Goal: Task Accomplishment & Management: Manage account settings

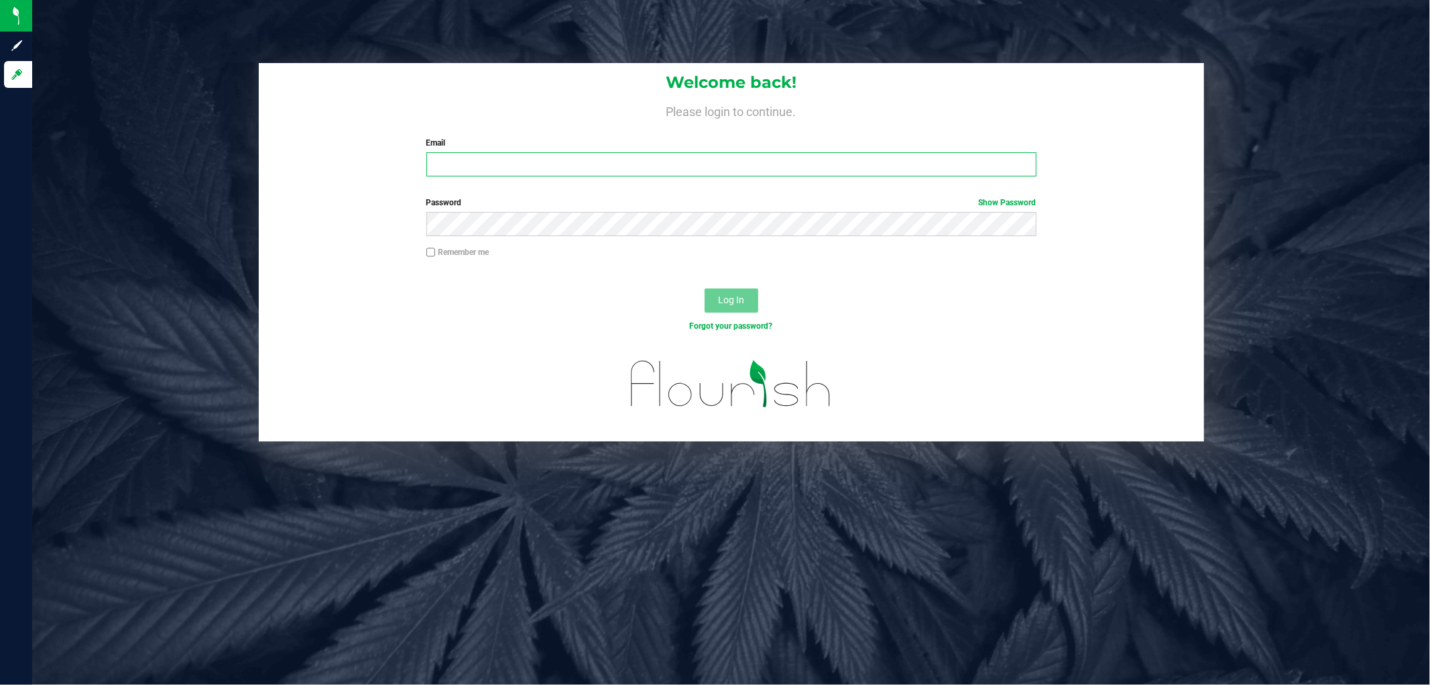
click at [587, 159] on input "Email" at bounding box center [731, 164] width 610 height 24
type input "[EMAIL_ADDRESS][DOMAIN_NAME]"
click at [705, 288] on button "Log In" at bounding box center [732, 300] width 54 height 24
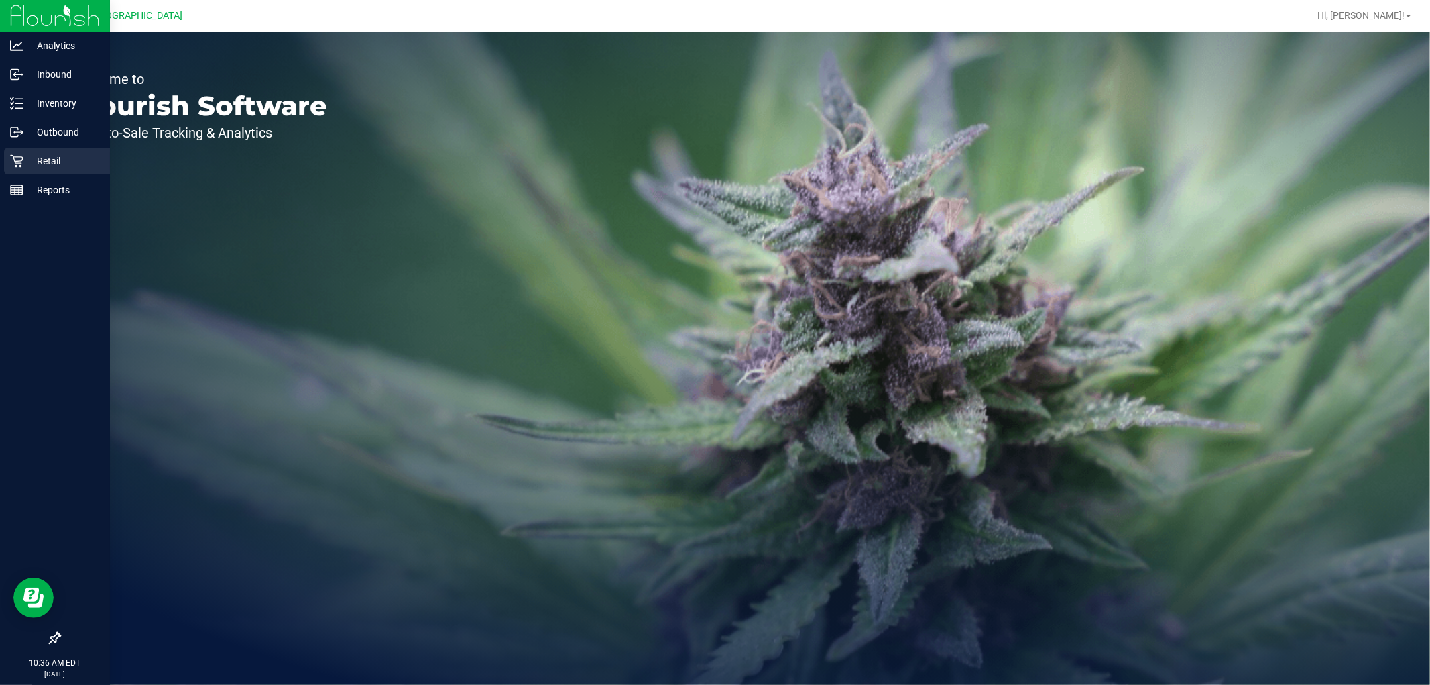
click at [21, 158] on icon at bounding box center [16, 160] width 13 height 13
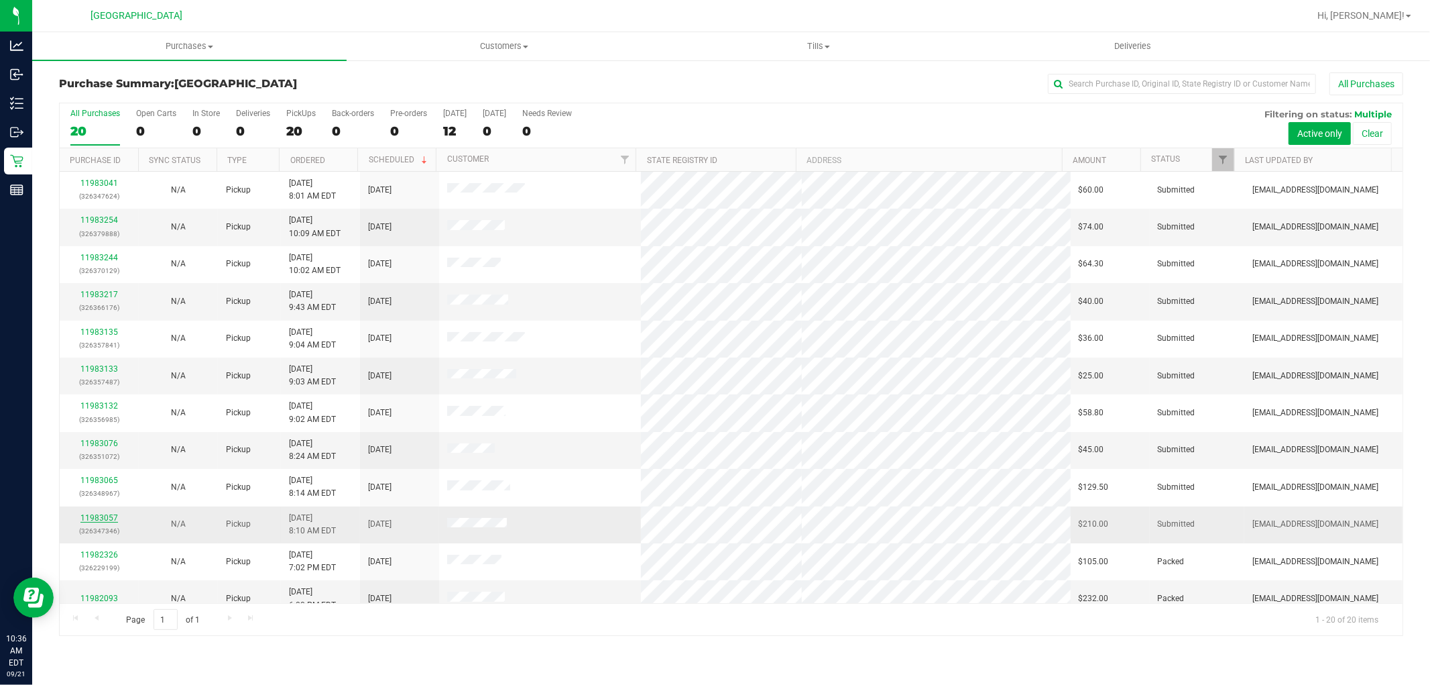
click at [112, 520] on link "11983057" at bounding box center [99, 517] width 38 height 9
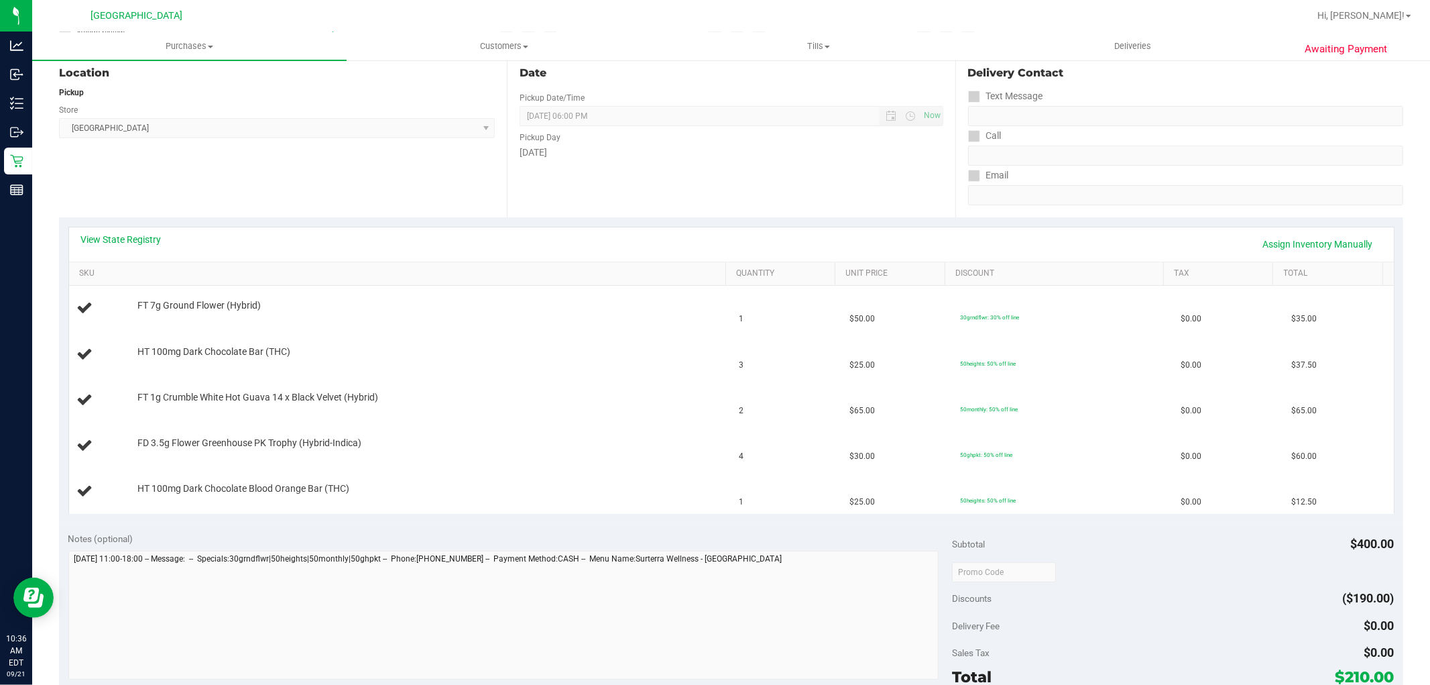
scroll to position [198, 0]
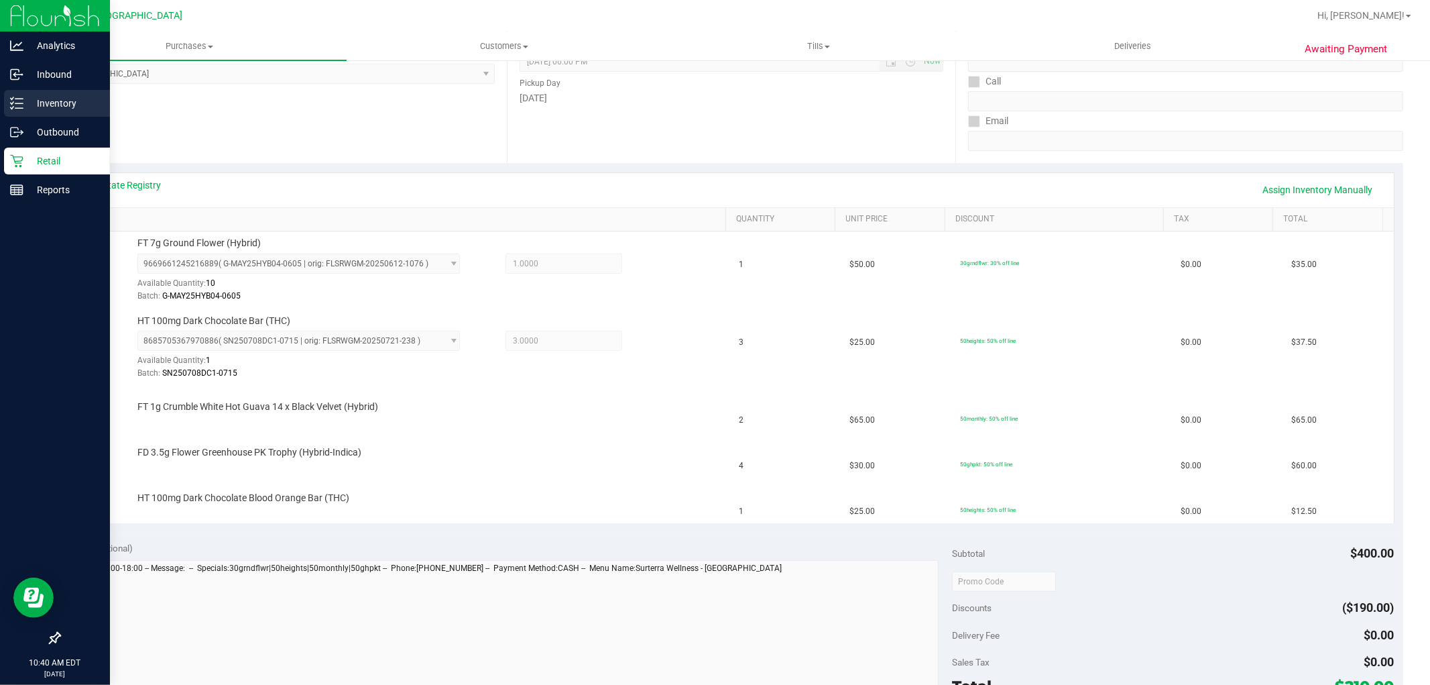
click at [11, 97] on icon at bounding box center [16, 103] width 13 height 13
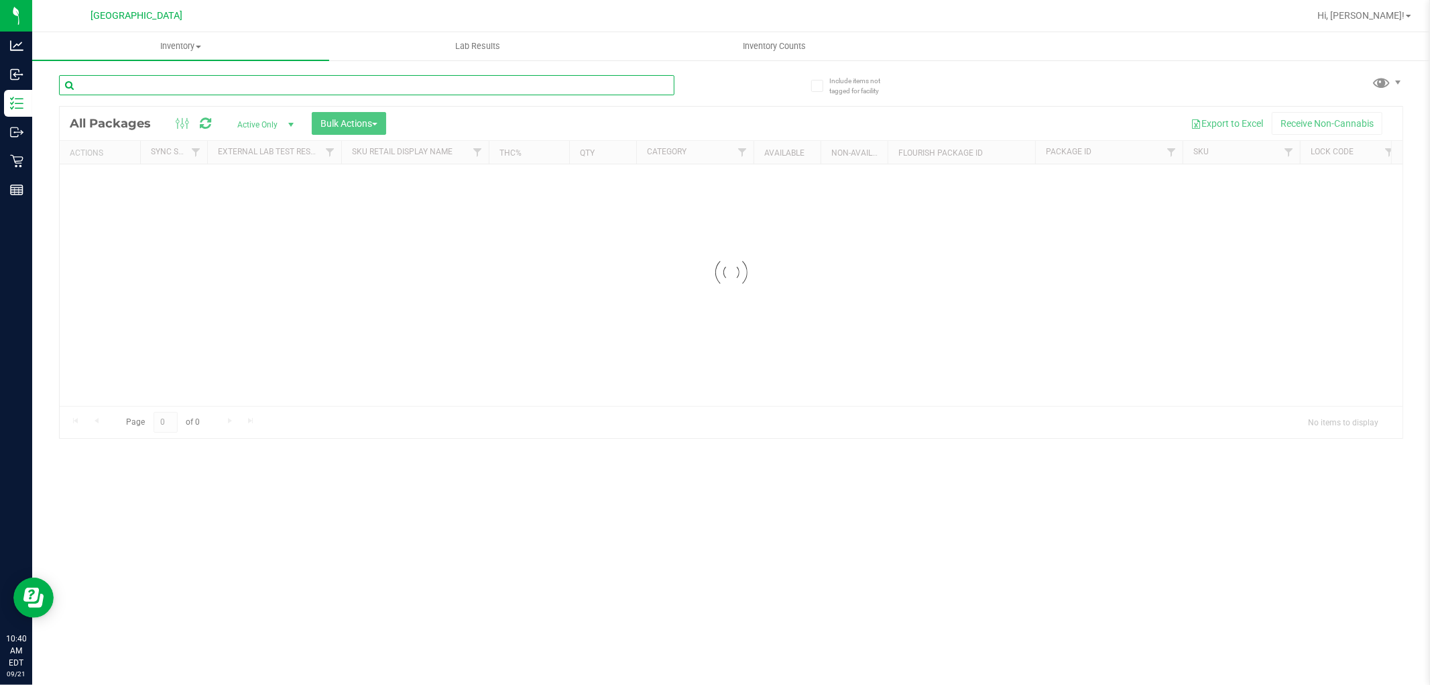
click at [212, 84] on input "text" at bounding box center [367, 85] width 616 height 20
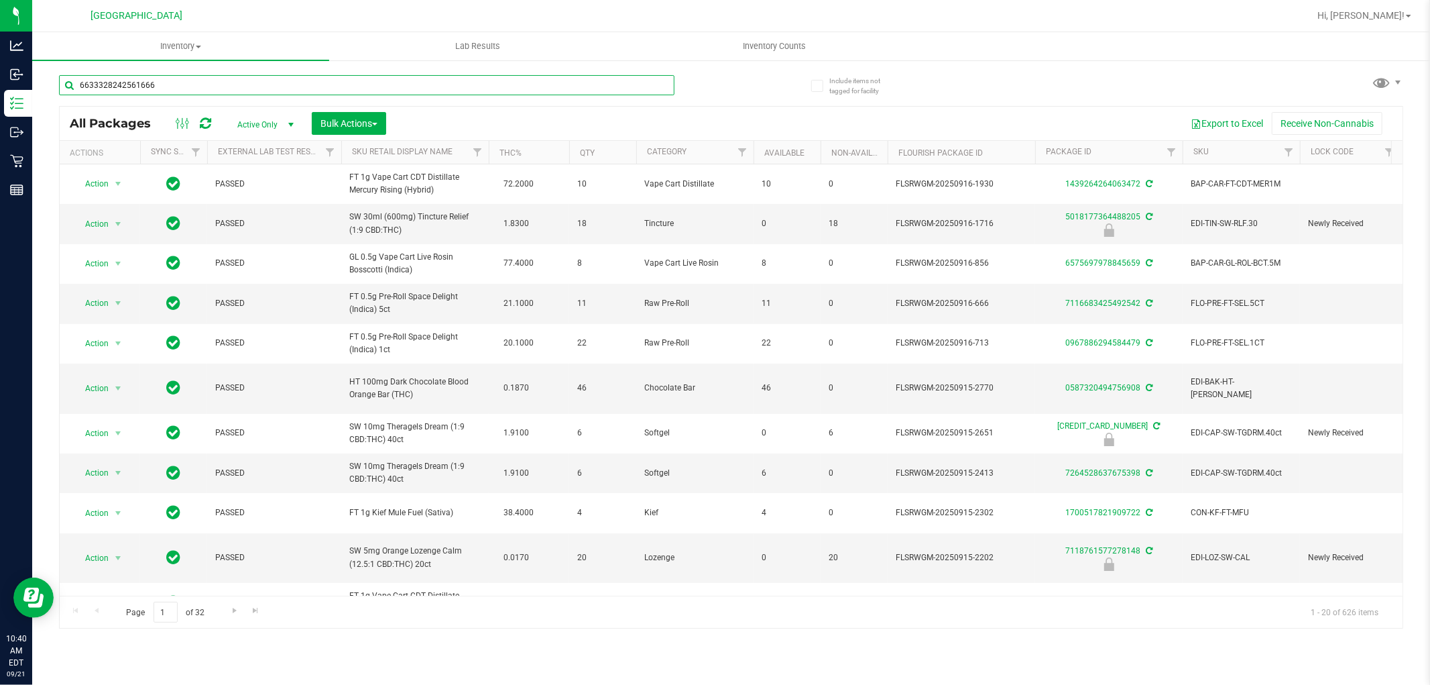
type input "6633328242561666"
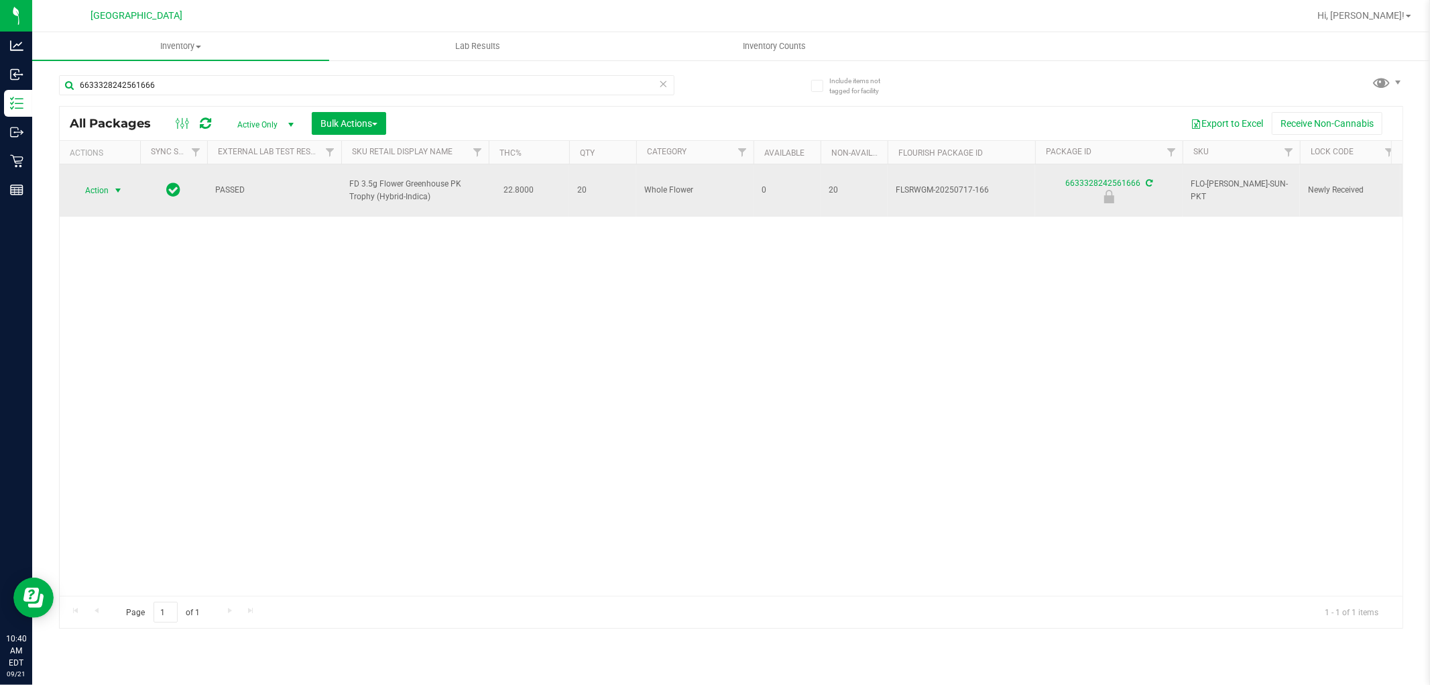
click at [111, 181] on span "select" at bounding box center [118, 190] width 17 height 19
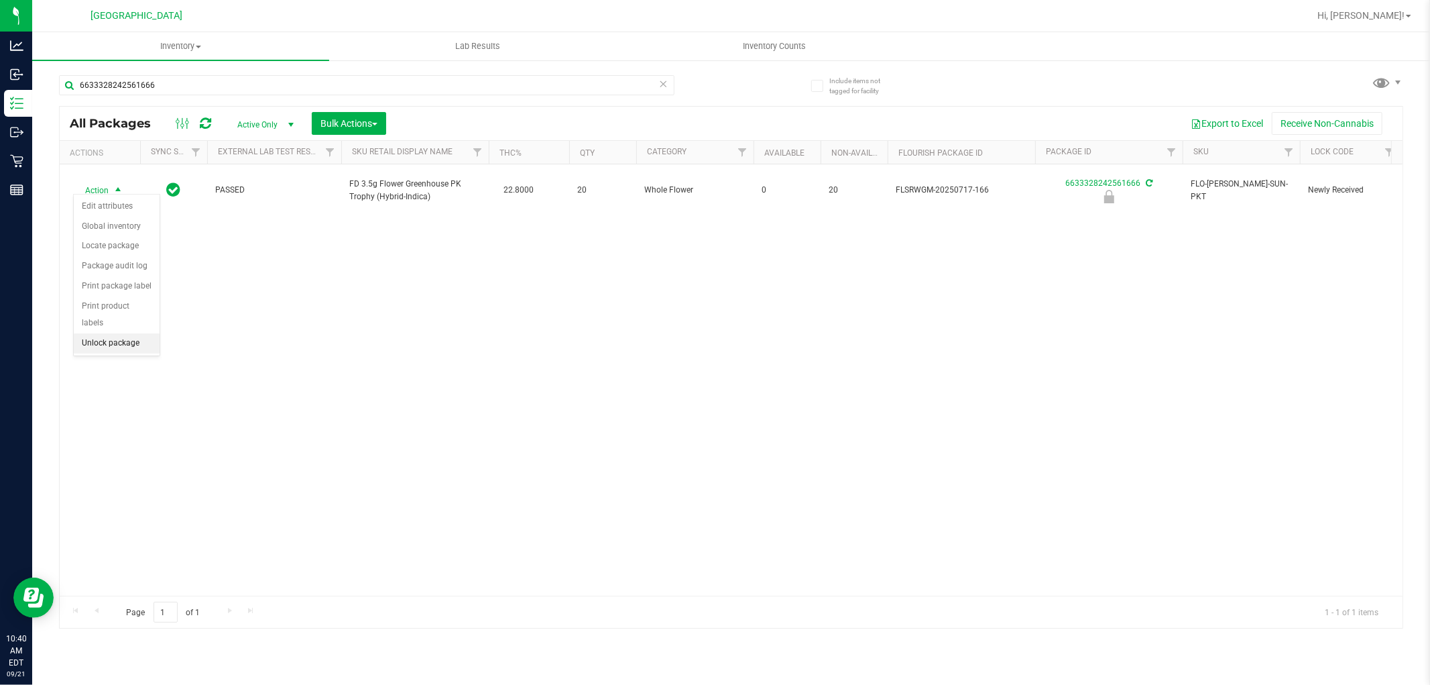
click at [119, 349] on li "Unlock package" at bounding box center [117, 343] width 86 height 20
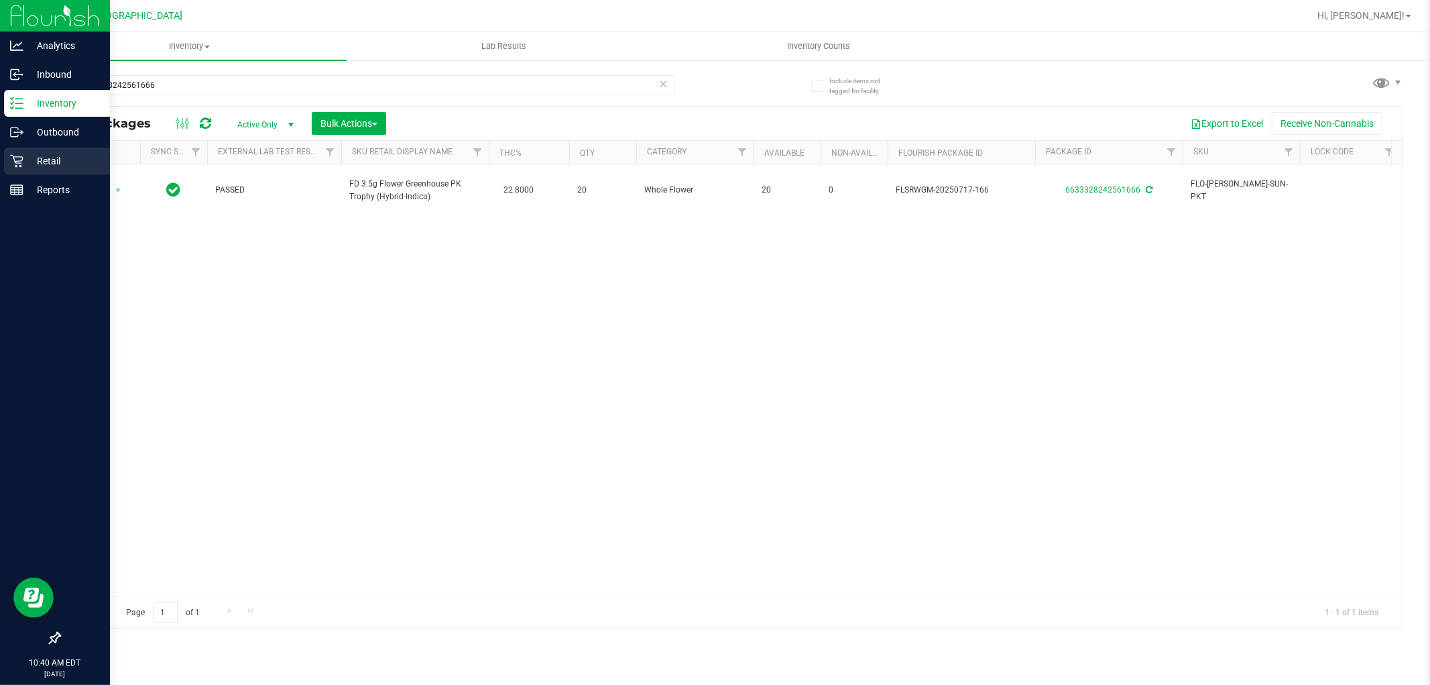
click at [1, 158] on link "Retail" at bounding box center [55, 162] width 110 height 29
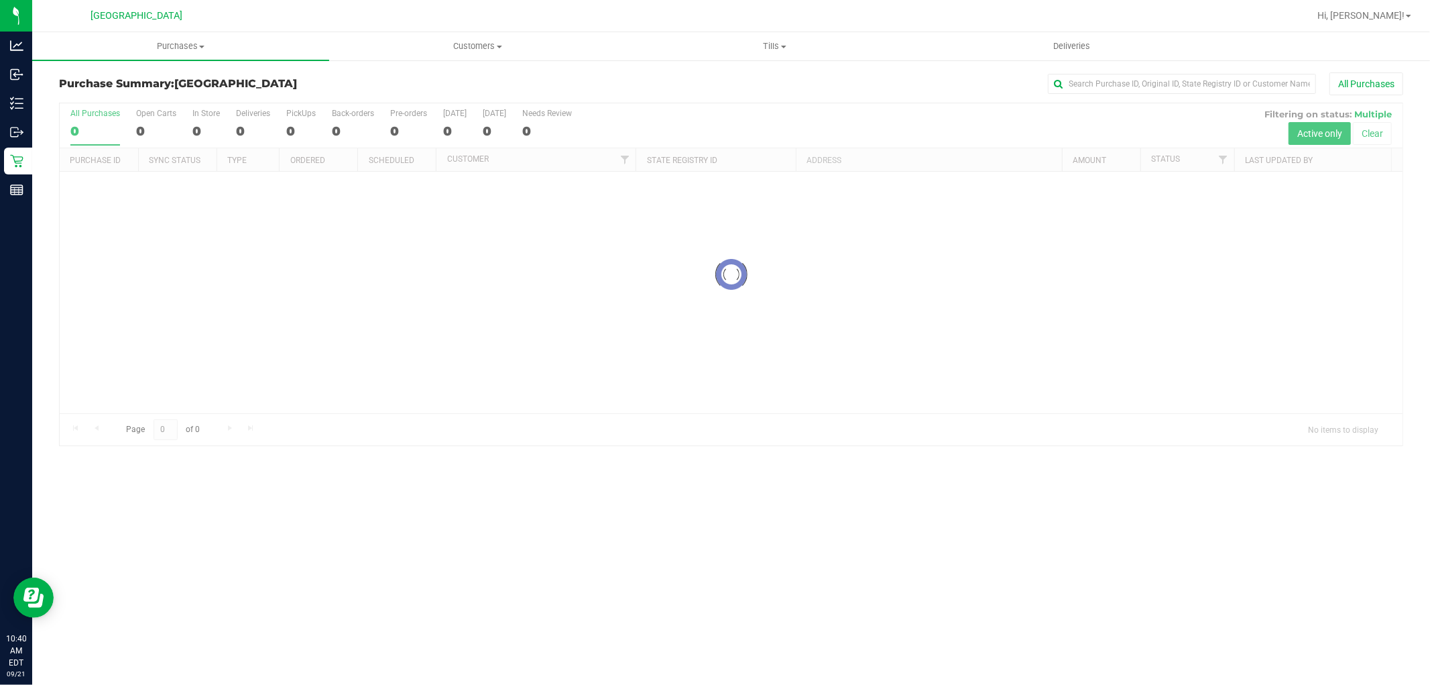
click at [567, 420] on div at bounding box center [731, 274] width 1343 height 342
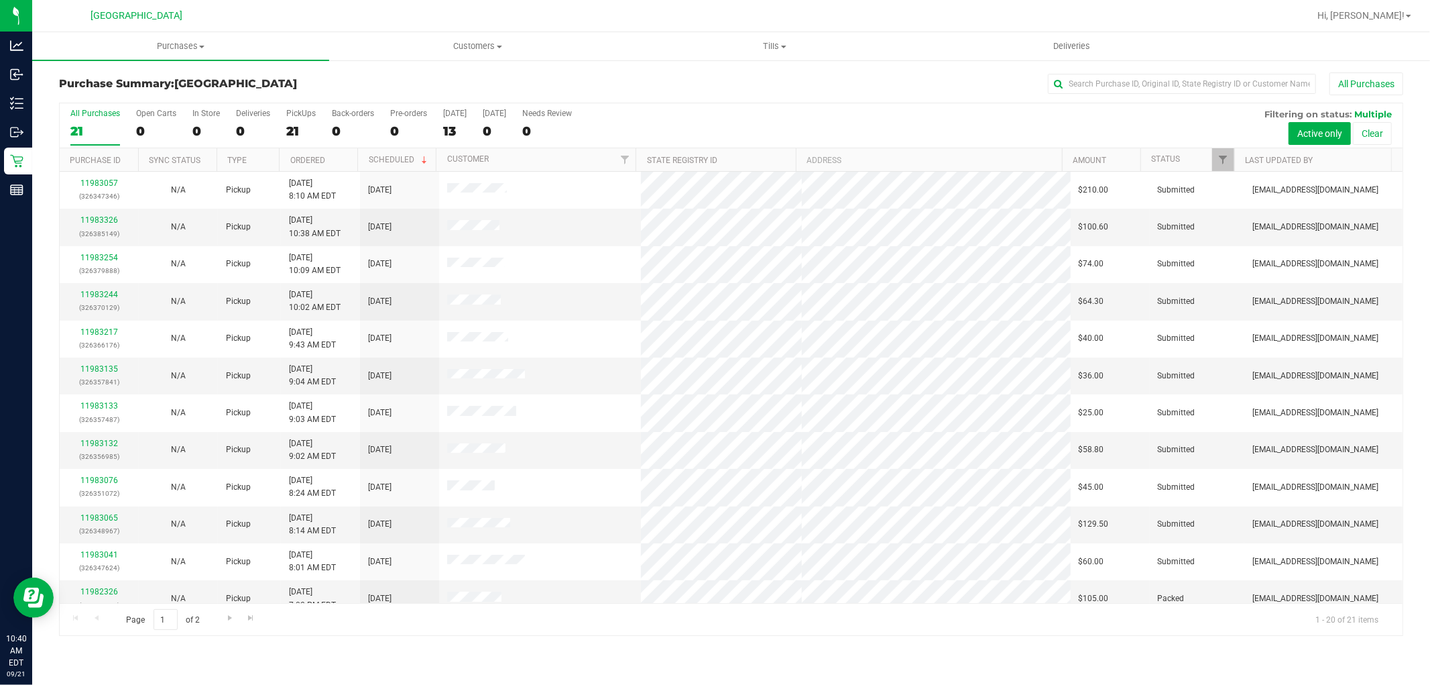
scroll to position [1, 0]
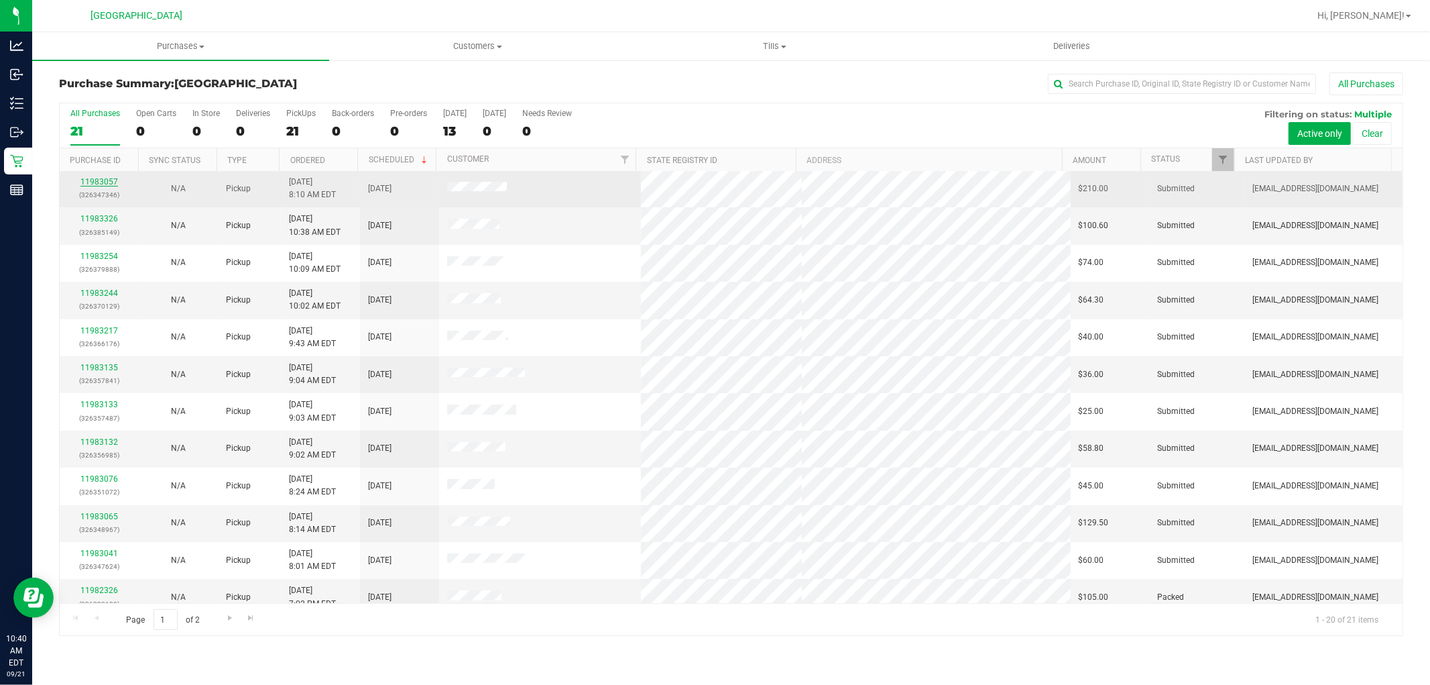
click at [99, 182] on link "11983057" at bounding box center [99, 181] width 38 height 9
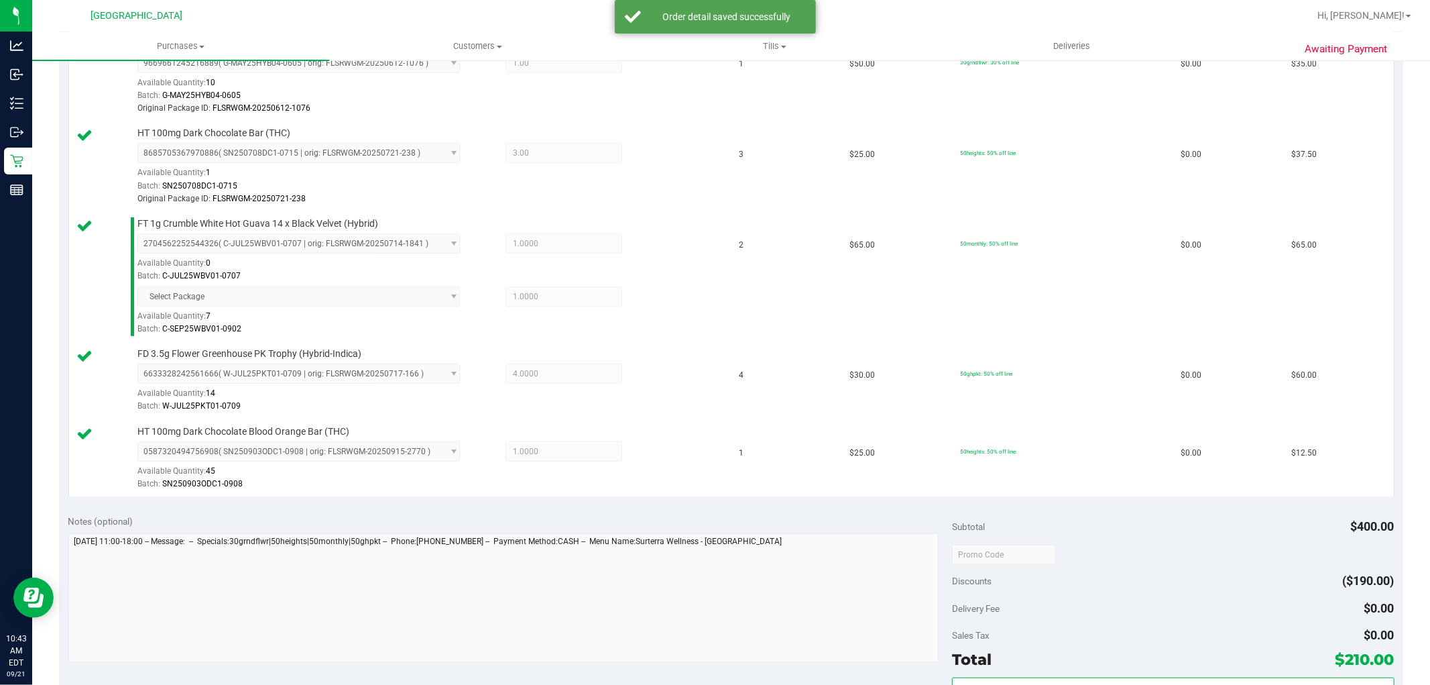
scroll to position [802, 0]
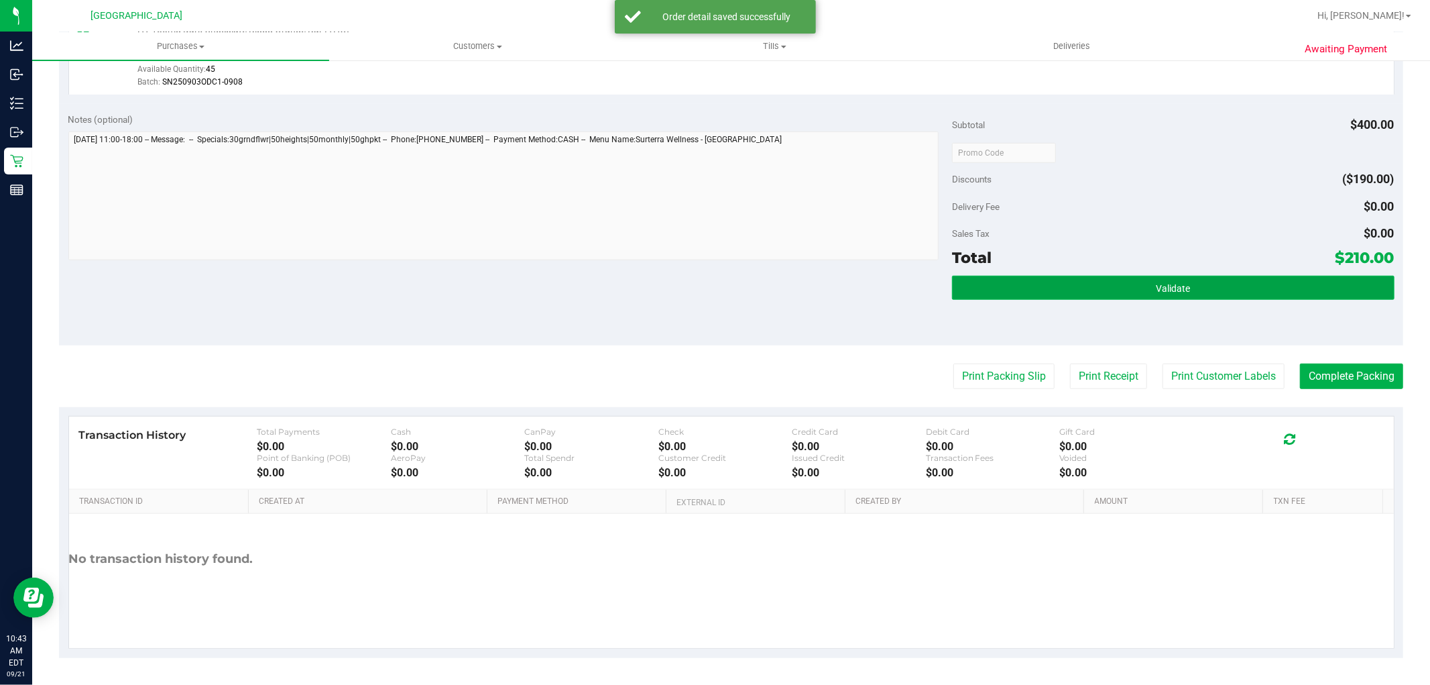
click at [1198, 282] on button "Validate" at bounding box center [1173, 288] width 442 height 24
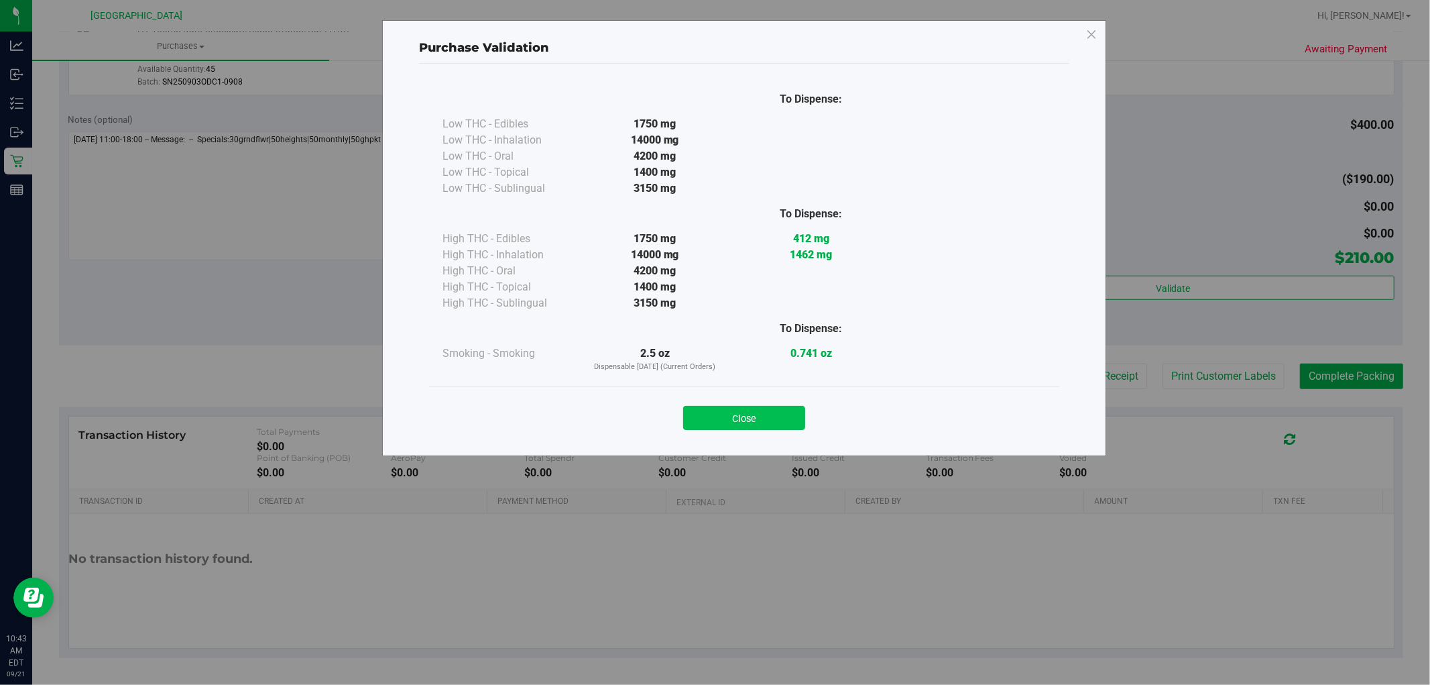
click at [766, 409] on button "Close" at bounding box center [744, 418] width 122 height 24
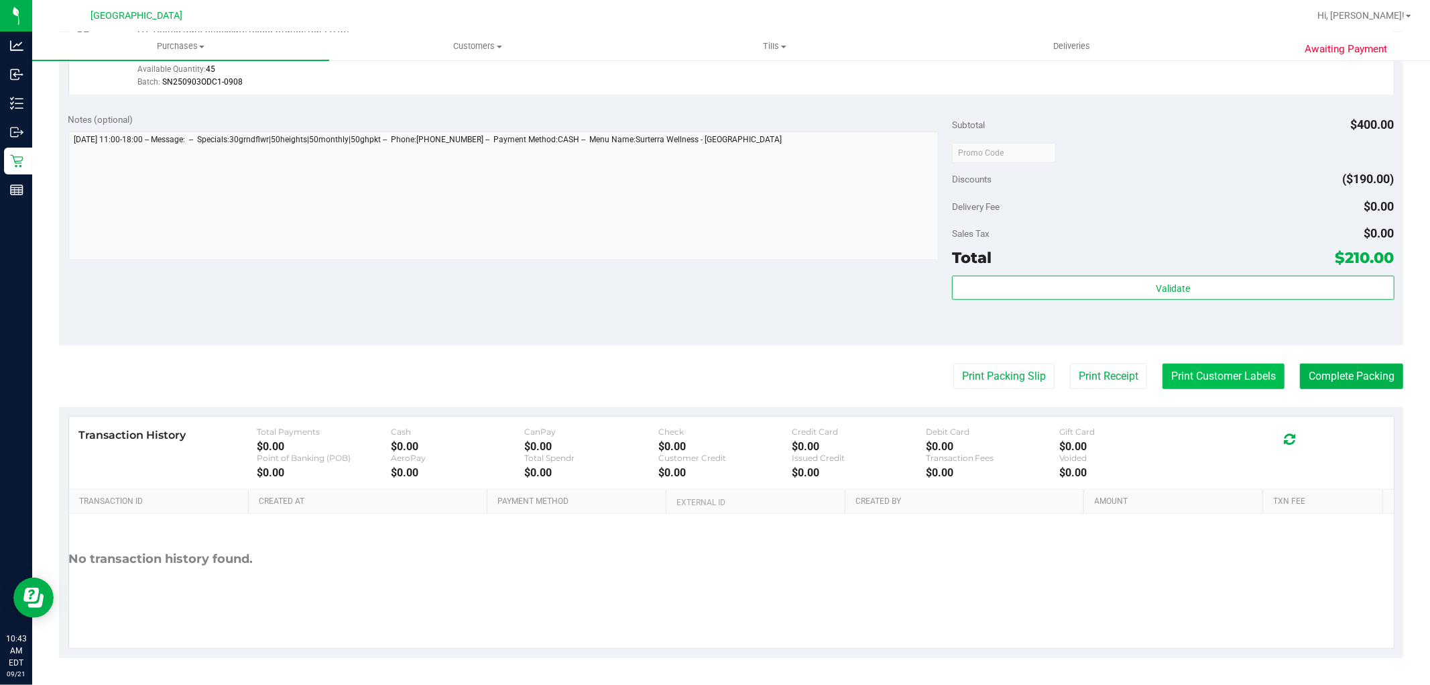
click at [1203, 369] on button "Print Customer Labels" at bounding box center [1224, 375] width 122 height 25
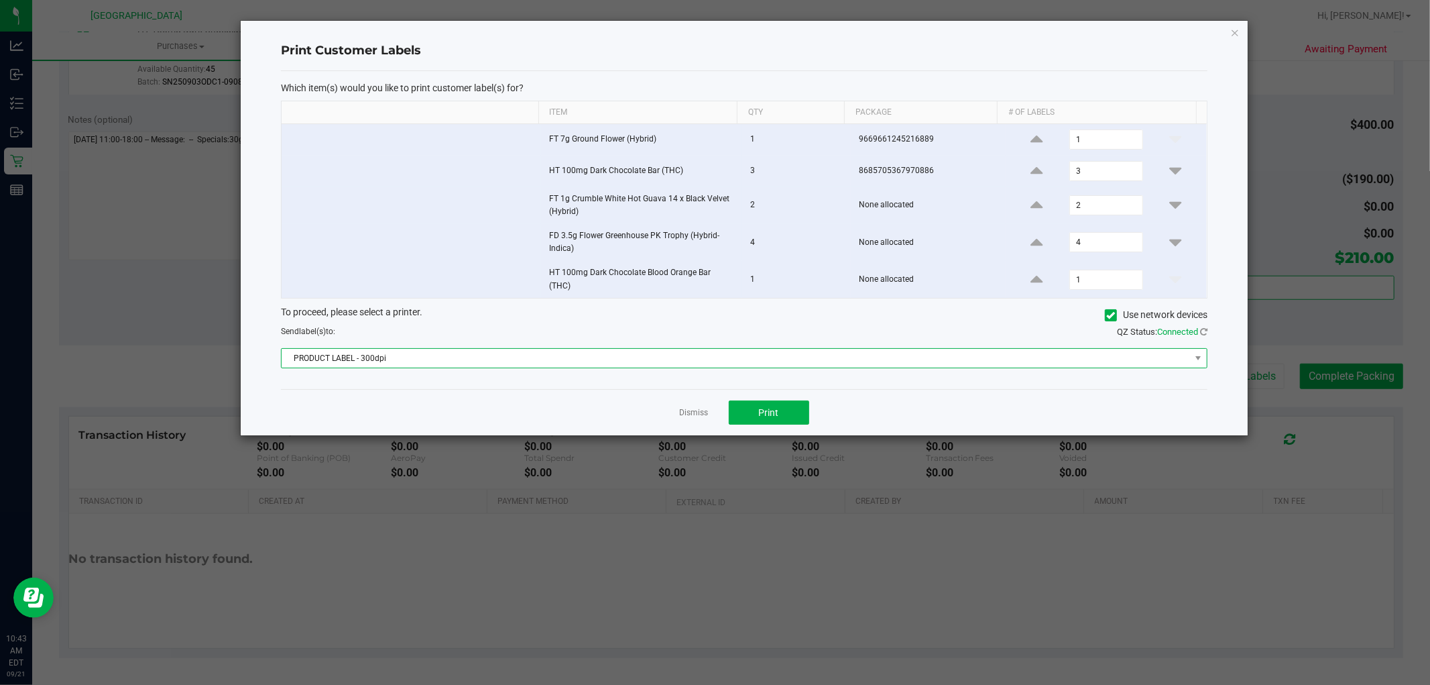
click at [855, 349] on span "PRODUCT LABEL - 300dpi" at bounding box center [736, 358] width 909 height 19
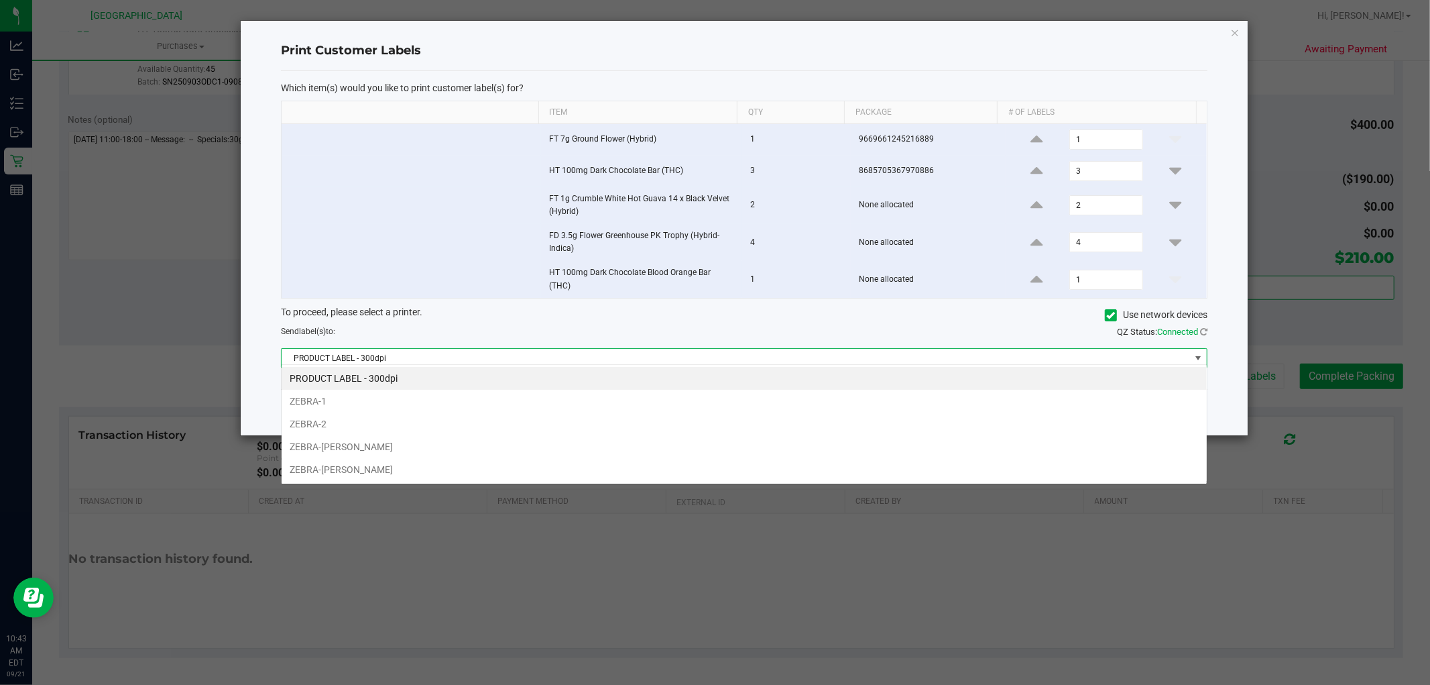
scroll to position [20, 927]
click at [424, 453] on li "ZEBRA-[PERSON_NAME]" at bounding box center [744, 446] width 925 height 23
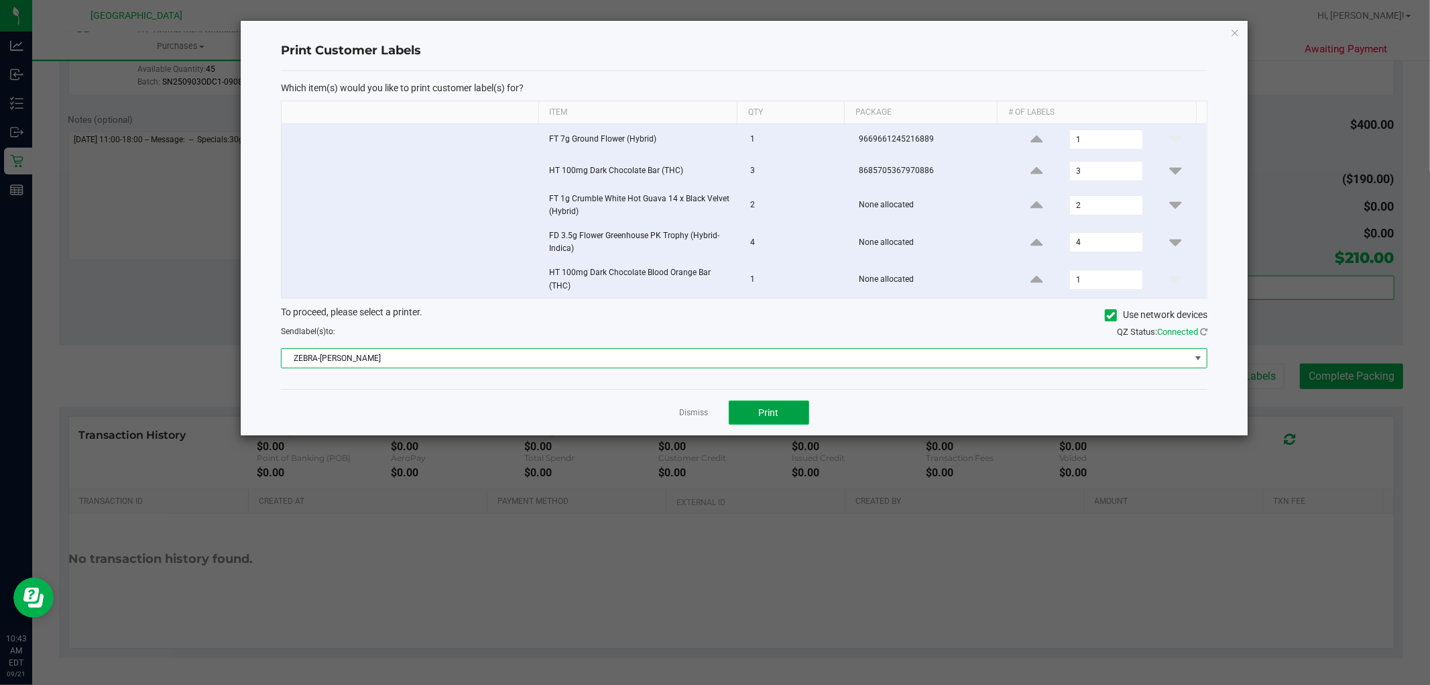
click at [787, 406] on button "Print" at bounding box center [769, 412] width 80 height 24
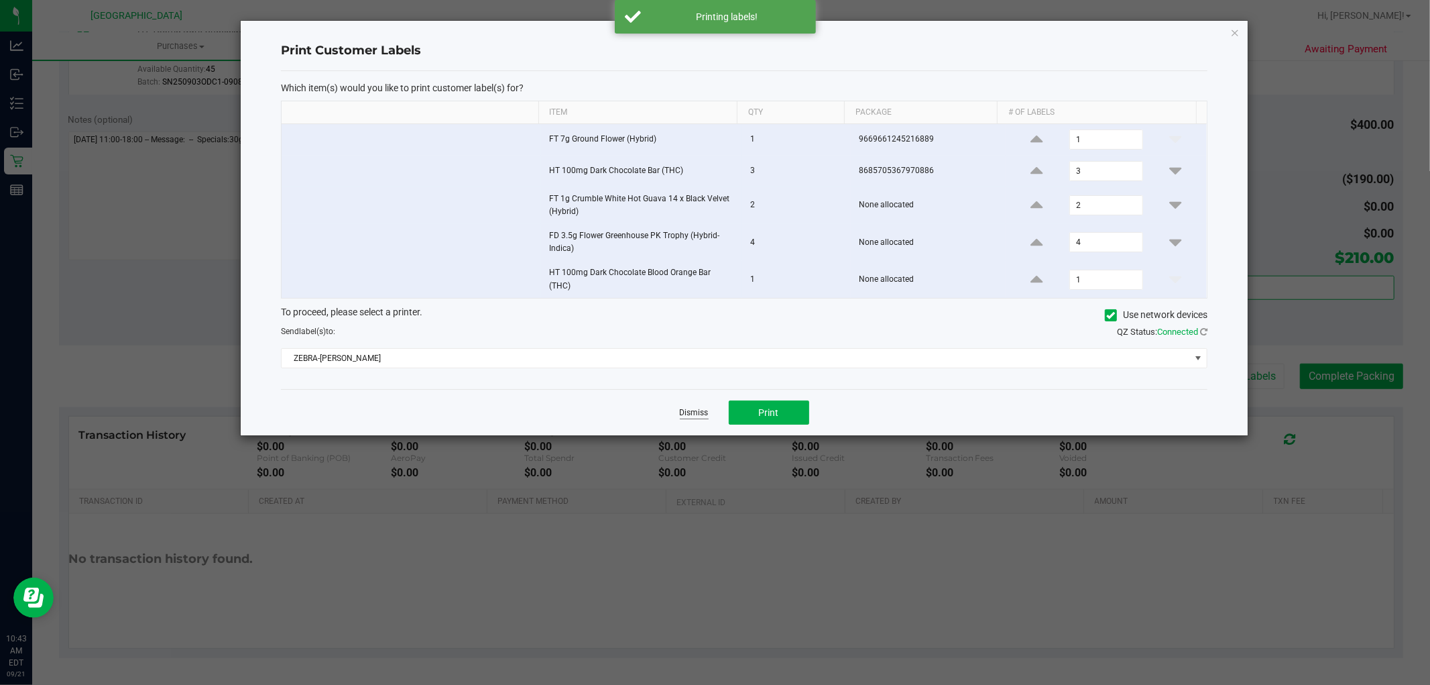
click at [699, 407] on link "Dismiss" at bounding box center [694, 412] width 29 height 11
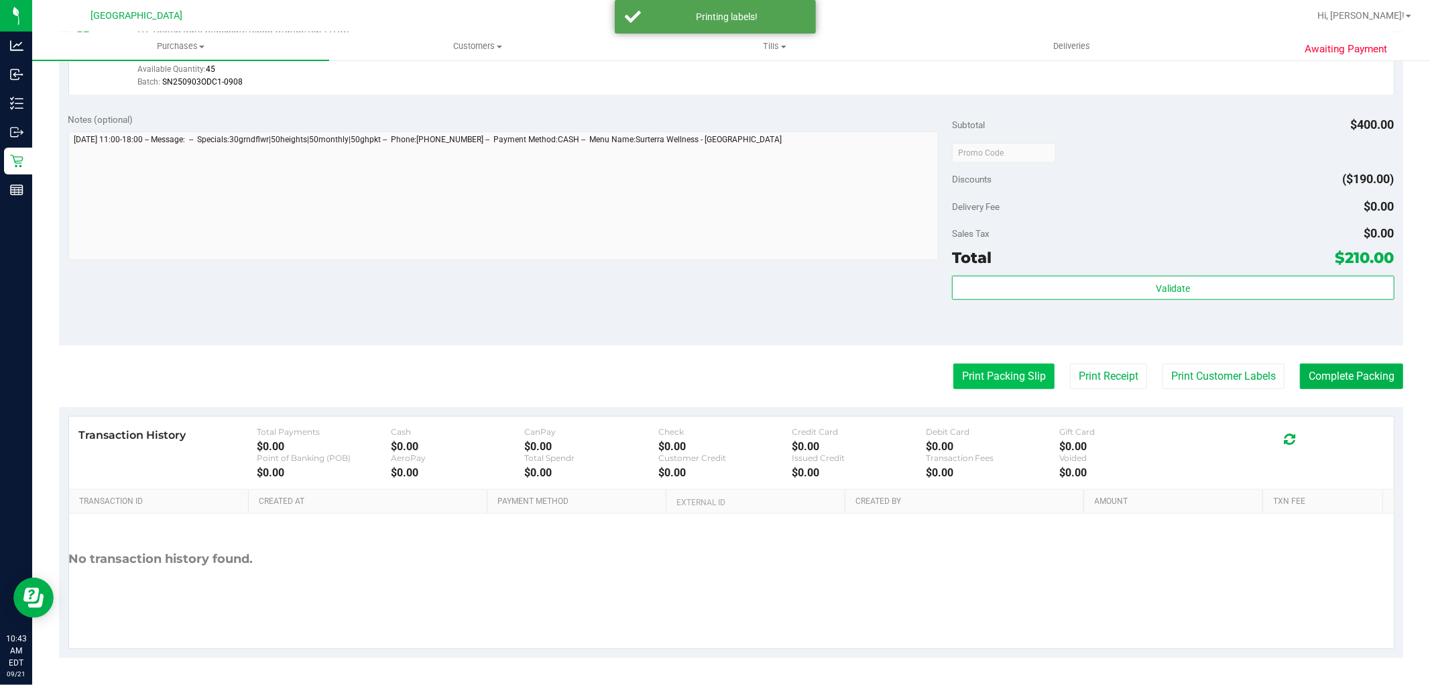
click at [972, 378] on button "Print Packing Slip" at bounding box center [1004, 375] width 101 height 25
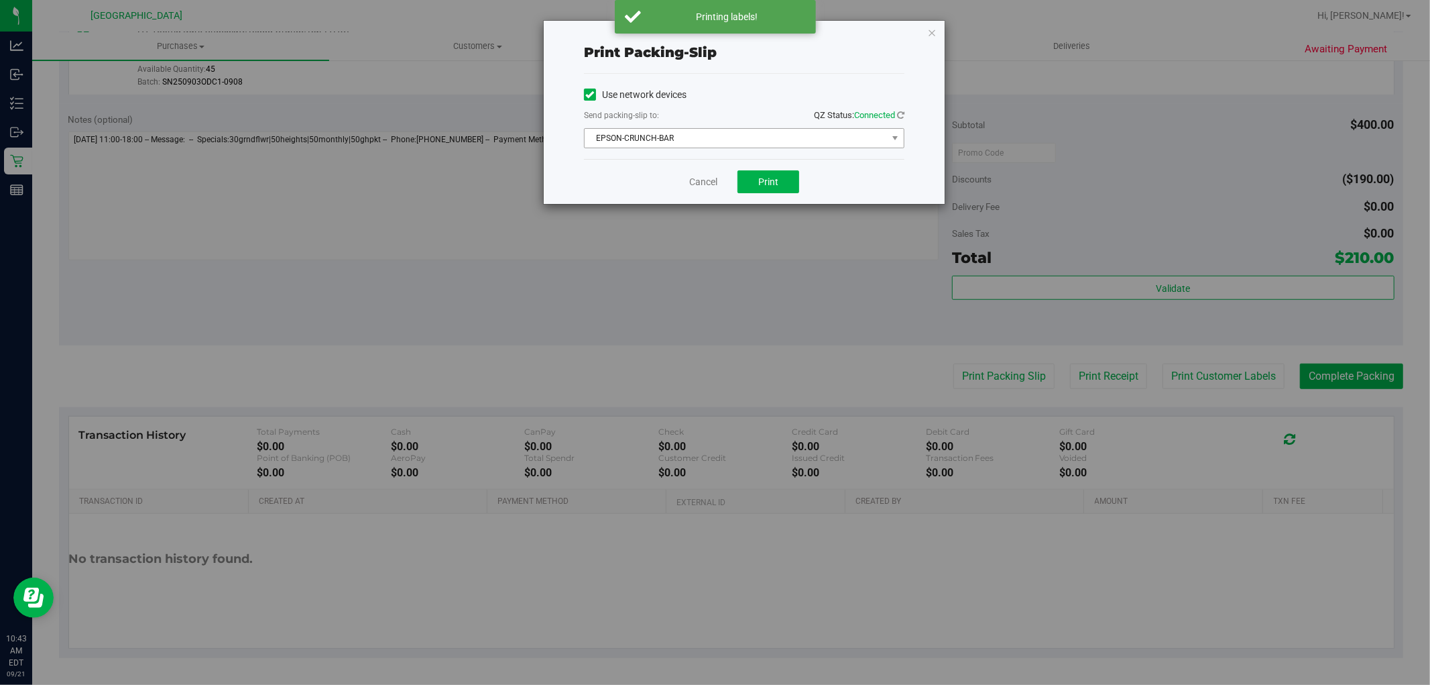
click at [694, 141] on span "EPSON-CRUNCH-BAR" at bounding box center [736, 138] width 302 height 19
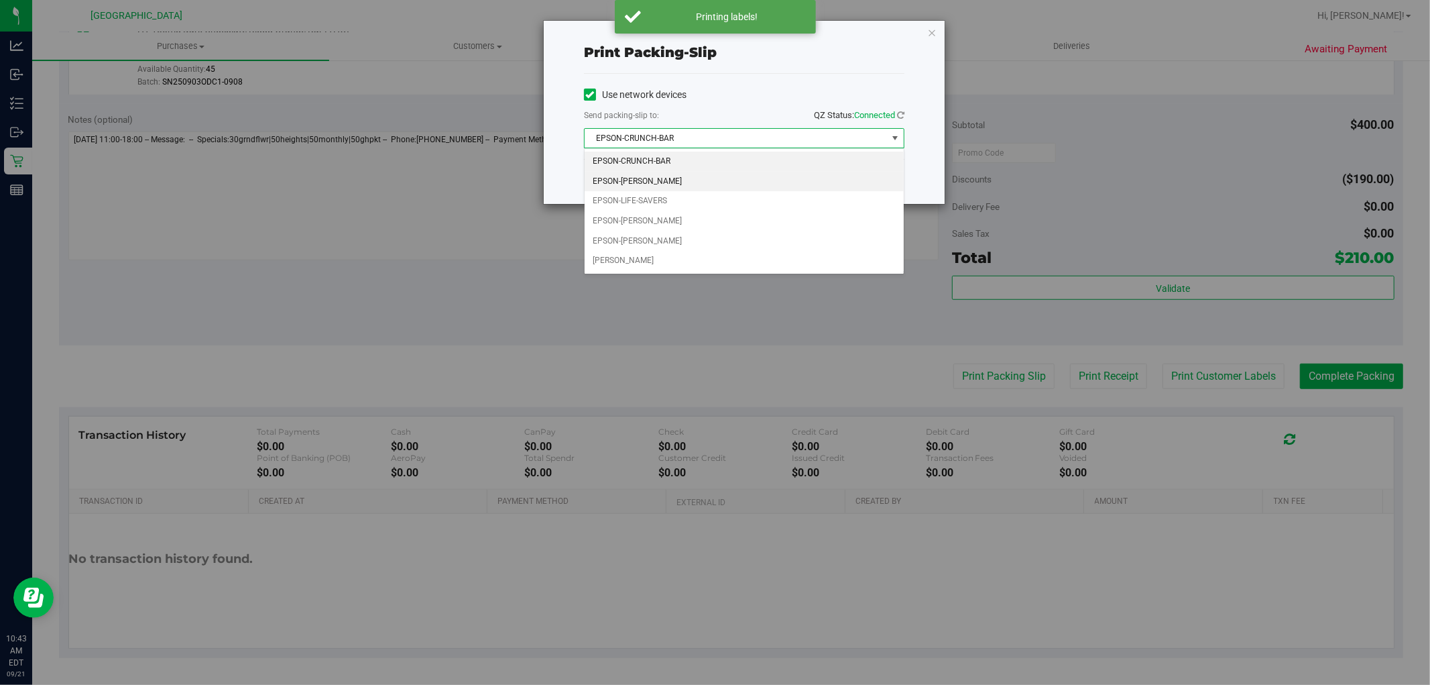
click at [662, 182] on li "EPSON-[PERSON_NAME]" at bounding box center [744, 182] width 319 height 20
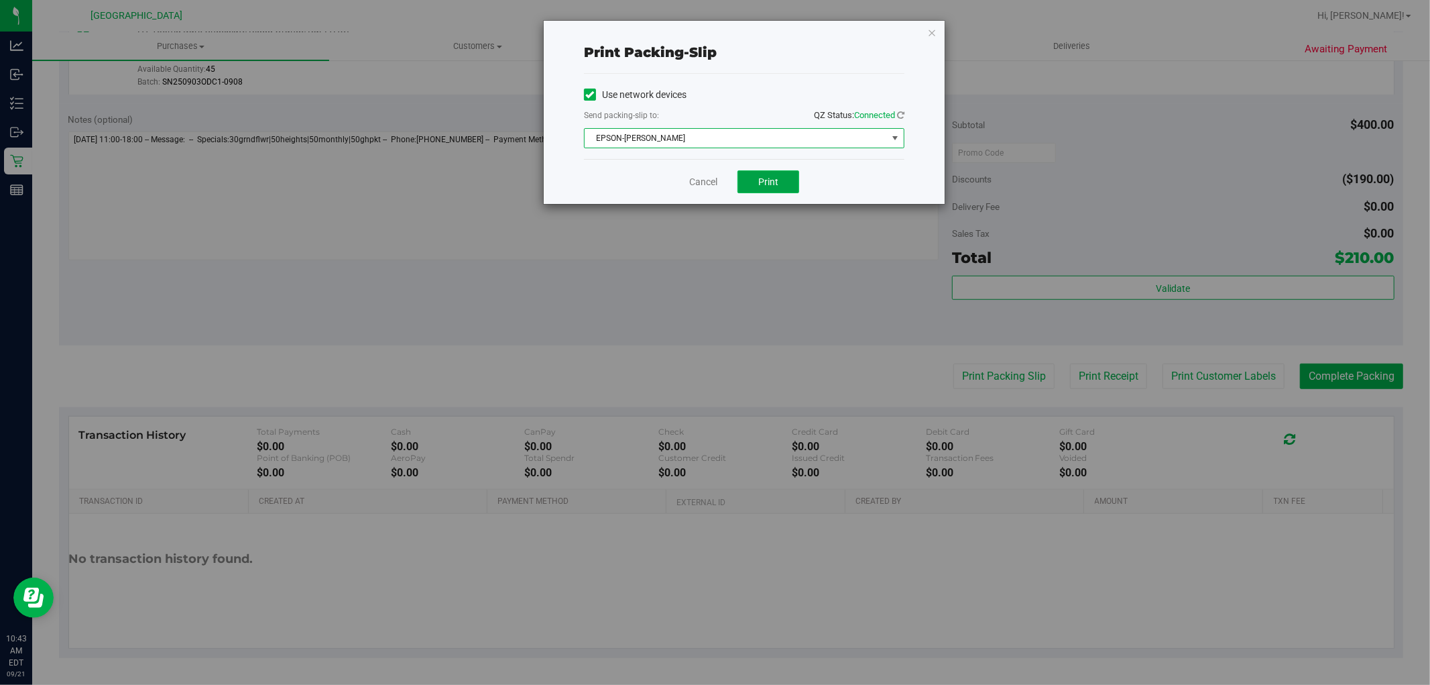
click at [777, 183] on span "Print" at bounding box center [768, 181] width 20 height 11
click at [699, 184] on link "Cancel" at bounding box center [703, 182] width 28 height 14
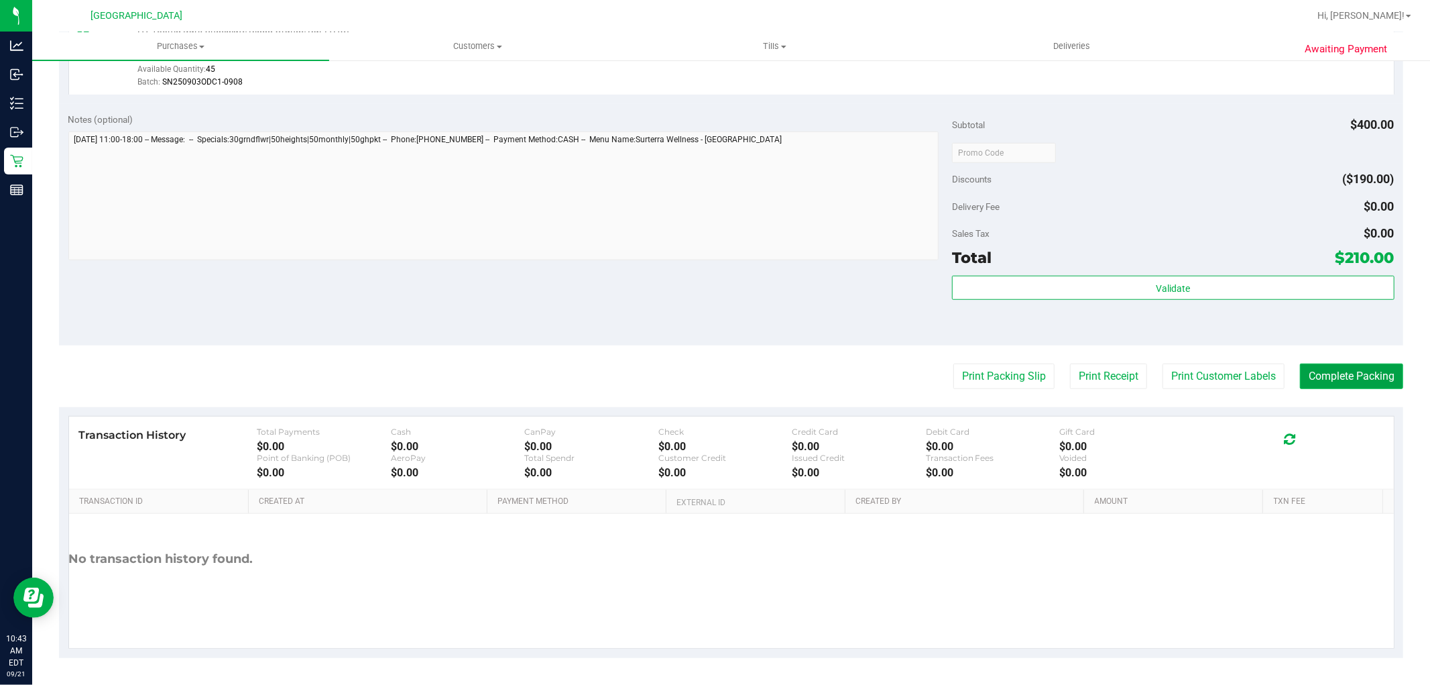
click at [1316, 373] on button "Complete Packing" at bounding box center [1351, 375] width 103 height 25
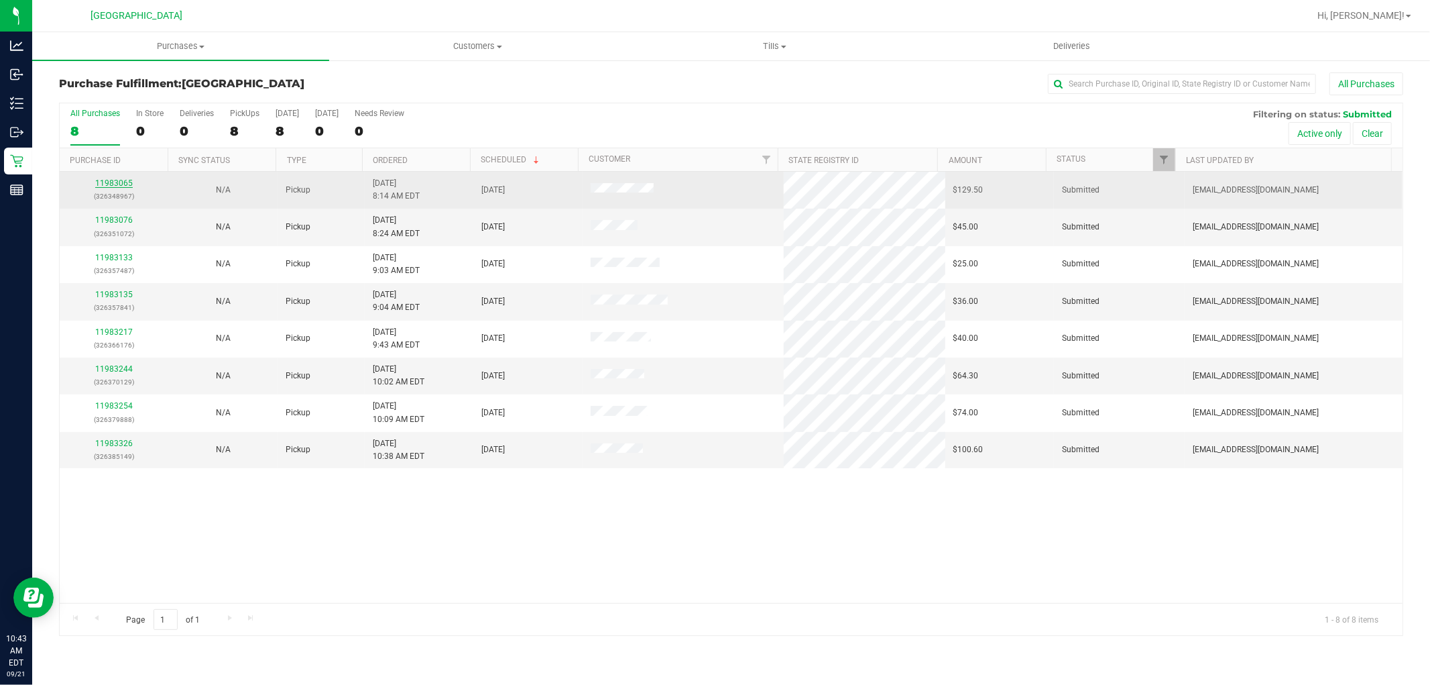
click at [107, 183] on link "11983065" at bounding box center [114, 182] width 38 height 9
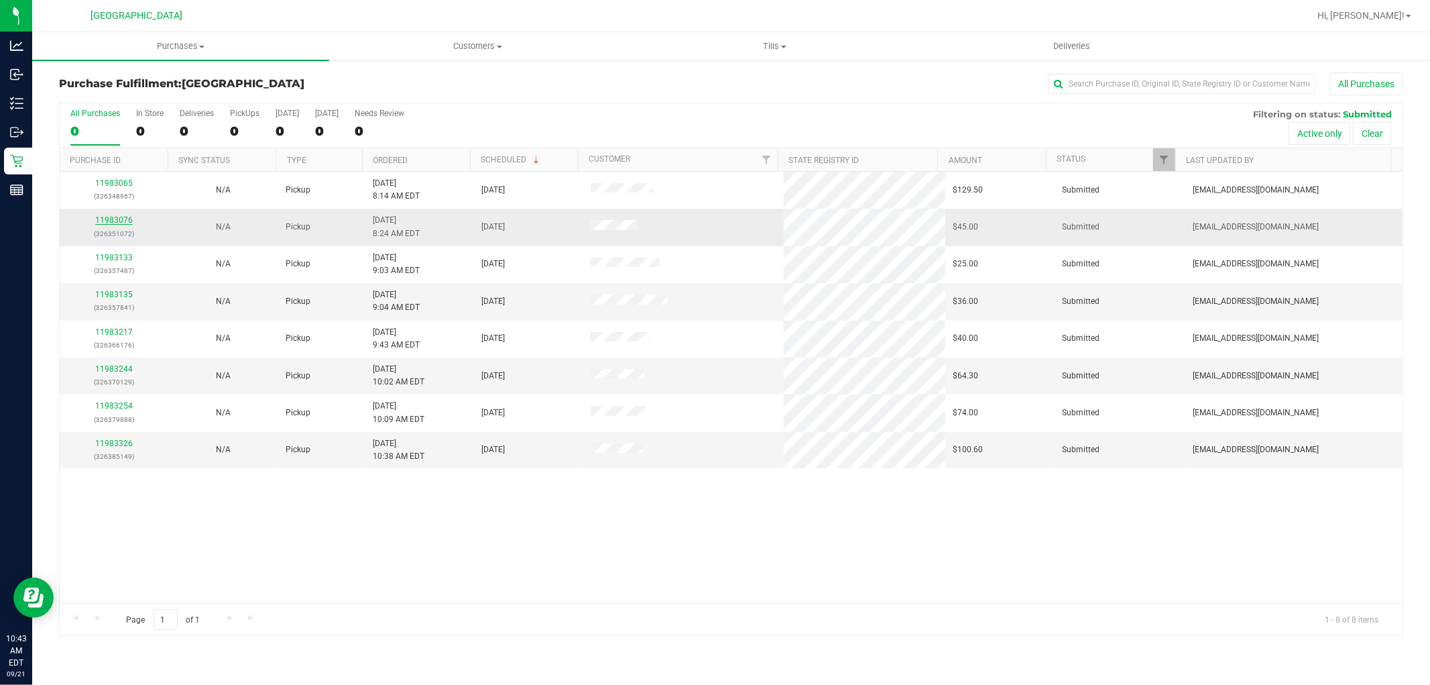
click at [123, 223] on link "11983076" at bounding box center [114, 219] width 38 height 9
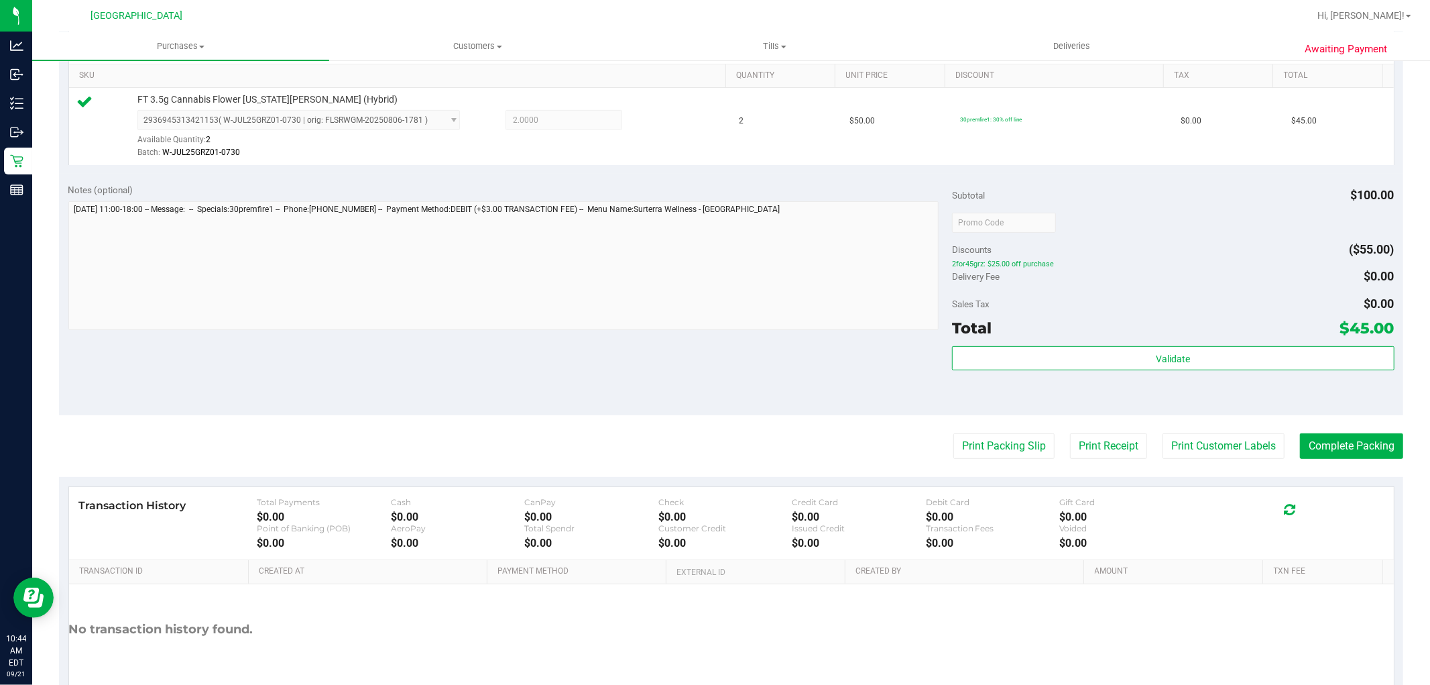
scroll to position [353, 0]
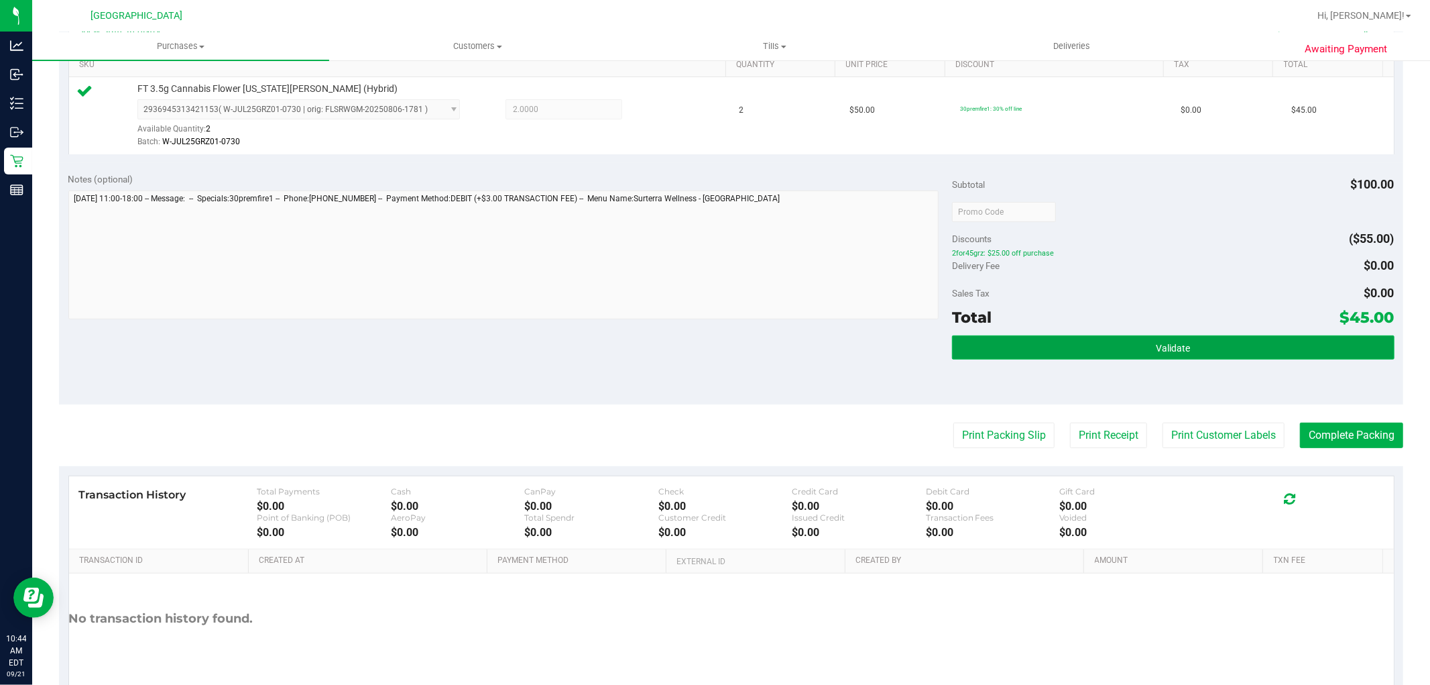
click at [1229, 337] on button "Validate" at bounding box center [1173, 347] width 442 height 24
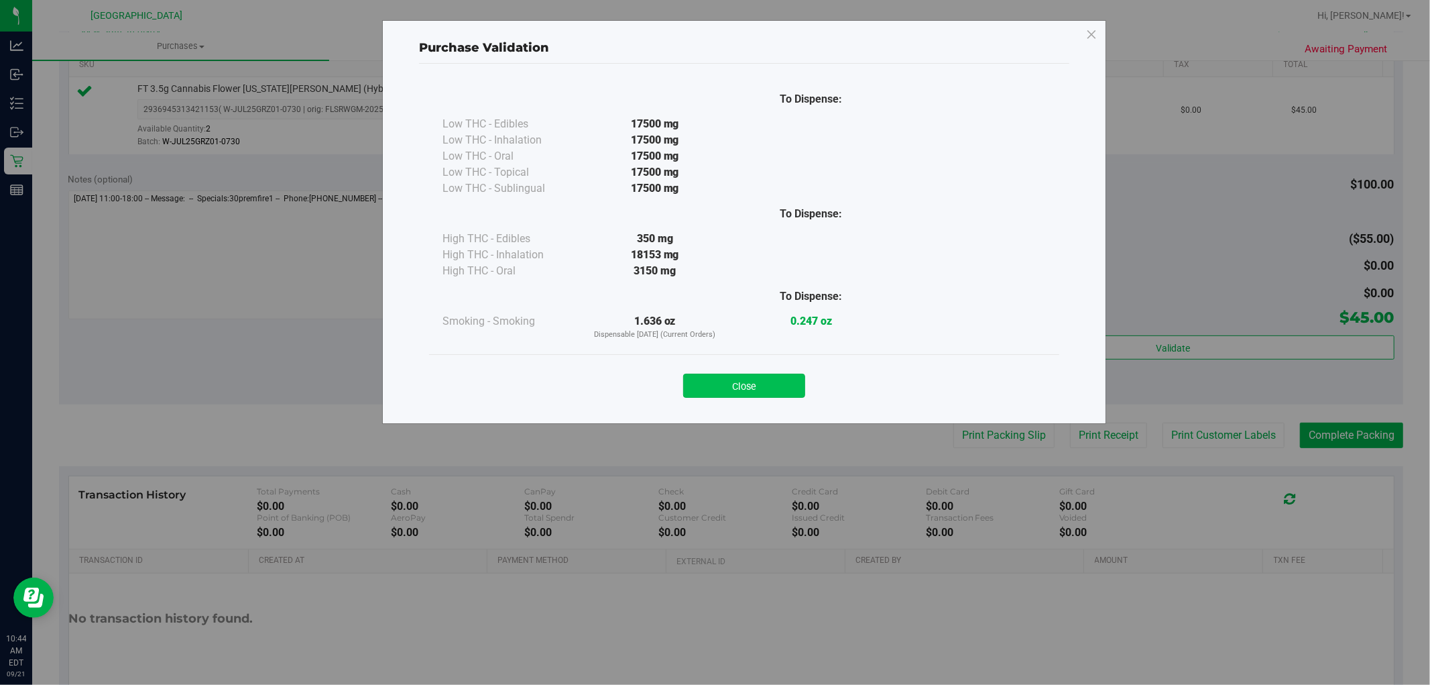
click at [758, 394] on button "Close" at bounding box center [744, 386] width 122 height 24
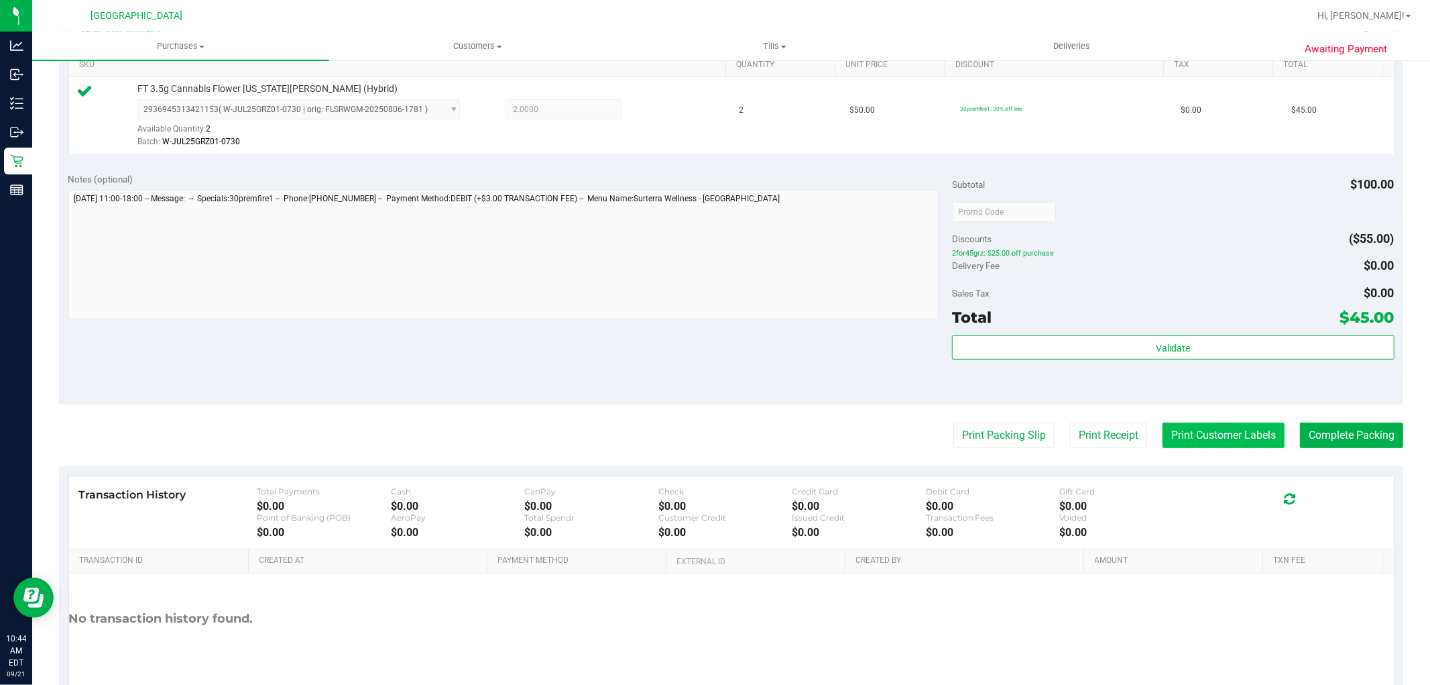
click at [1229, 433] on button "Print Customer Labels" at bounding box center [1224, 434] width 122 height 25
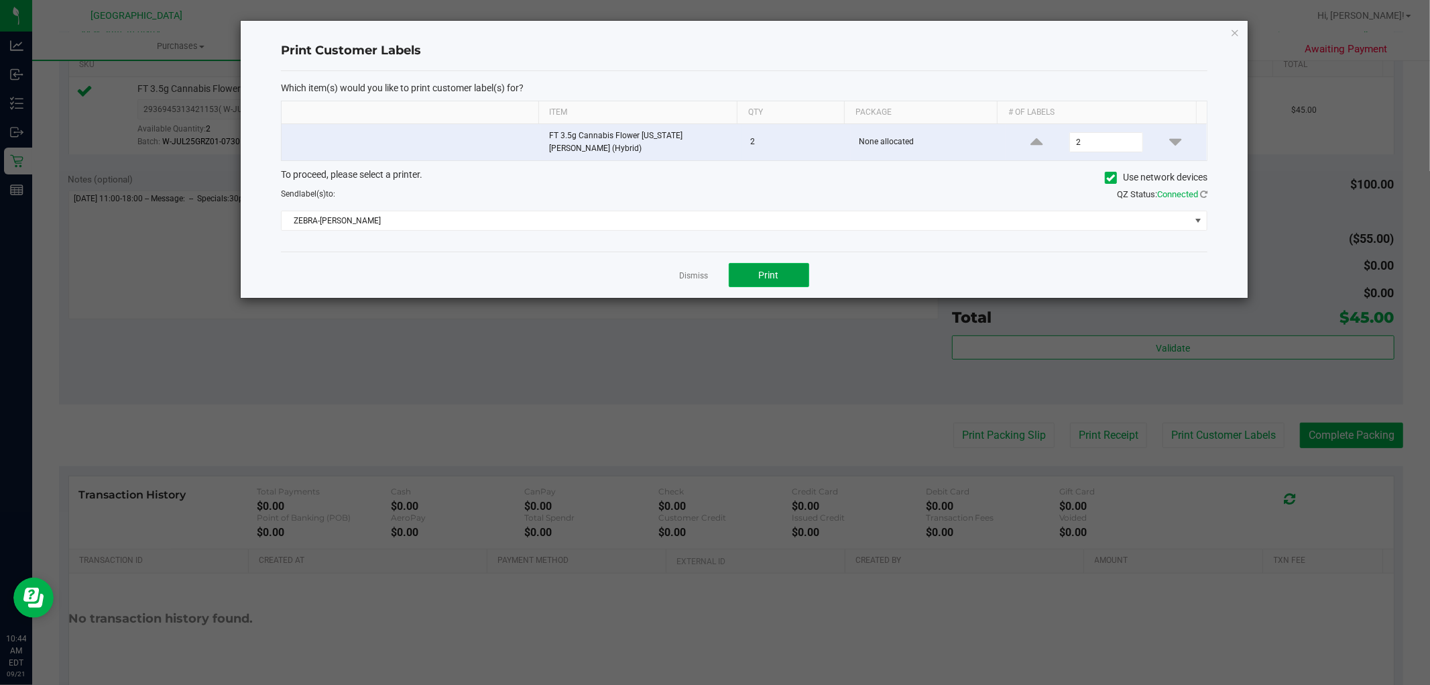
click at [773, 282] on button "Print" at bounding box center [769, 275] width 80 height 24
click at [695, 272] on link "Dismiss" at bounding box center [694, 275] width 29 height 11
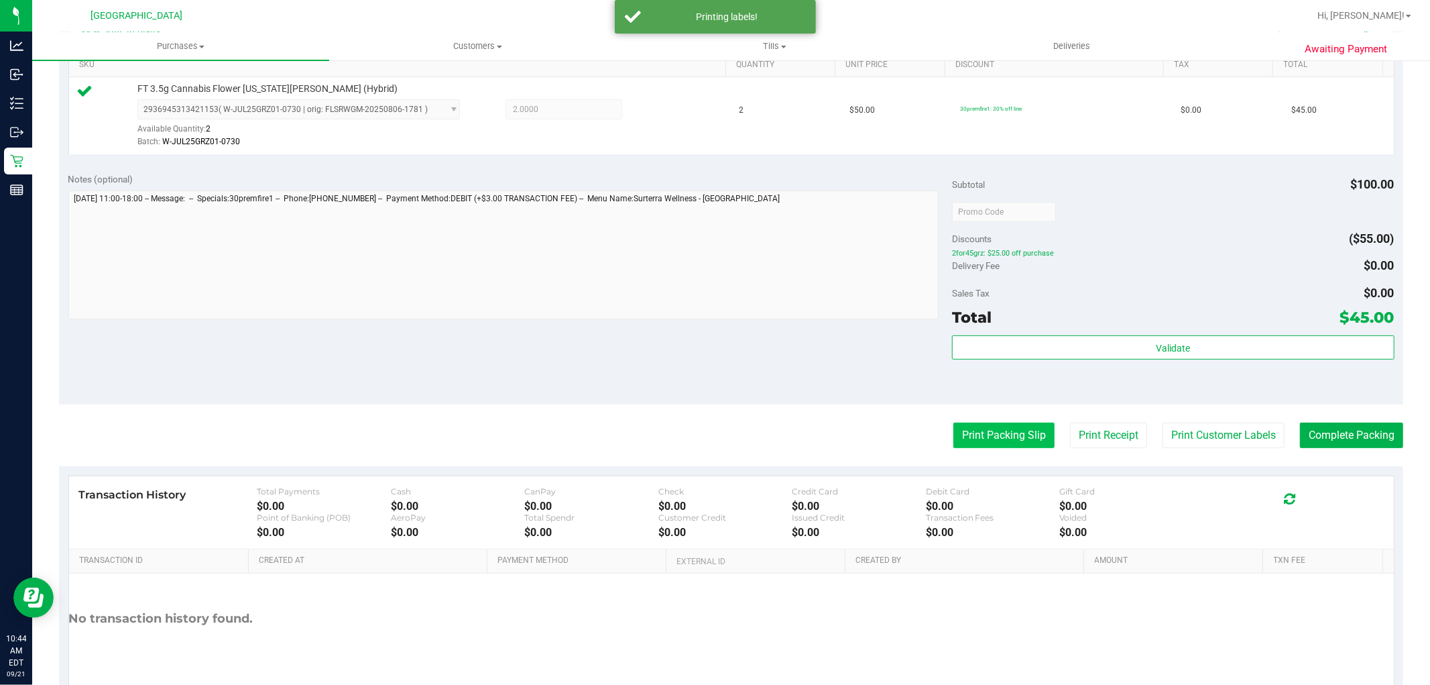
click at [1004, 426] on button "Print Packing Slip" at bounding box center [1004, 434] width 101 height 25
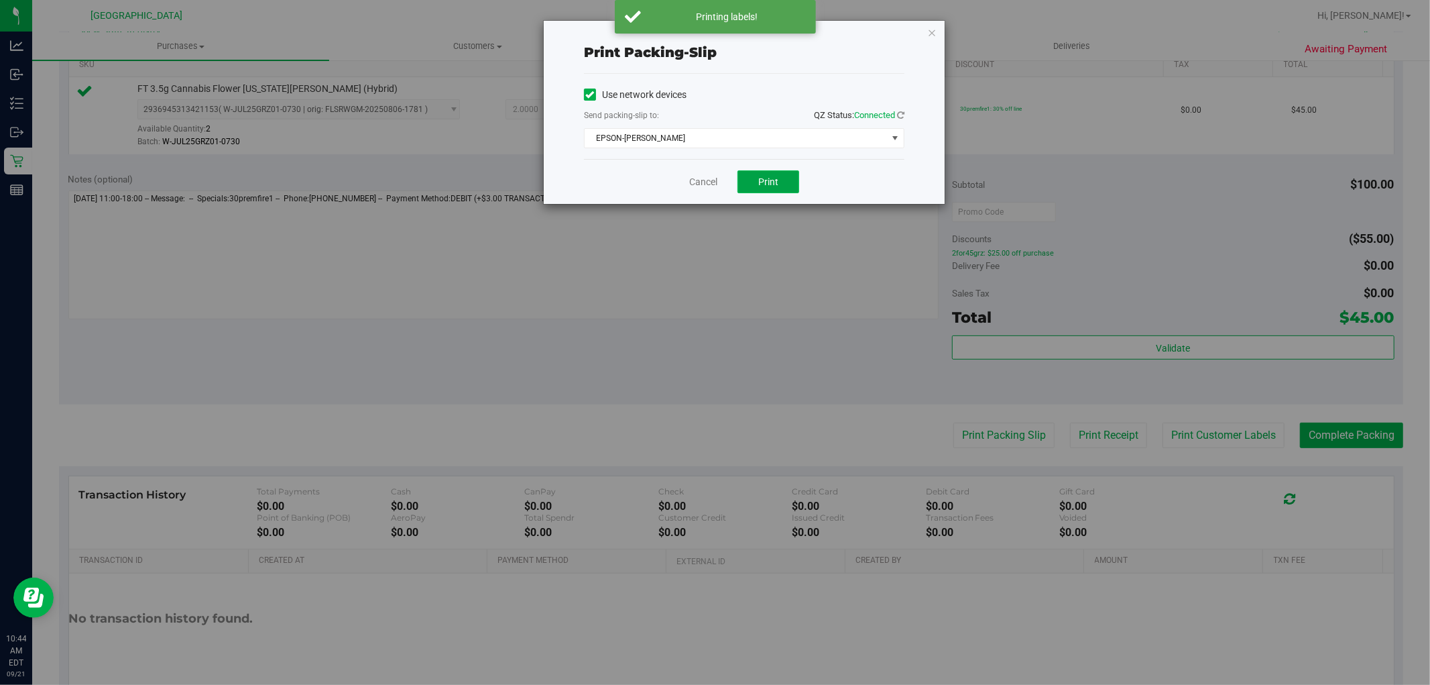
click at [770, 181] on span "Print" at bounding box center [768, 181] width 20 height 11
click at [706, 184] on link "Cancel" at bounding box center [703, 182] width 28 height 14
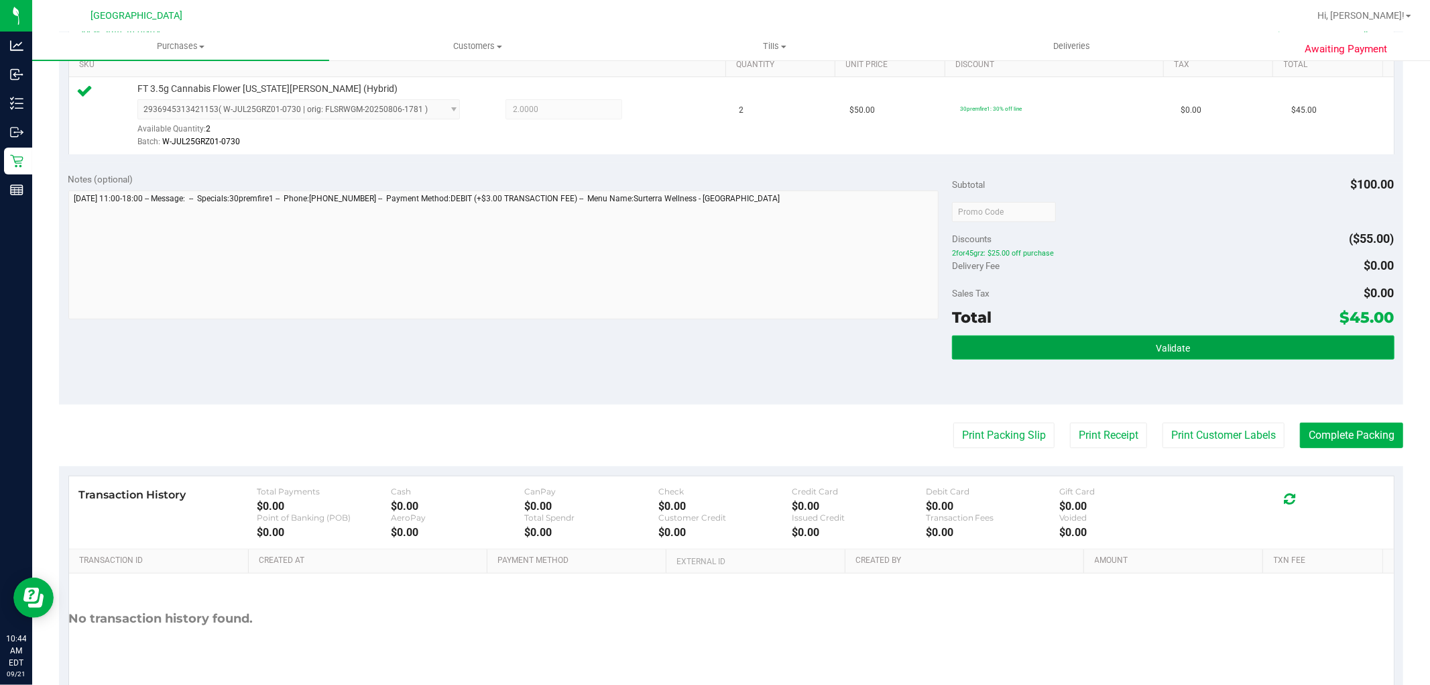
click at [1156, 347] on span "Validate" at bounding box center [1173, 348] width 34 height 11
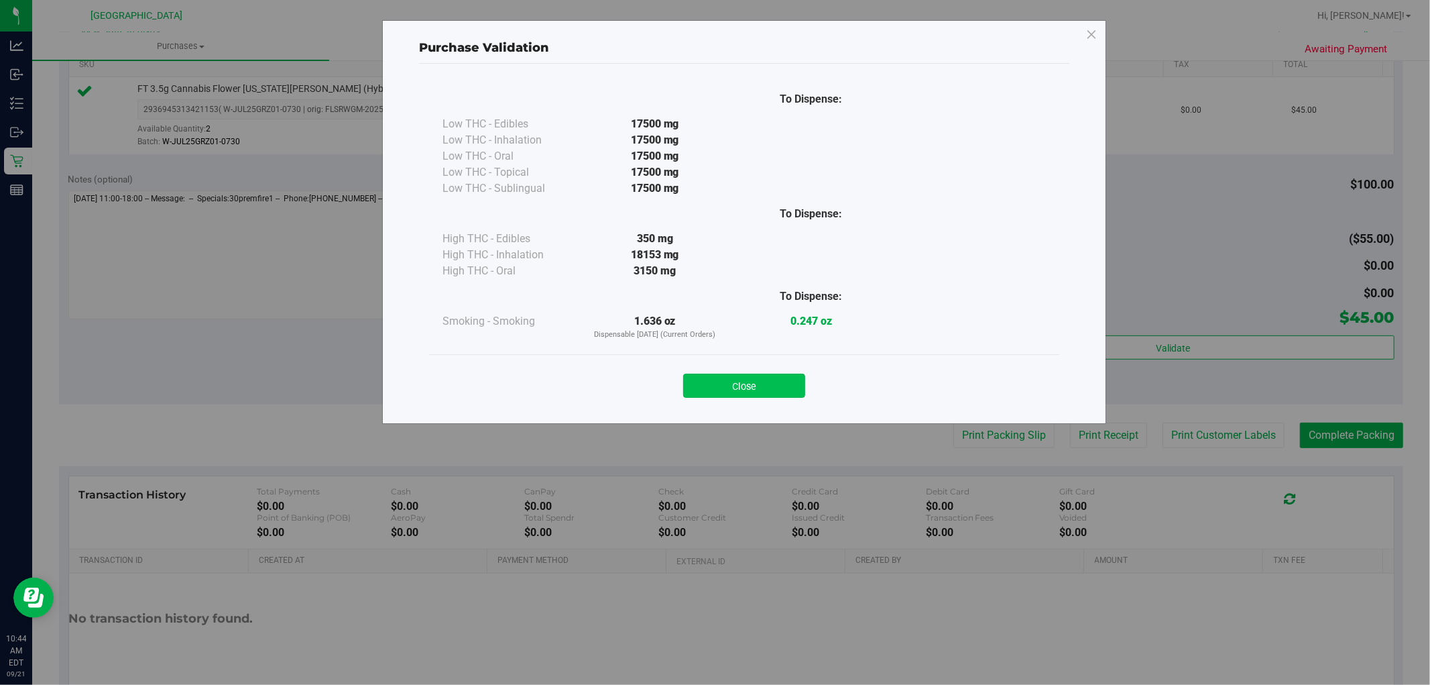
click at [753, 391] on button "Close" at bounding box center [744, 386] width 122 height 24
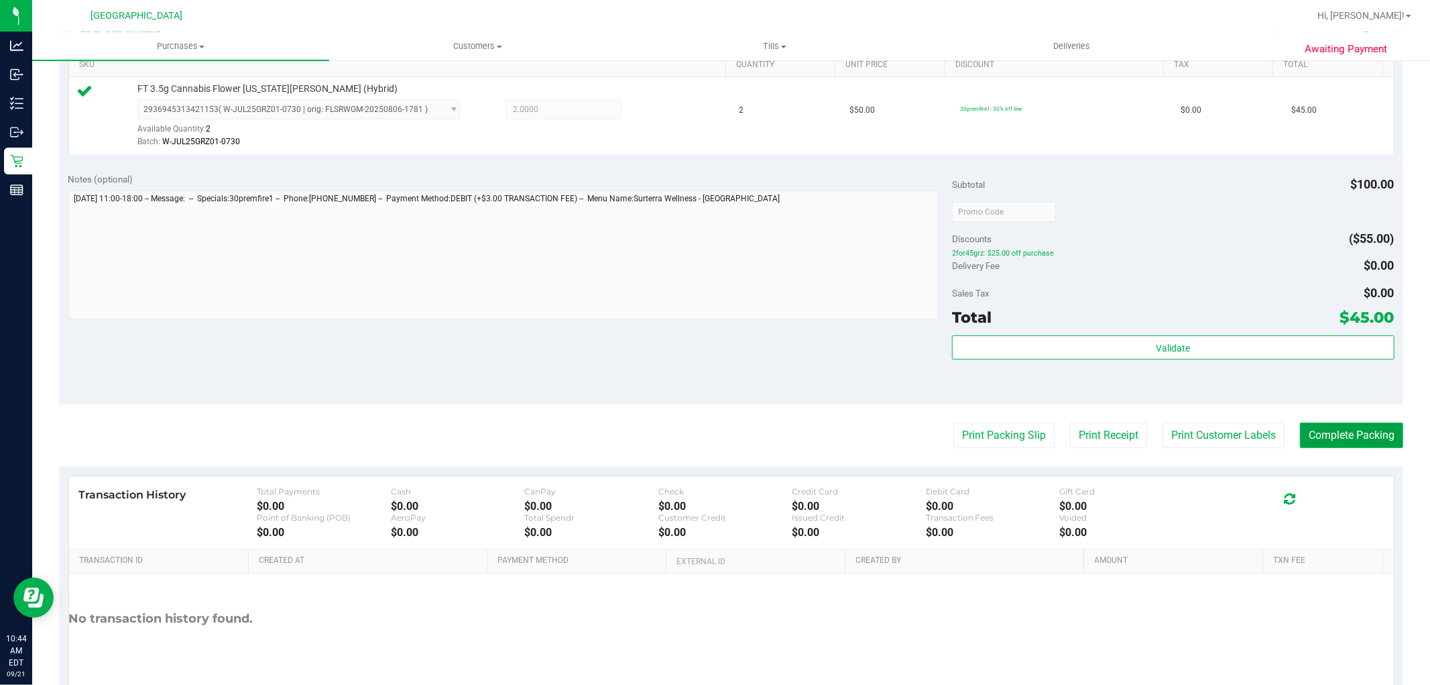
click at [1363, 434] on button "Complete Packing" at bounding box center [1351, 434] width 103 height 25
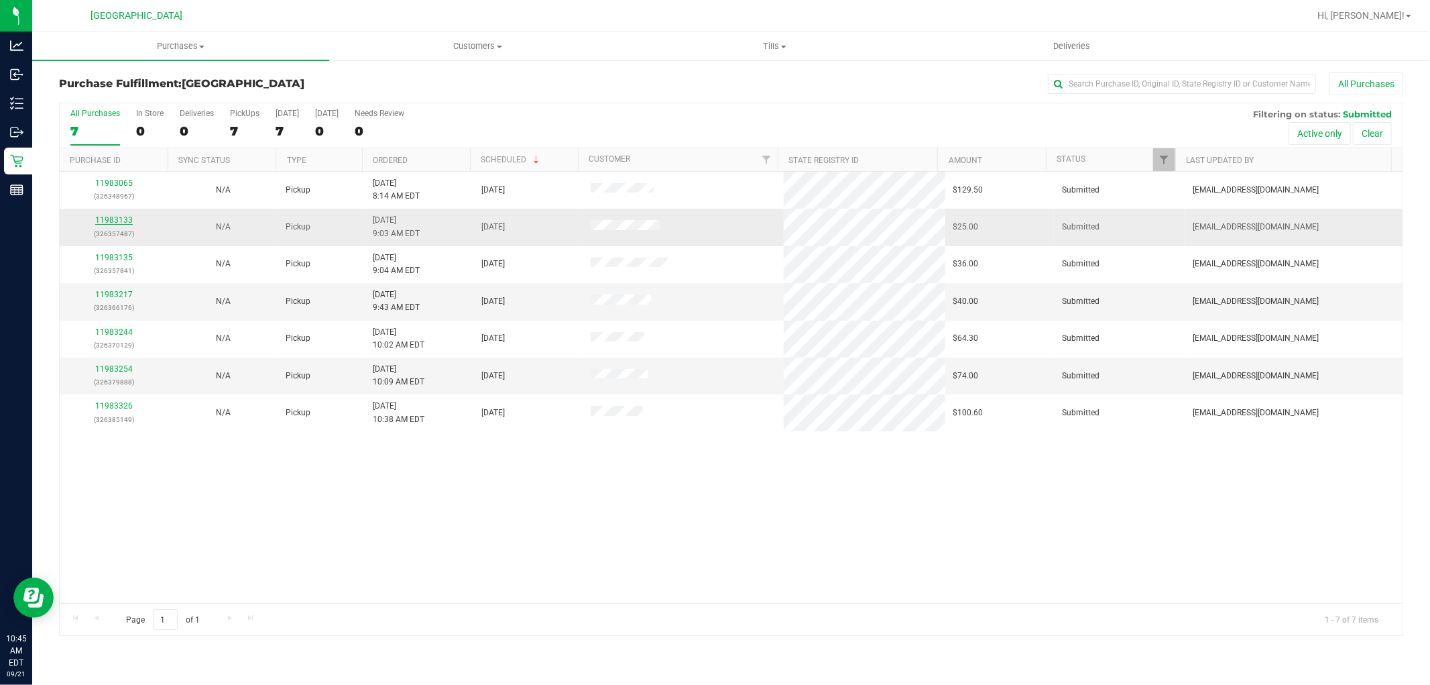
click at [125, 219] on link "11983133" at bounding box center [114, 219] width 38 height 9
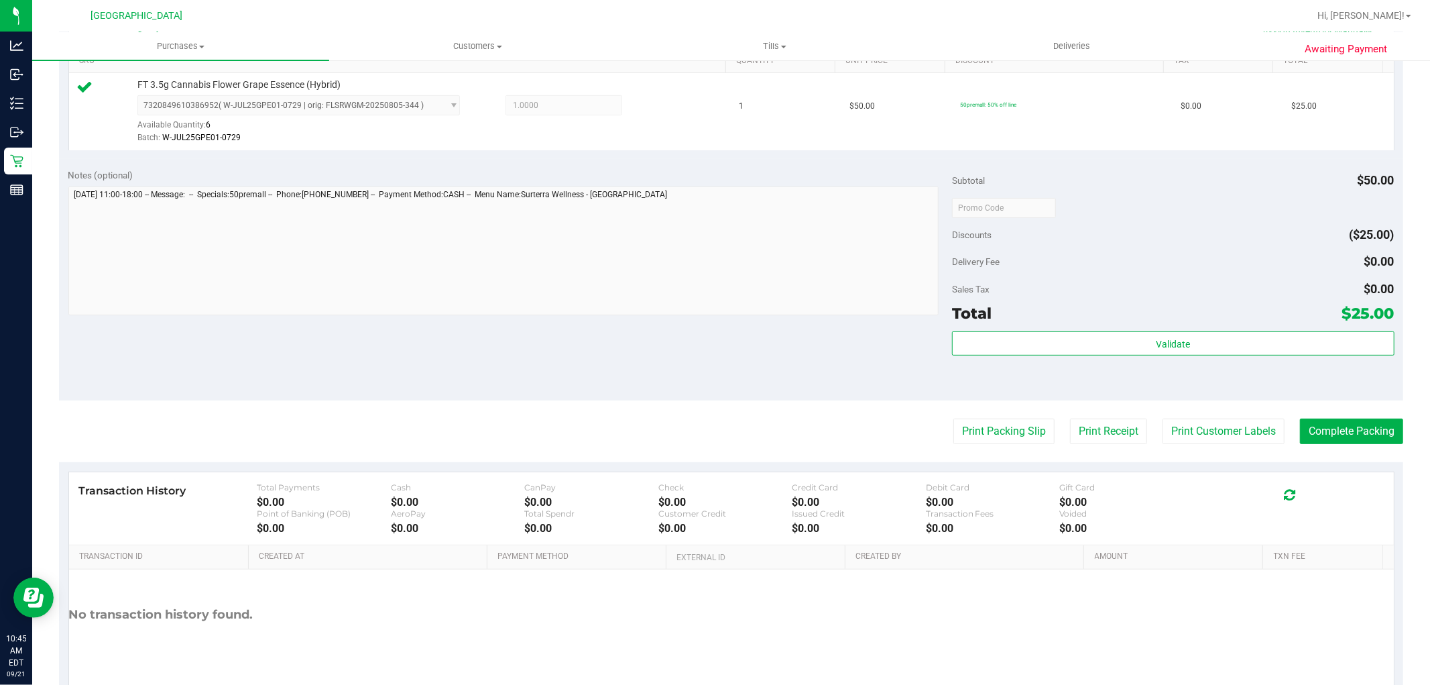
scroll to position [358, 0]
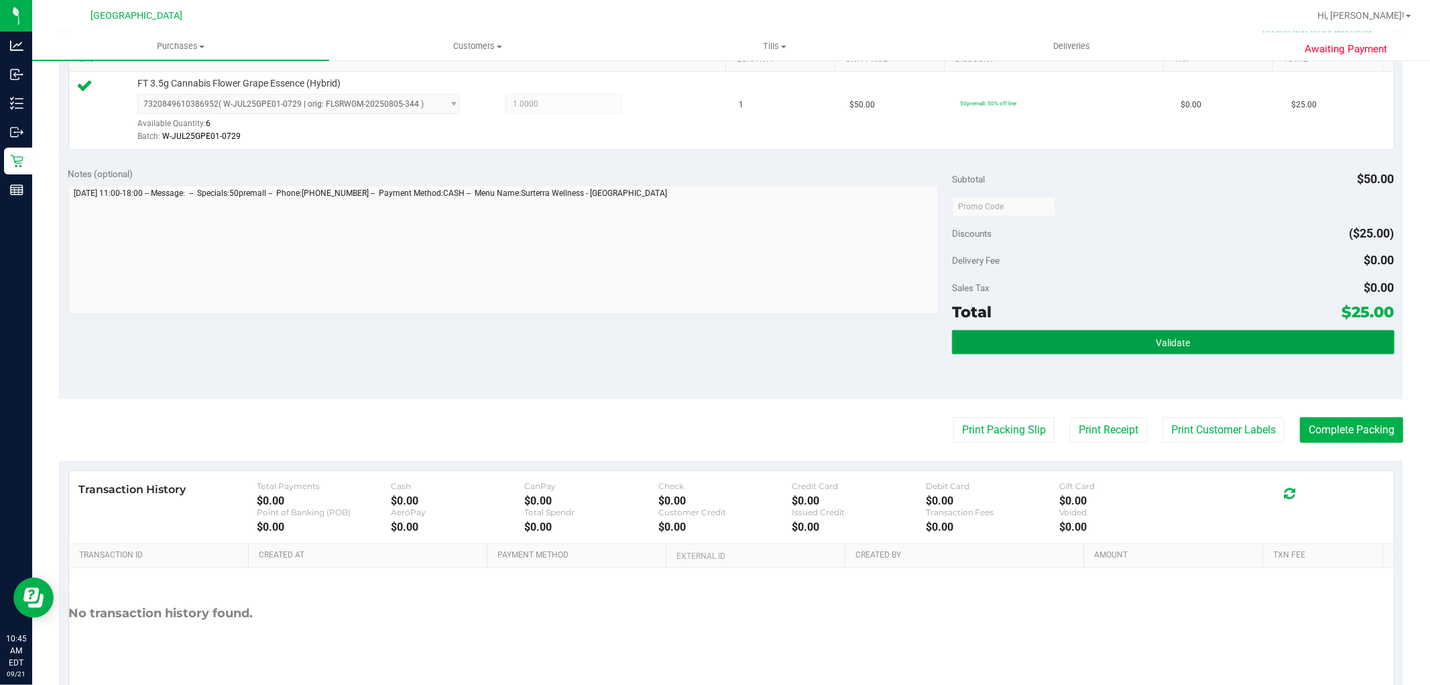
click at [1187, 341] on button "Validate" at bounding box center [1173, 342] width 442 height 24
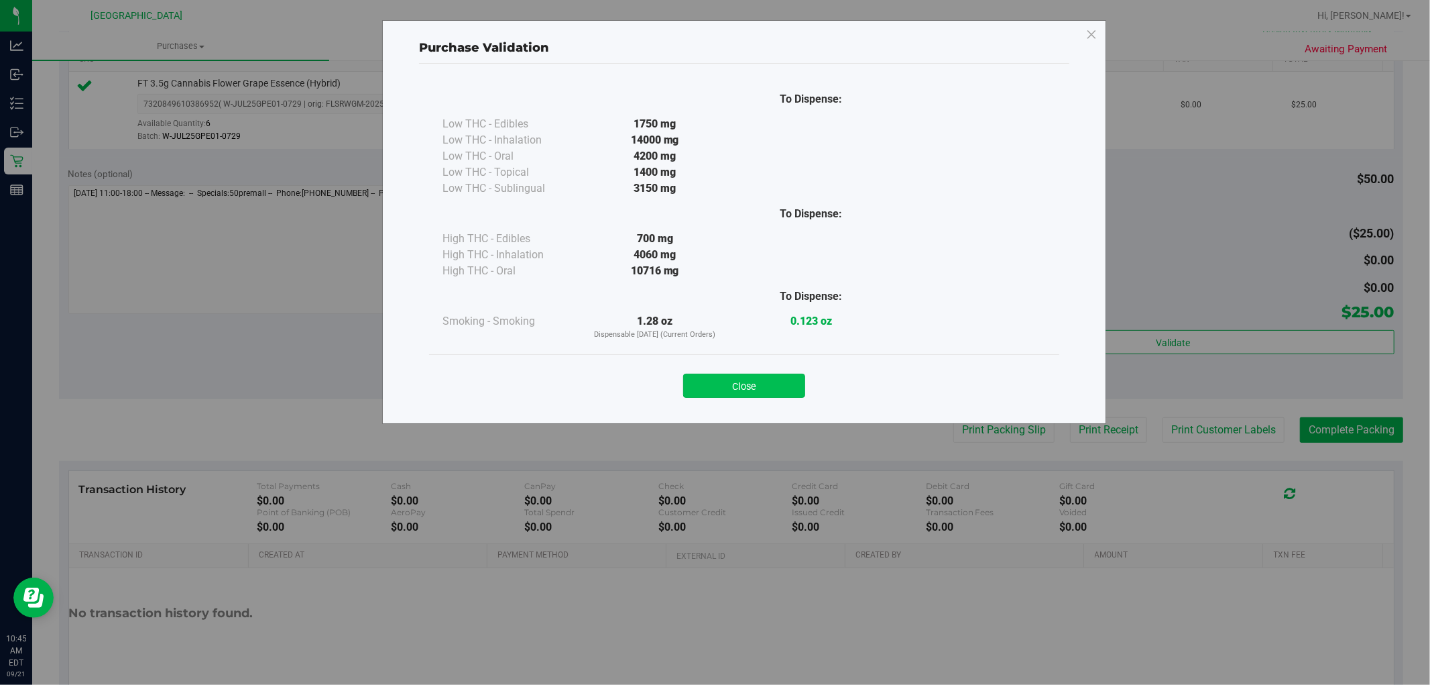
click at [788, 385] on button "Close" at bounding box center [744, 386] width 122 height 24
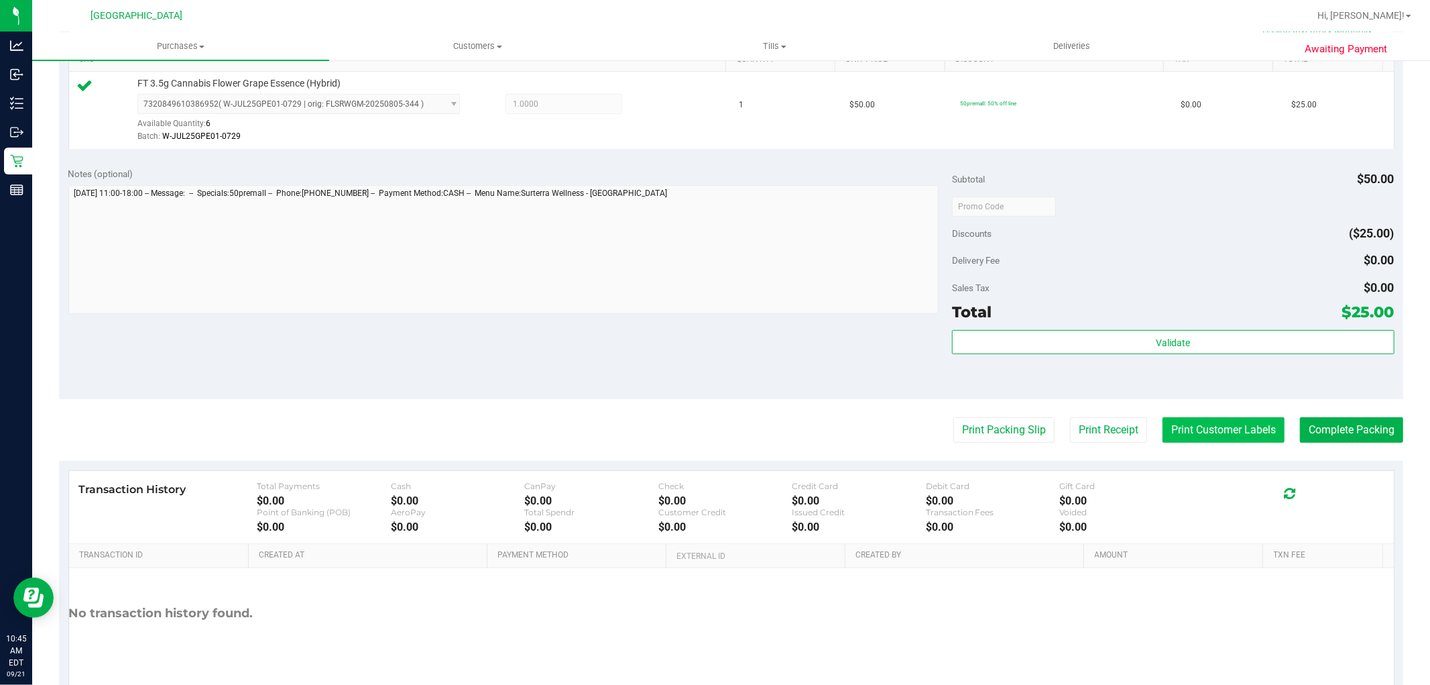
click at [1214, 433] on button "Print Customer Labels" at bounding box center [1224, 429] width 122 height 25
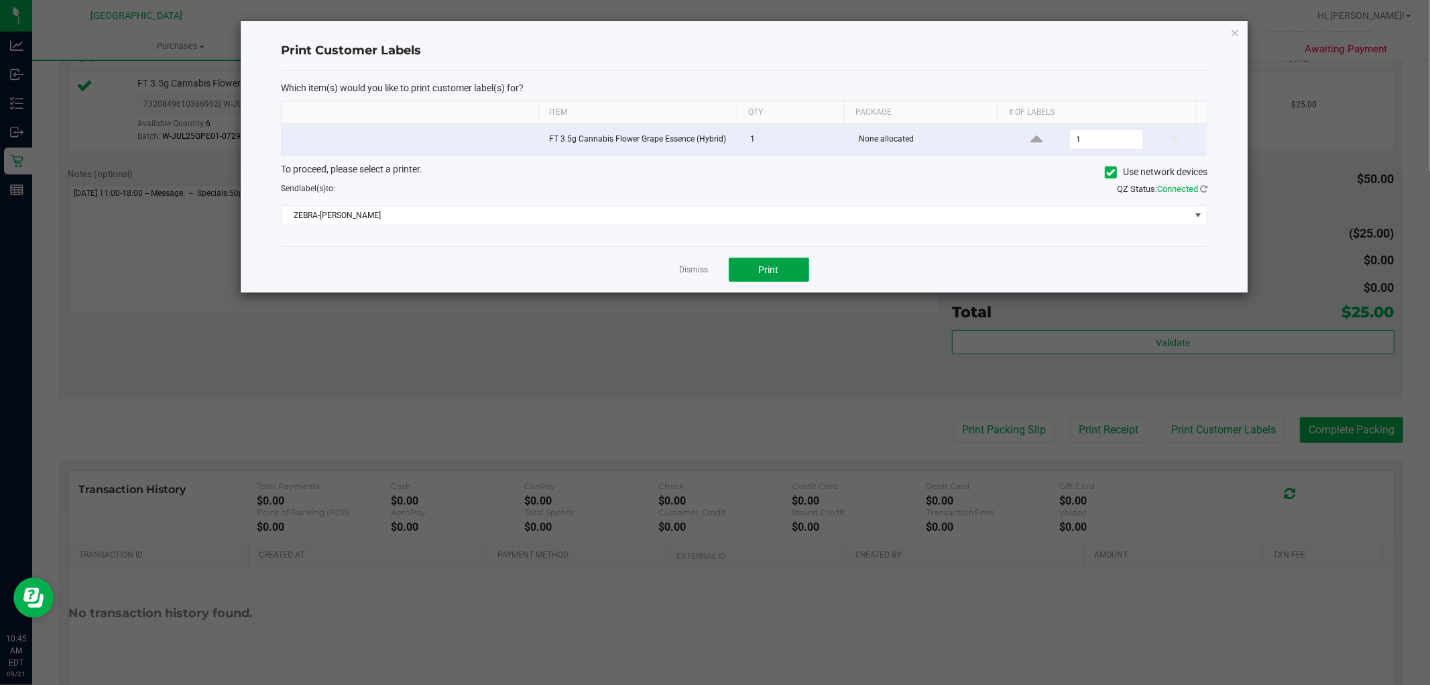
click at [777, 263] on button "Print" at bounding box center [769, 269] width 80 height 24
click at [686, 272] on link "Dismiss" at bounding box center [694, 269] width 29 height 11
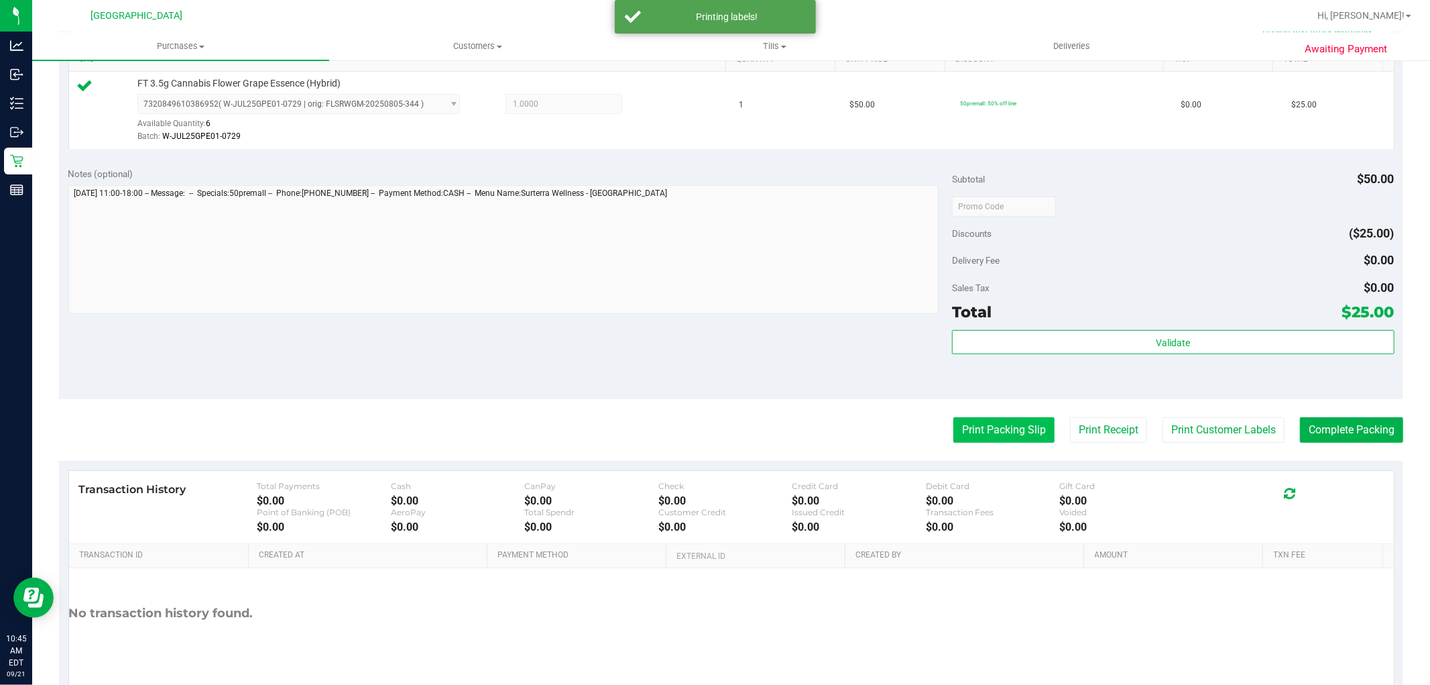
click at [996, 439] on button "Print Packing Slip" at bounding box center [1004, 429] width 101 height 25
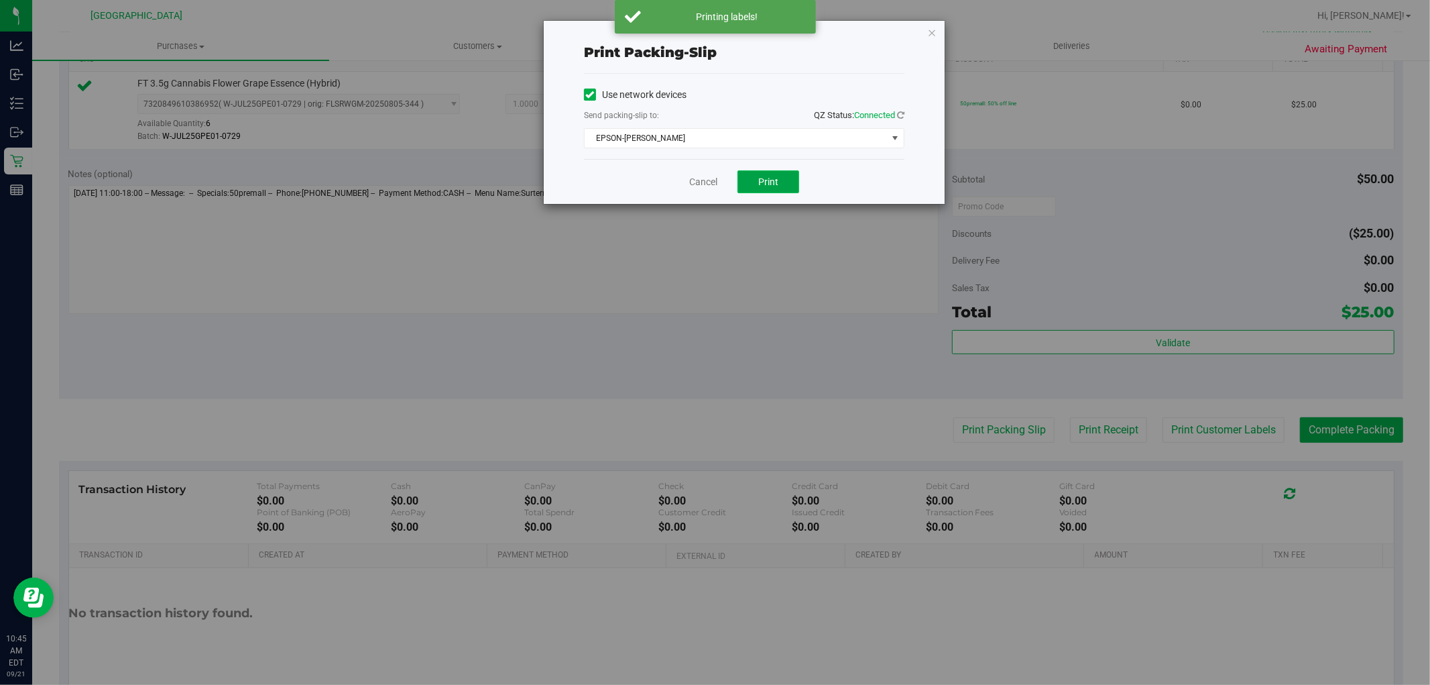
click at [765, 182] on span "Print" at bounding box center [768, 181] width 20 height 11
click at [705, 186] on link "Cancel" at bounding box center [703, 182] width 28 height 14
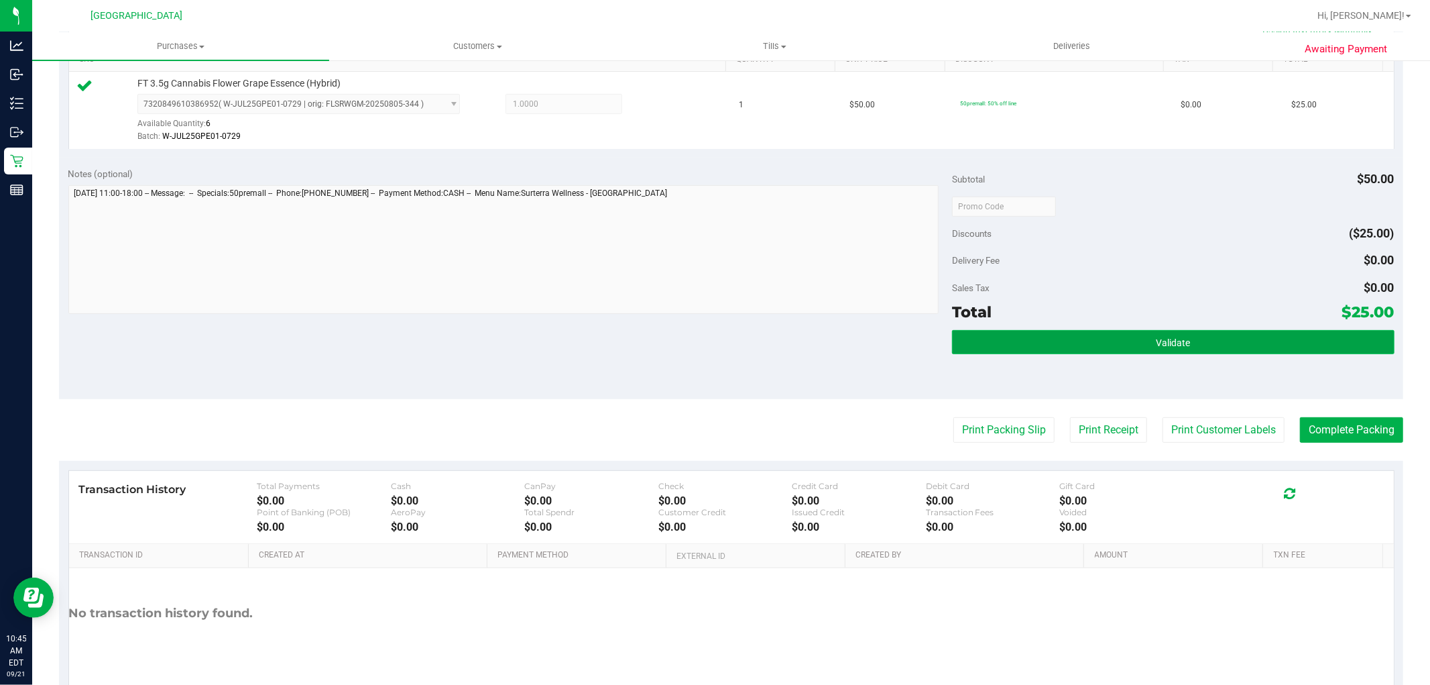
click at [1169, 347] on span "Validate" at bounding box center [1173, 342] width 34 height 11
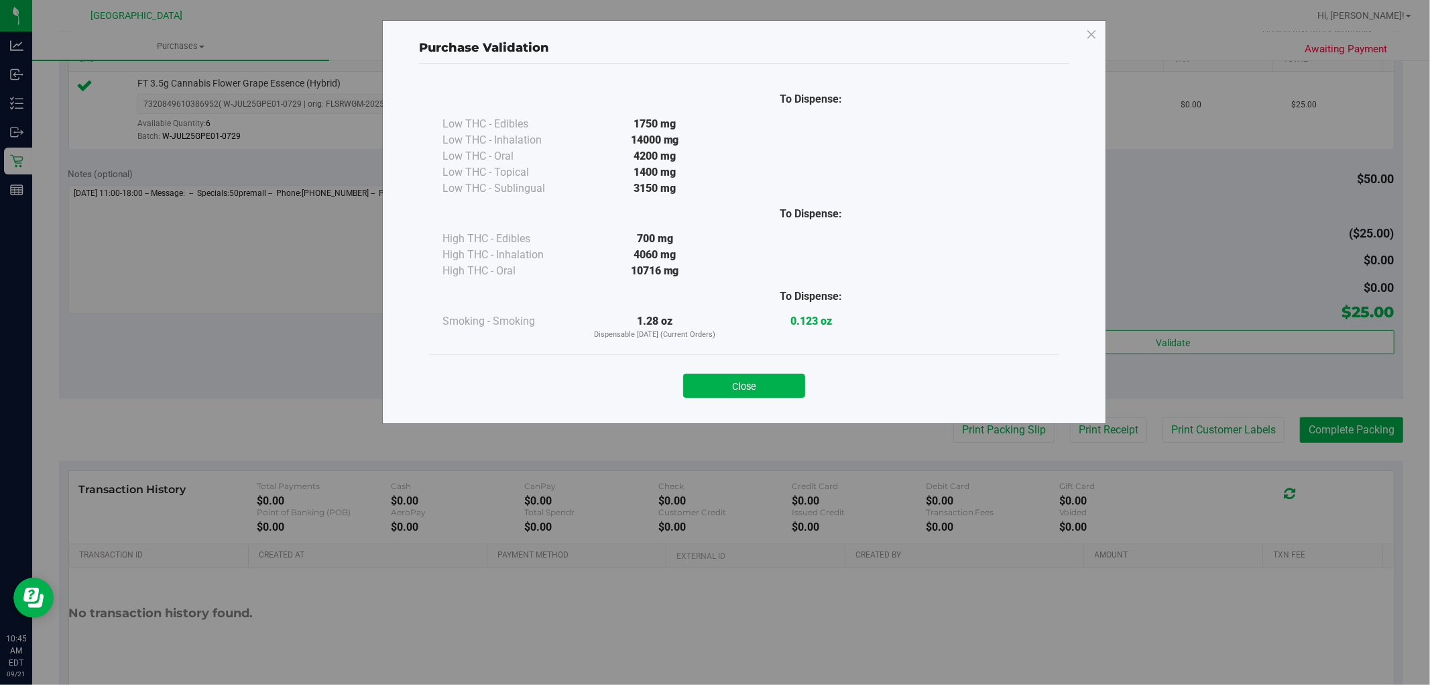
click at [1391, 439] on div "Purchase Validation To Dispense: Low THC - Edibles 1750 mg" at bounding box center [720, 342] width 1440 height 685
click at [801, 396] on button "Close" at bounding box center [744, 386] width 122 height 24
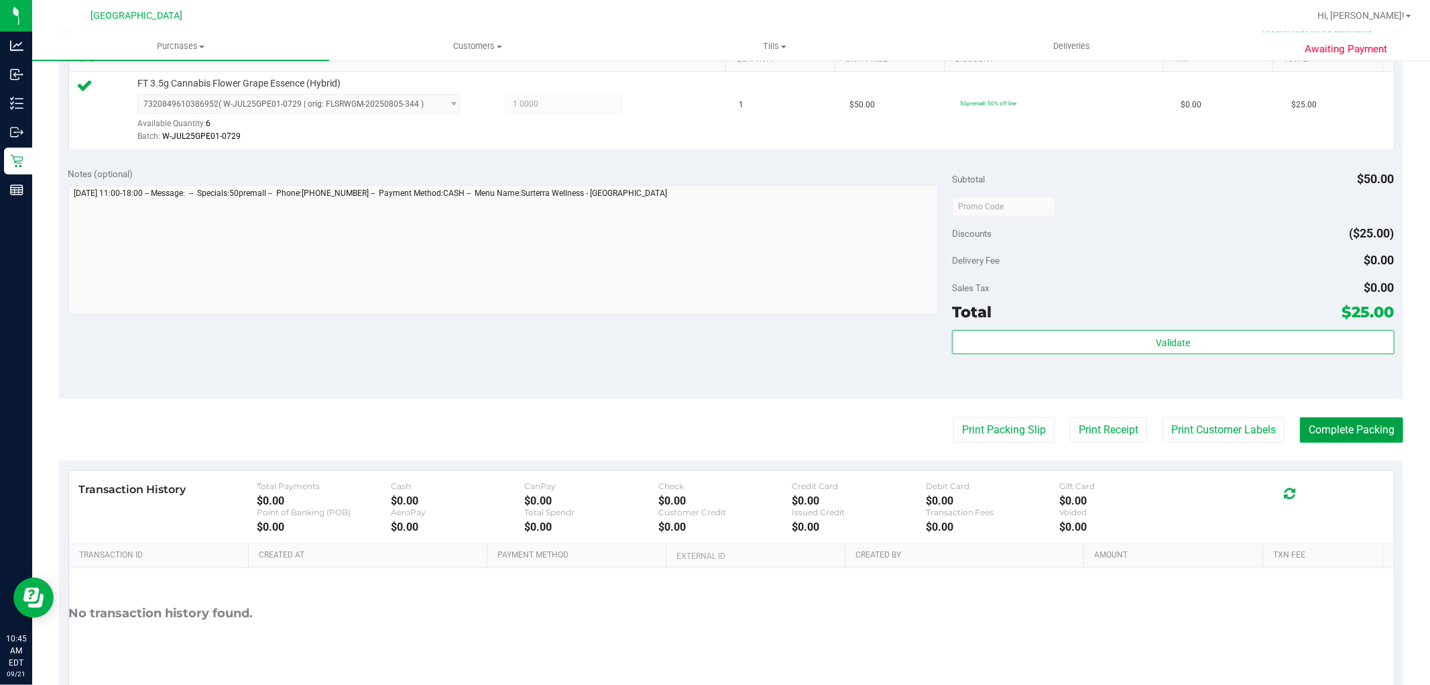
click at [1336, 439] on button "Complete Packing" at bounding box center [1351, 429] width 103 height 25
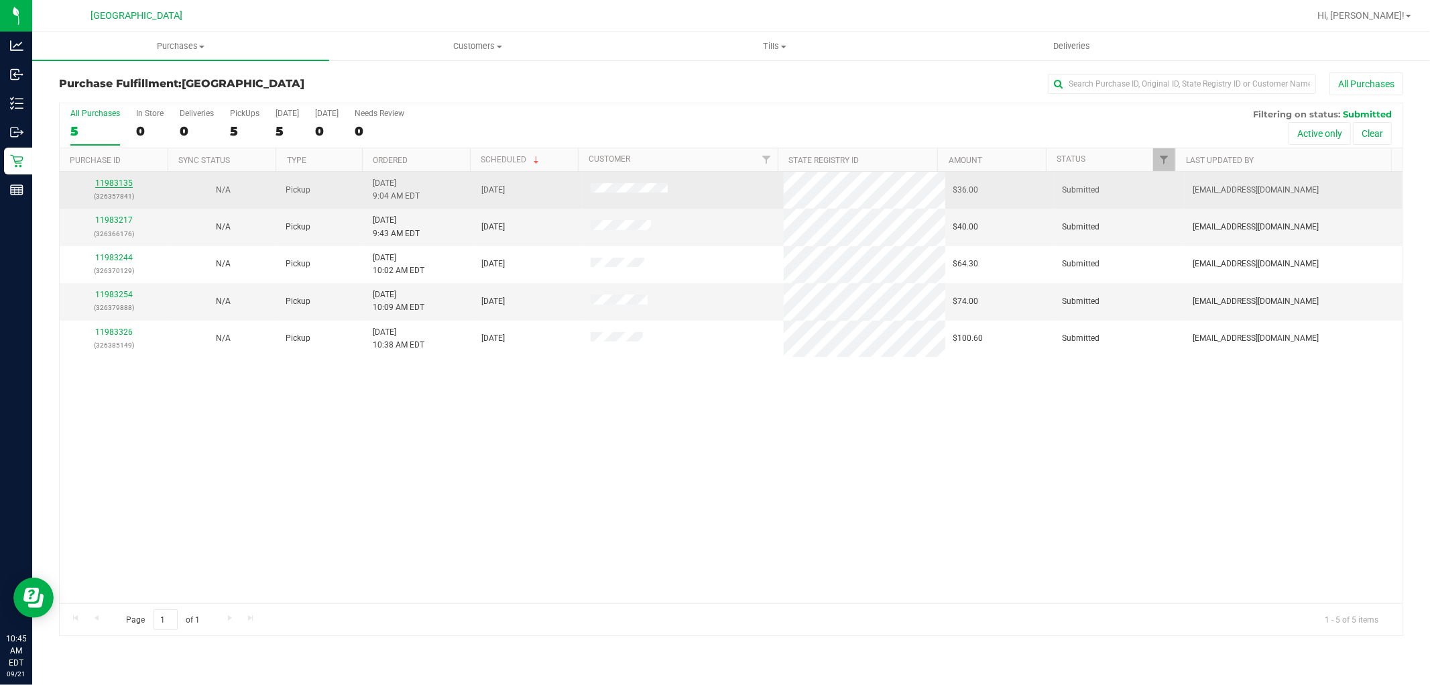
click at [99, 183] on link "11983135" at bounding box center [114, 182] width 38 height 9
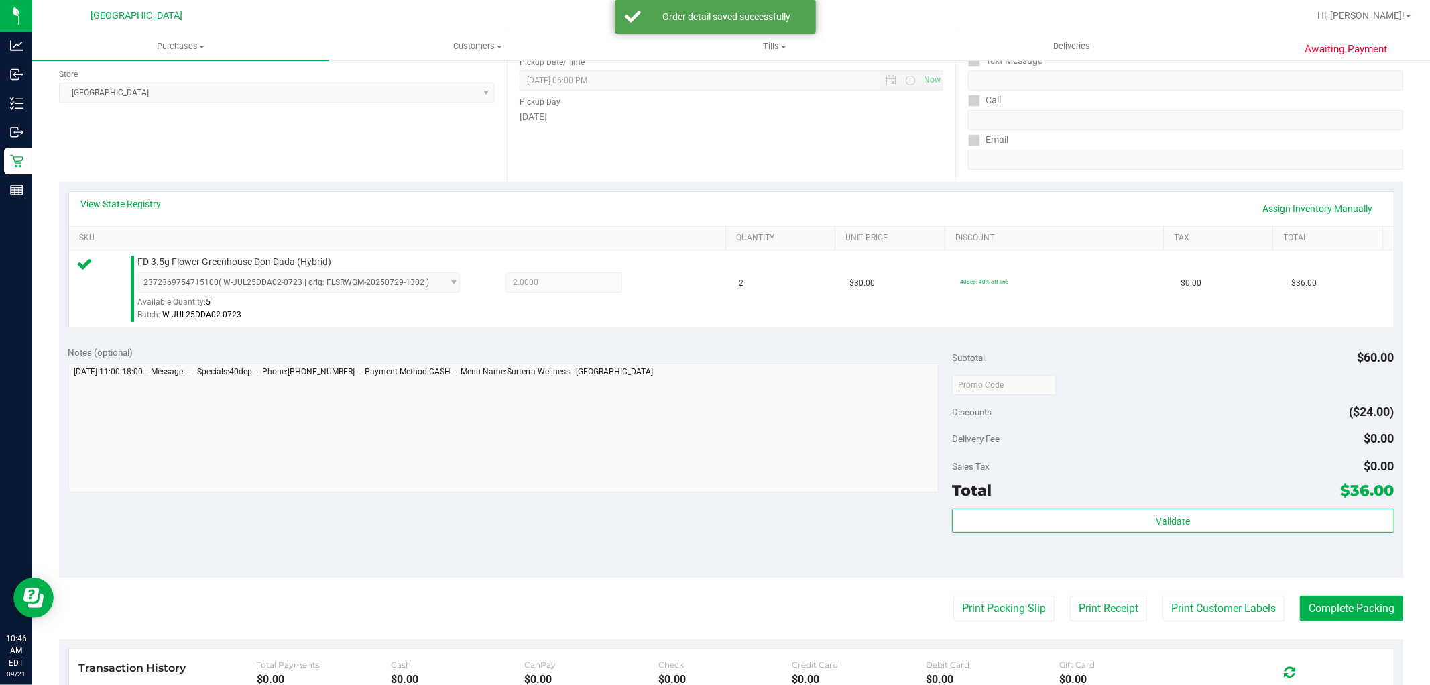
scroll to position [412, 0]
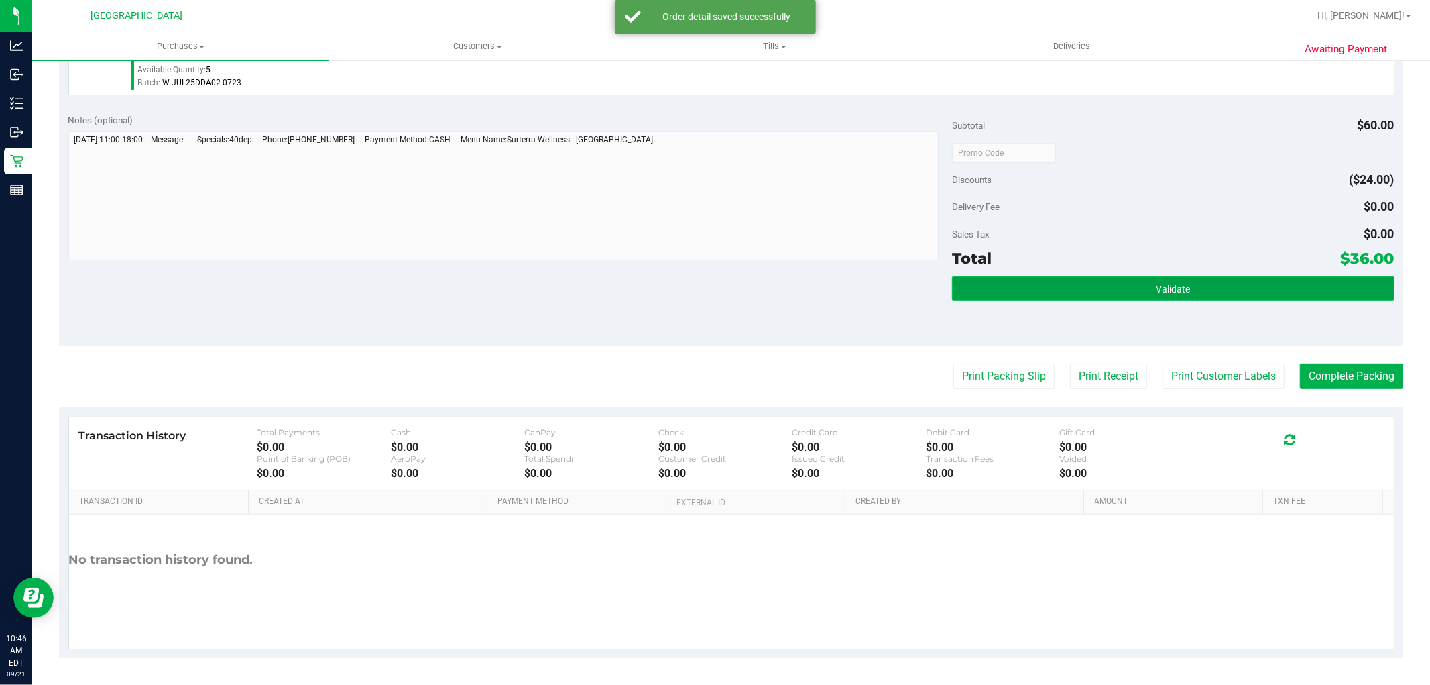
click at [1202, 292] on button "Validate" at bounding box center [1173, 288] width 442 height 24
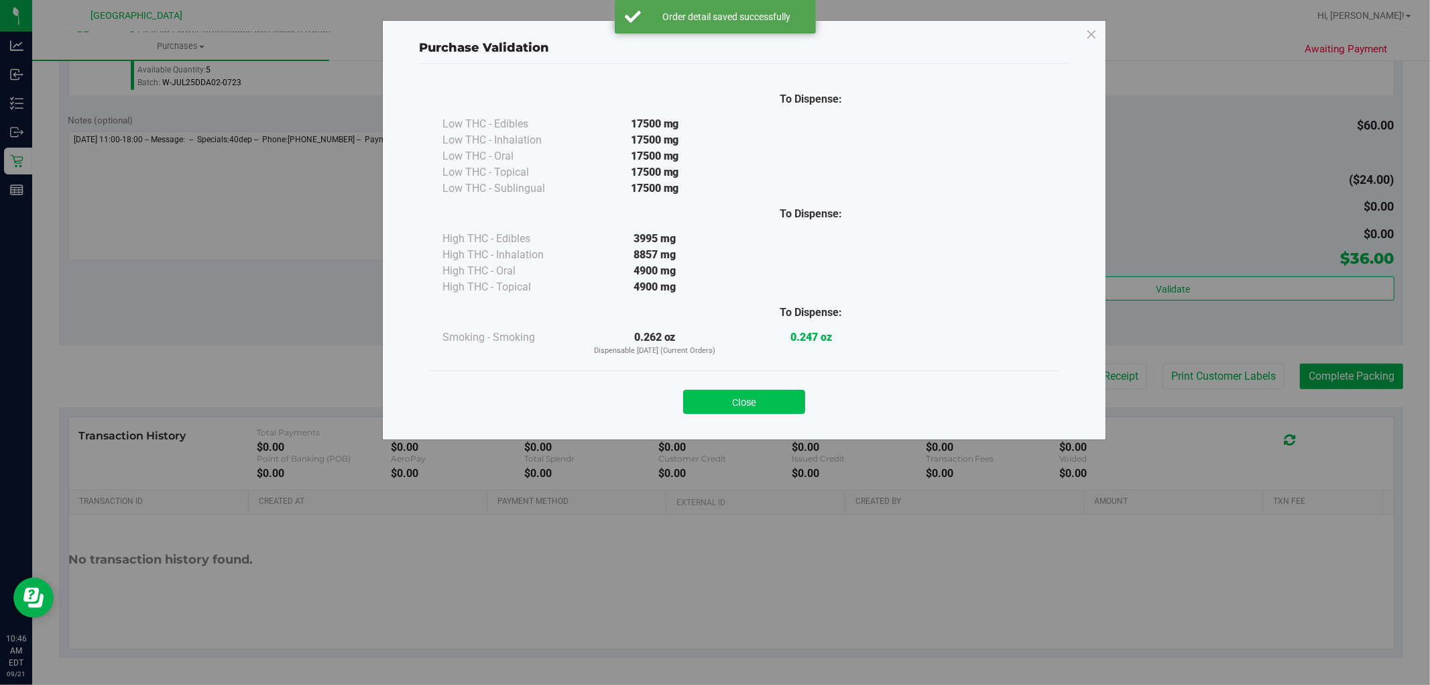
click at [775, 392] on button "Close" at bounding box center [744, 402] width 122 height 24
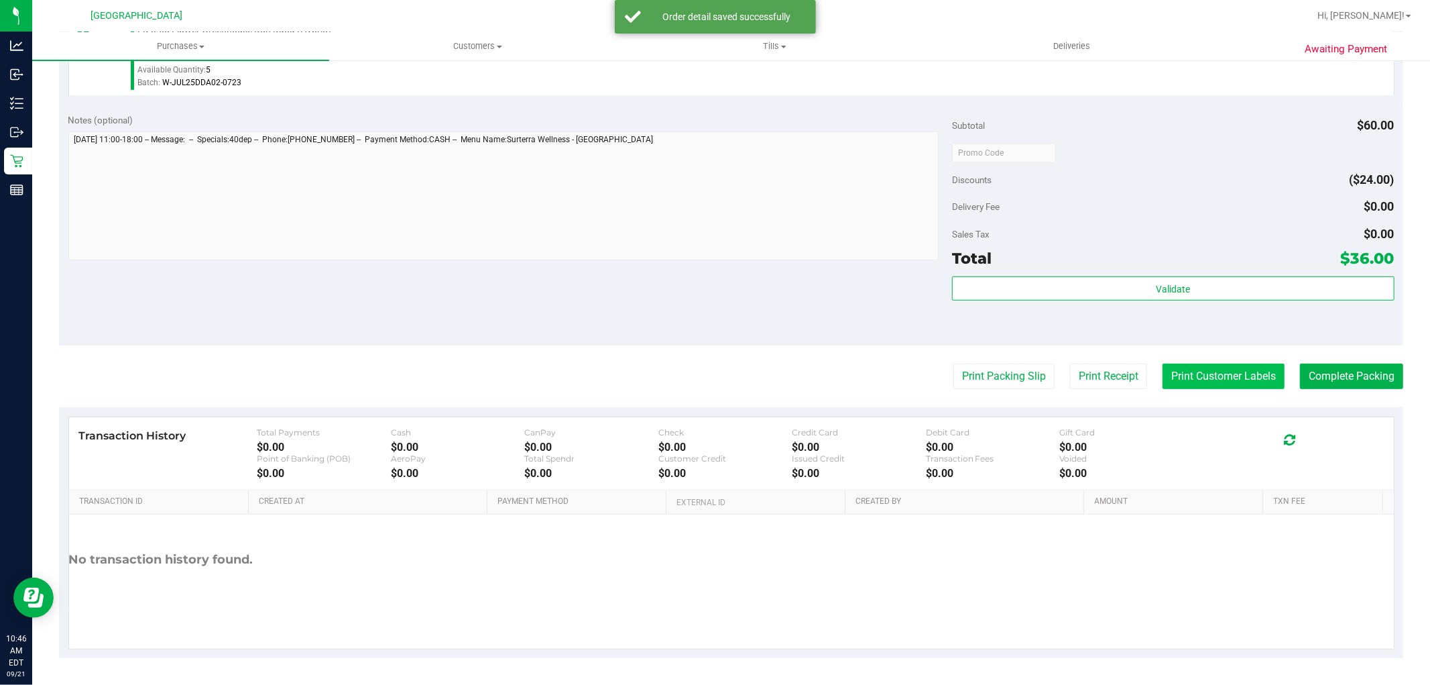
click at [1212, 373] on button "Print Customer Labels" at bounding box center [1224, 375] width 122 height 25
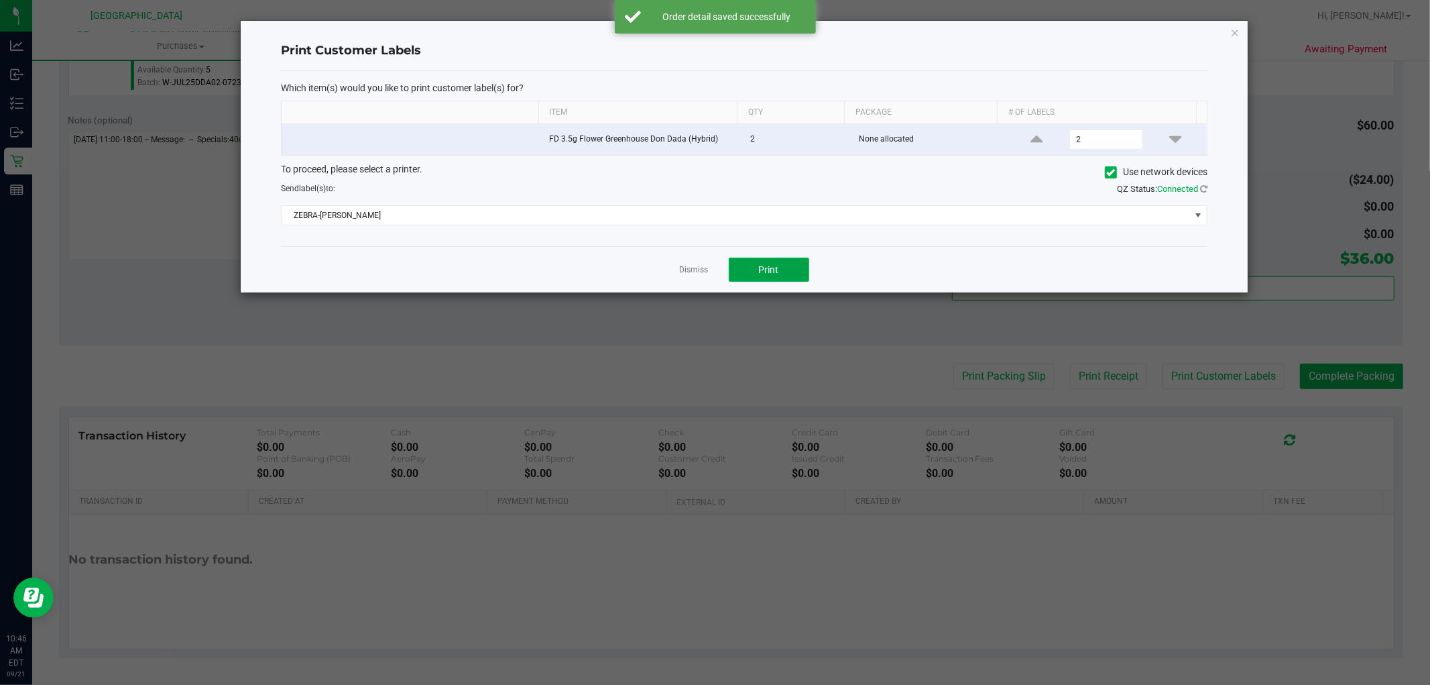
click at [780, 278] on button "Print" at bounding box center [769, 269] width 80 height 24
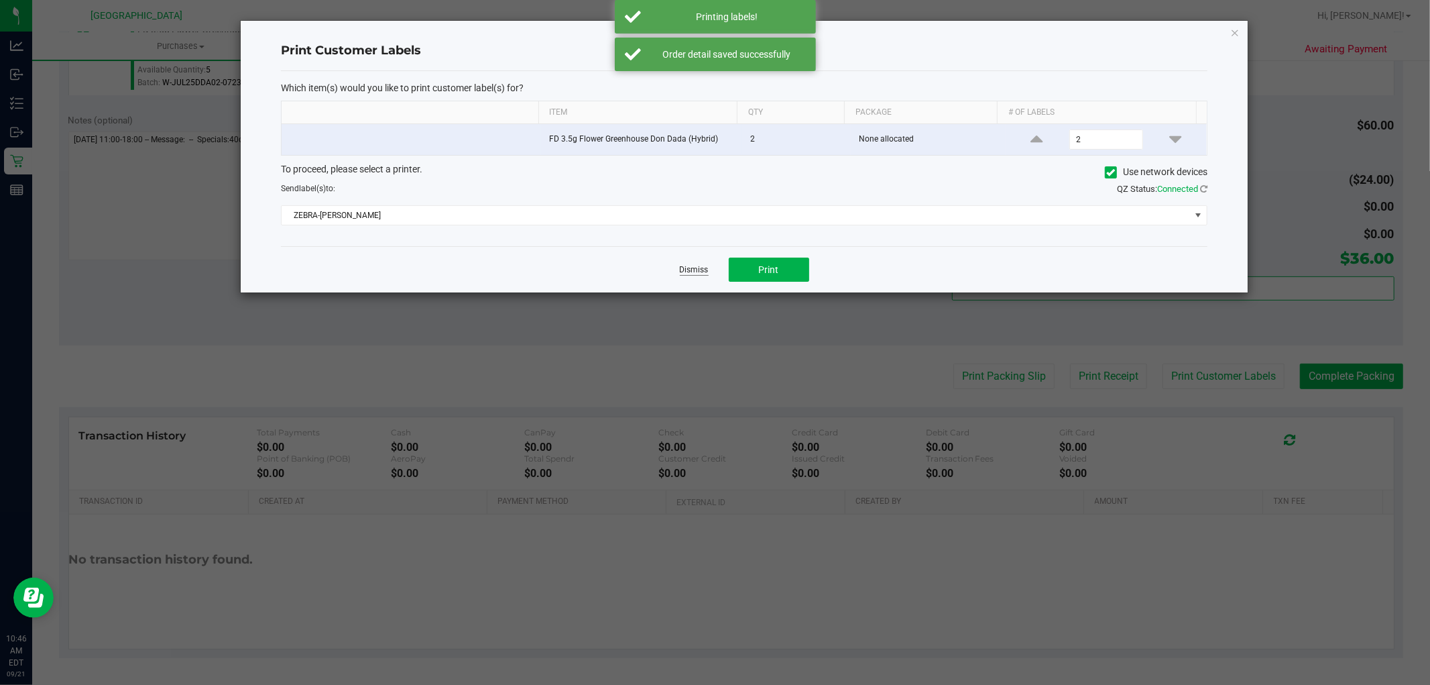
click at [693, 273] on link "Dismiss" at bounding box center [694, 269] width 29 height 11
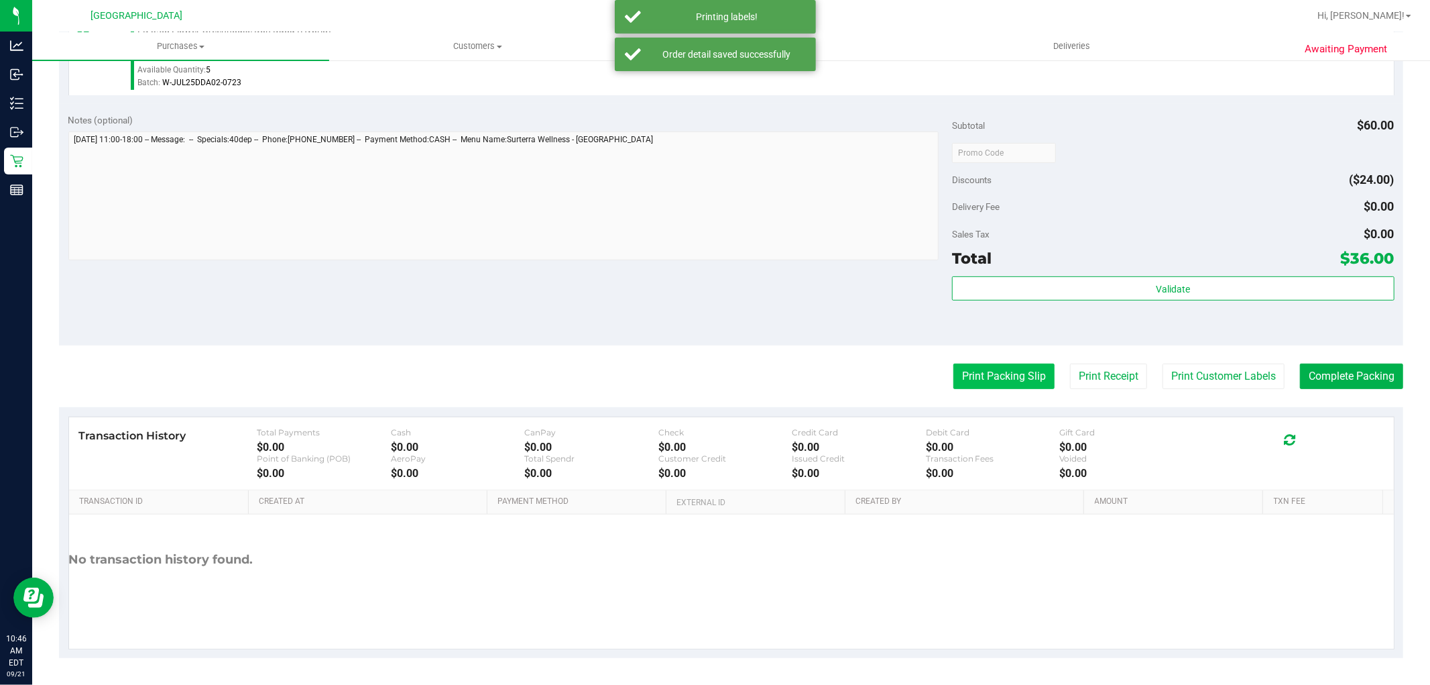
click at [1000, 384] on button "Print Packing Slip" at bounding box center [1004, 375] width 101 height 25
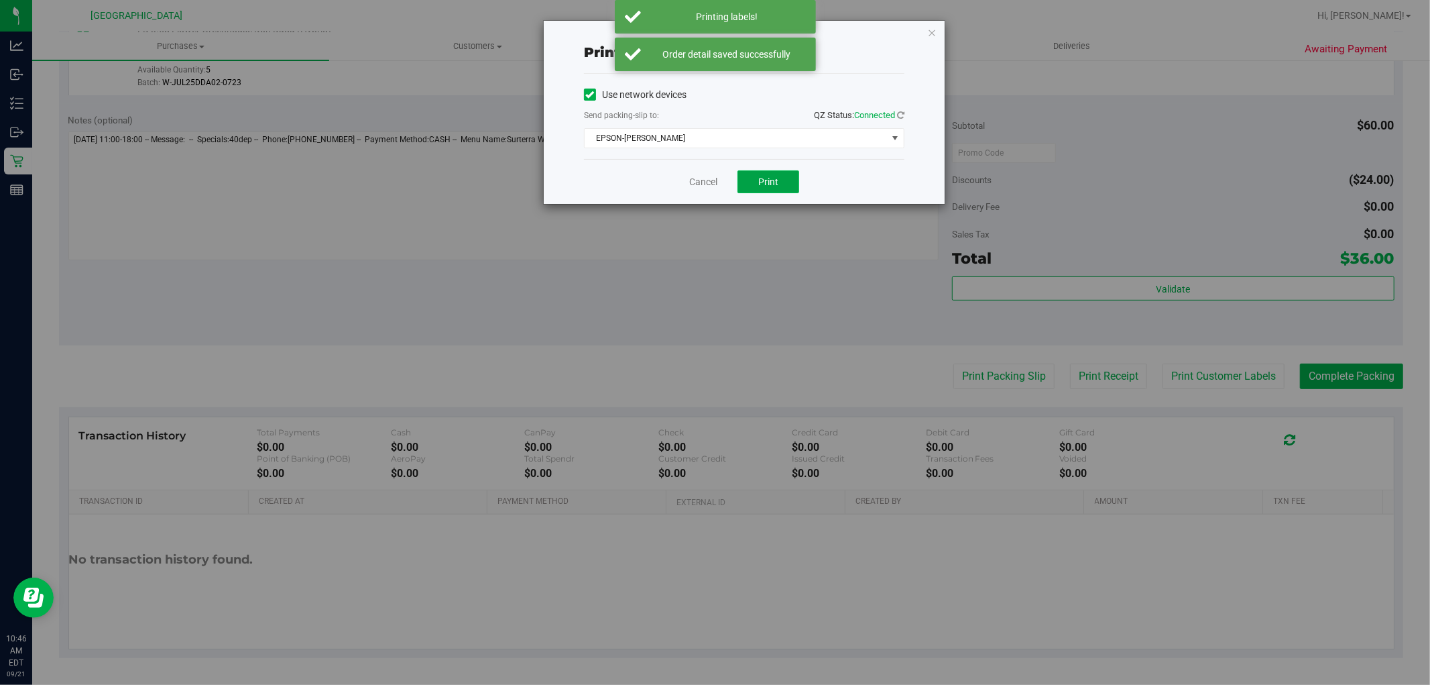
click at [770, 184] on span "Print" at bounding box center [768, 181] width 20 height 11
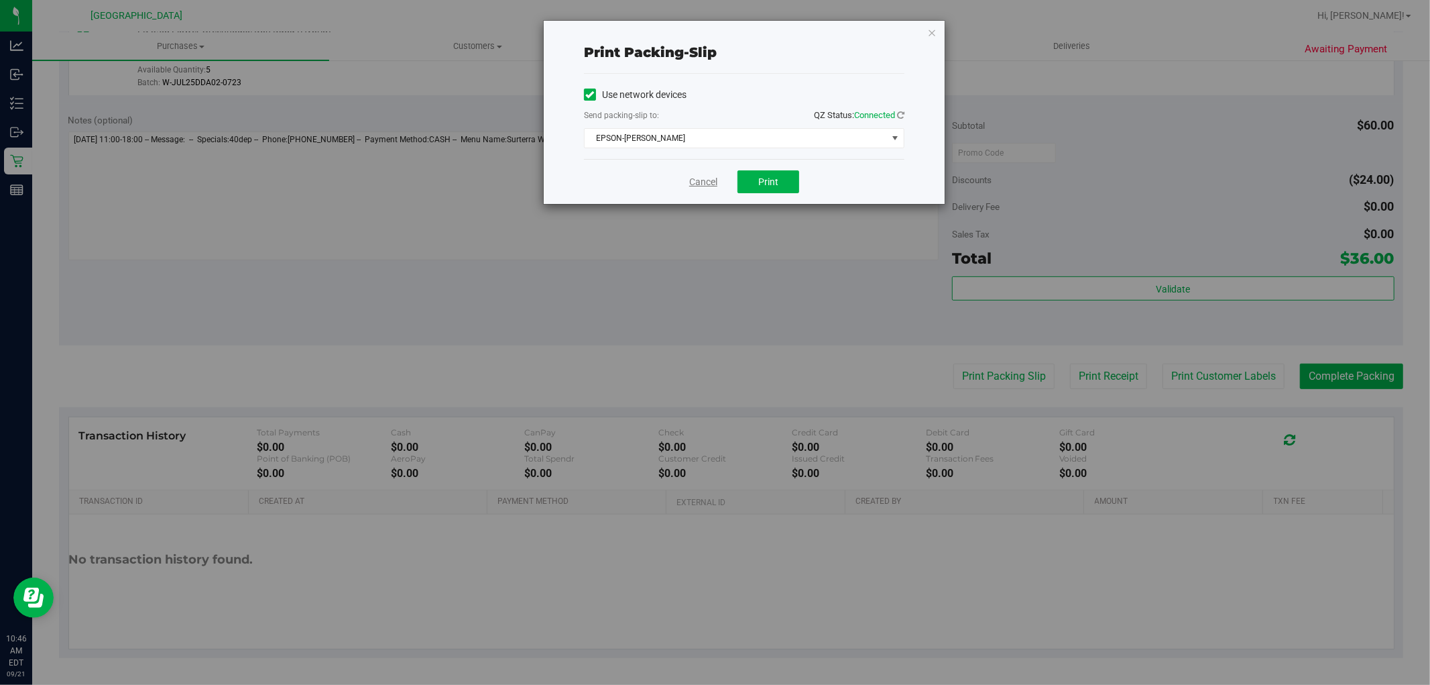
click at [702, 186] on link "Cancel" at bounding box center [703, 182] width 28 height 14
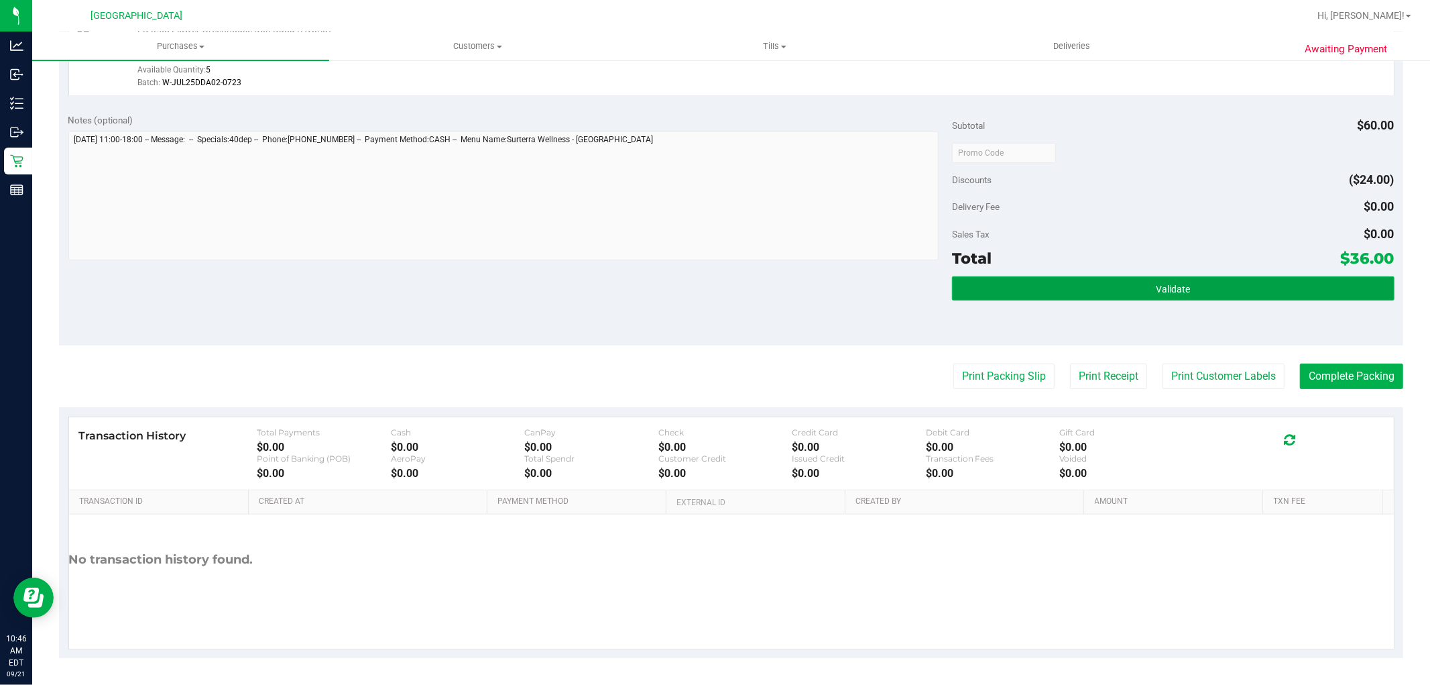
click at [1161, 290] on span "Validate" at bounding box center [1173, 289] width 34 height 11
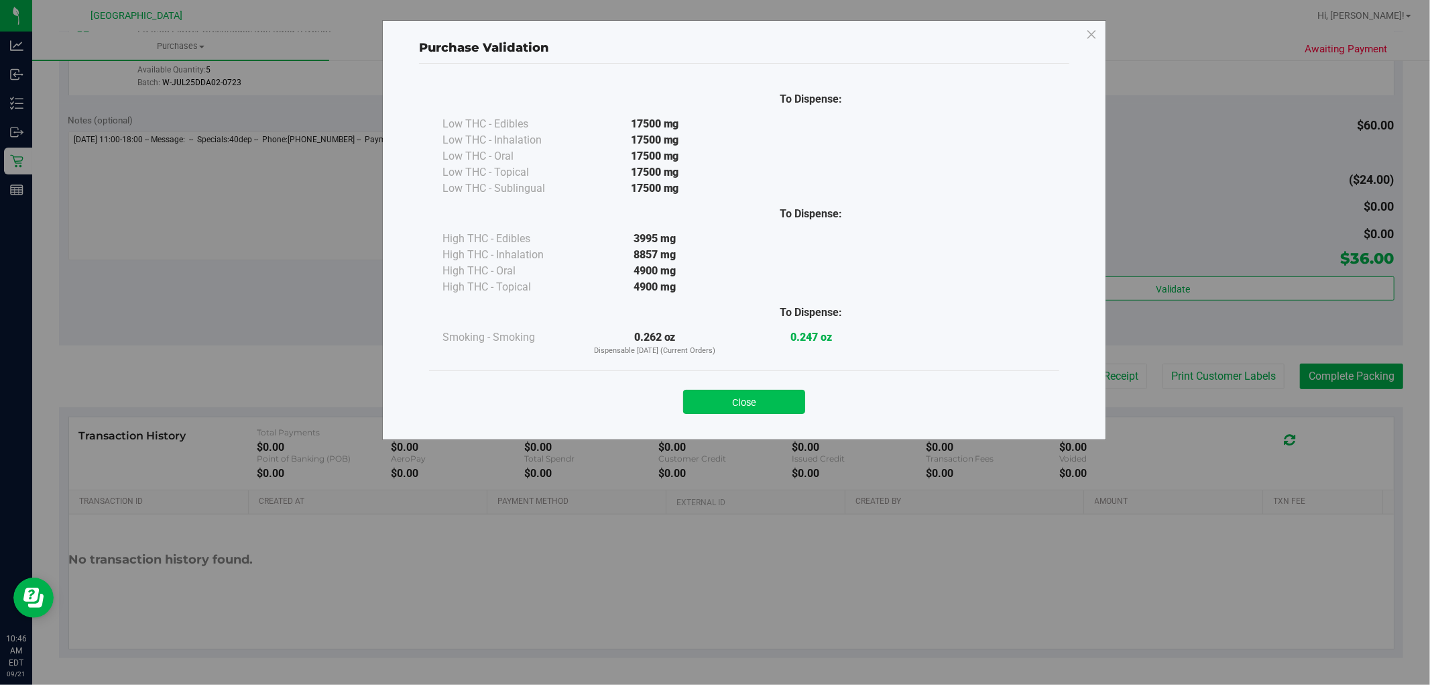
click at [781, 402] on button "Close" at bounding box center [744, 402] width 122 height 24
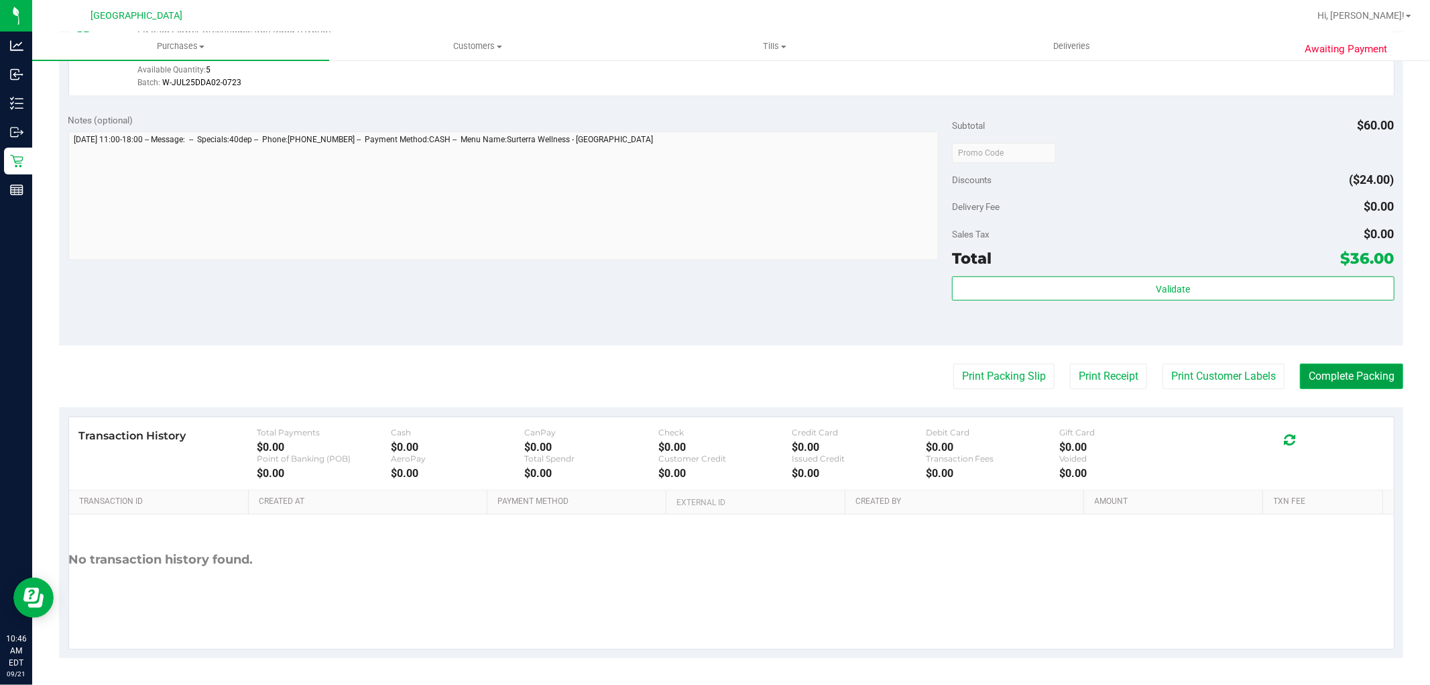
click at [1356, 376] on button "Complete Packing" at bounding box center [1351, 375] width 103 height 25
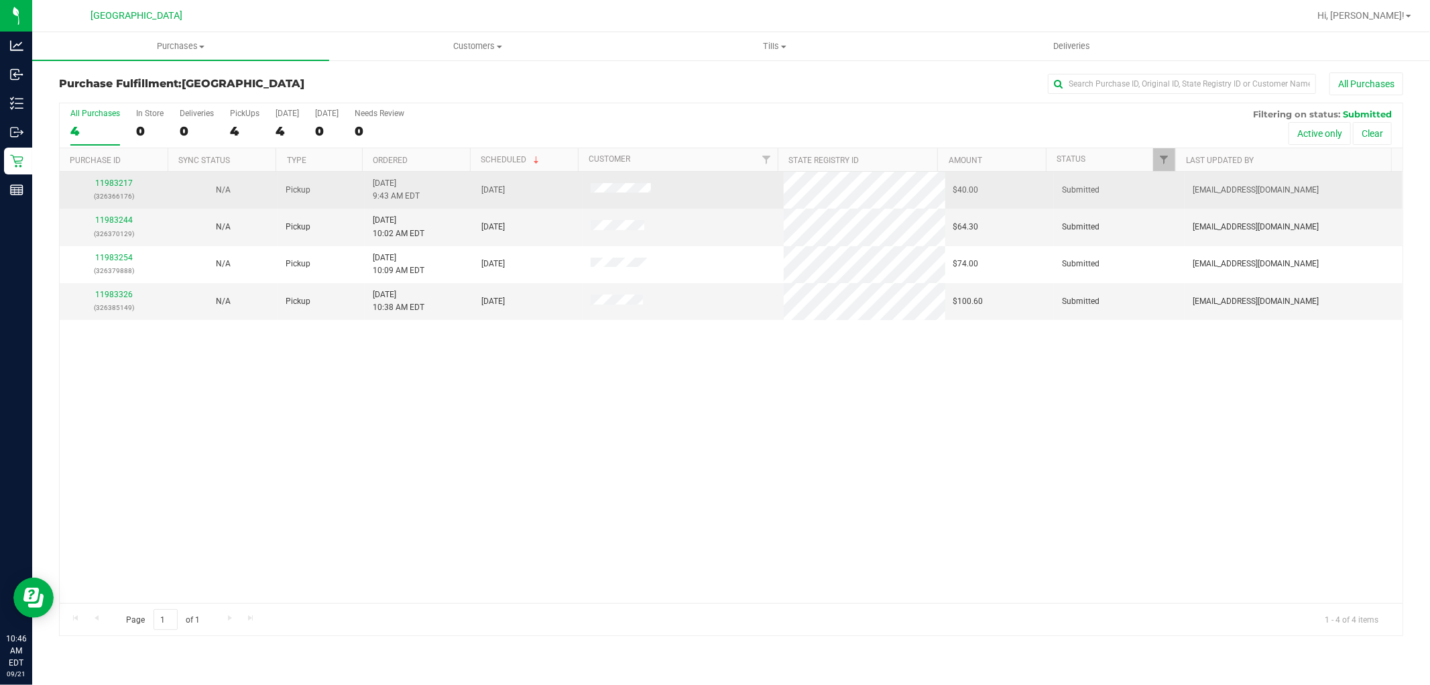
click at [118, 189] on div "11983217 (326366176)" at bounding box center [114, 189] width 93 height 25
click at [118, 184] on link "11983217" at bounding box center [114, 182] width 38 height 9
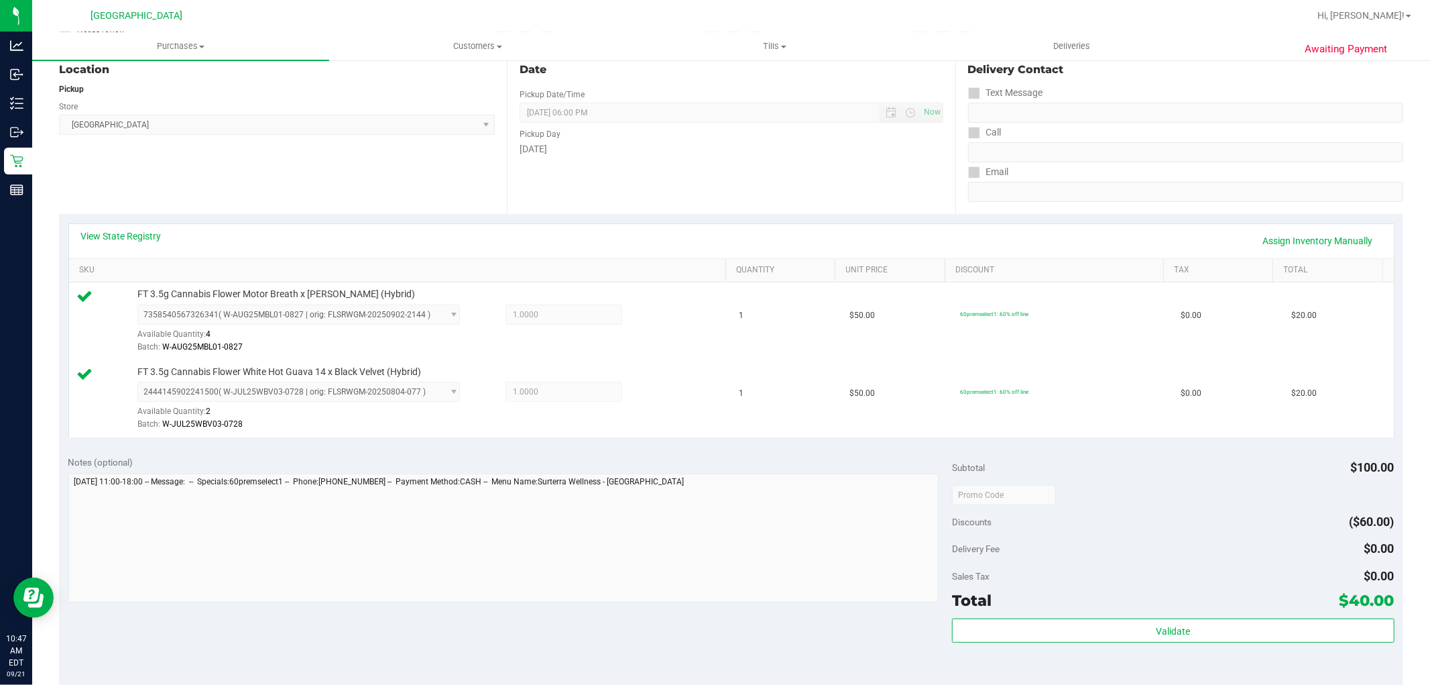
scroll to position [157, 0]
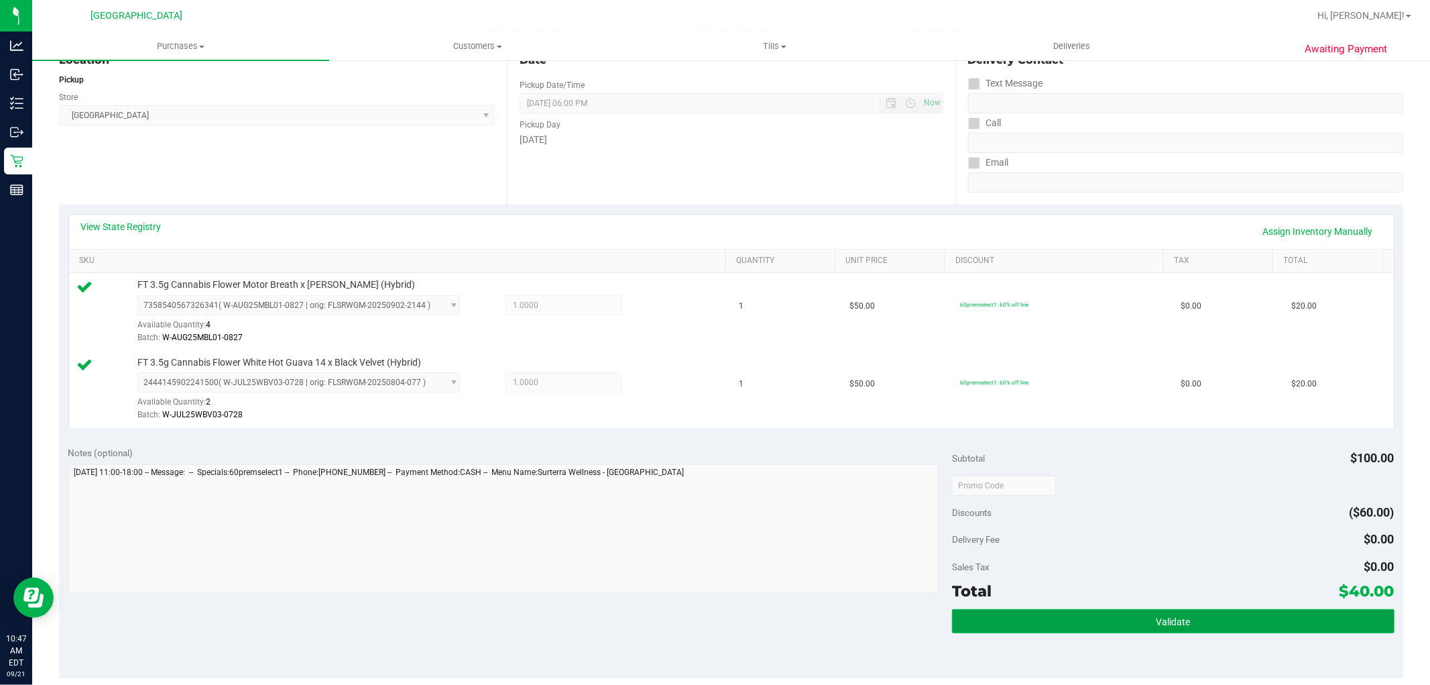
click at [1169, 622] on span "Validate" at bounding box center [1173, 621] width 34 height 11
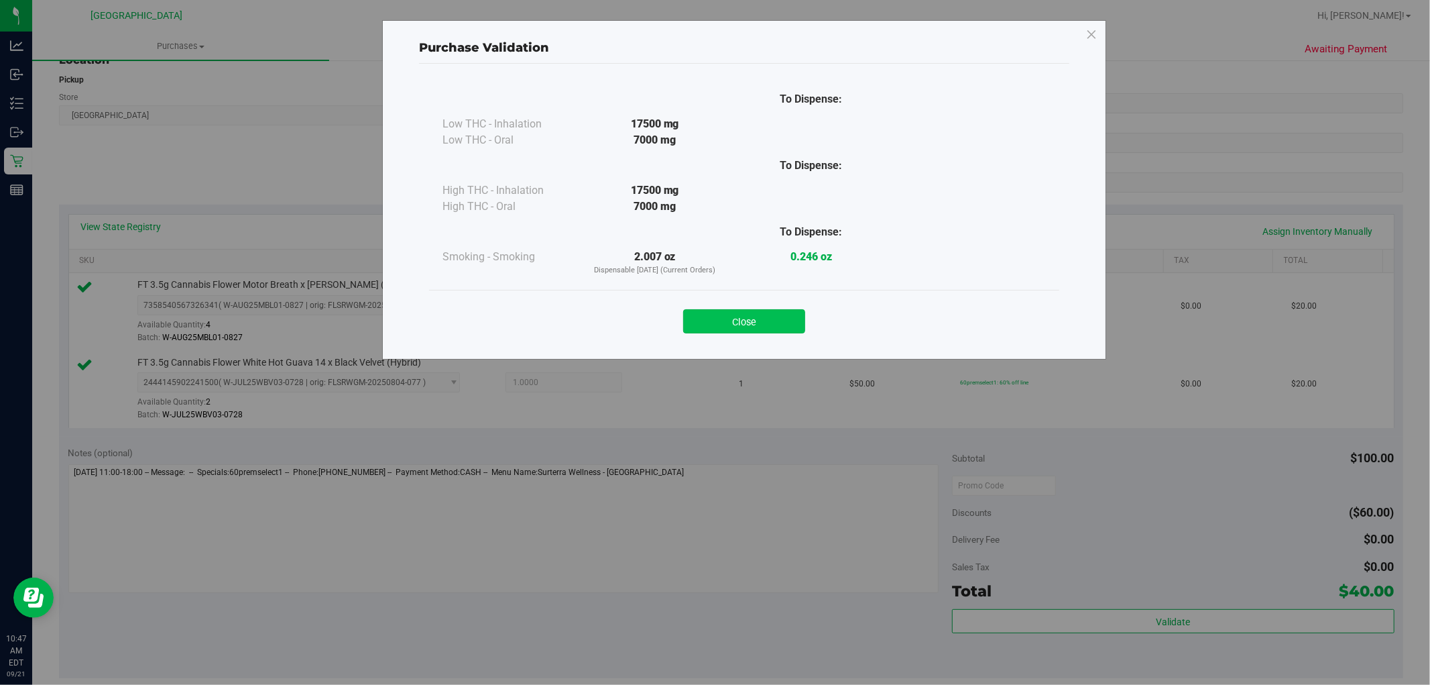
click at [735, 331] on button "Close" at bounding box center [744, 321] width 122 height 24
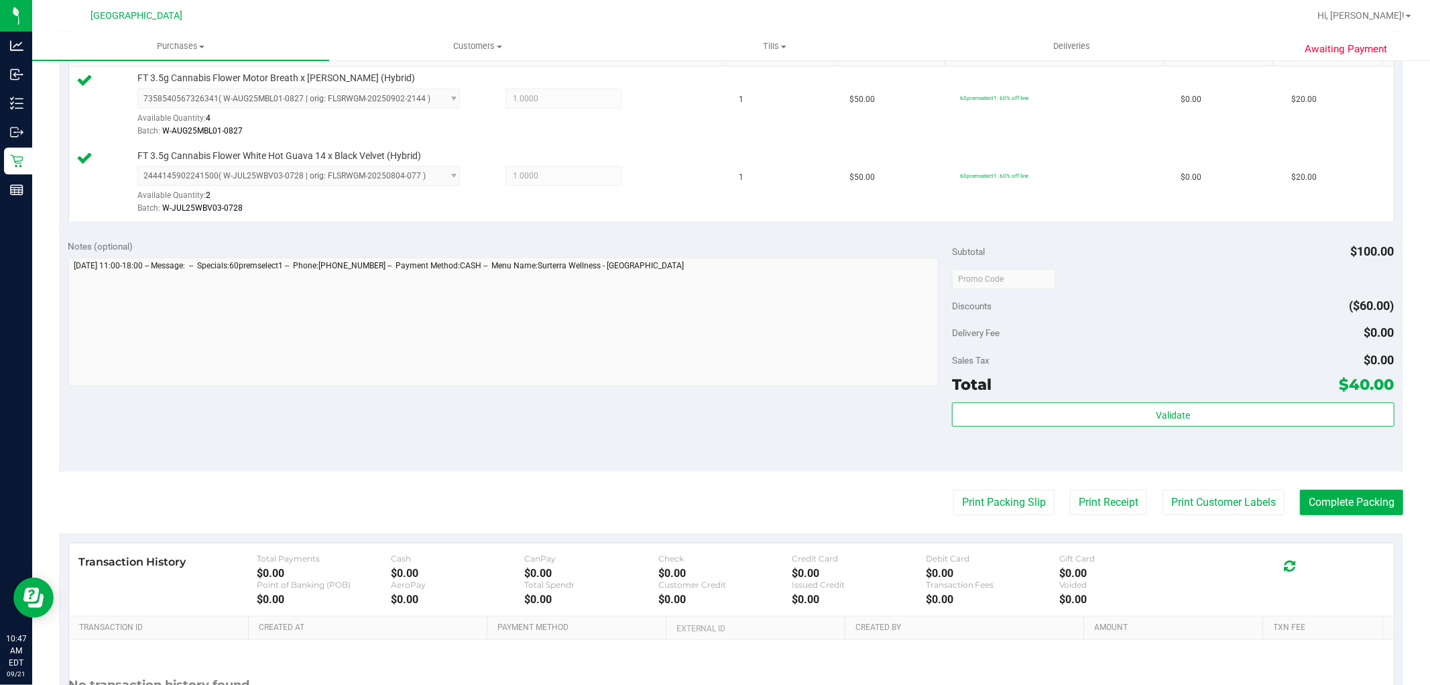
scroll to position [491, 0]
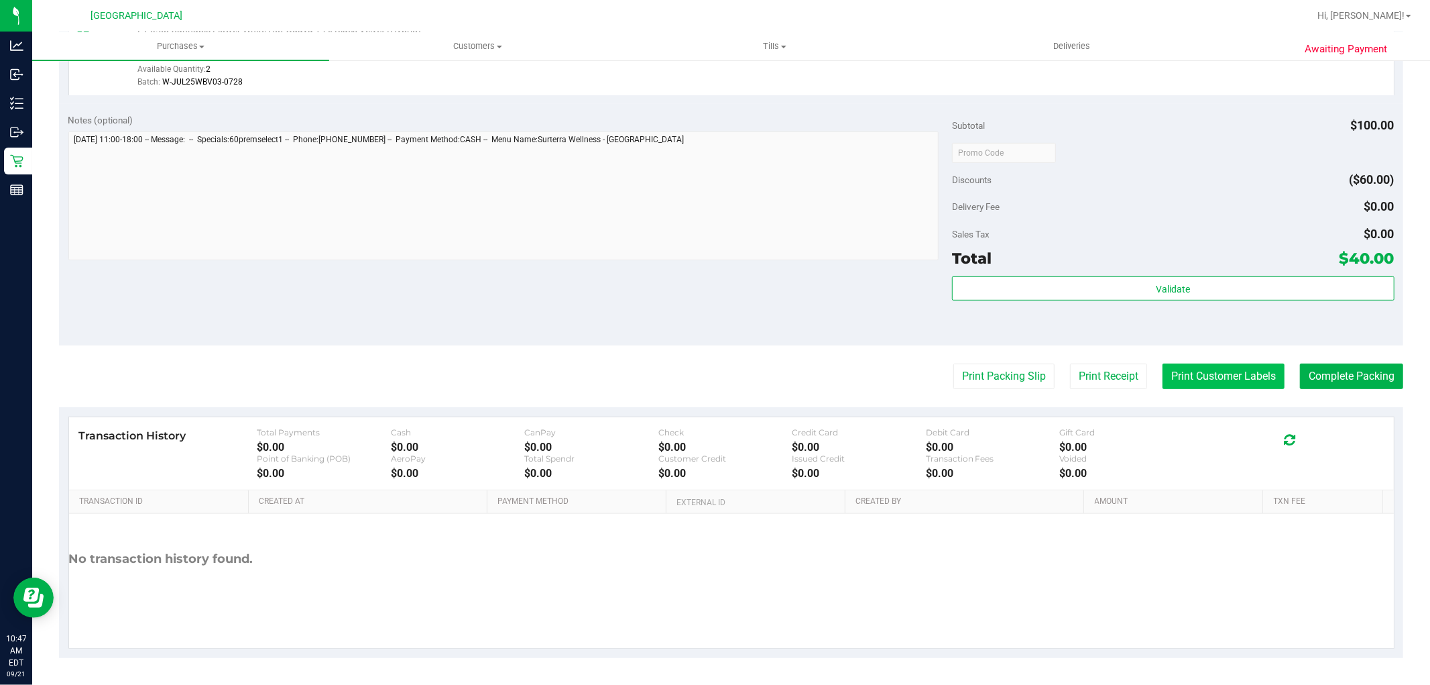
click at [1242, 372] on button "Print Customer Labels" at bounding box center [1224, 375] width 122 height 25
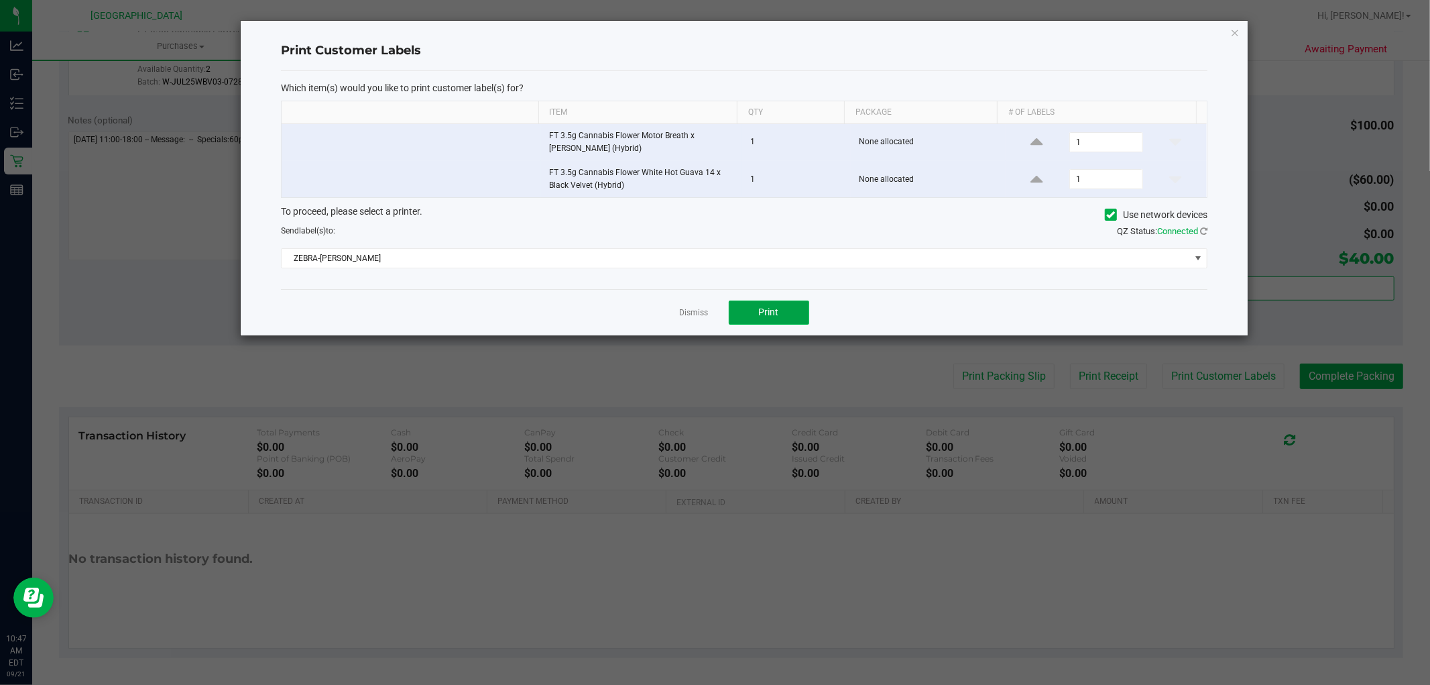
click at [782, 306] on button "Print" at bounding box center [769, 312] width 80 height 24
click at [667, 310] on div "Dismiss Print" at bounding box center [744, 312] width 927 height 46
click at [688, 308] on link "Dismiss" at bounding box center [694, 312] width 29 height 11
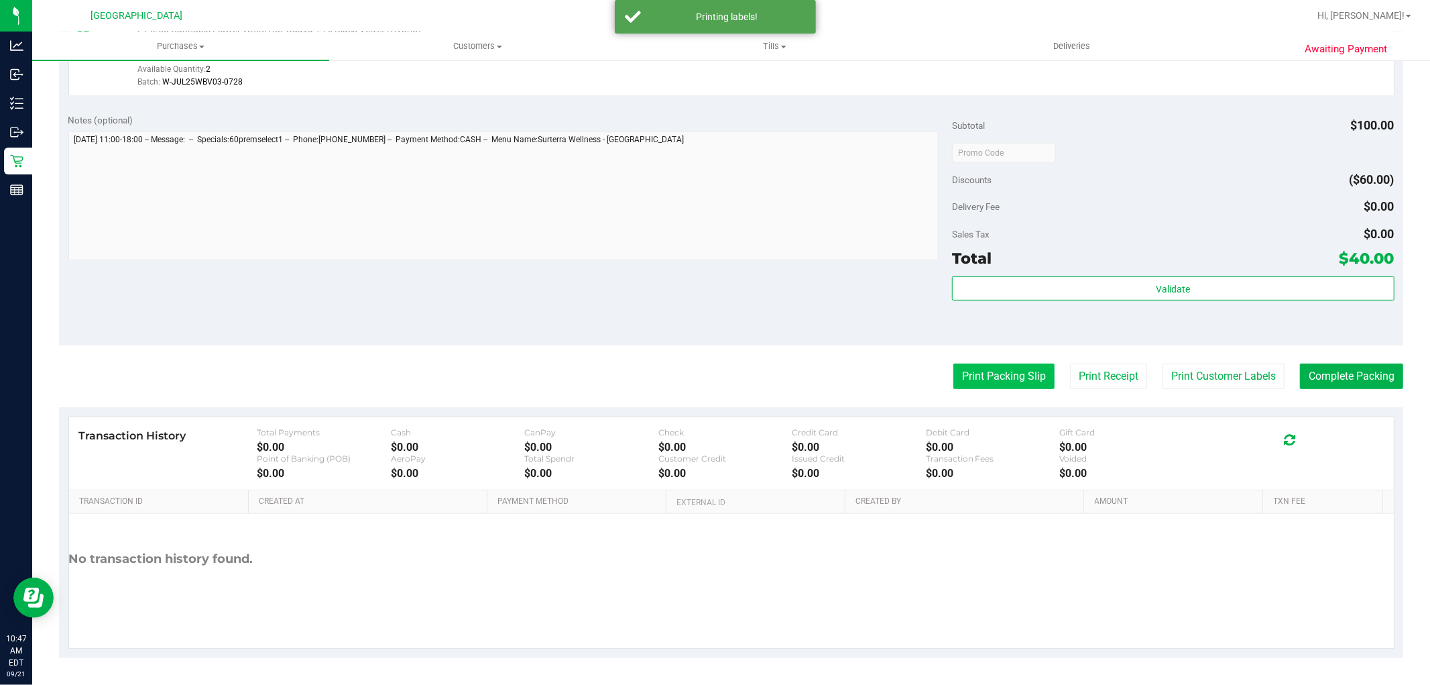
click at [1000, 378] on button "Print Packing Slip" at bounding box center [1004, 375] width 101 height 25
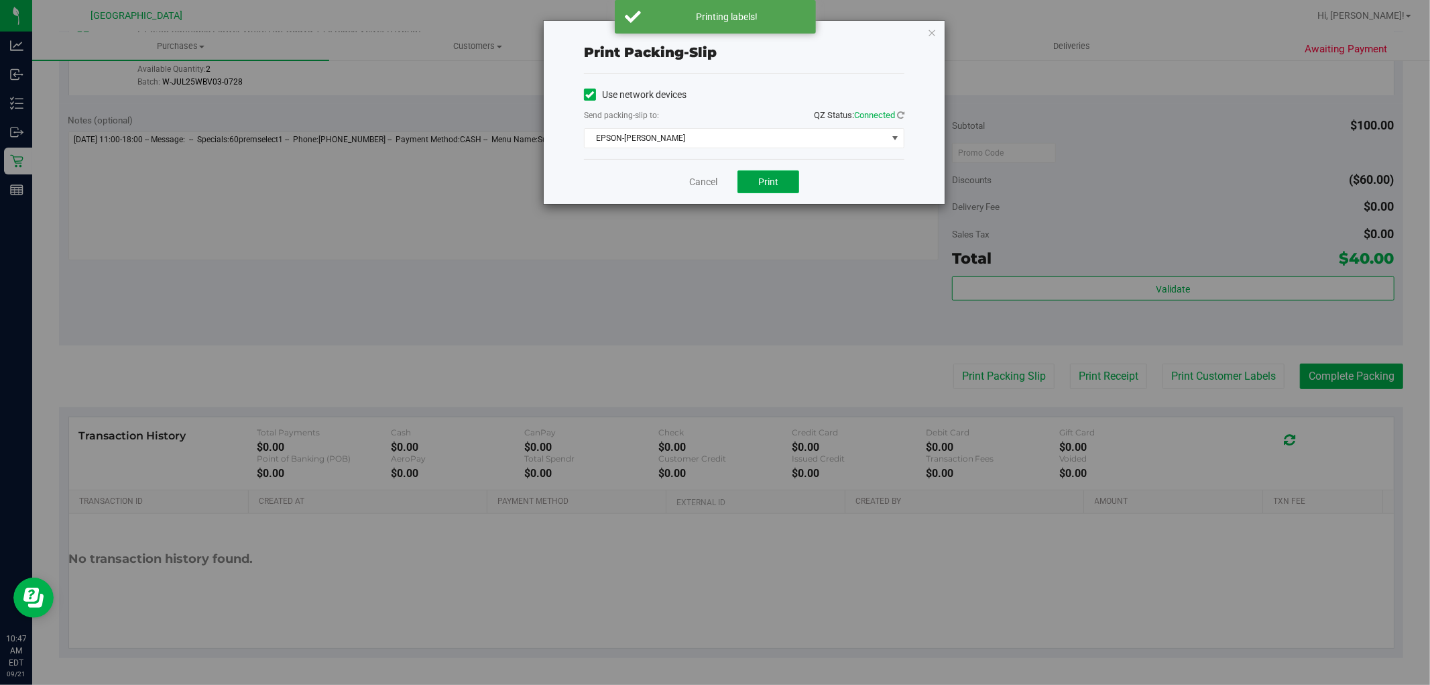
click at [767, 181] on span "Print" at bounding box center [768, 181] width 20 height 11
click at [711, 178] on link "Cancel" at bounding box center [703, 182] width 28 height 14
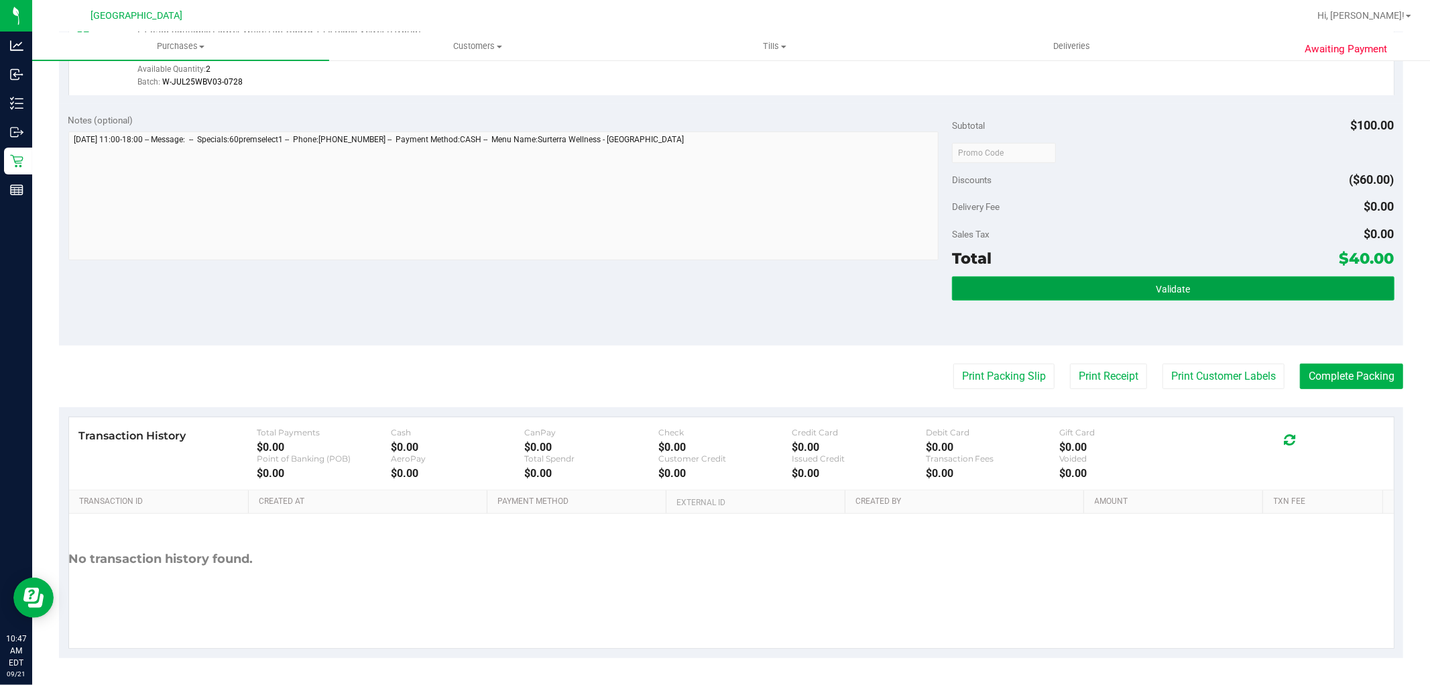
click at [1179, 284] on span "Validate" at bounding box center [1173, 289] width 34 height 11
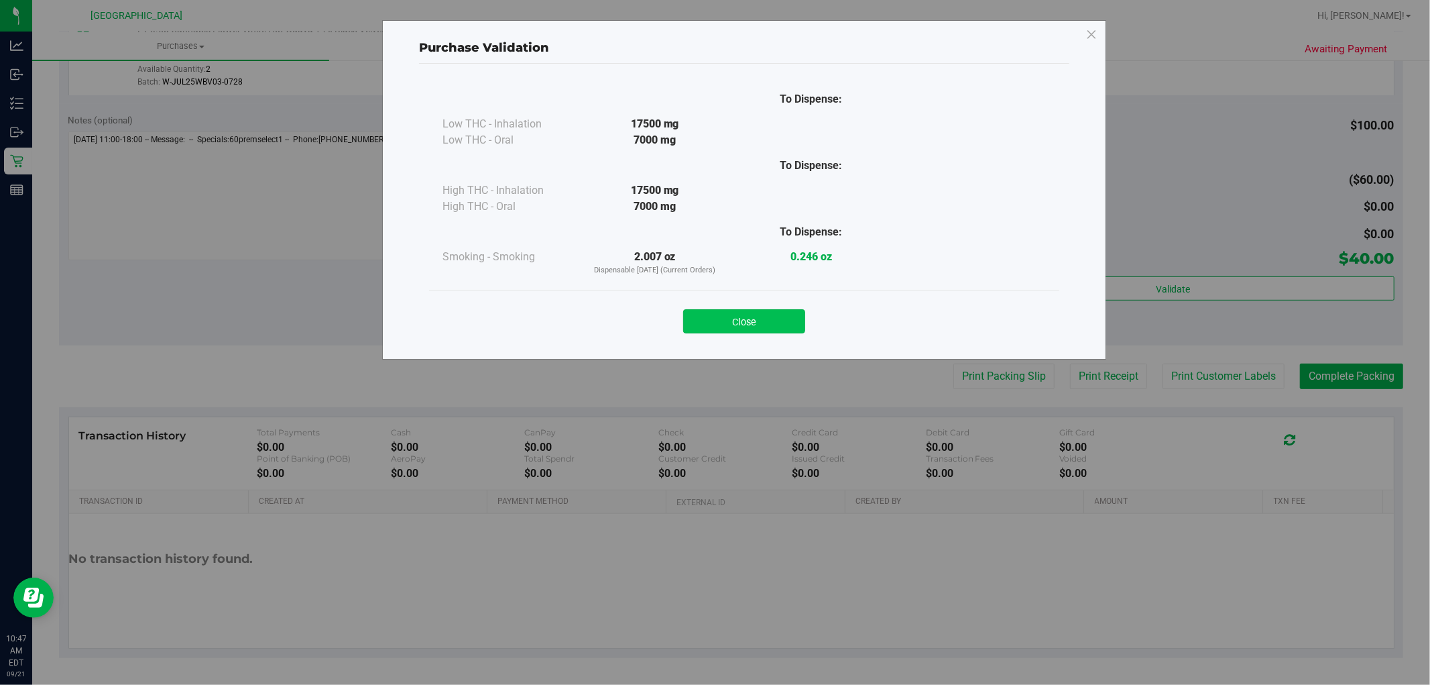
click at [756, 323] on button "Close" at bounding box center [744, 321] width 122 height 24
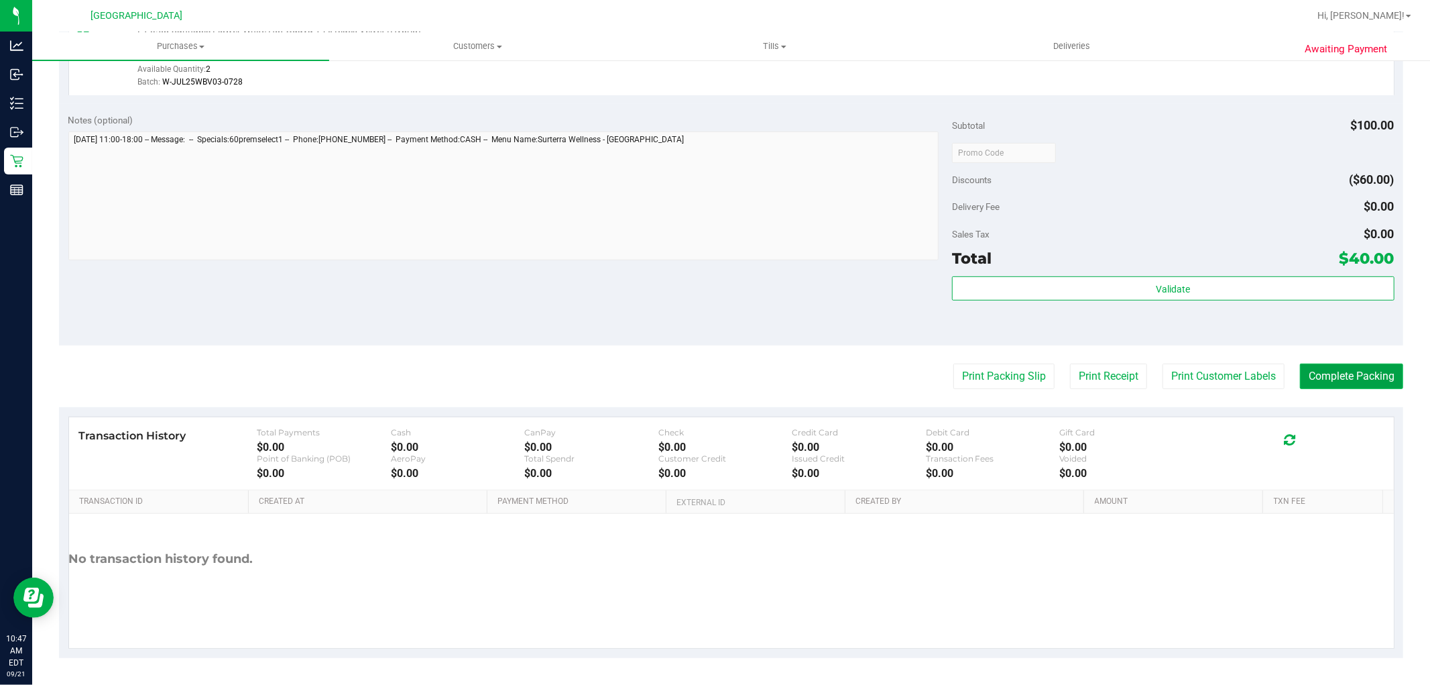
click at [1337, 377] on button "Complete Packing" at bounding box center [1351, 375] width 103 height 25
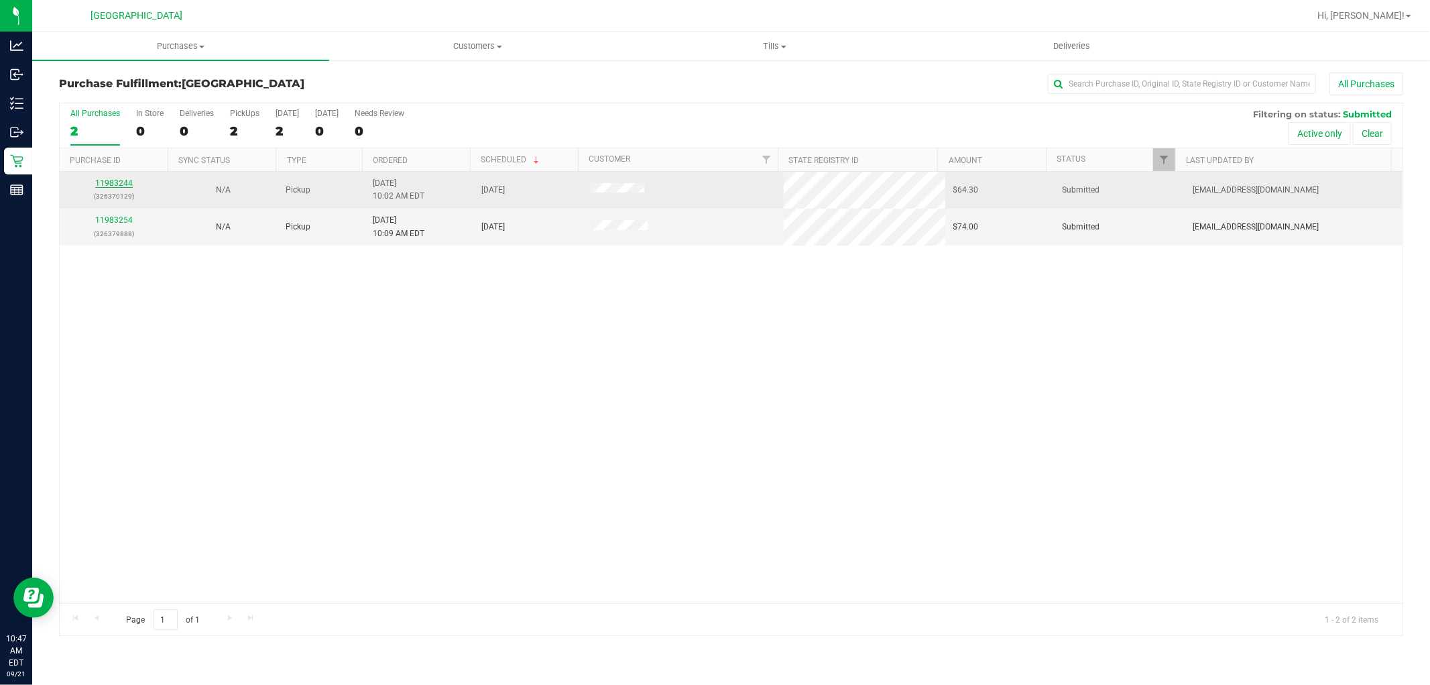
click at [121, 184] on link "11983244" at bounding box center [114, 182] width 38 height 9
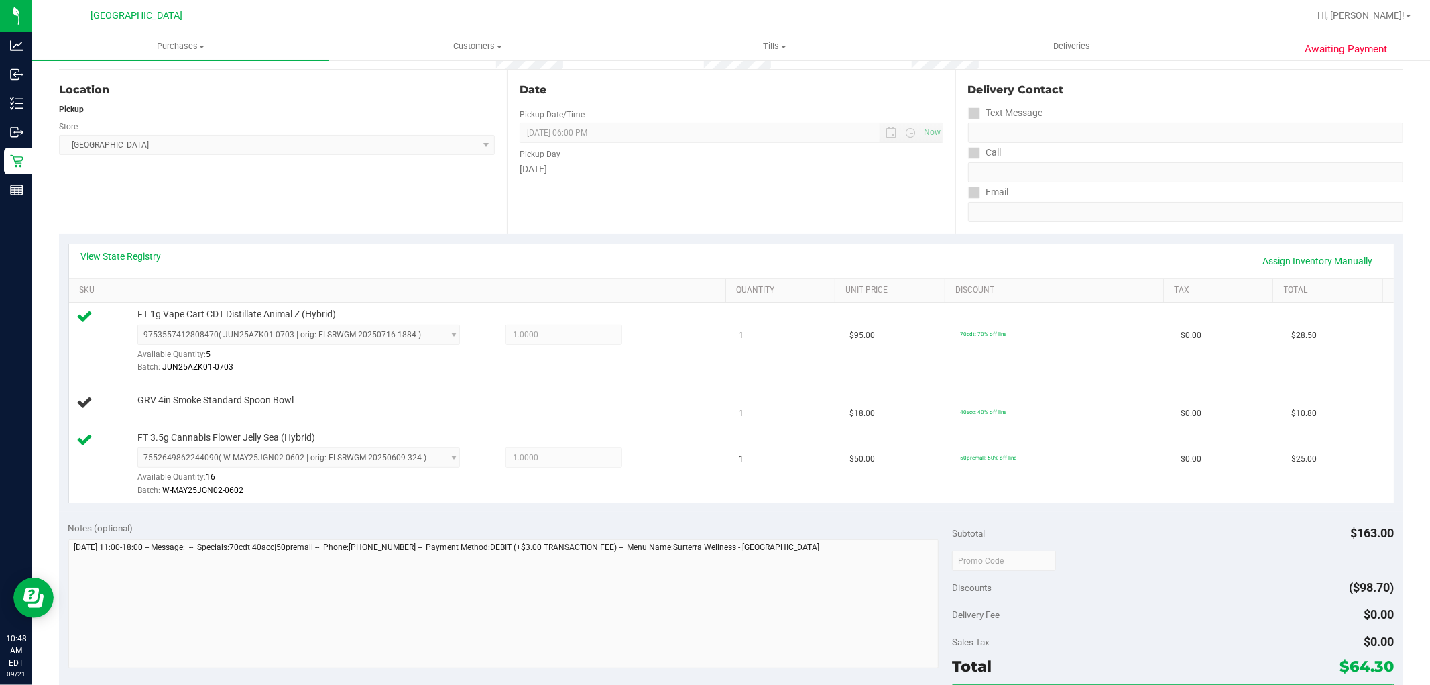
scroll to position [144, 0]
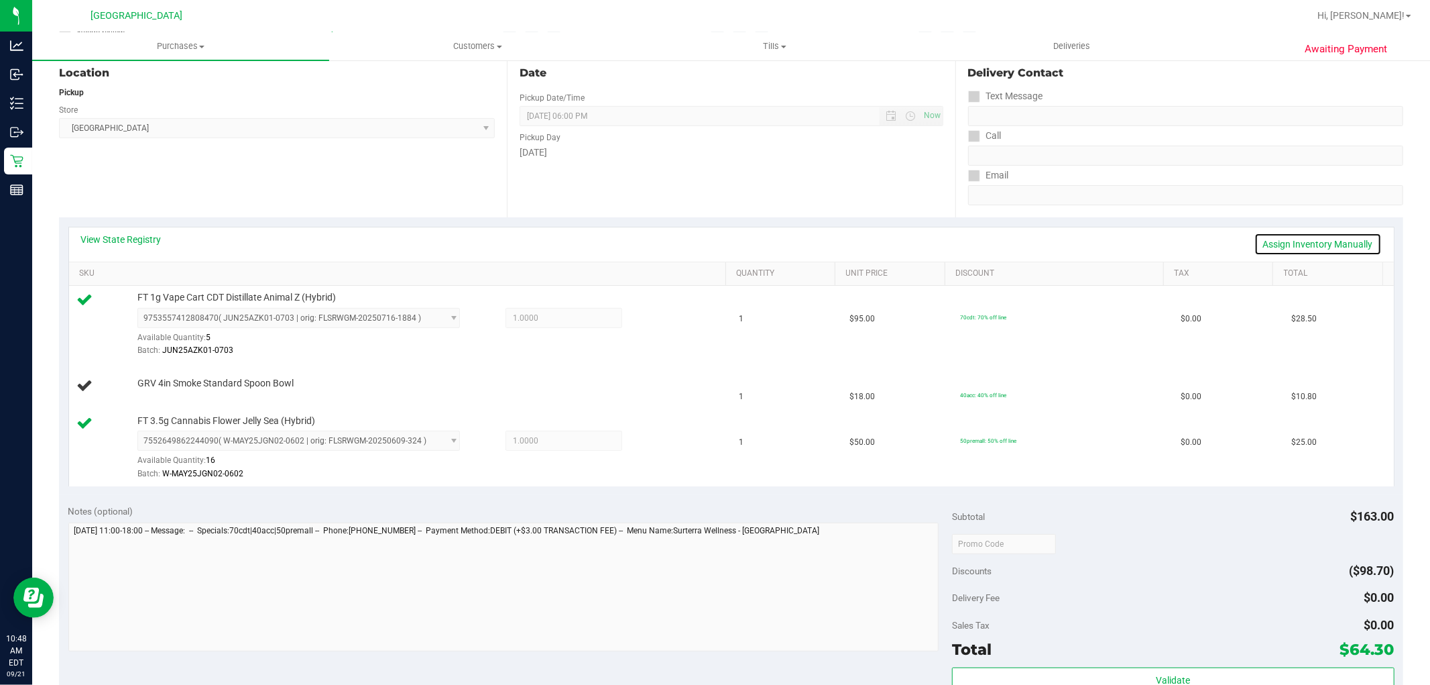
click at [1312, 237] on link "Assign Inventory Manually" at bounding box center [1318, 244] width 127 height 23
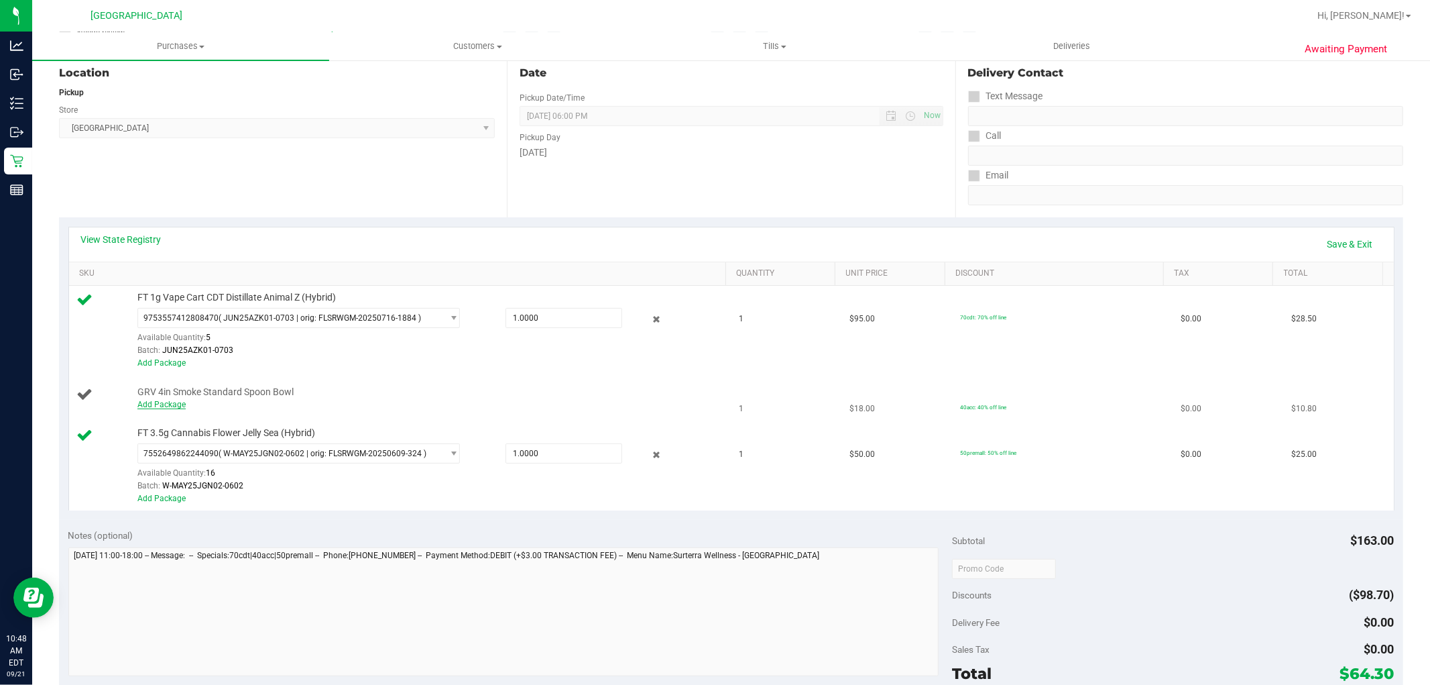
click at [179, 402] on link "Add Package" at bounding box center [161, 404] width 48 height 9
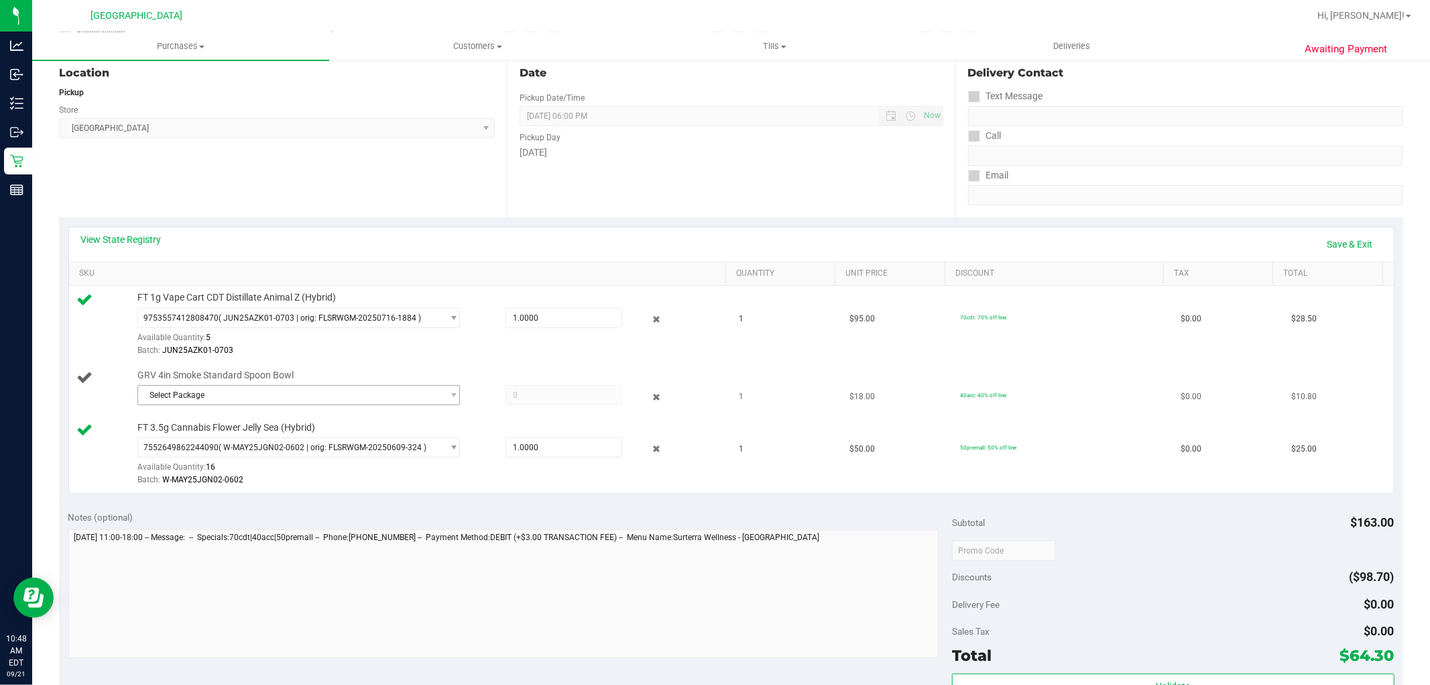
click at [360, 400] on span "Select Package" at bounding box center [290, 395] width 304 height 19
click at [340, 452] on span "( 1992536-052025 | orig: FLSRWLX-20250804-007 )" at bounding box center [315, 450] width 187 height 9
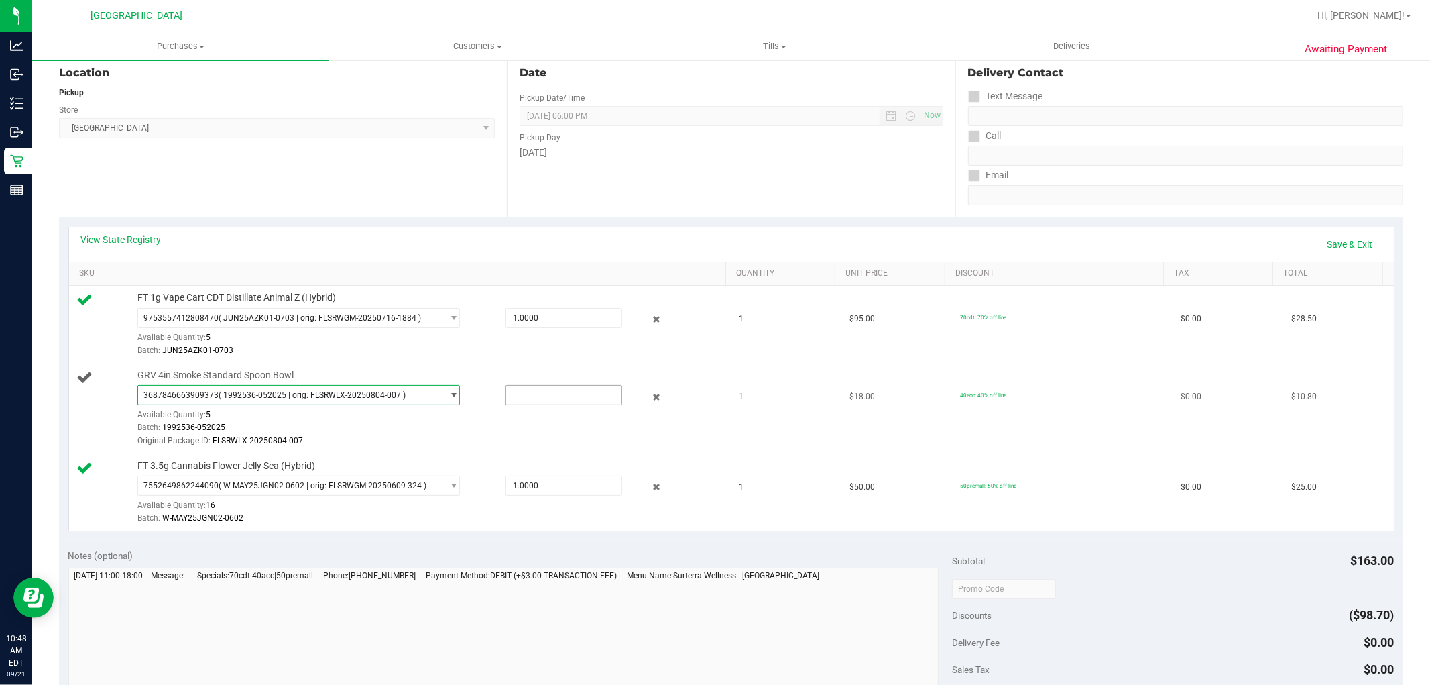
click at [558, 394] on input "text" at bounding box center [563, 395] width 115 height 19
type input "1"
click at [1362, 243] on link "Save & Exit" at bounding box center [1350, 244] width 63 height 23
type input "1.0000"
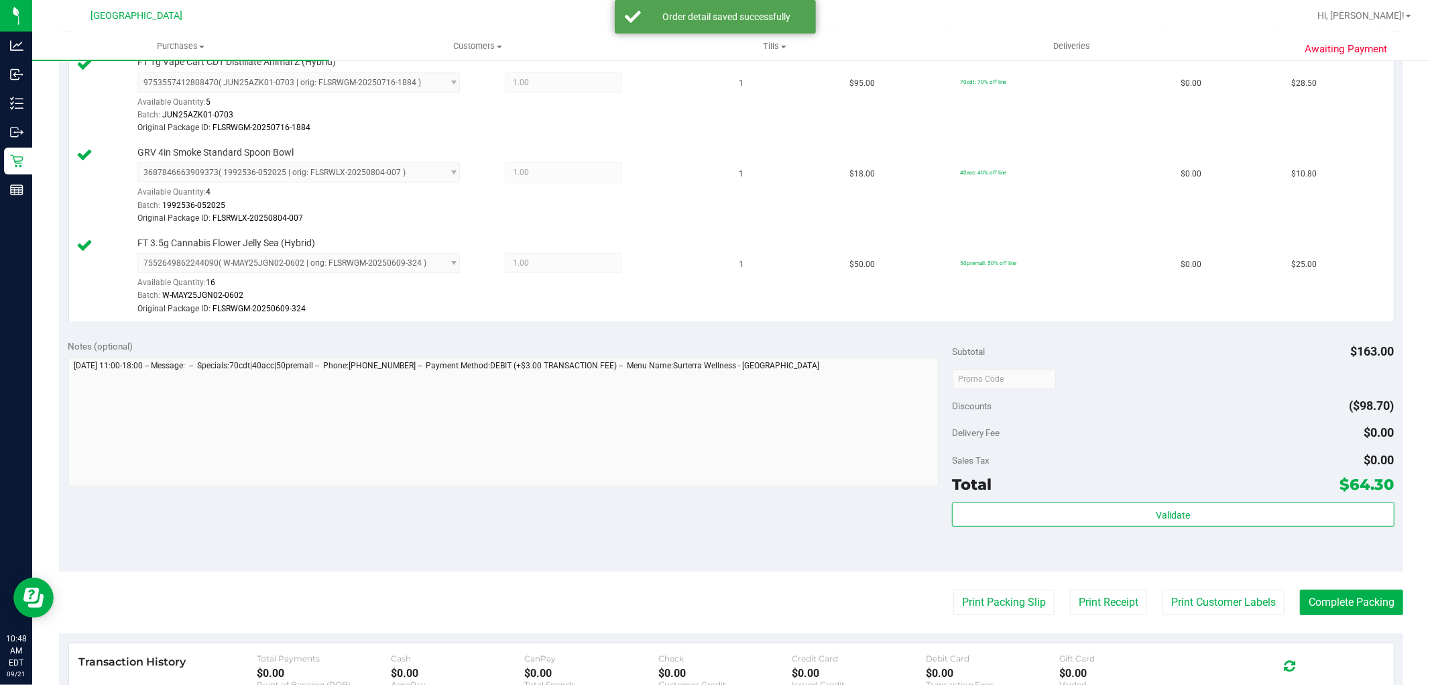
scroll to position [607, 0]
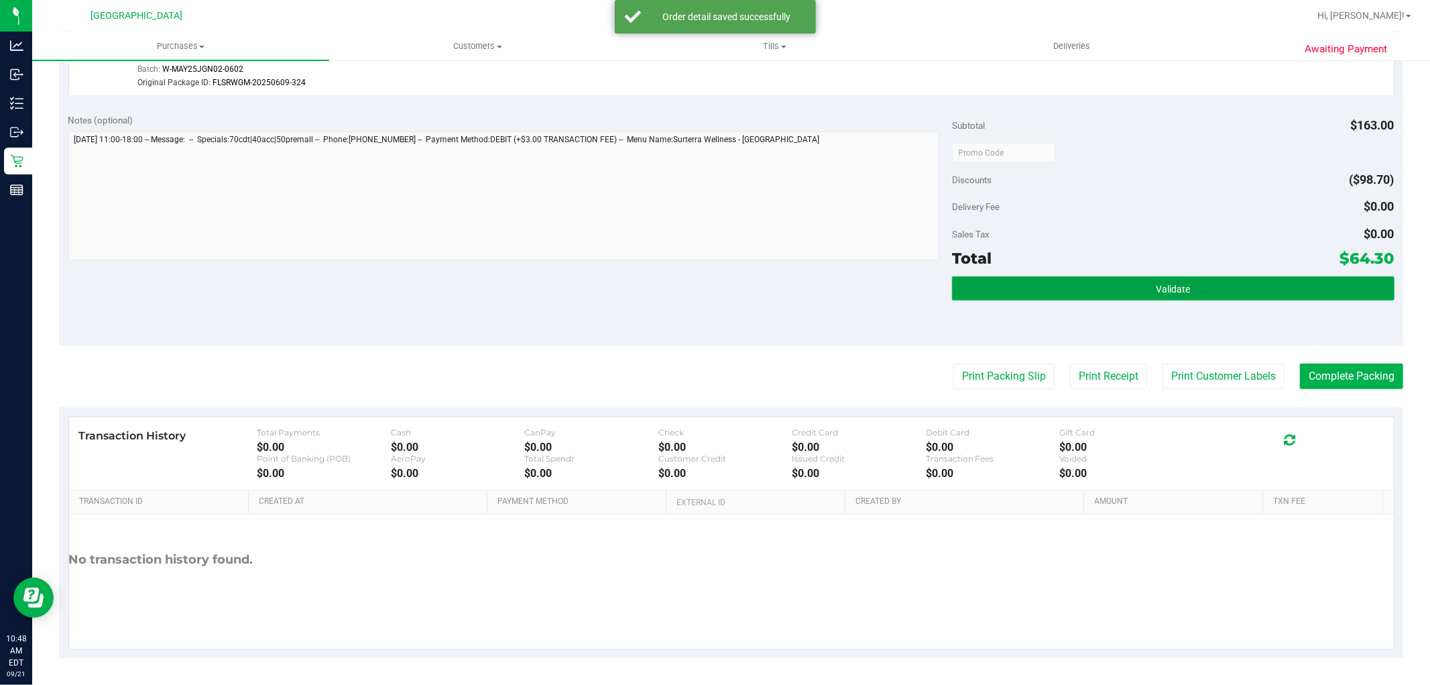
click at [1235, 294] on button "Validate" at bounding box center [1173, 288] width 442 height 24
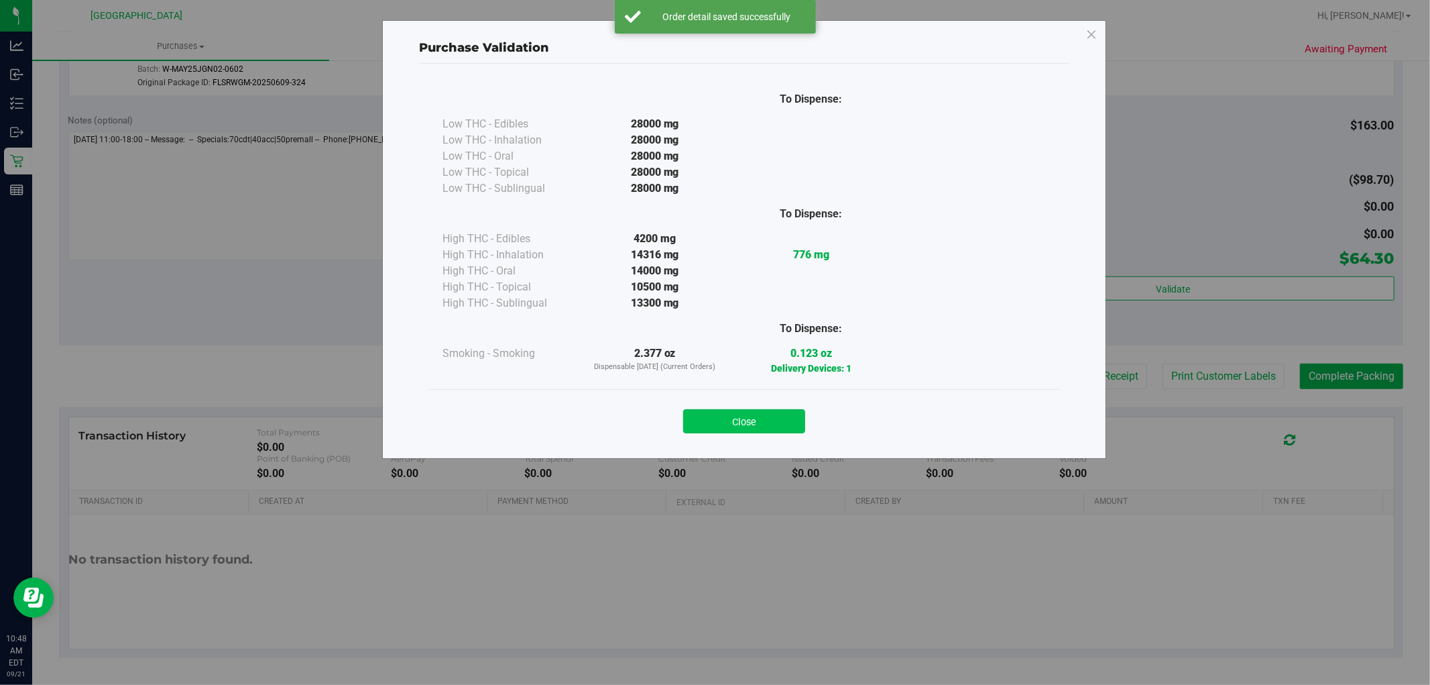
click at [762, 411] on button "Close" at bounding box center [744, 421] width 122 height 24
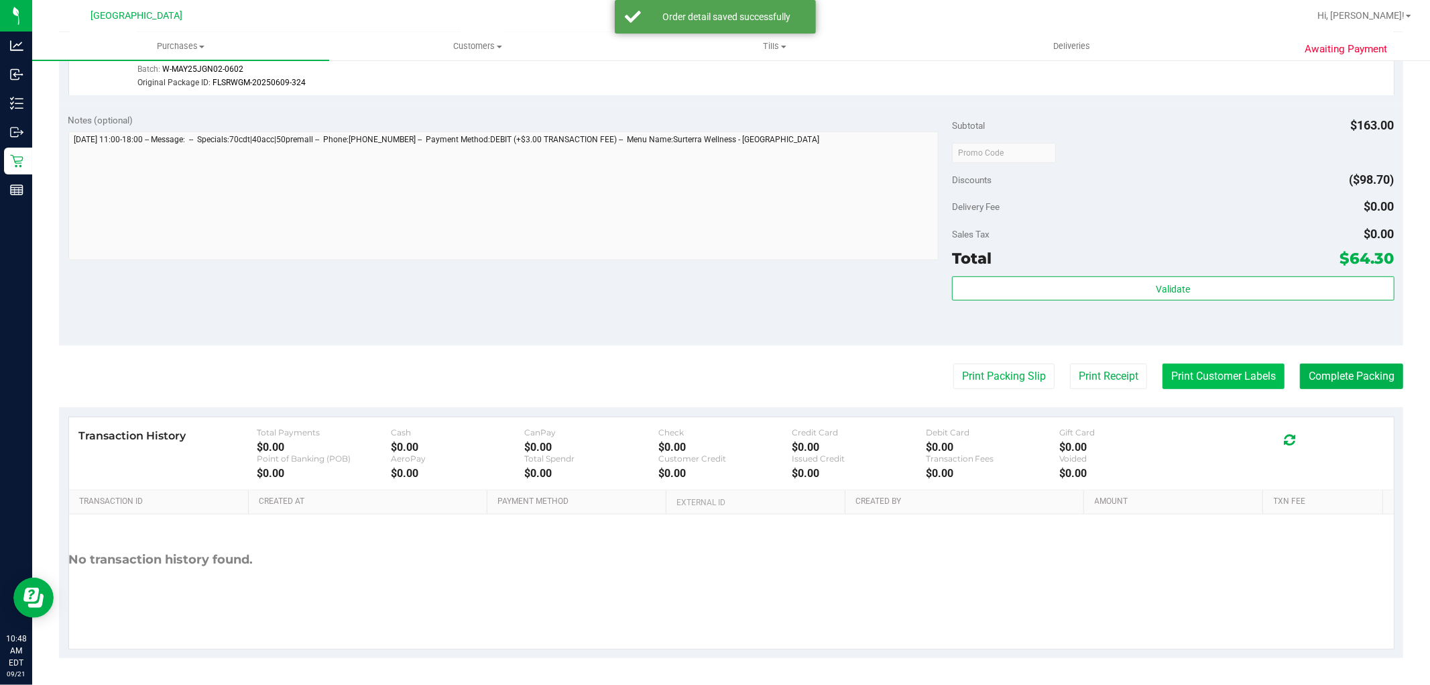
click at [1235, 371] on button "Print Customer Labels" at bounding box center [1224, 375] width 122 height 25
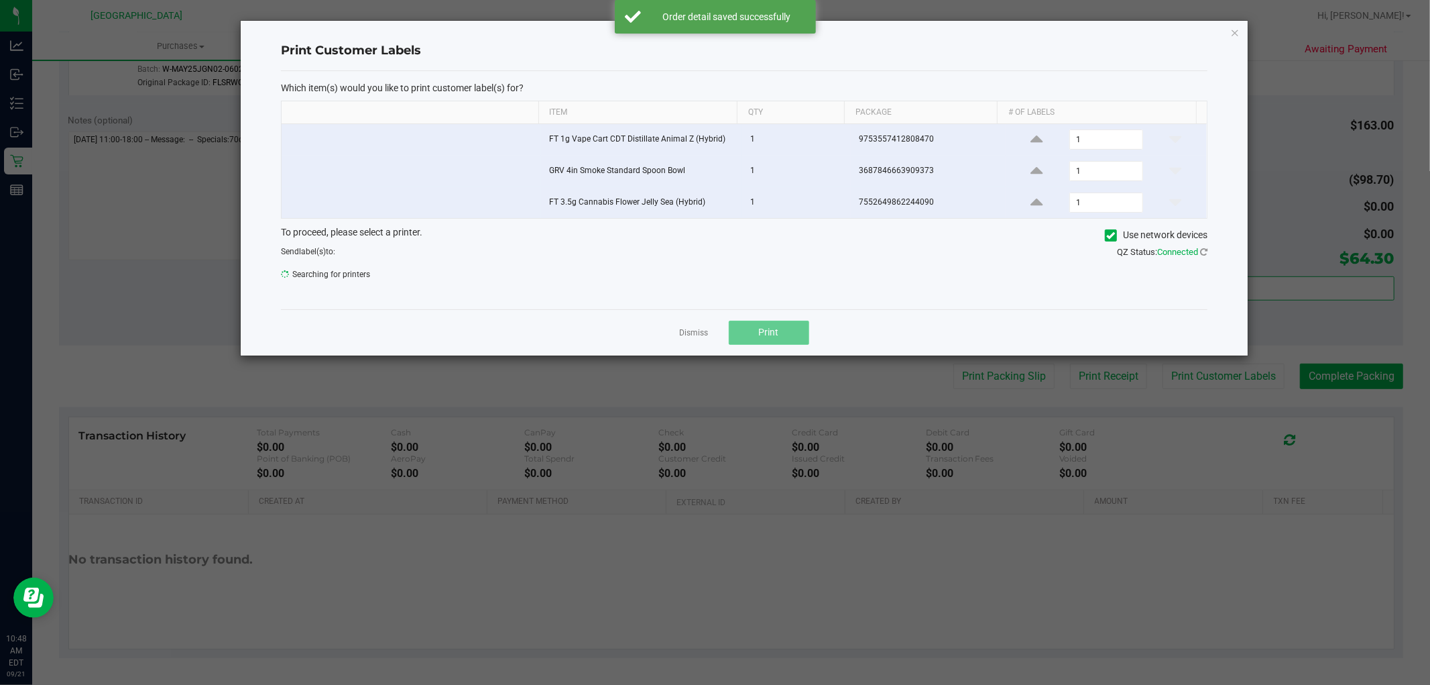
click at [779, 329] on span "Print" at bounding box center [769, 332] width 20 height 11
click at [694, 338] on link "Dismiss" at bounding box center [694, 332] width 29 height 11
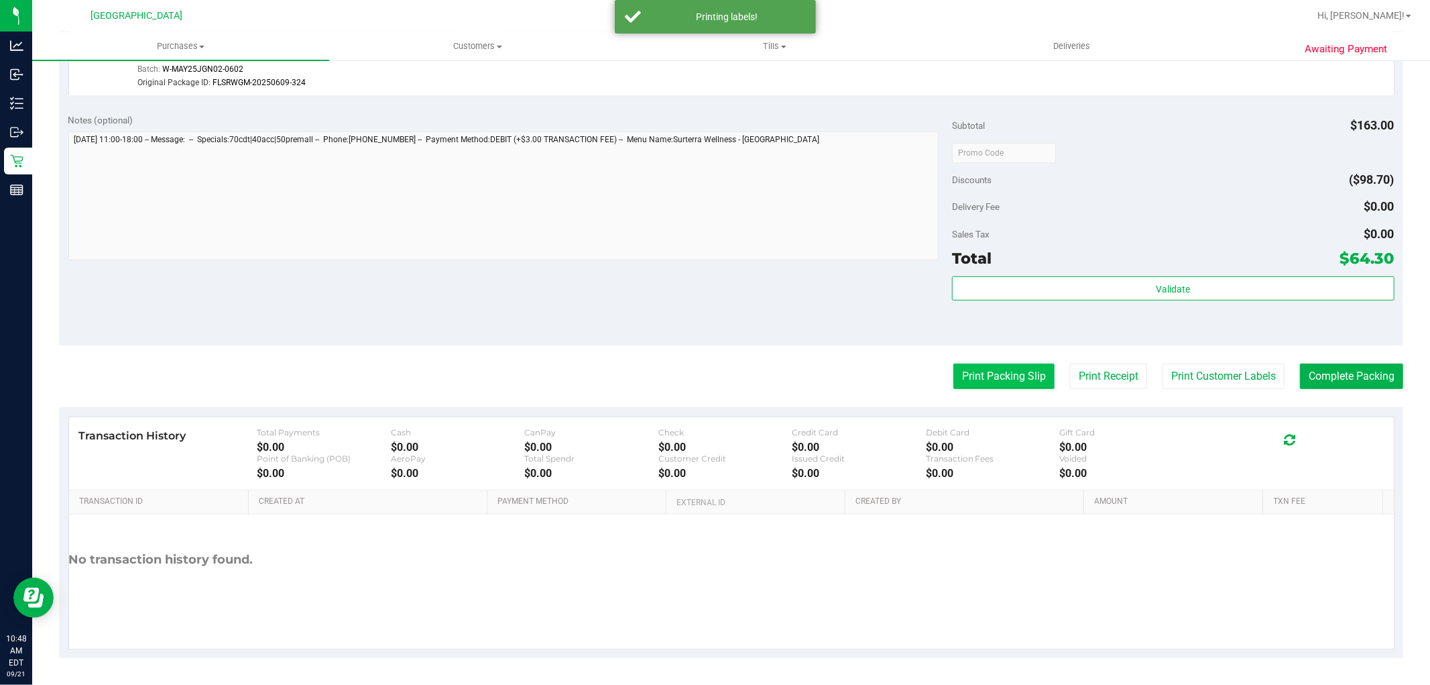
click at [996, 379] on button "Print Packing Slip" at bounding box center [1004, 375] width 101 height 25
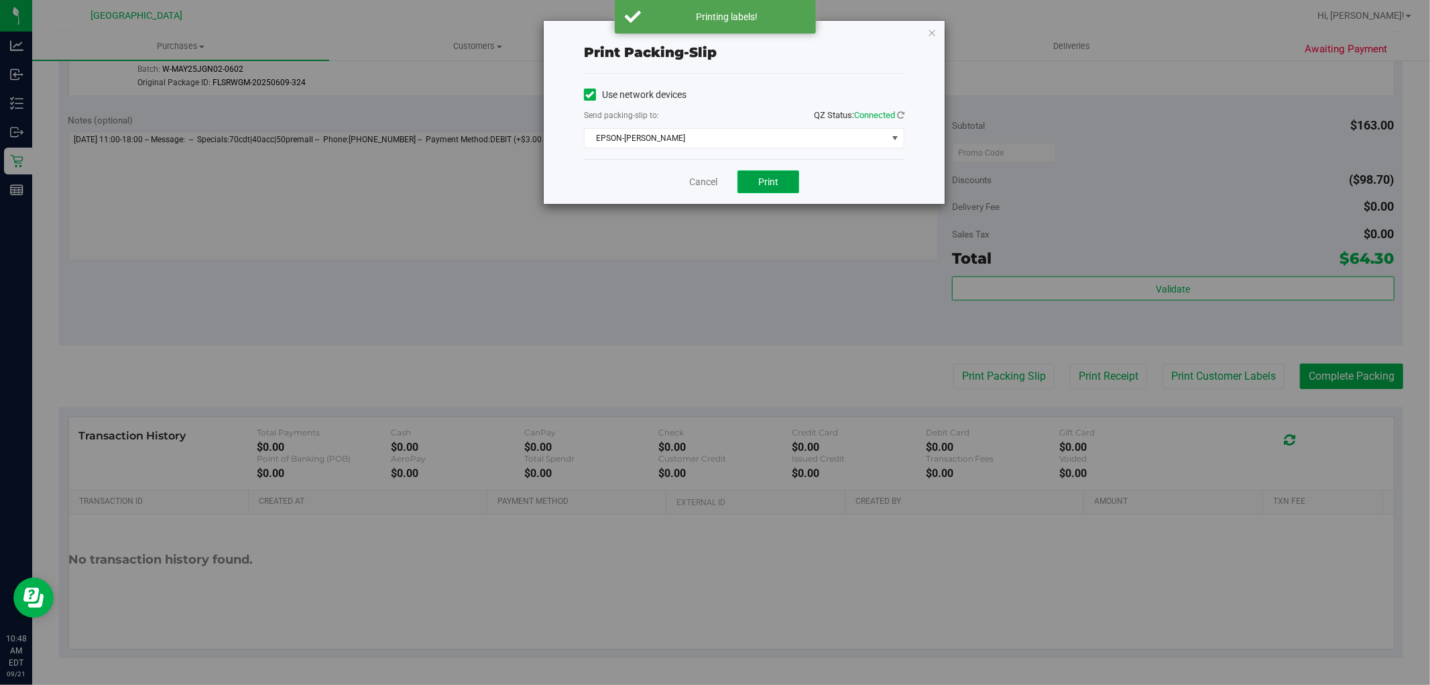
click at [778, 188] on button "Print" at bounding box center [769, 181] width 62 height 23
click at [692, 179] on link "Cancel" at bounding box center [703, 182] width 28 height 14
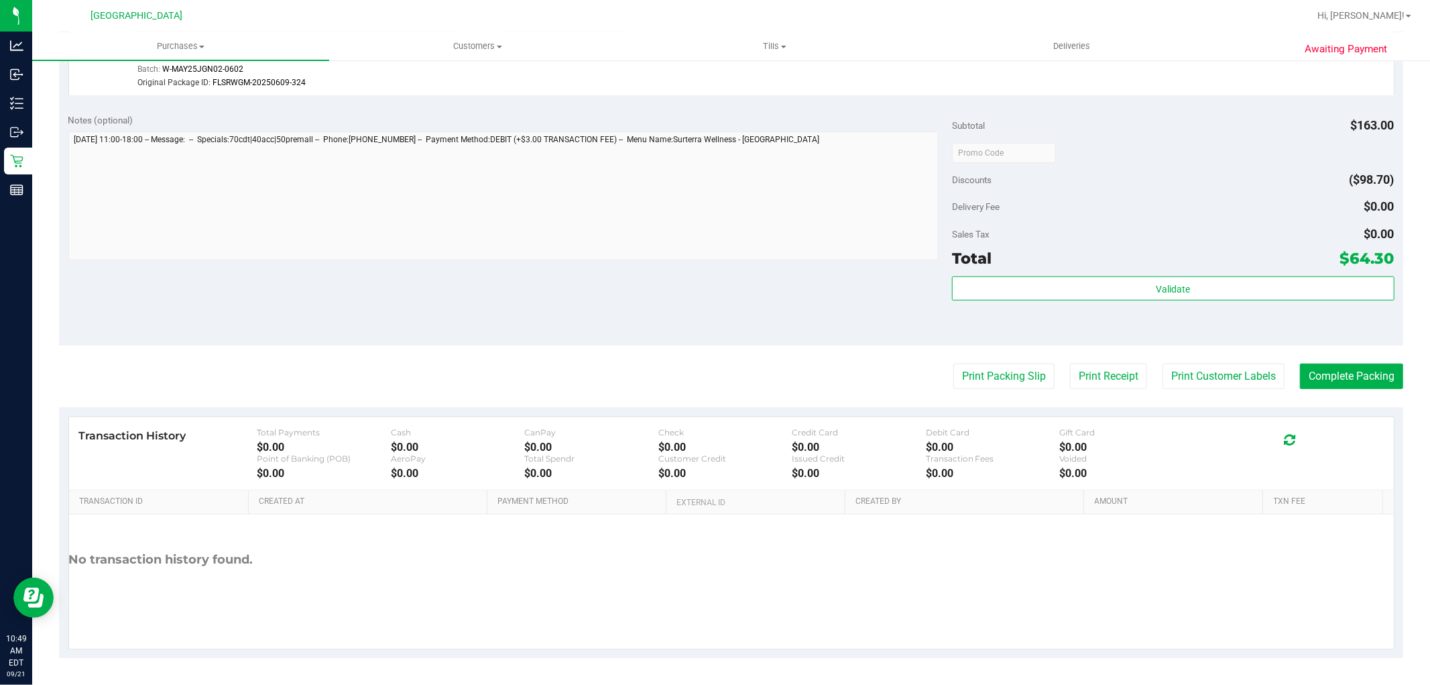
click at [1130, 262] on div "Total $64.30" at bounding box center [1173, 258] width 442 height 24
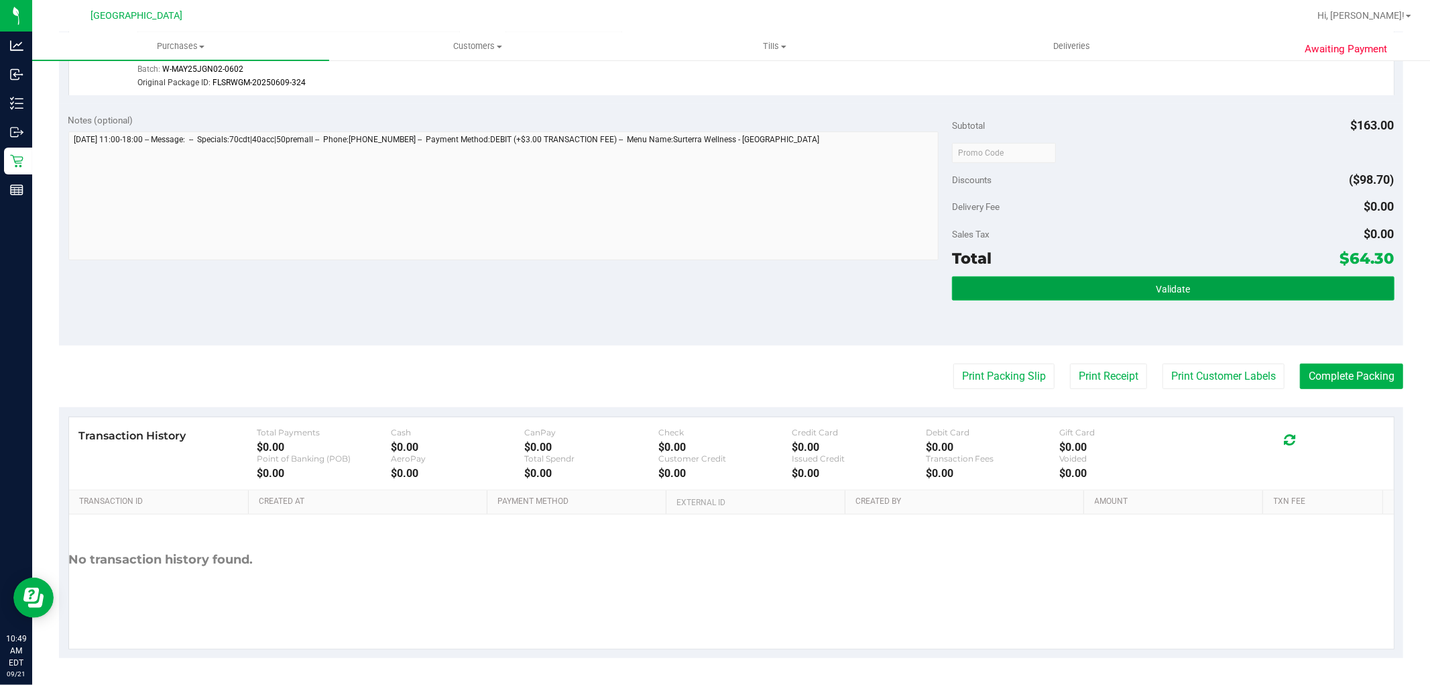
click at [1216, 286] on button "Validate" at bounding box center [1173, 288] width 442 height 24
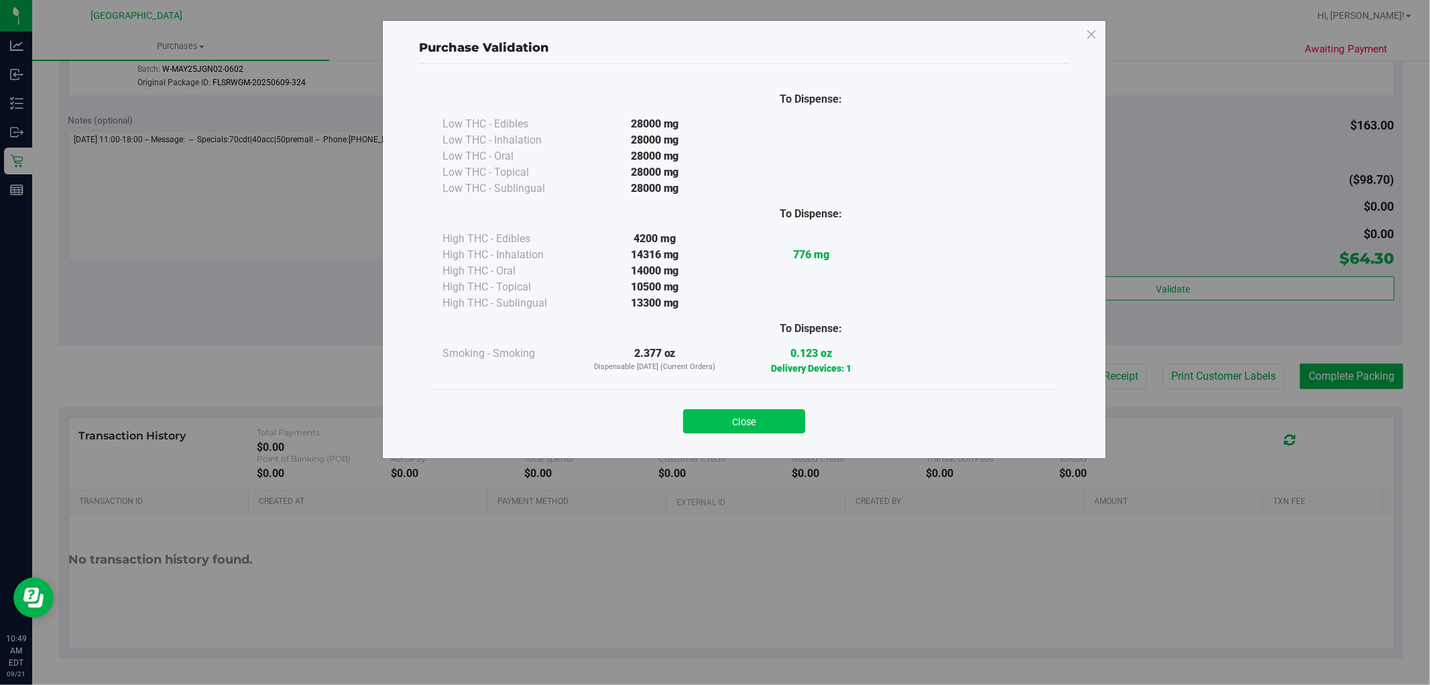
click at [772, 412] on button "Close" at bounding box center [744, 421] width 122 height 24
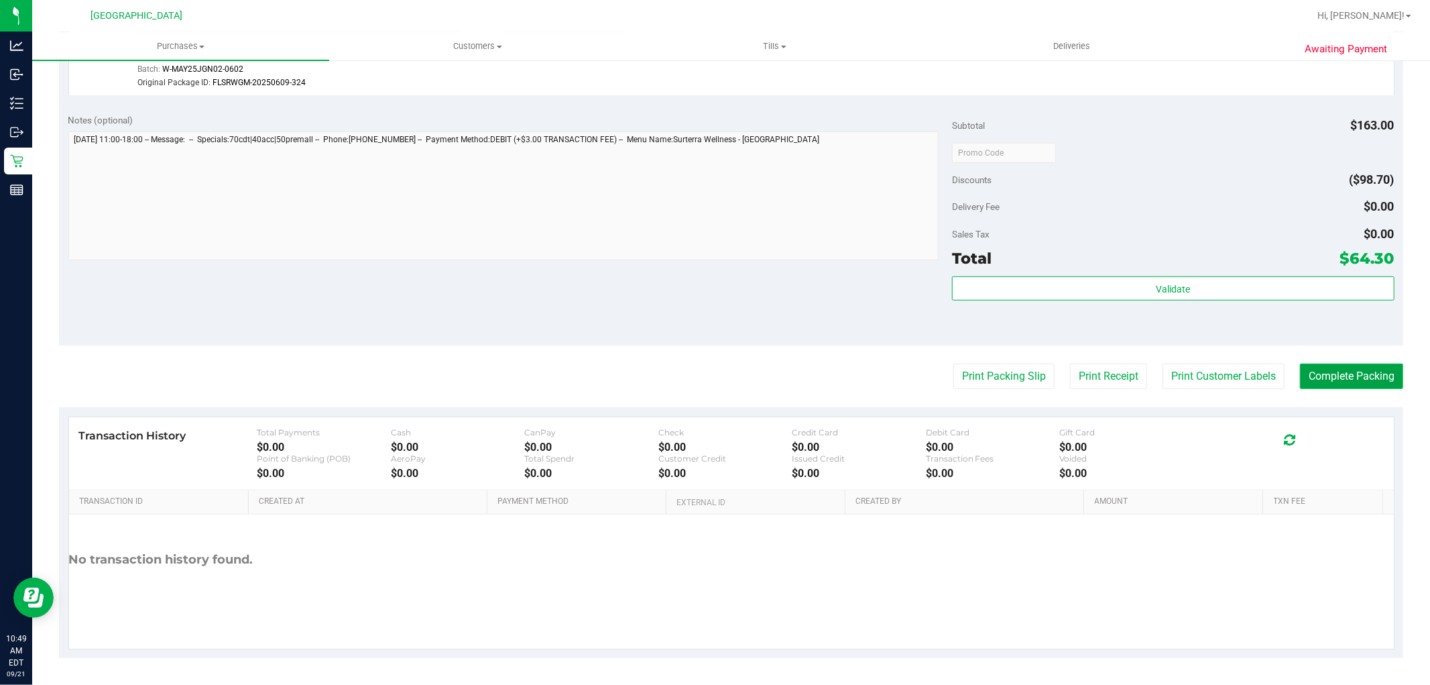
click at [1320, 380] on button "Complete Packing" at bounding box center [1351, 375] width 103 height 25
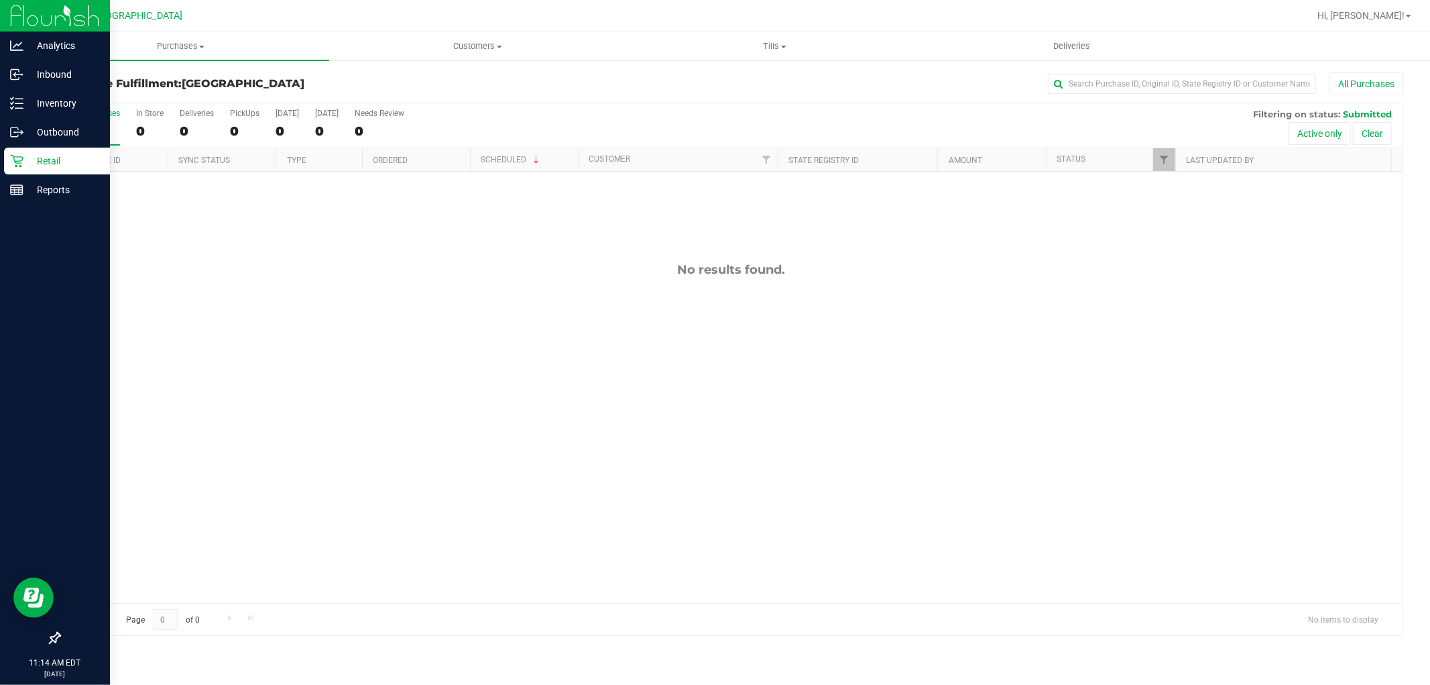
click at [30, 171] on div "Retail" at bounding box center [57, 161] width 106 height 27
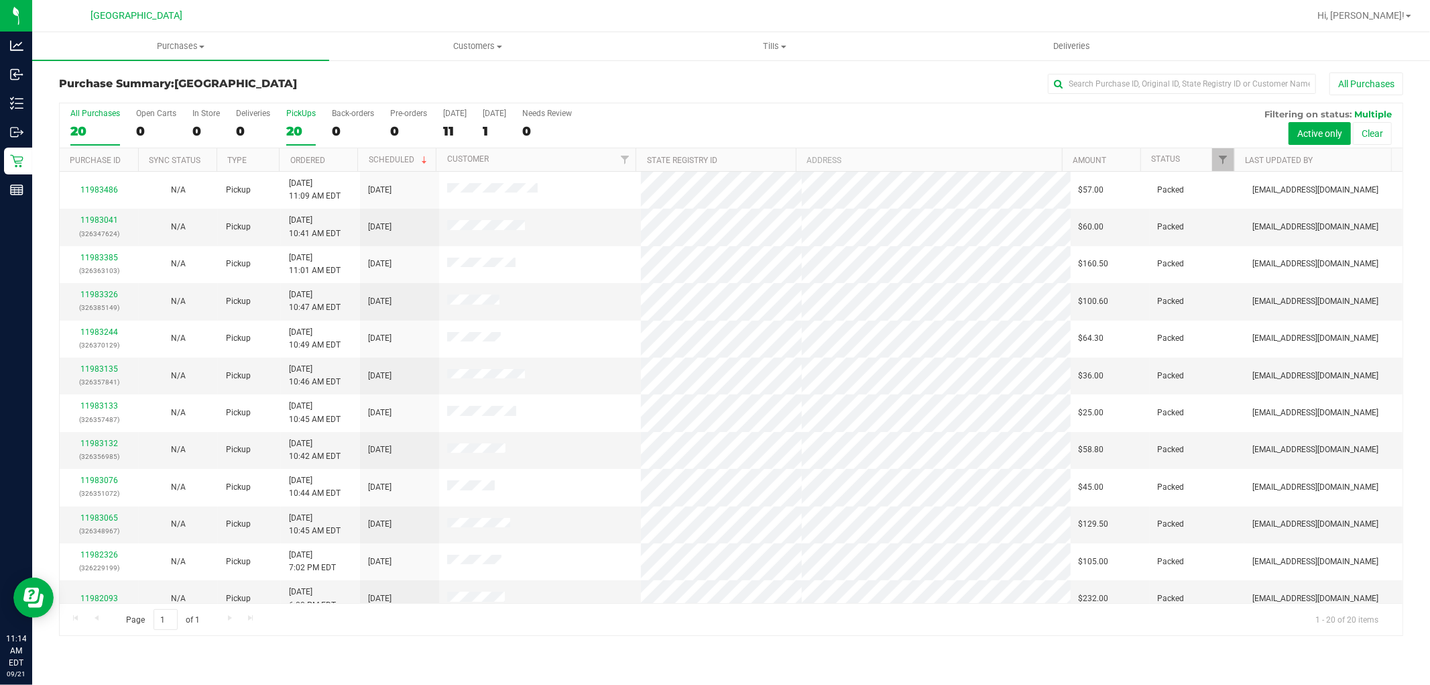
click at [292, 124] on div "20" at bounding box center [301, 130] width 30 height 15
click at [0, 0] on input "PickUps 20" at bounding box center [0, 0] width 0 height 0
click at [296, 121] on label "PickUps 20" at bounding box center [301, 127] width 30 height 37
click at [0, 0] on input "PickUps 20" at bounding box center [0, 0] width 0 height 0
click at [291, 116] on div "PickUps" at bounding box center [301, 113] width 30 height 9
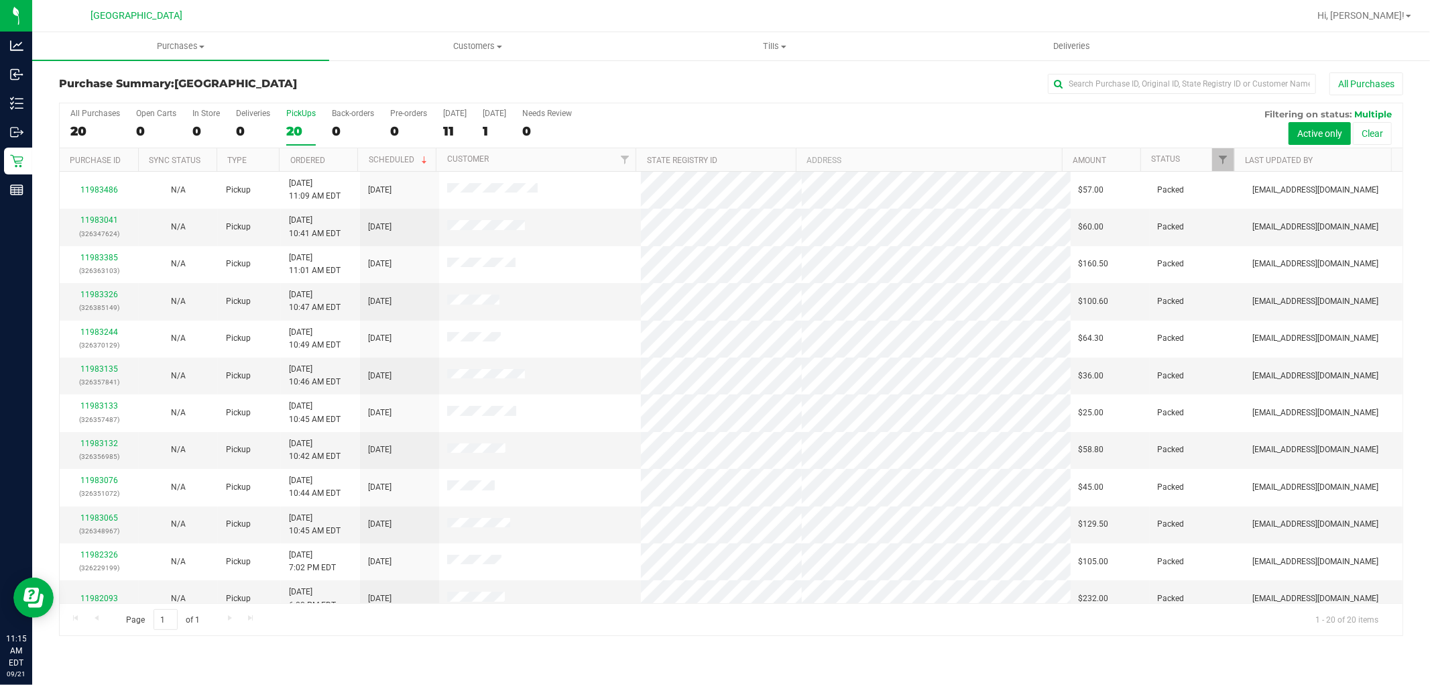
click at [0, 0] on input "PickUps 20" at bounding box center [0, 0] width 0 height 0
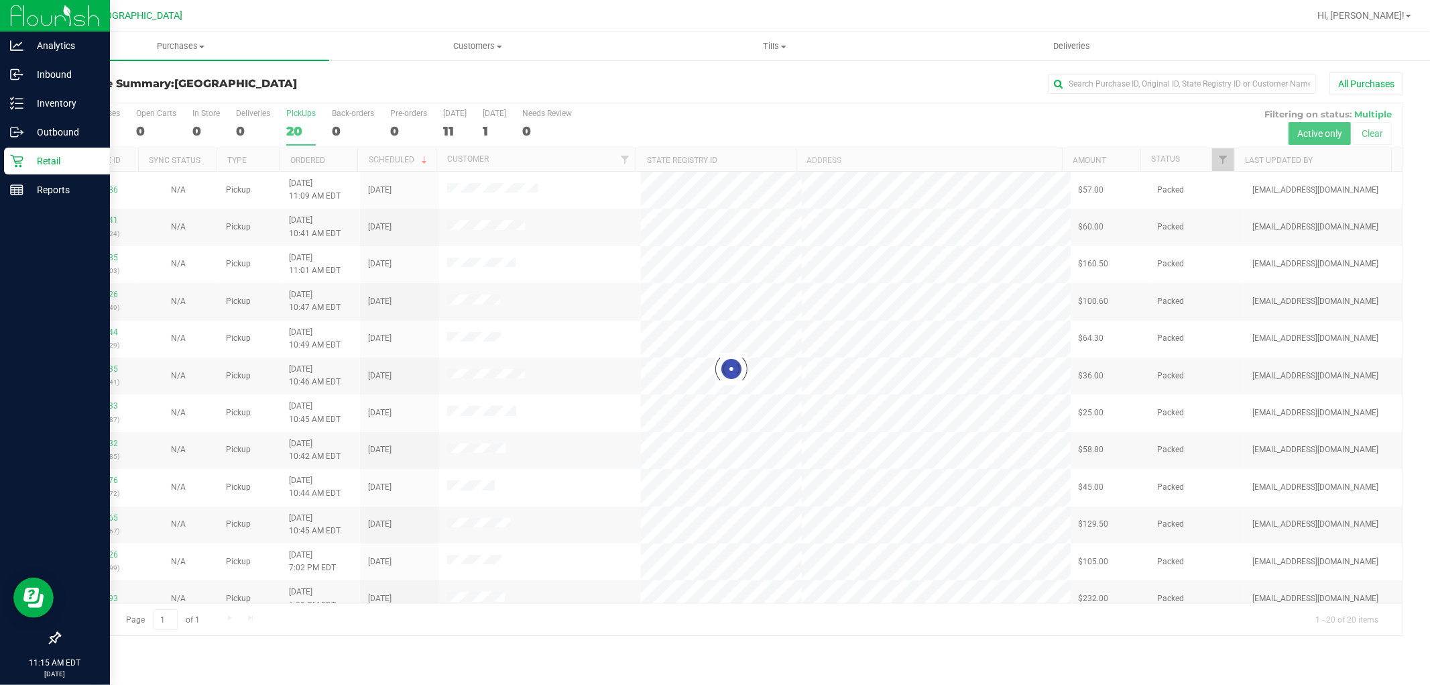
click at [20, 166] on icon at bounding box center [16, 161] width 13 height 13
click at [74, 164] on p "Retail" at bounding box center [63, 161] width 80 height 16
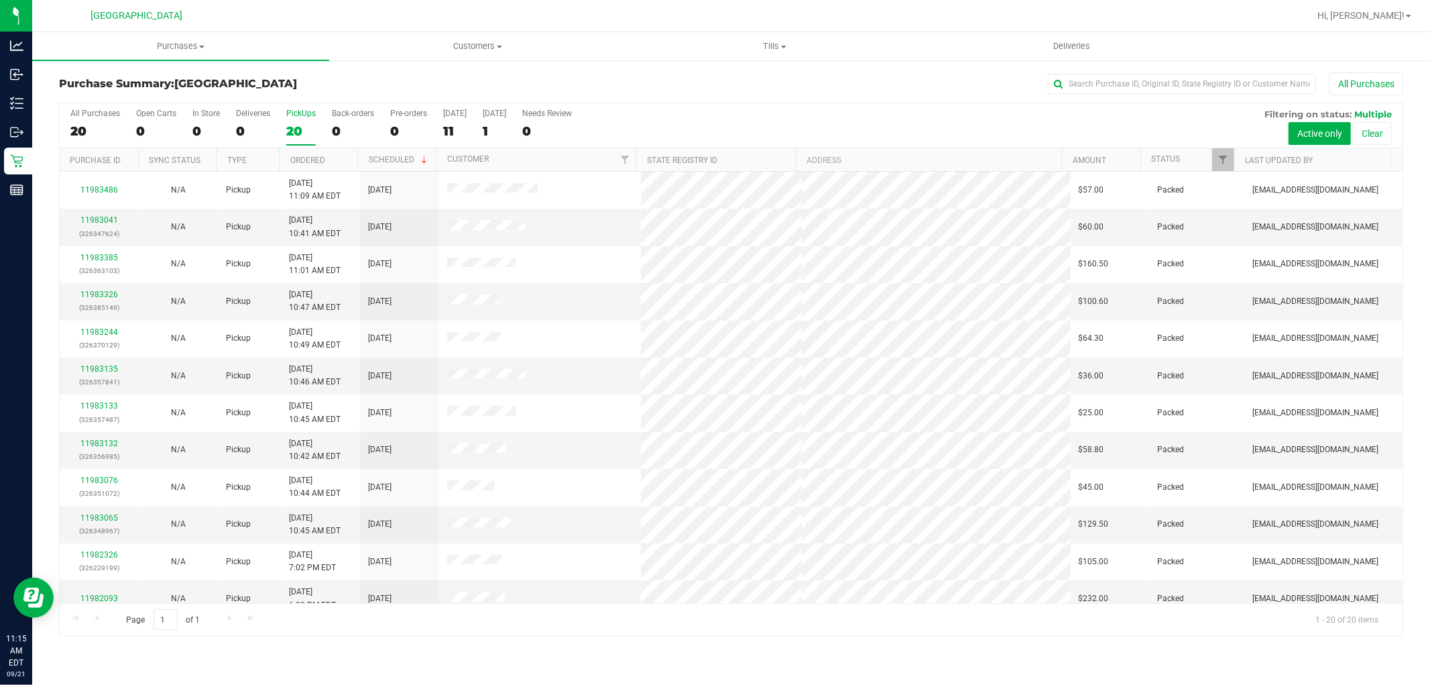
click at [291, 124] on div "20" at bounding box center [301, 130] width 30 height 15
click at [0, 0] on input "PickUps 20" at bounding box center [0, 0] width 0 height 0
click at [296, 127] on div "20" at bounding box center [301, 130] width 30 height 15
click at [0, 0] on input "PickUps 20" at bounding box center [0, 0] width 0 height 0
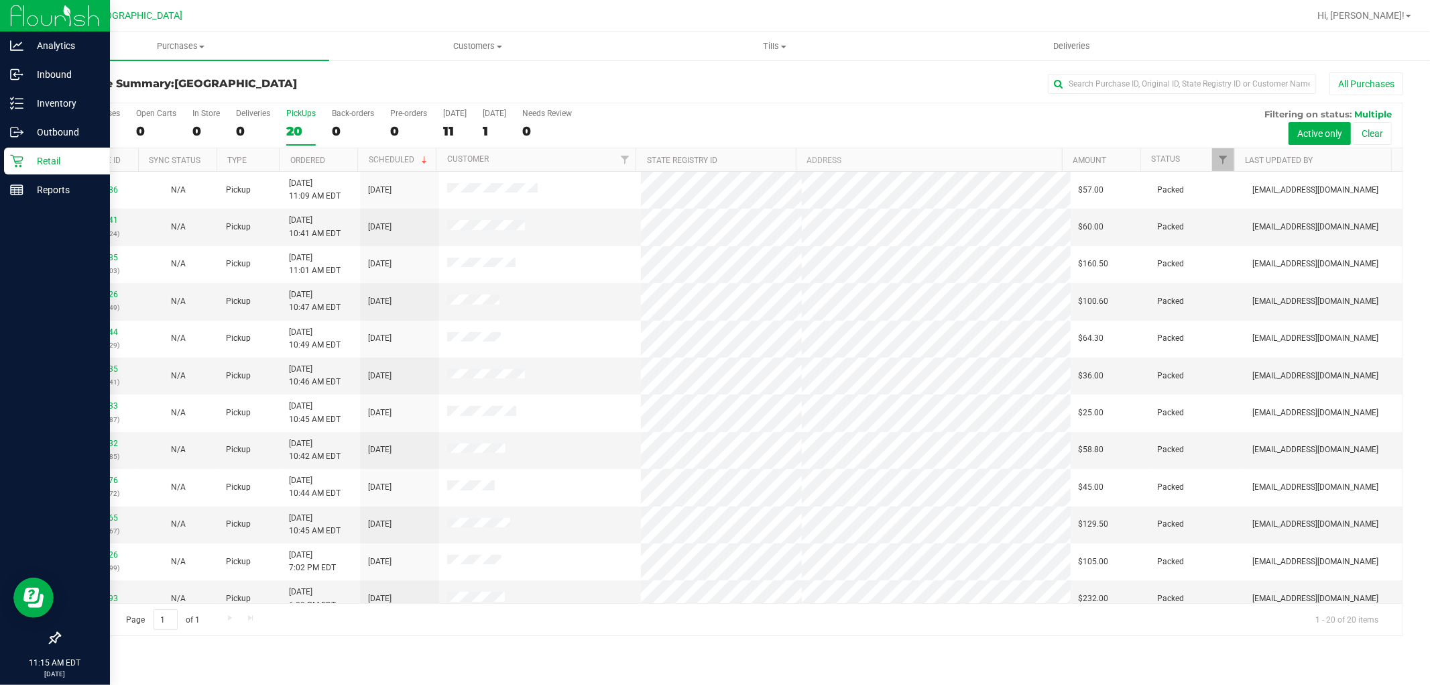
click at [21, 164] on icon at bounding box center [16, 160] width 13 height 13
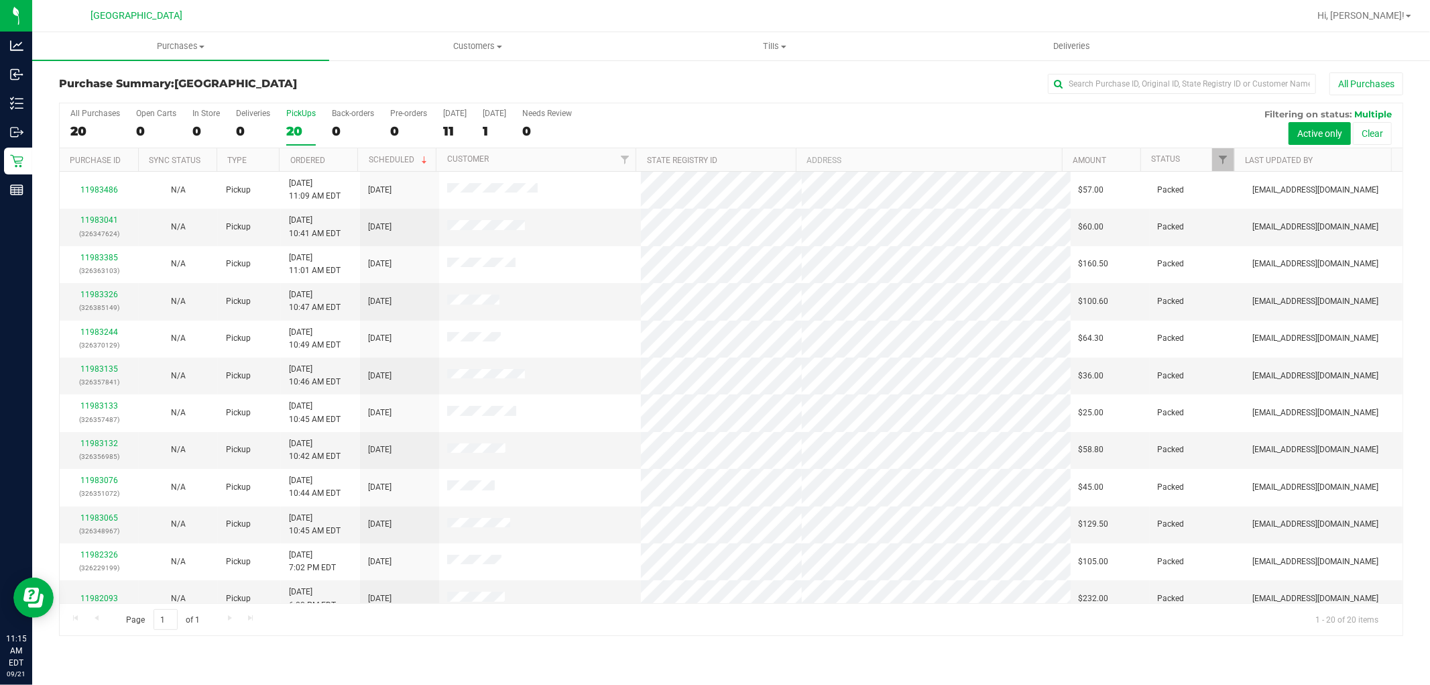
click at [296, 116] on div "PickUps" at bounding box center [301, 113] width 30 height 9
click at [0, 0] on input "PickUps 20" at bounding box center [0, 0] width 0 height 0
click at [298, 116] on div "PickUps" at bounding box center [301, 113] width 30 height 9
click at [0, 0] on input "PickUps 20" at bounding box center [0, 0] width 0 height 0
click at [300, 125] on div "19" at bounding box center [301, 130] width 30 height 15
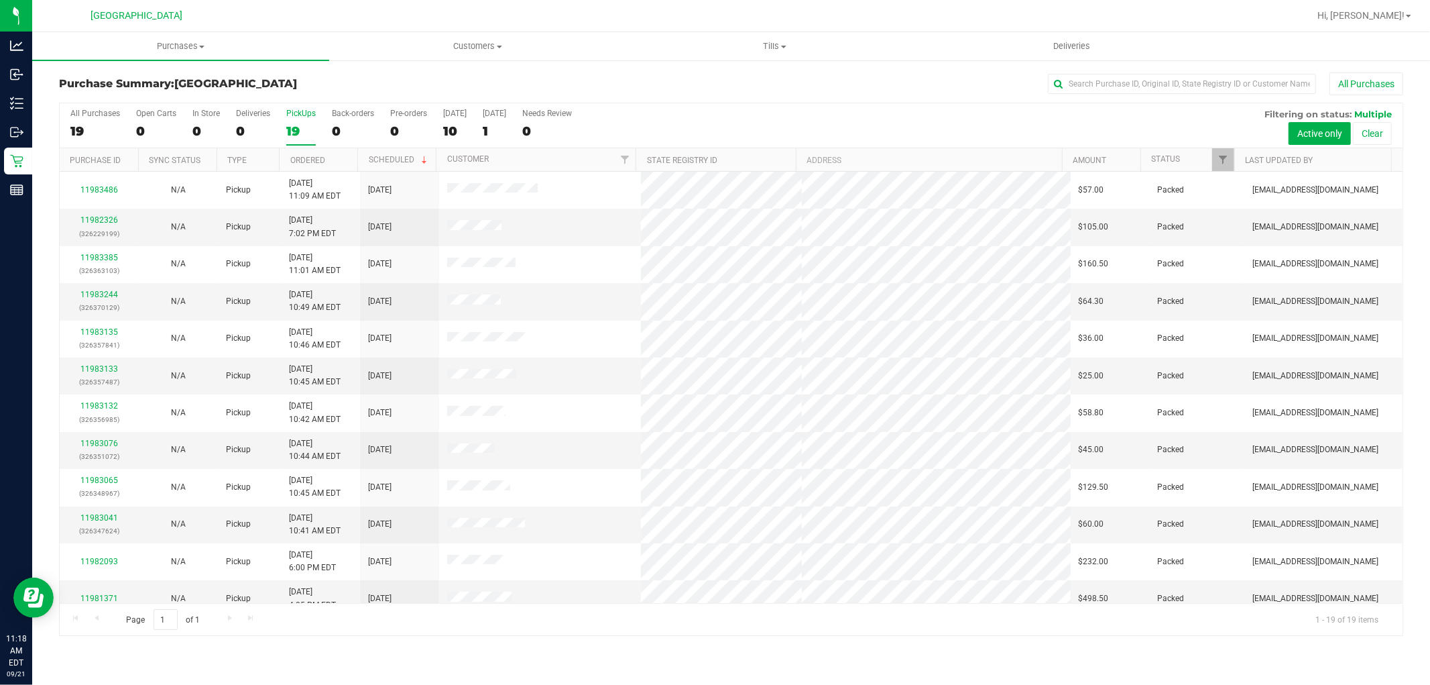
click at [0, 0] on input "PickUps 19" at bounding box center [0, 0] width 0 height 0
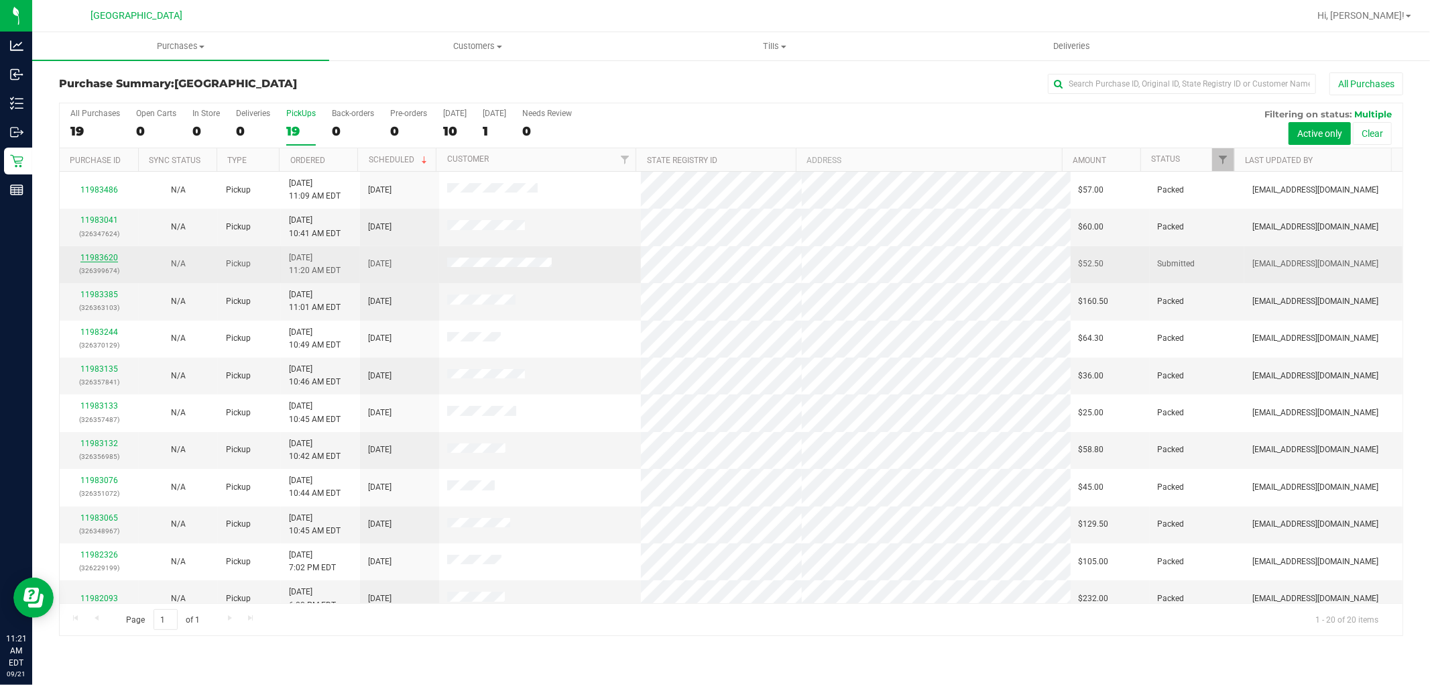
click at [103, 260] on link "11983620" at bounding box center [99, 257] width 38 height 9
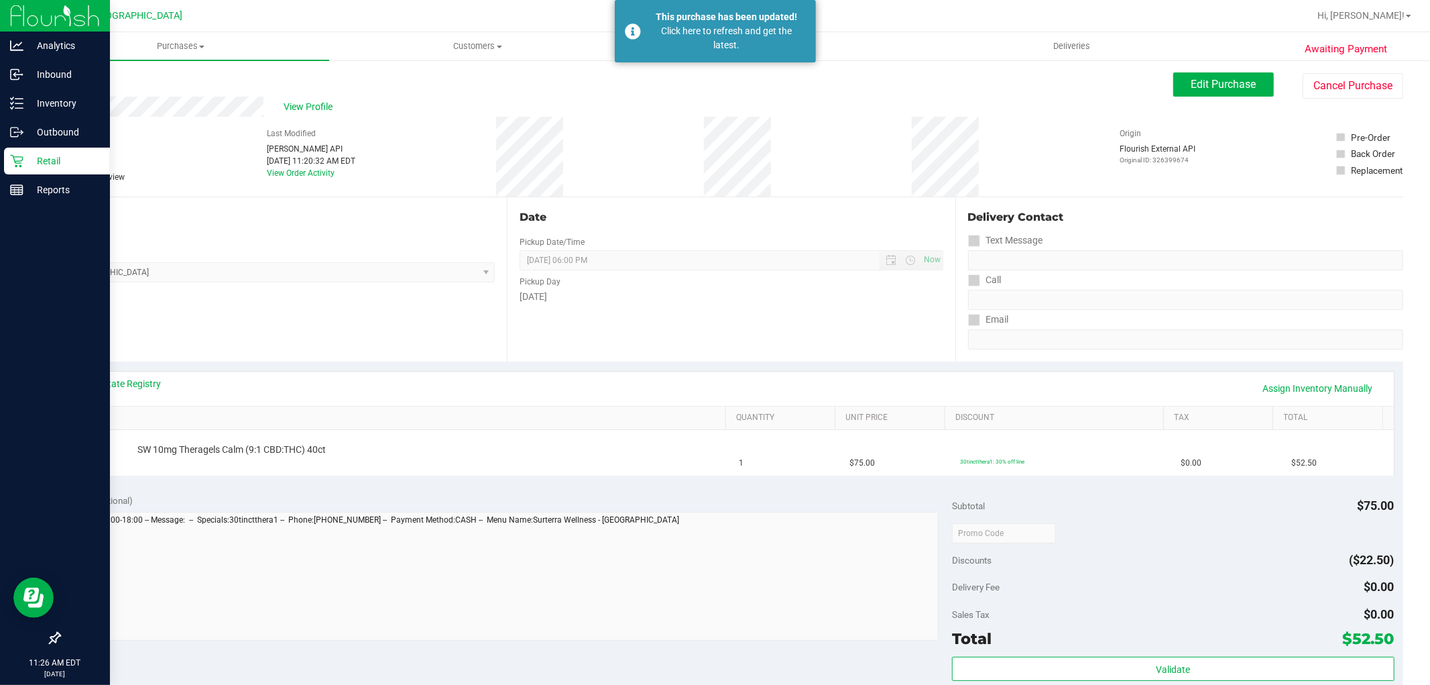
click at [17, 164] on icon at bounding box center [16, 160] width 13 height 13
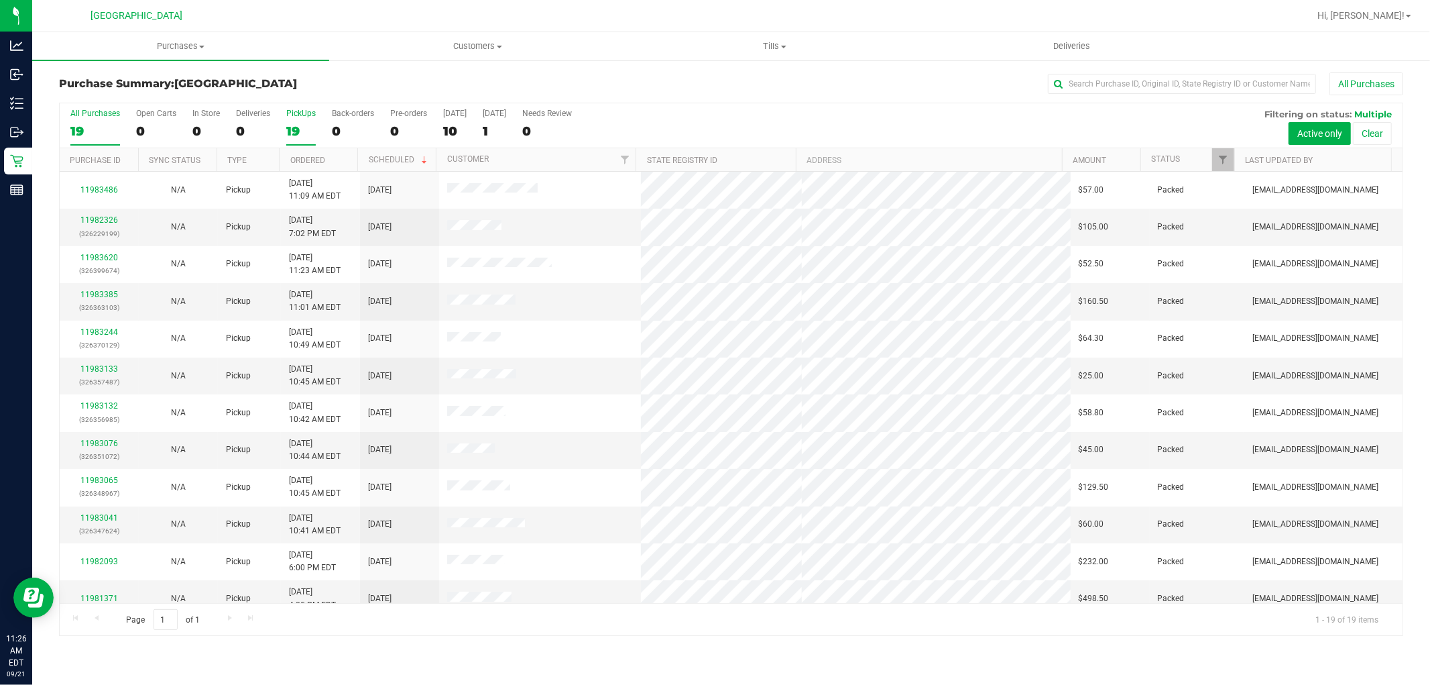
click at [302, 131] on div "19" at bounding box center [301, 130] width 30 height 15
click at [0, 0] on input "PickUps 19" at bounding box center [0, 0] width 0 height 0
click at [290, 113] on div "PickUps" at bounding box center [301, 113] width 30 height 9
click at [0, 0] on input "PickUps 19" at bounding box center [0, 0] width 0 height 0
click at [302, 119] on label "PickUps 18" at bounding box center [301, 127] width 30 height 37
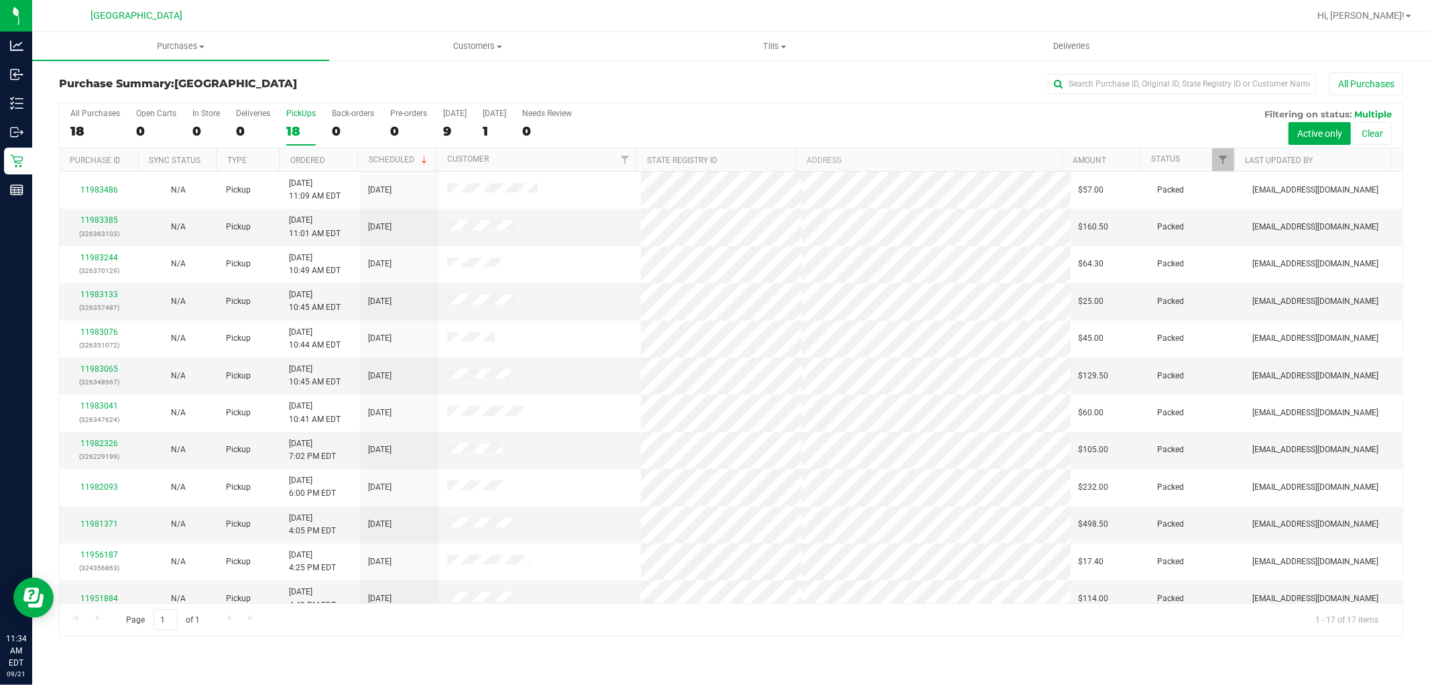
click at [0, 0] on input "PickUps 18" at bounding box center [0, 0] width 0 height 0
click at [296, 119] on label "PickUps 17" at bounding box center [301, 127] width 30 height 37
click at [0, 0] on input "PickUps 17" at bounding box center [0, 0] width 0 height 0
click at [292, 126] on div "17" at bounding box center [301, 130] width 30 height 15
click at [0, 0] on input "PickUps 17" at bounding box center [0, 0] width 0 height 0
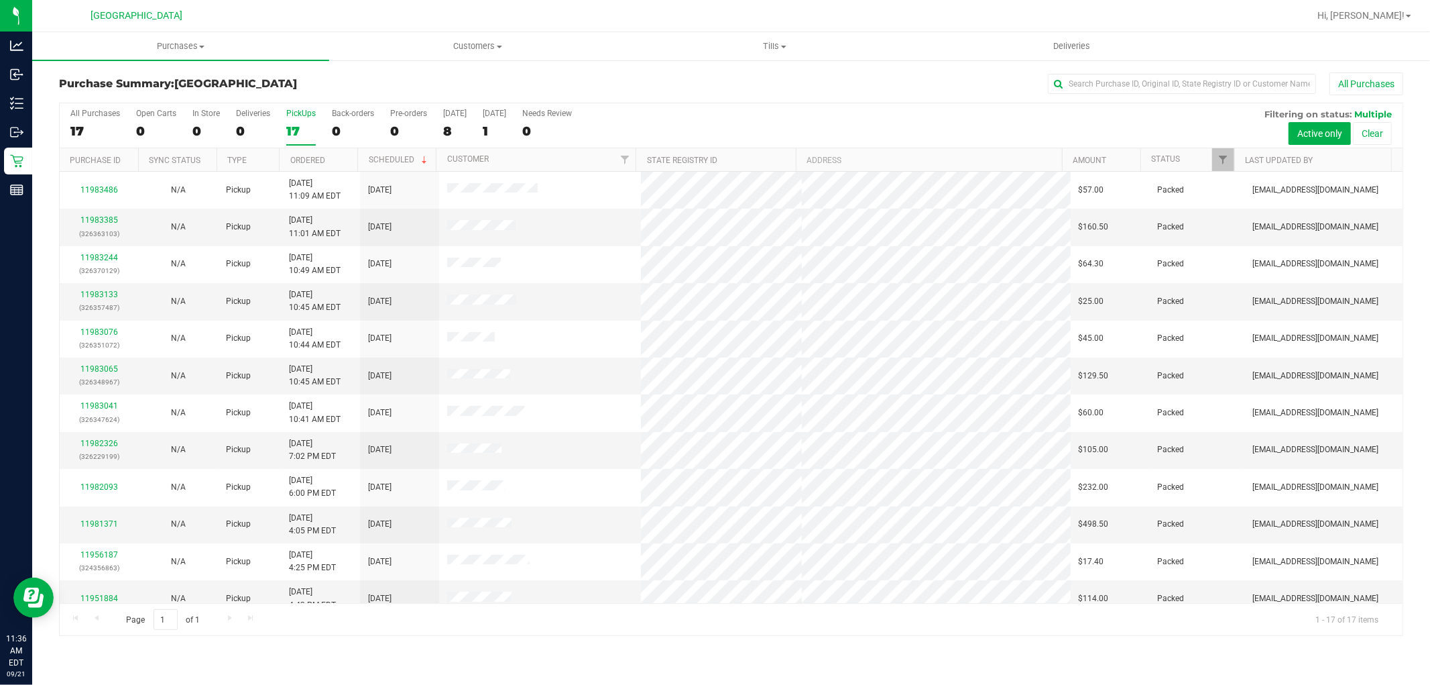
click at [286, 125] on div "17" at bounding box center [301, 130] width 30 height 15
click at [0, 0] on input "PickUps 17" at bounding box center [0, 0] width 0 height 0
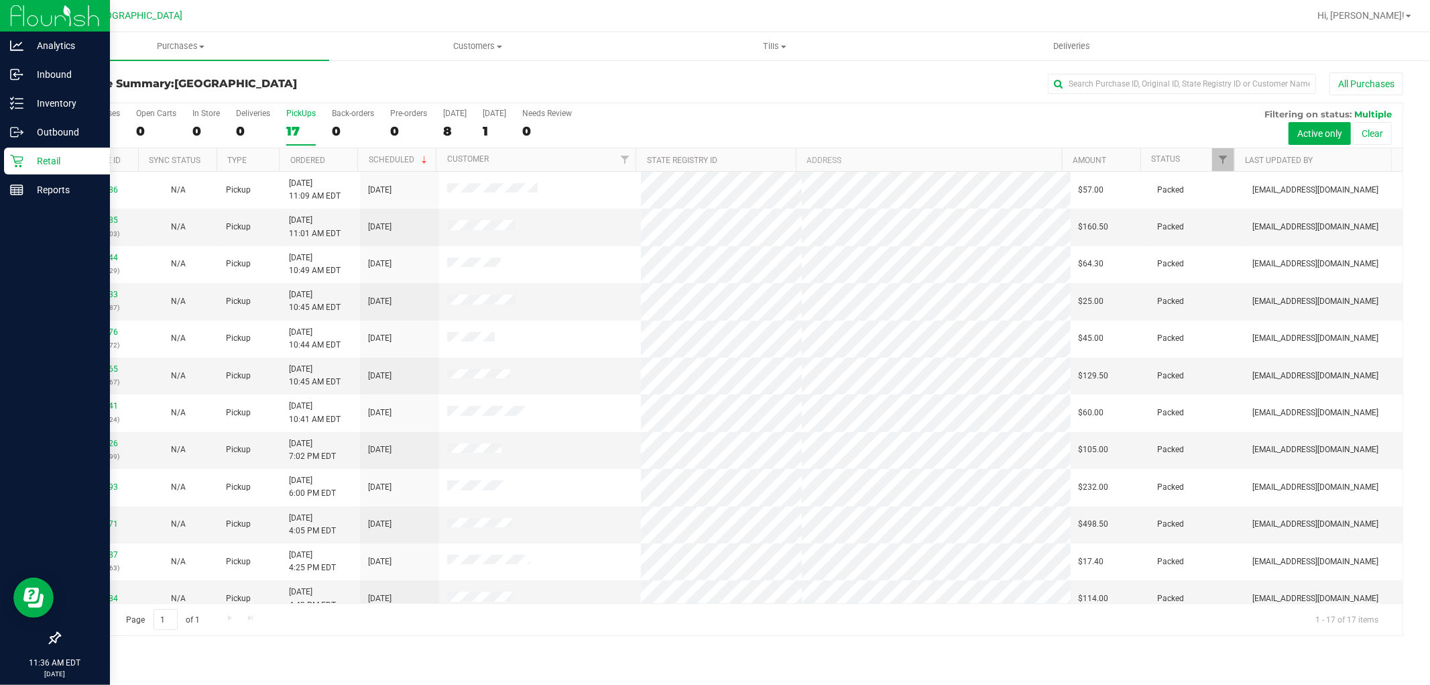
click at [23, 162] on p "Retail" at bounding box center [63, 161] width 80 height 16
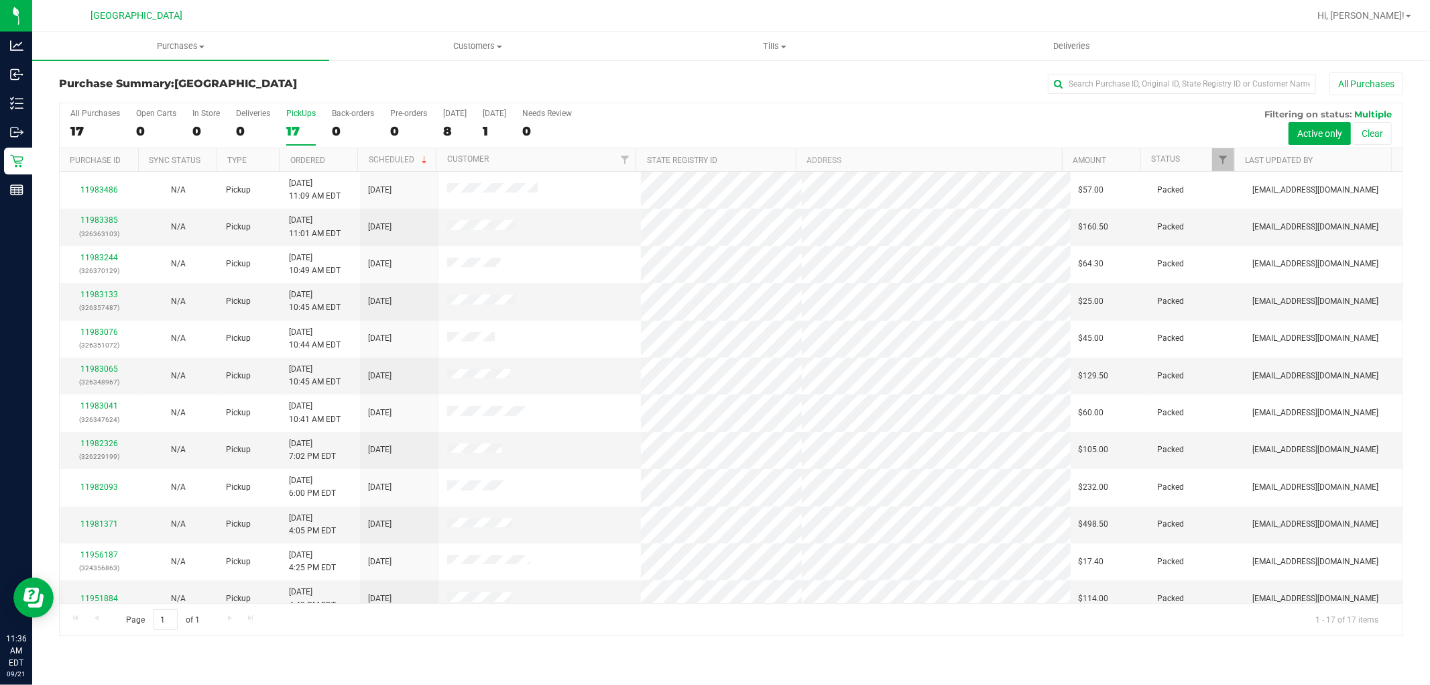
click at [296, 124] on div "17" at bounding box center [301, 130] width 30 height 15
click at [0, 0] on input "PickUps 17" at bounding box center [0, 0] width 0 height 0
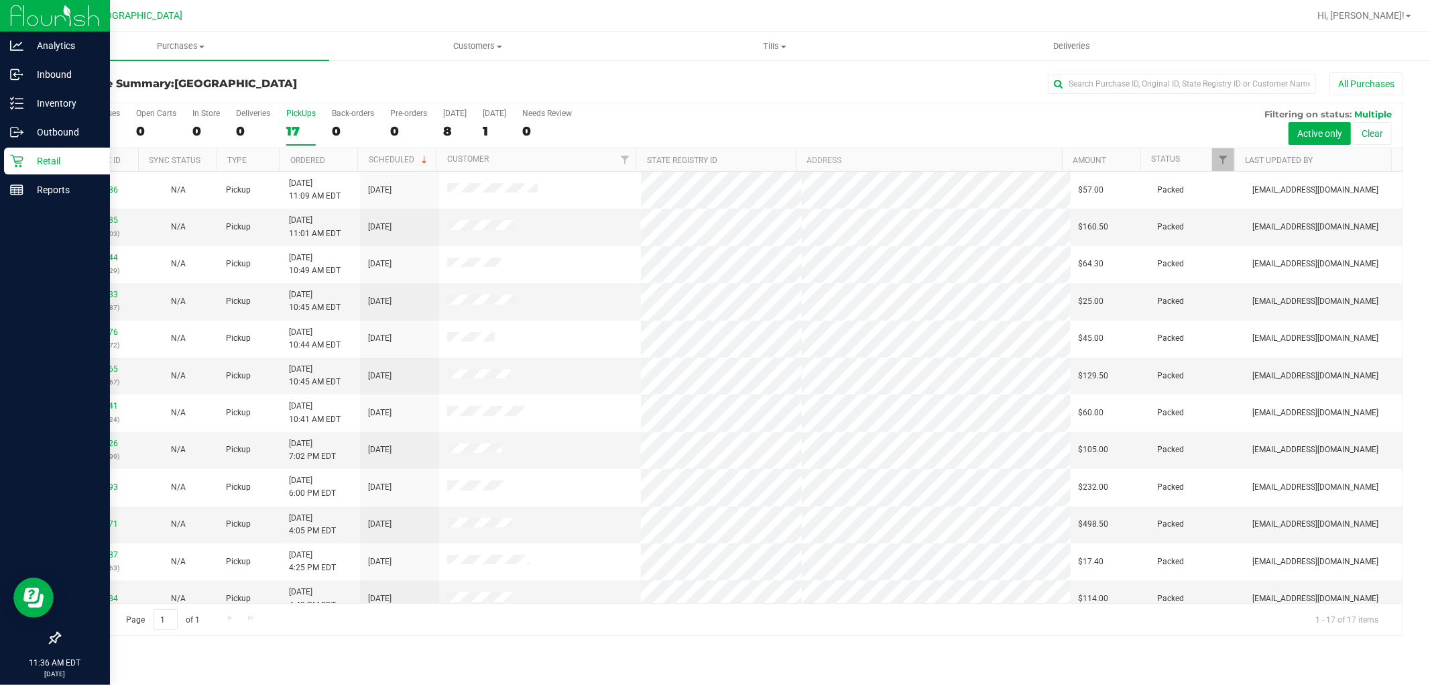
click at [15, 159] on icon at bounding box center [16, 160] width 13 height 13
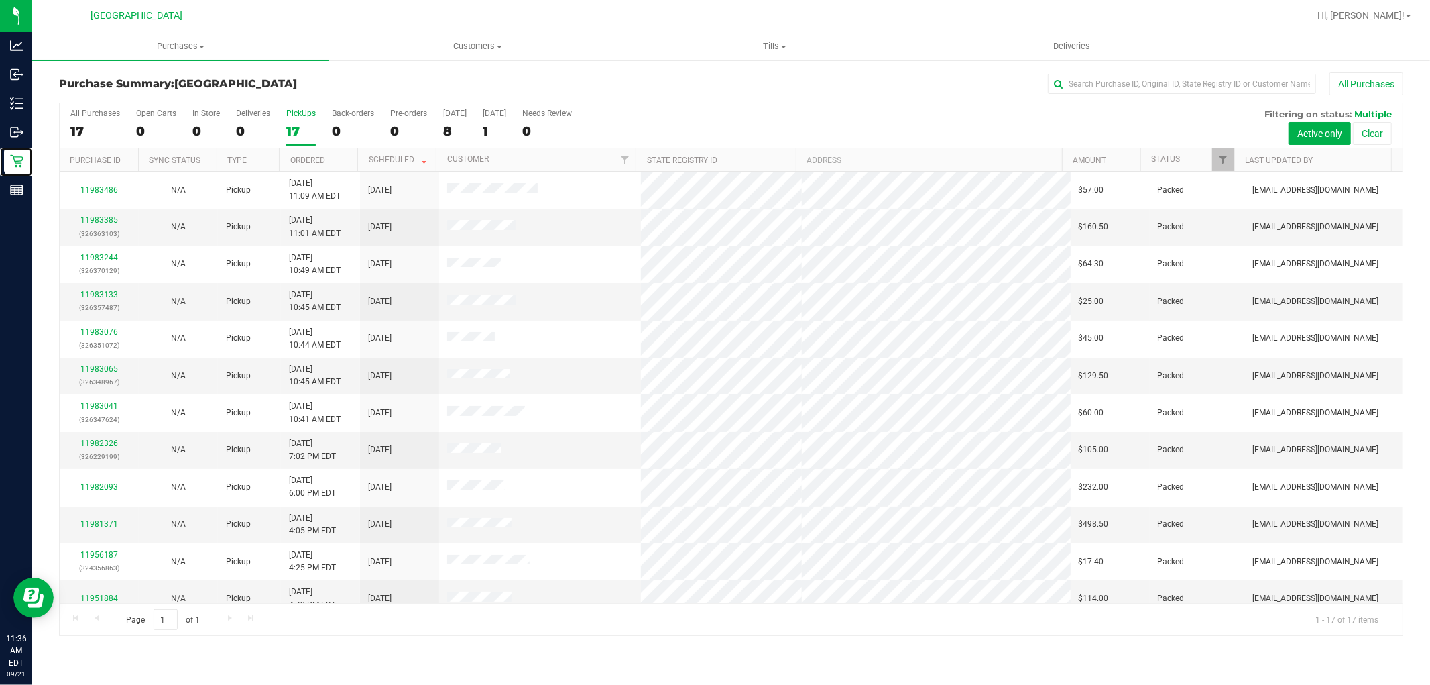
click at [306, 123] on div "17" at bounding box center [301, 130] width 30 height 15
click at [0, 0] on input "PickUps 17" at bounding box center [0, 0] width 0 height 0
click at [298, 113] on div "PickUps" at bounding box center [301, 113] width 30 height 9
click at [0, 0] on input "PickUps 17" at bounding box center [0, 0] width 0 height 0
click at [304, 109] on div "PickUps" at bounding box center [301, 113] width 30 height 9
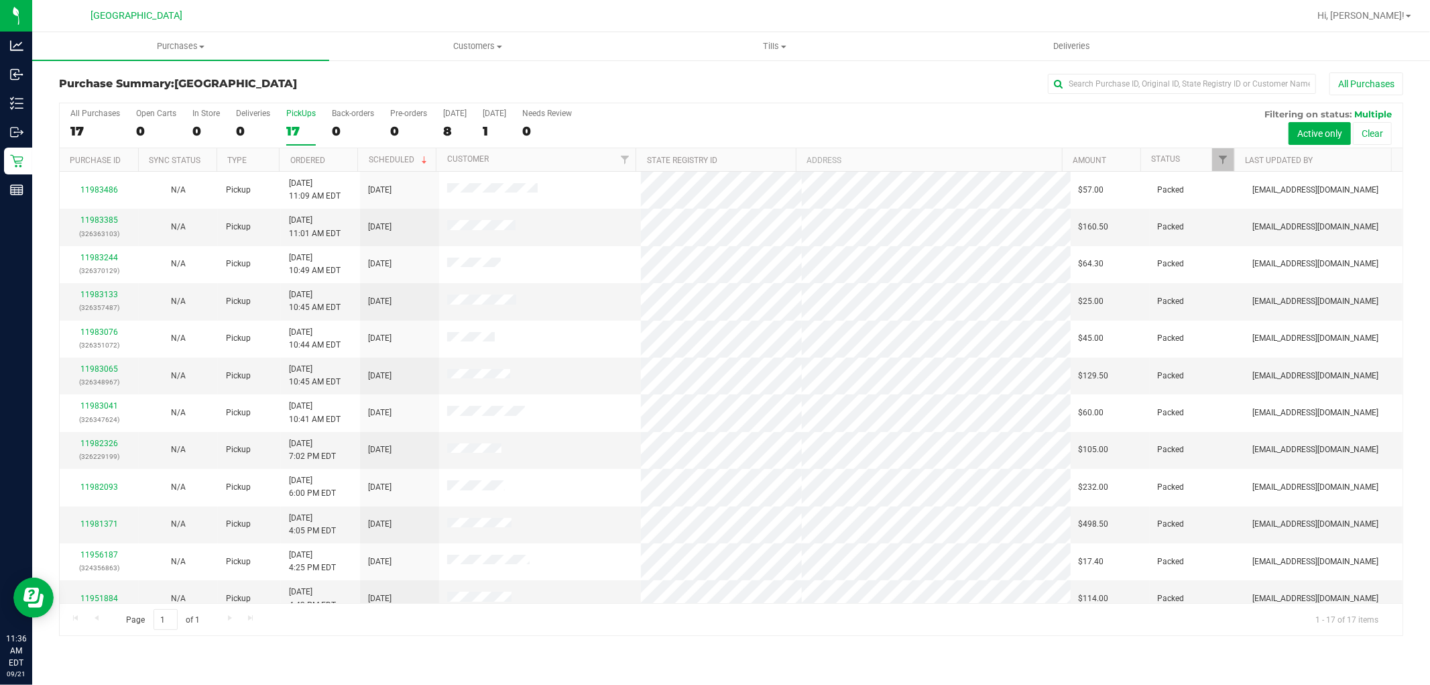
click at [0, 0] on input "PickUps 17" at bounding box center [0, 0] width 0 height 0
click at [293, 117] on div "PickUps" at bounding box center [301, 113] width 30 height 9
click at [0, 0] on input "PickUps 17" at bounding box center [0, 0] width 0 height 0
click at [302, 121] on label "PickUps 17" at bounding box center [301, 127] width 30 height 37
click at [0, 0] on input "PickUps 17" at bounding box center [0, 0] width 0 height 0
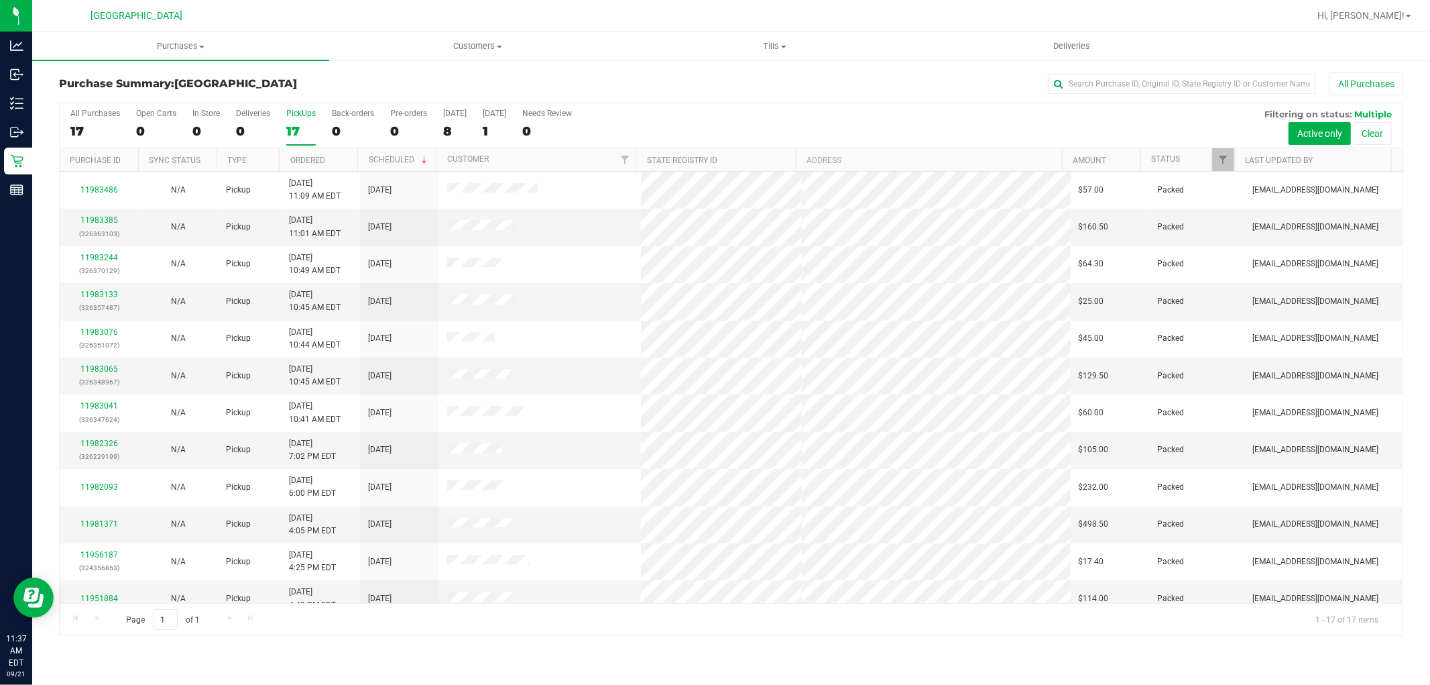
click at [298, 121] on label "PickUps 17" at bounding box center [301, 127] width 30 height 37
click at [0, 0] on input "PickUps 17" at bounding box center [0, 0] width 0 height 0
click at [300, 123] on label "PickUps 17" at bounding box center [301, 127] width 30 height 37
click at [0, 0] on input "PickUps 17" at bounding box center [0, 0] width 0 height 0
click at [306, 129] on div "17" at bounding box center [301, 130] width 30 height 15
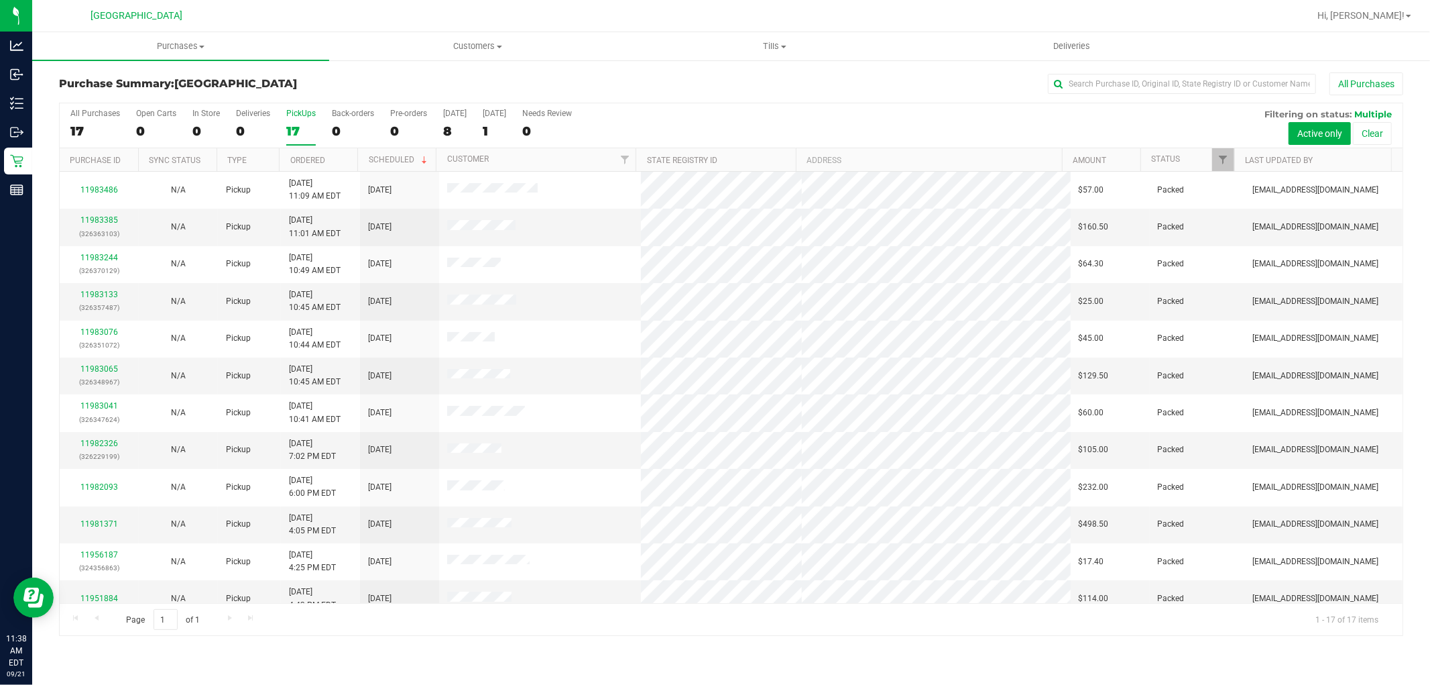
click at [0, 0] on input "PickUps 17" at bounding box center [0, 0] width 0 height 0
click at [292, 111] on div "PickUps" at bounding box center [301, 113] width 30 height 9
click at [0, 0] on input "PickUps 17" at bounding box center [0, 0] width 0 height 0
click at [292, 129] on div "17" at bounding box center [301, 130] width 30 height 15
click at [0, 0] on input "PickUps 17" at bounding box center [0, 0] width 0 height 0
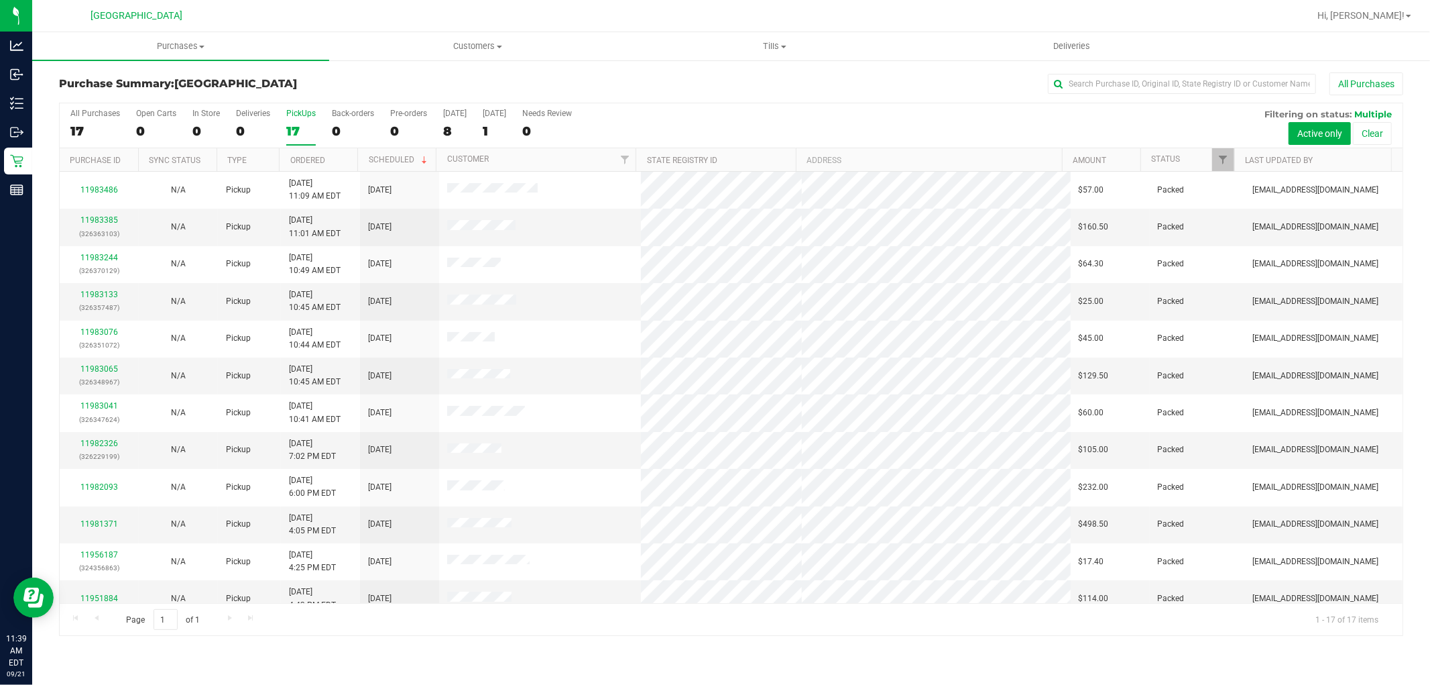
click at [303, 117] on div "PickUps" at bounding box center [301, 113] width 30 height 9
click at [0, 0] on input "PickUps 17" at bounding box center [0, 0] width 0 height 0
click at [292, 117] on div "PickUps" at bounding box center [301, 113] width 30 height 9
click at [0, 0] on input "PickUps 17" at bounding box center [0, 0] width 0 height 0
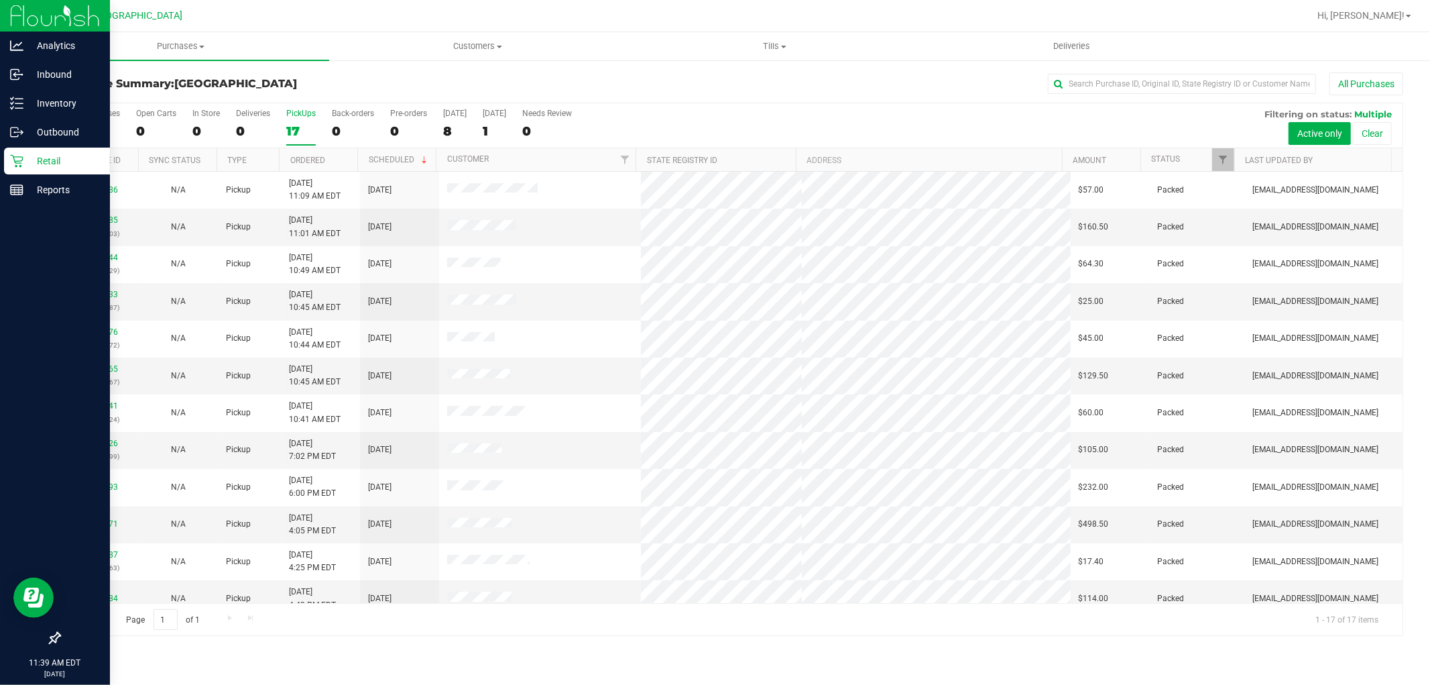
click at [16, 162] on icon at bounding box center [16, 160] width 13 height 13
click at [51, 155] on p "Retail" at bounding box center [63, 161] width 80 height 16
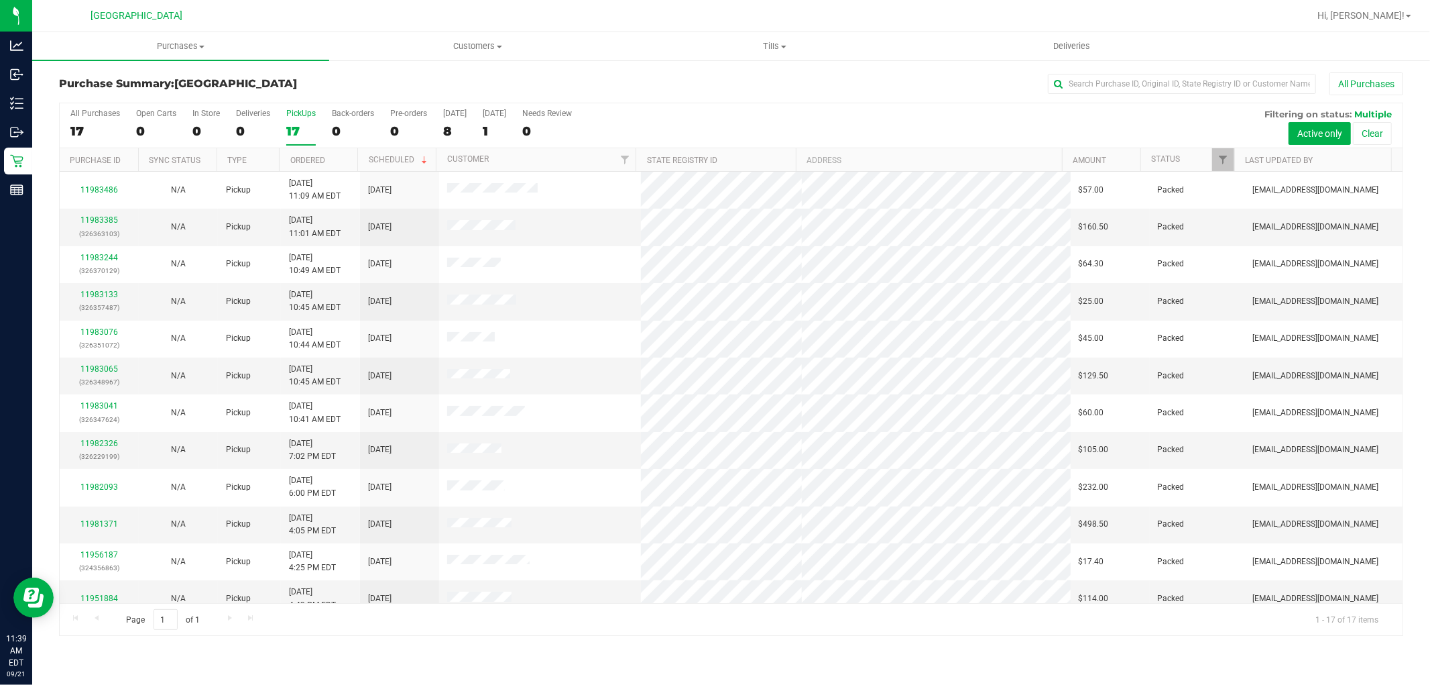
click at [295, 113] on div "PickUps" at bounding box center [301, 113] width 30 height 9
click at [0, 0] on input "PickUps 17" at bounding box center [0, 0] width 0 height 0
click at [298, 138] on div "17" at bounding box center [301, 130] width 30 height 15
click at [0, 0] on input "PickUps 17" at bounding box center [0, 0] width 0 height 0
click at [296, 129] on div "16" at bounding box center [301, 130] width 30 height 15
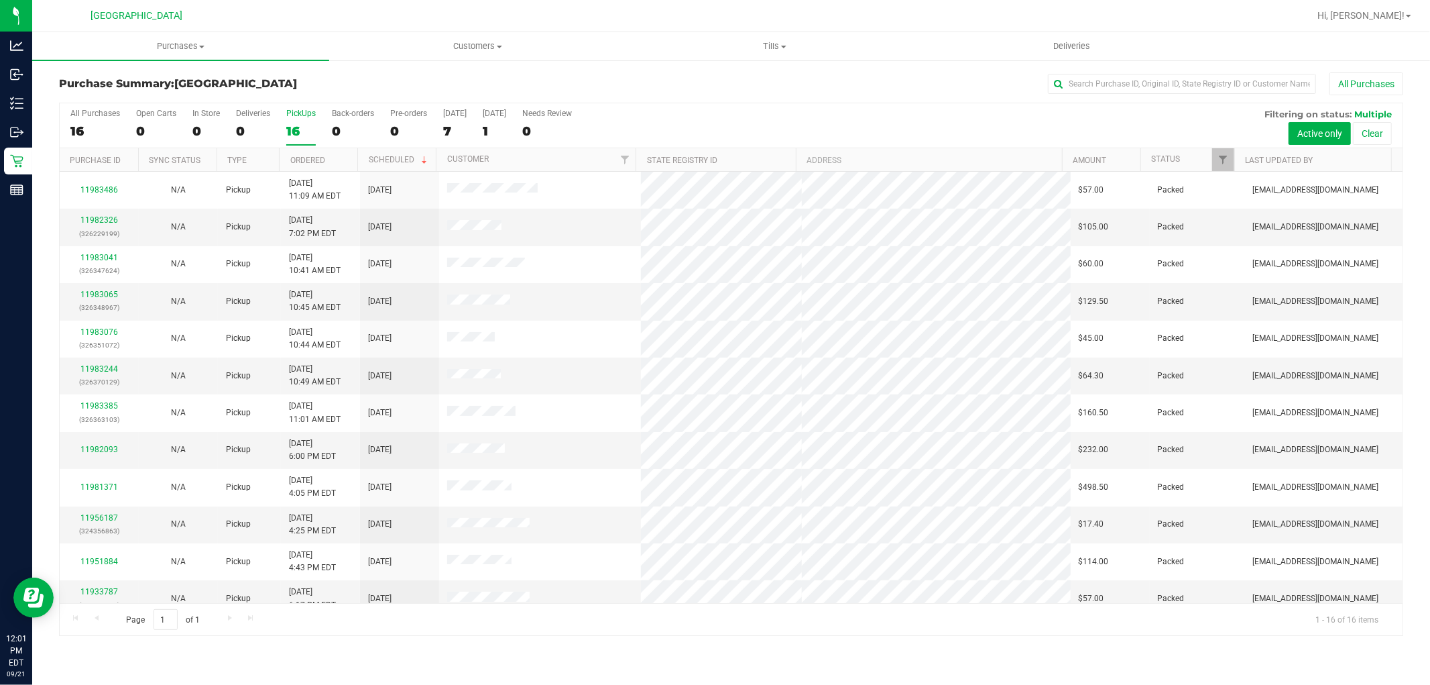
click at [0, 0] on input "PickUps 16" at bounding box center [0, 0] width 0 height 0
click at [298, 116] on div "PickUps" at bounding box center [301, 113] width 30 height 9
click at [0, 0] on input "PickUps 16" at bounding box center [0, 0] width 0 height 0
click at [300, 124] on div "16" at bounding box center [301, 130] width 30 height 15
click at [0, 0] on input "PickUps 16" at bounding box center [0, 0] width 0 height 0
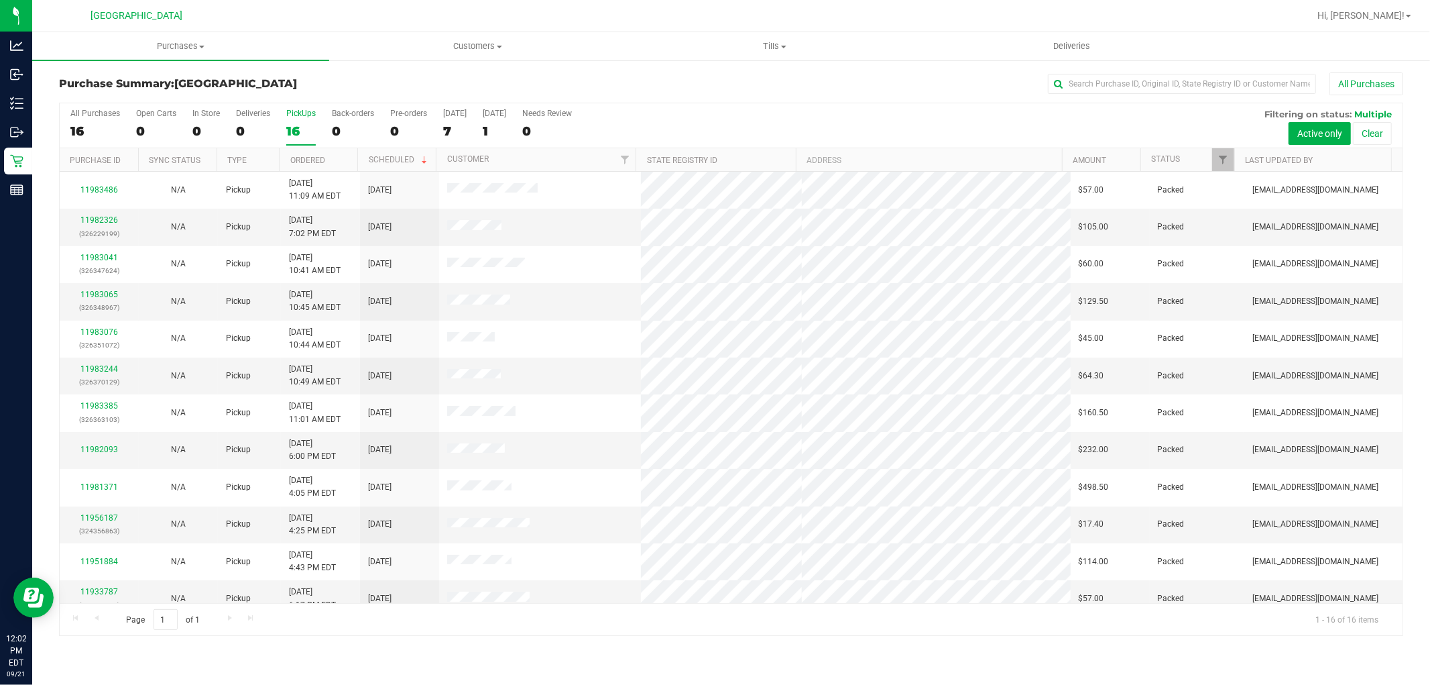
click at [287, 117] on div "PickUps" at bounding box center [301, 113] width 30 height 9
click at [0, 0] on input "PickUps 16" at bounding box center [0, 0] width 0 height 0
click at [302, 117] on div "PickUps" at bounding box center [301, 113] width 30 height 9
click at [0, 0] on input "PickUps 16" at bounding box center [0, 0] width 0 height 0
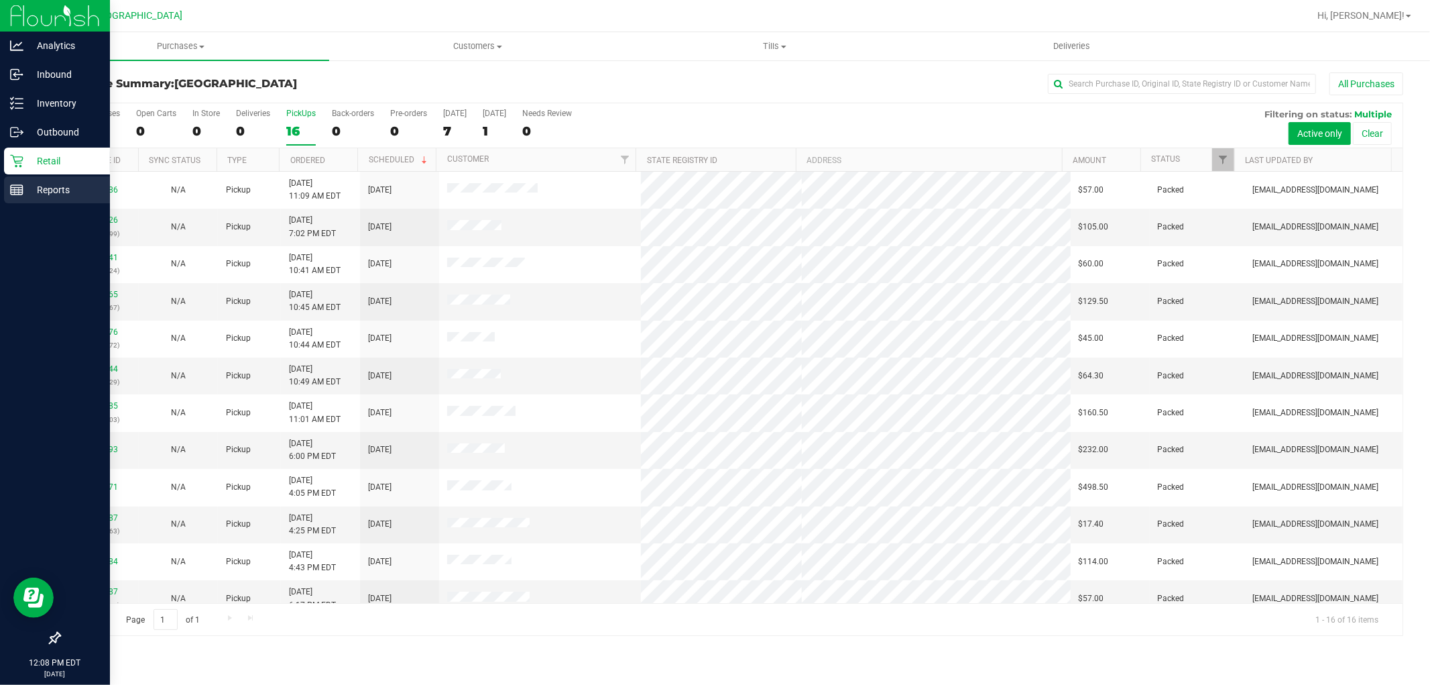
click at [15, 190] on line at bounding box center [15, 191] width 0 height 7
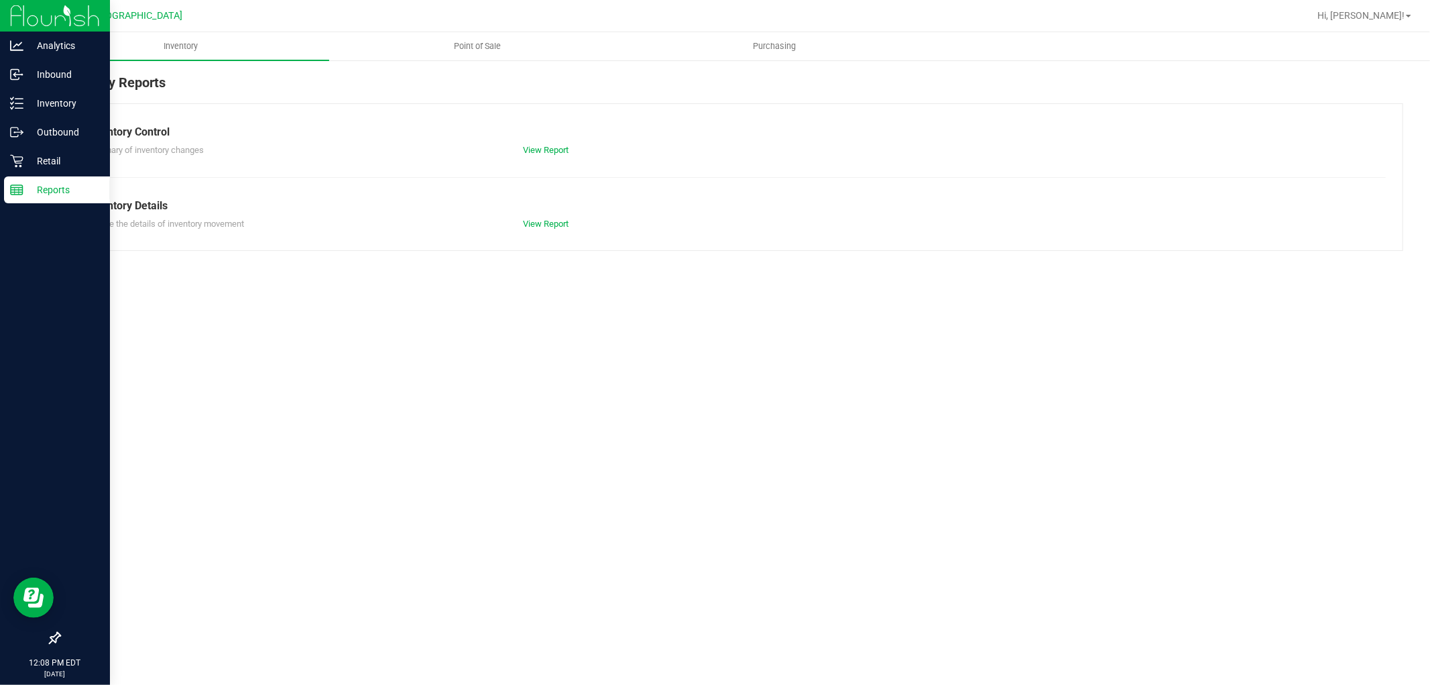
click at [477, 45] on span "Point of Sale" at bounding box center [478, 46] width 83 height 12
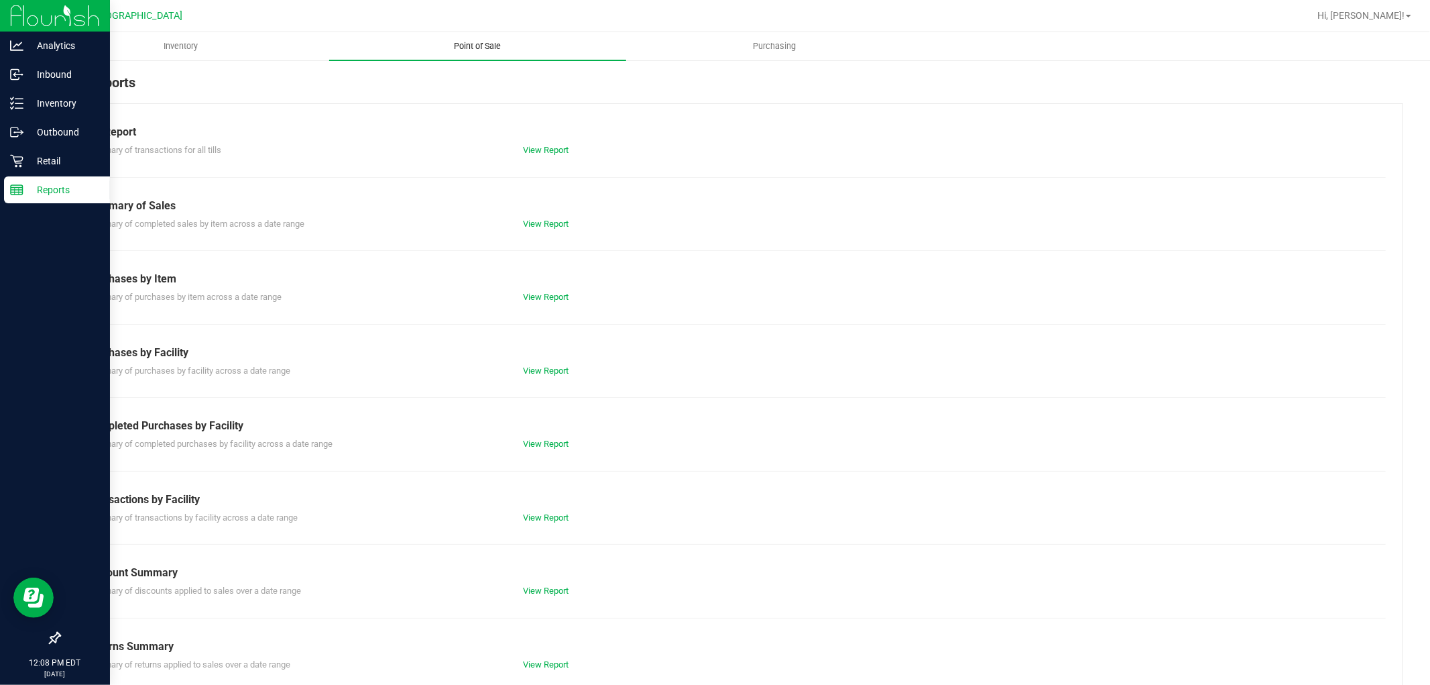
click at [542, 439] on link "View Report" at bounding box center [546, 444] width 46 height 10
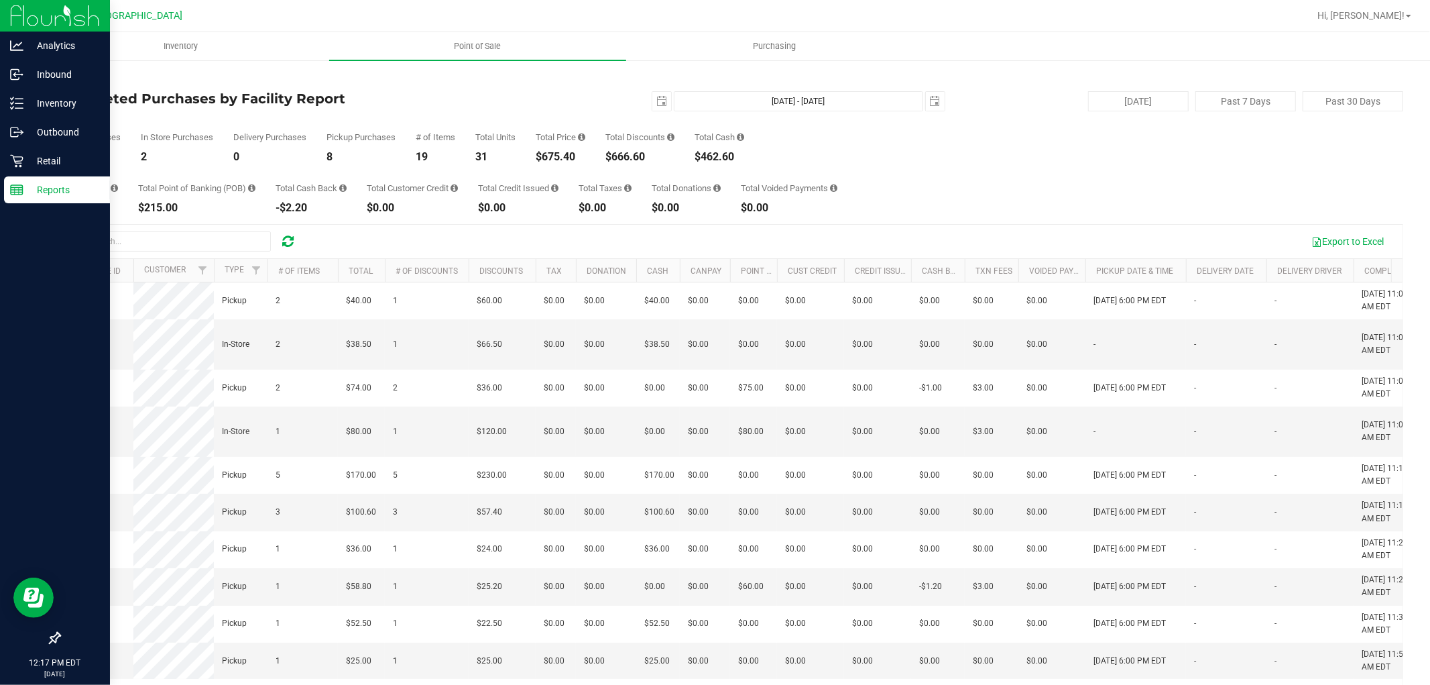
click at [21, 201] on div "Reports" at bounding box center [57, 189] width 106 height 27
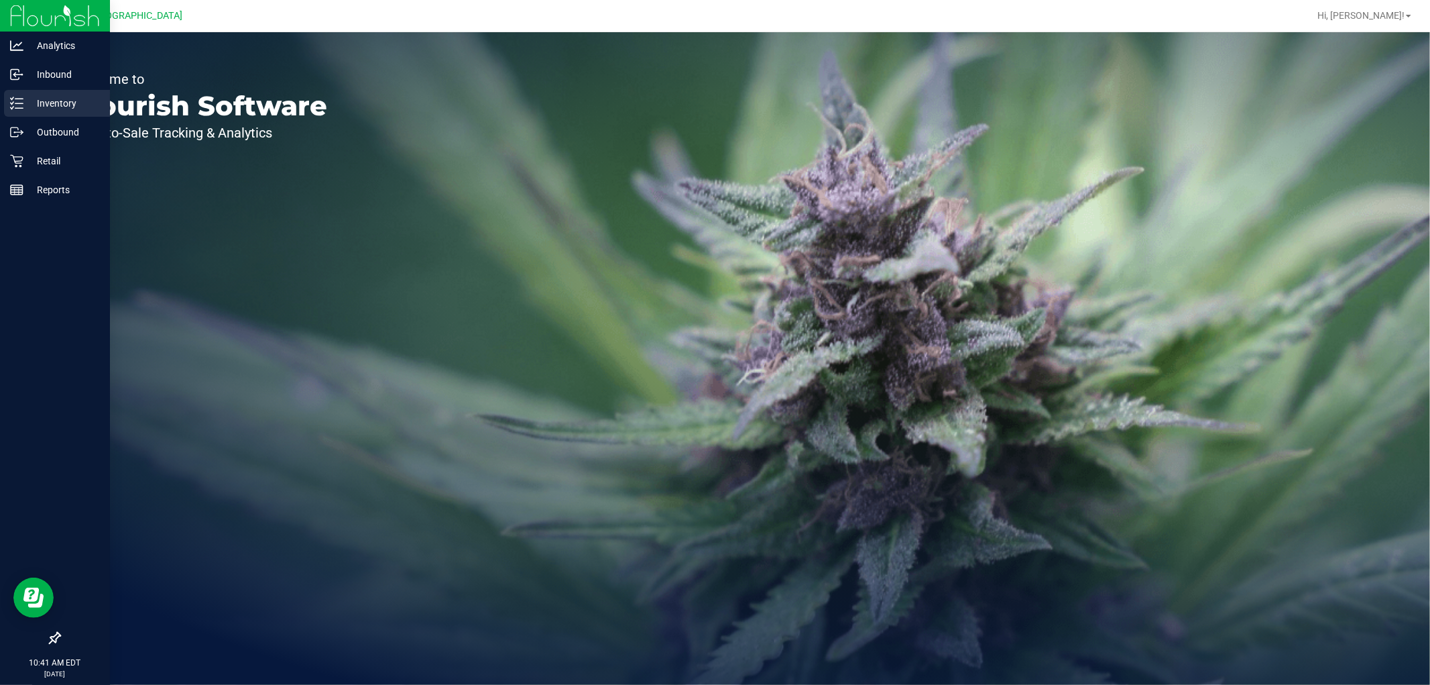
click at [32, 107] on p "Inventory" at bounding box center [63, 103] width 80 height 16
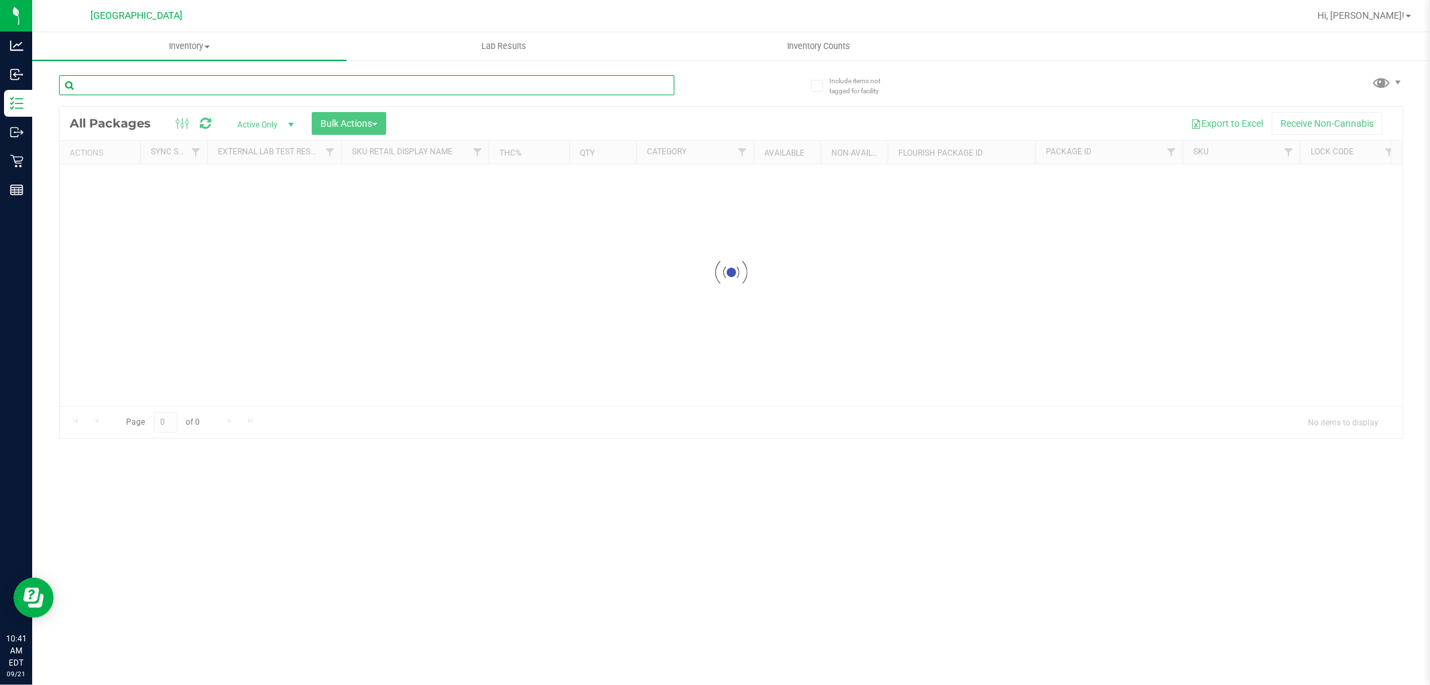
click at [306, 79] on input "text" at bounding box center [367, 85] width 616 height 20
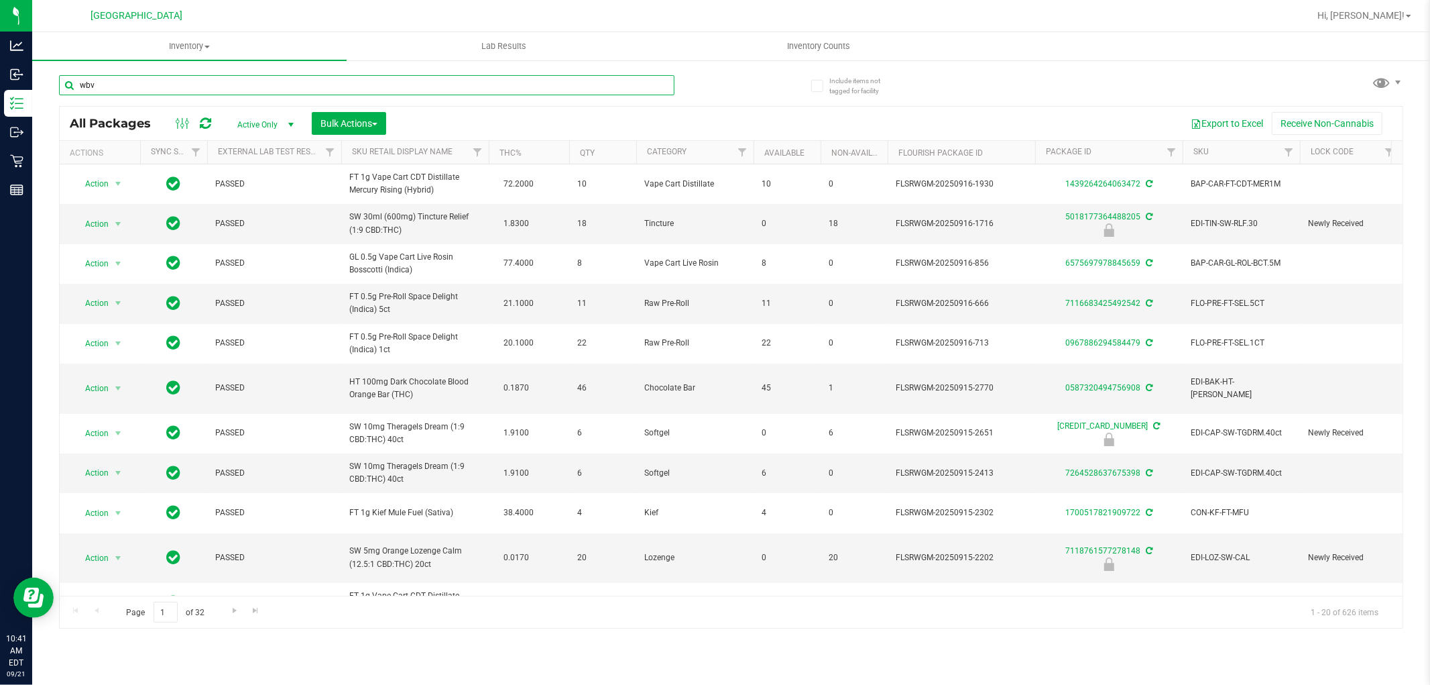
type input "wbv"
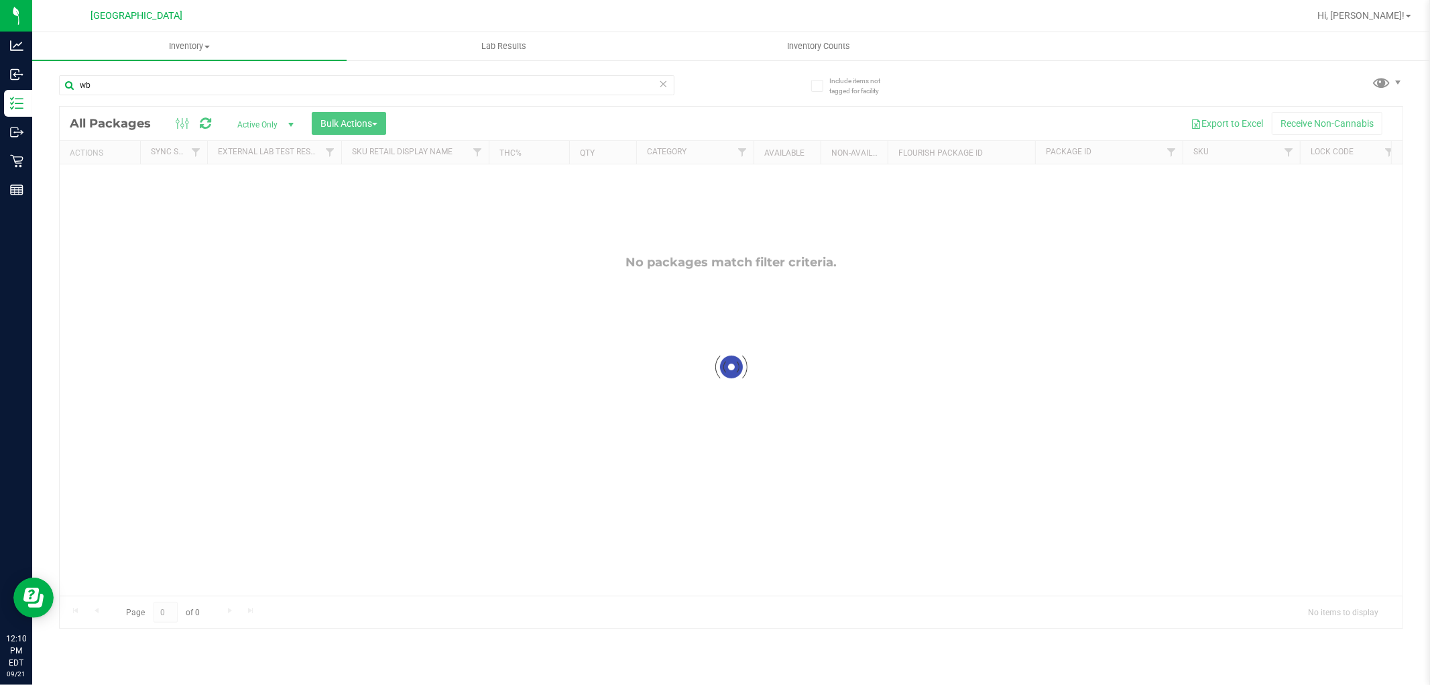
type input "w"
type input "5476787284943448"
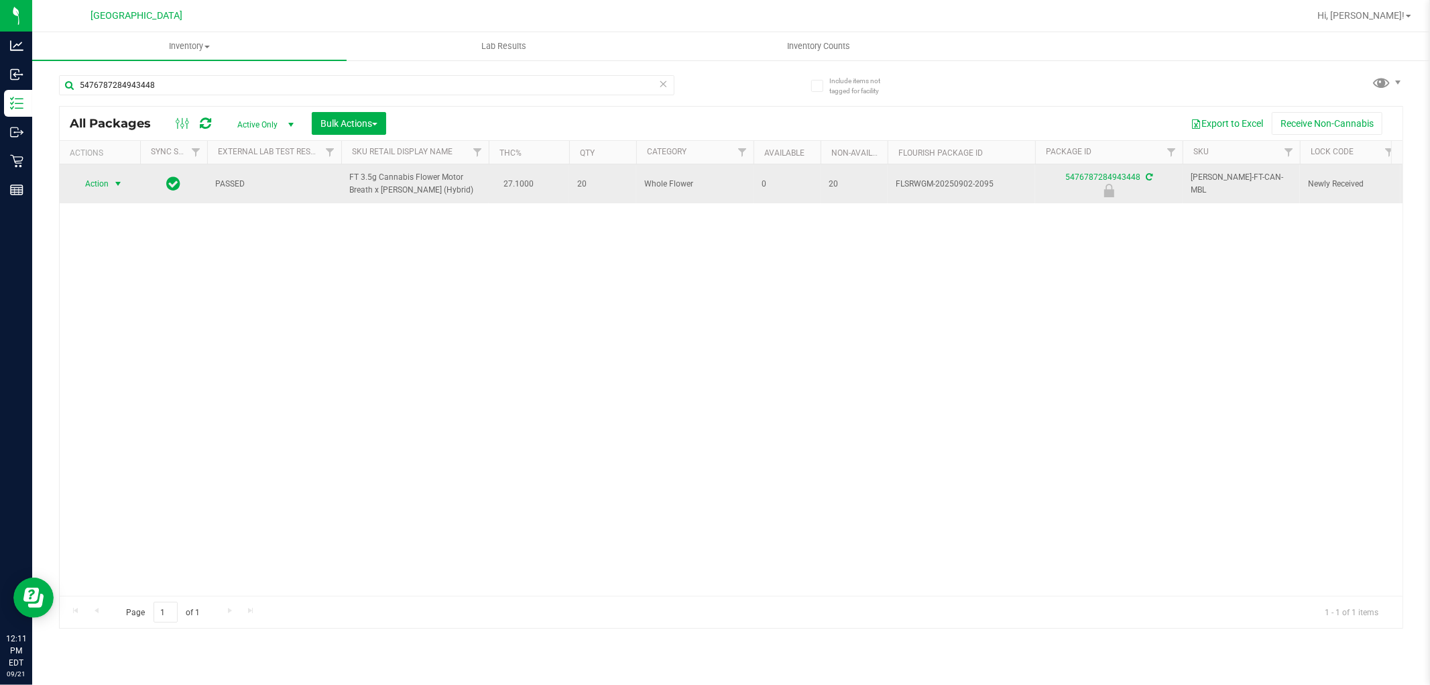
click at [108, 185] on span "Action" at bounding box center [91, 183] width 36 height 19
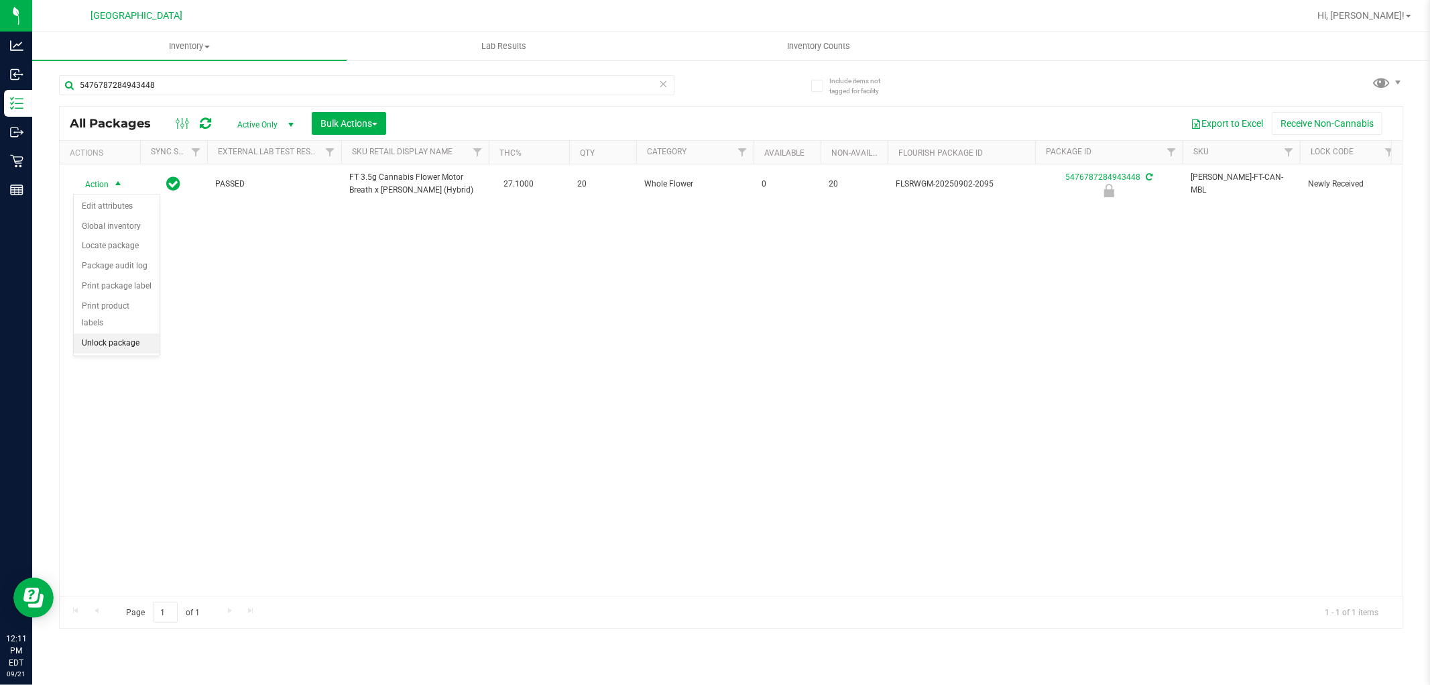
click at [129, 341] on li "Unlock package" at bounding box center [117, 343] width 86 height 20
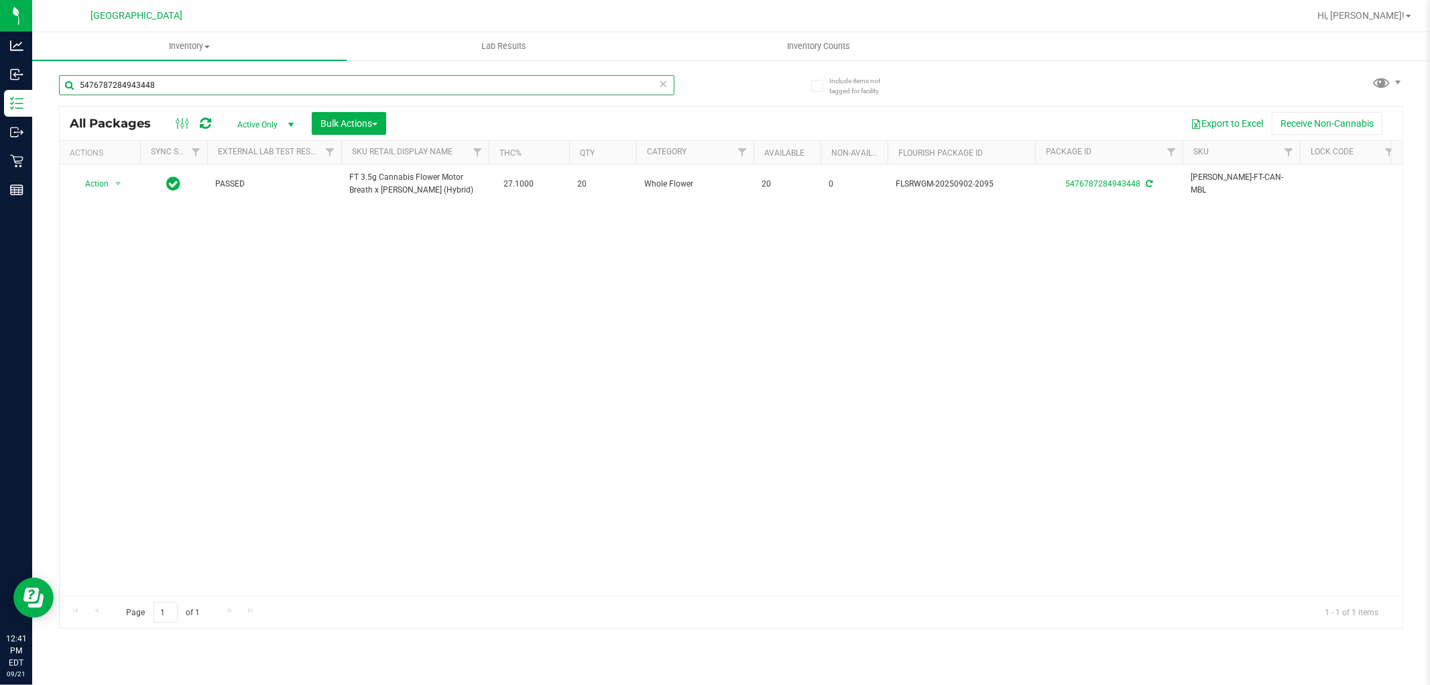
click at [343, 82] on input "5476787284943448" at bounding box center [367, 85] width 616 height 20
type input "5"
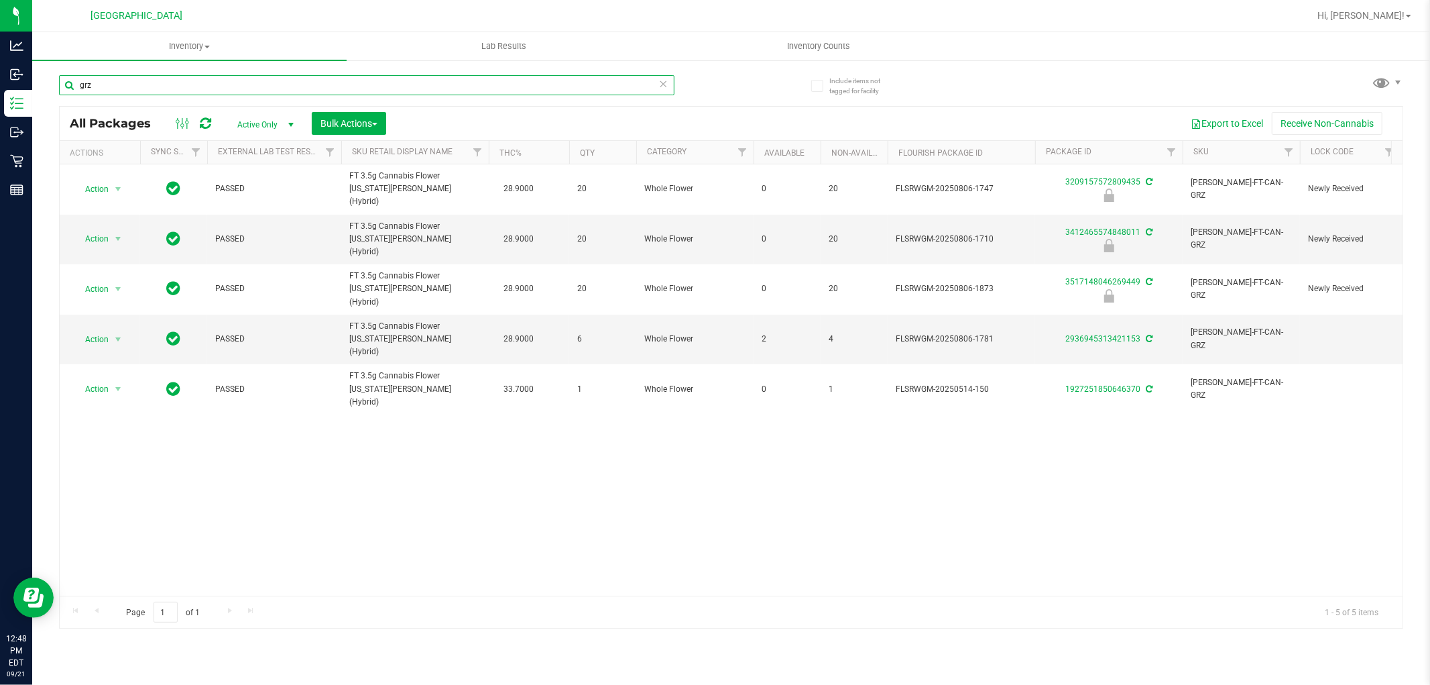
click at [117, 84] on input "grz" at bounding box center [367, 85] width 616 height 20
type input "ya hemi"
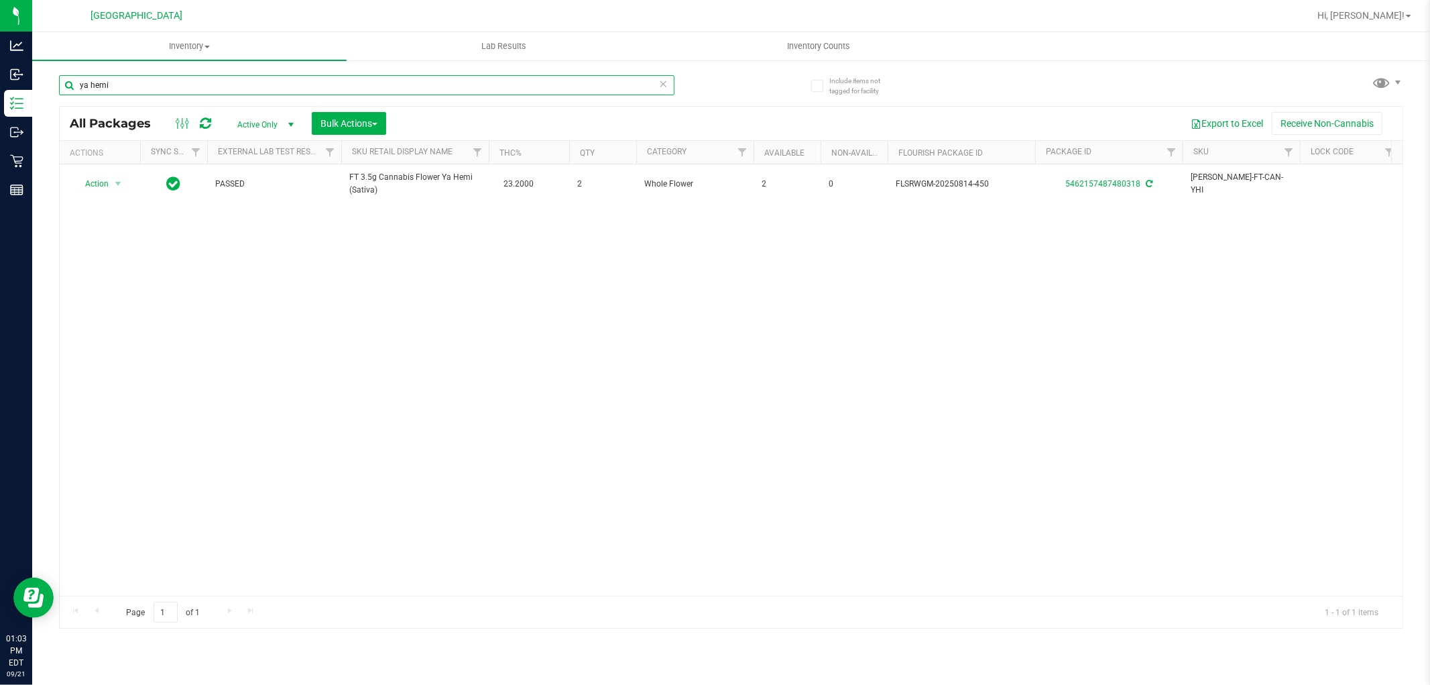
click at [136, 86] on input "ya hemi" at bounding box center [367, 85] width 616 height 20
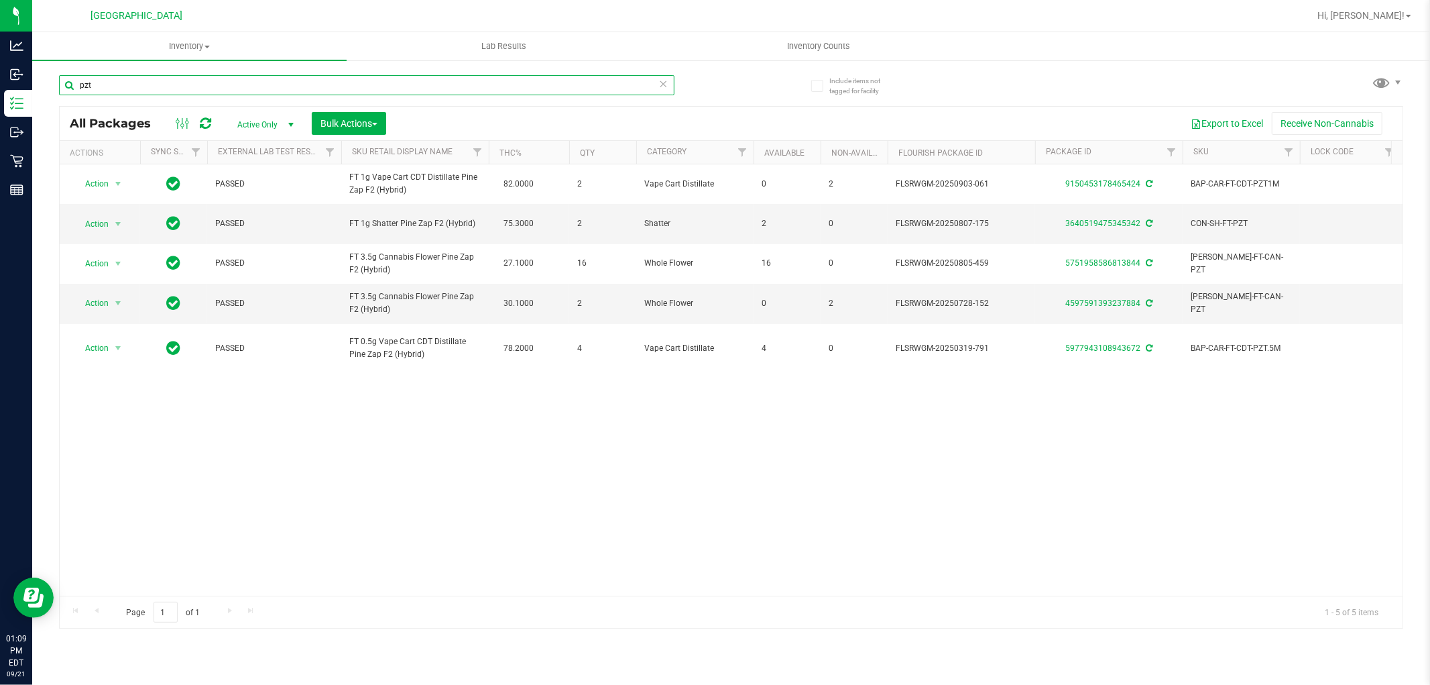
click at [212, 88] on input "pzt" at bounding box center [367, 85] width 616 height 20
type input "p"
type input "merc"
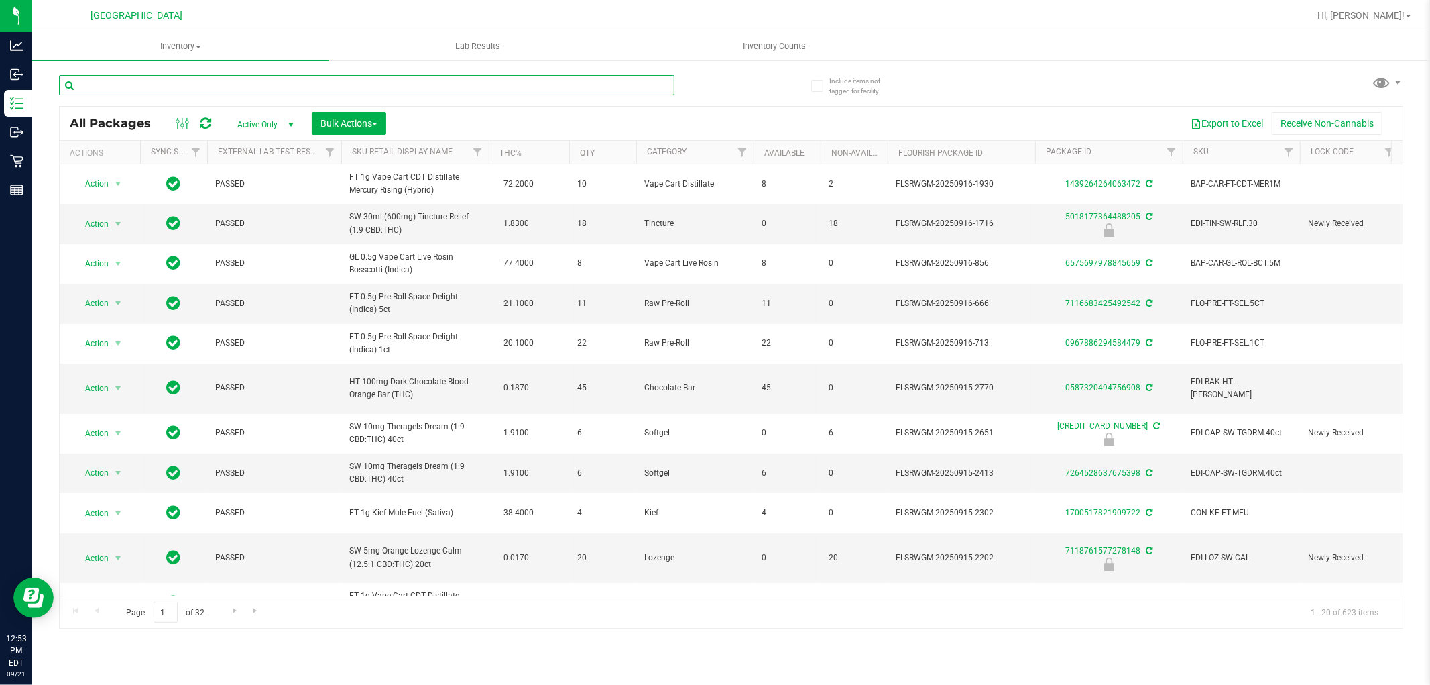
click at [144, 81] on input "text" at bounding box center [367, 85] width 616 height 20
click at [772, 48] on span "Inventory Counts" at bounding box center [775, 46] width 99 height 12
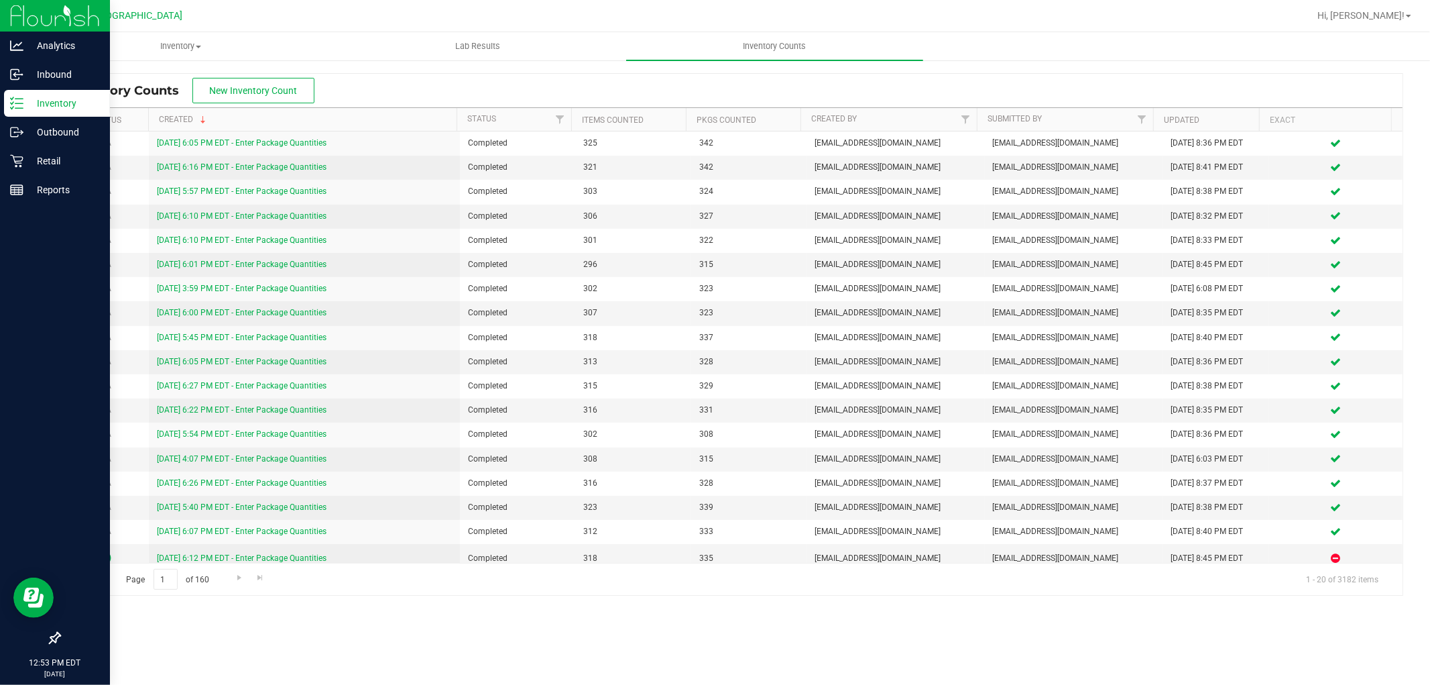
click at [9, 105] on div "Inventory" at bounding box center [57, 103] width 106 height 27
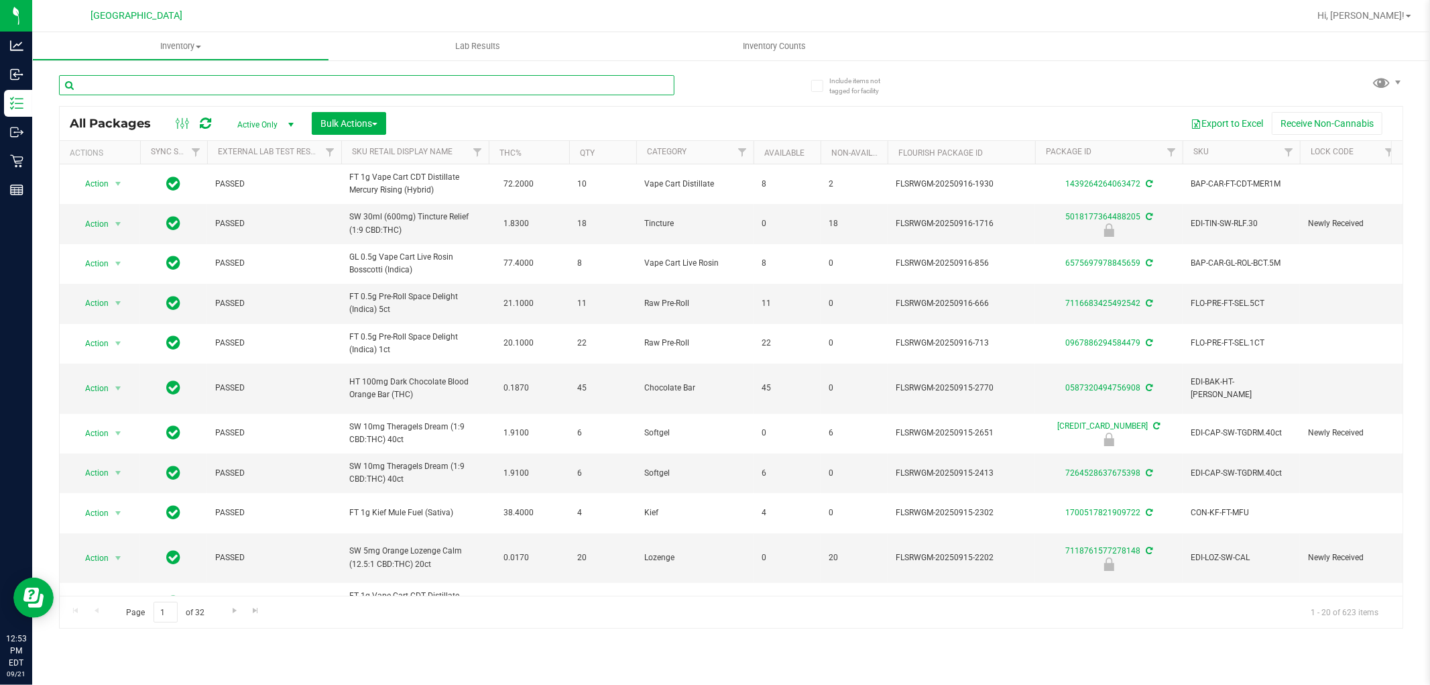
click at [162, 84] on input "text" at bounding box center [367, 85] width 616 height 20
type input "3786182251718855"
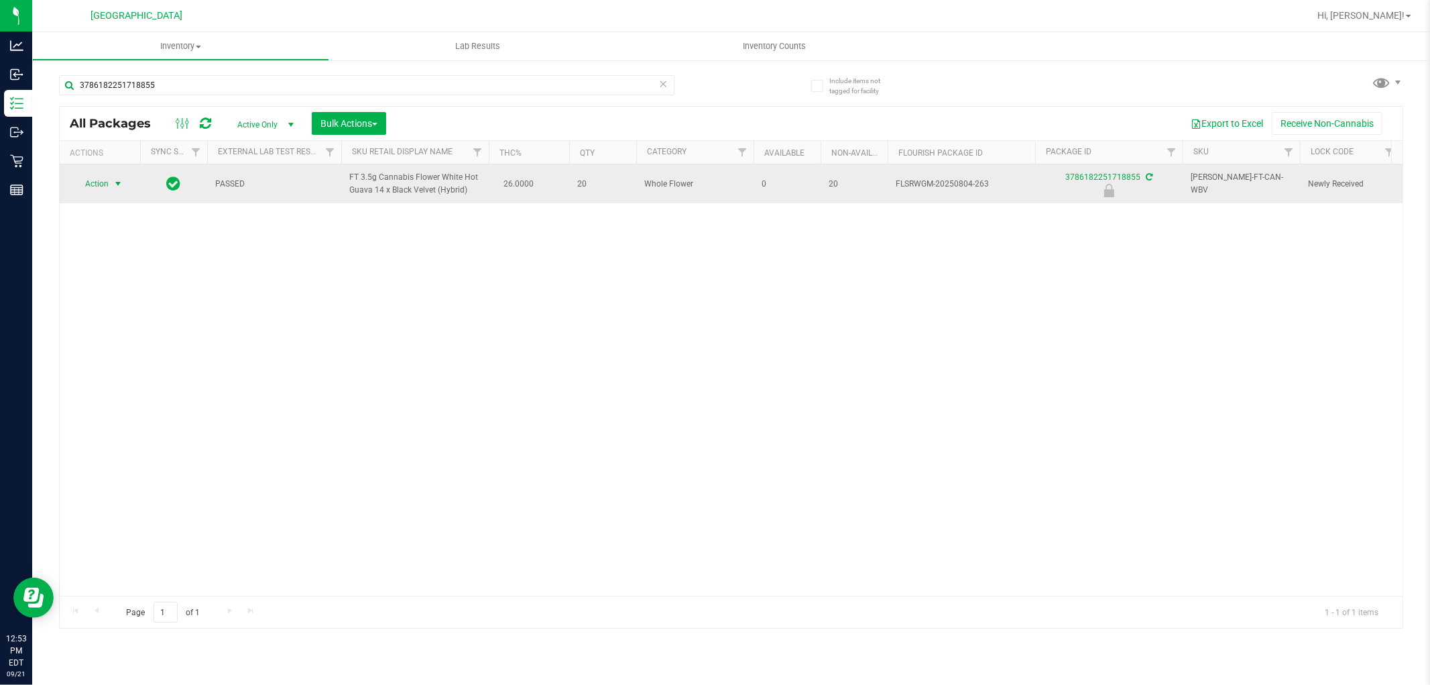
click at [114, 185] on span "select" at bounding box center [118, 183] width 11 height 11
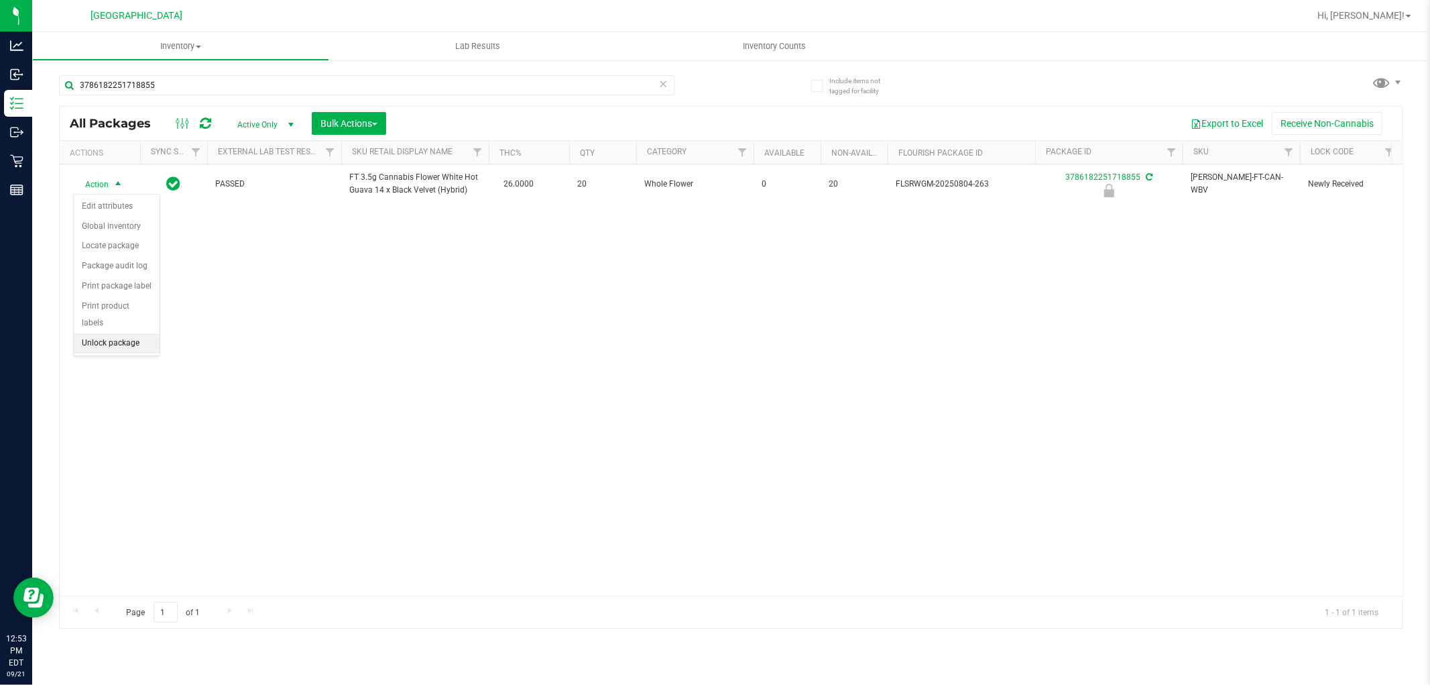
click at [112, 346] on li "Unlock package" at bounding box center [117, 343] width 86 height 20
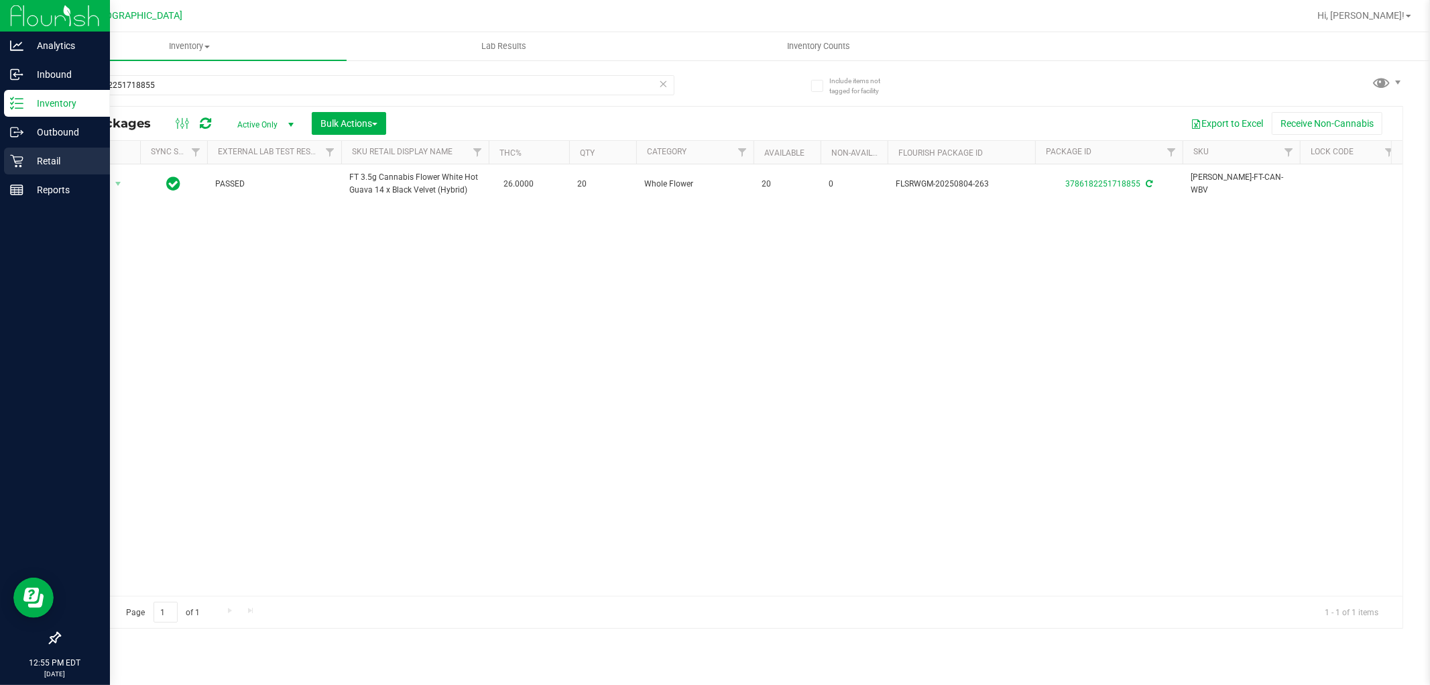
click at [7, 153] on div "Retail" at bounding box center [57, 161] width 106 height 27
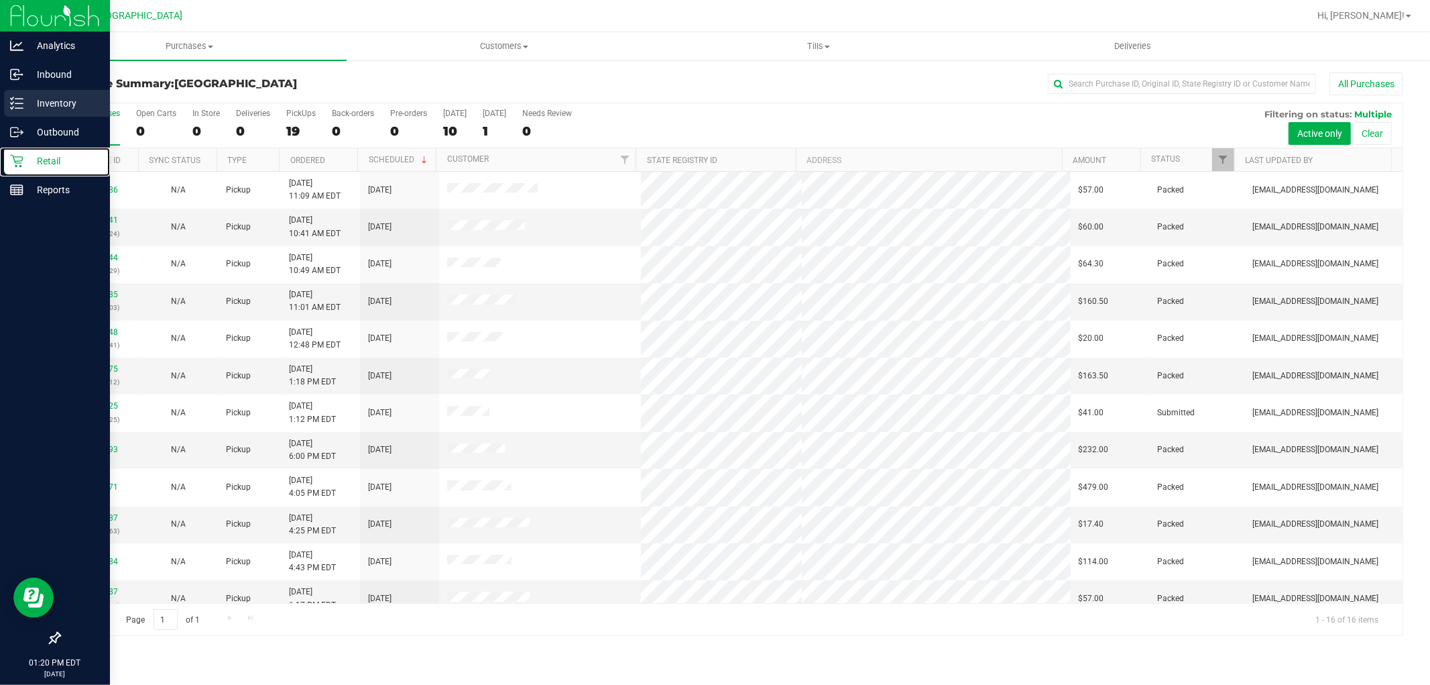
click at [11, 109] on icon at bounding box center [12, 108] width 3 height 2
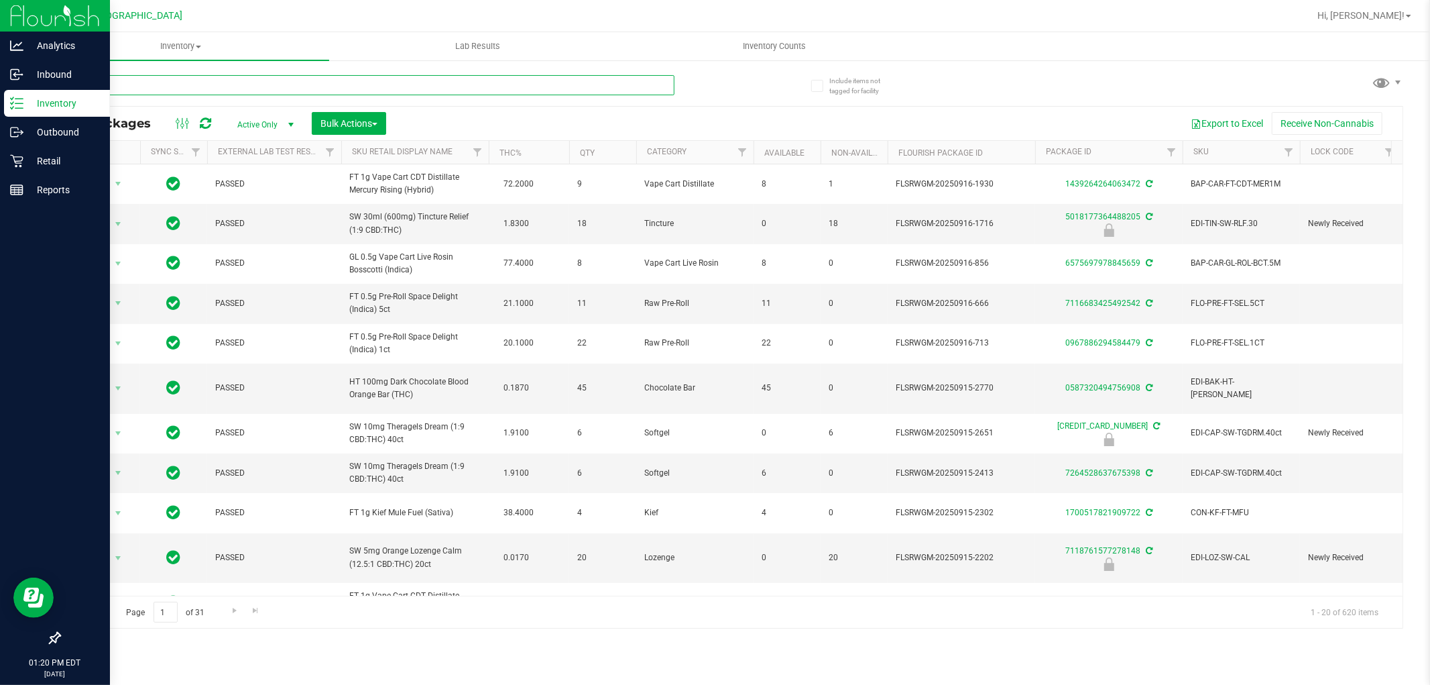
click at [117, 89] on input "text" at bounding box center [367, 85] width 616 height 20
type input "8099346451763007"
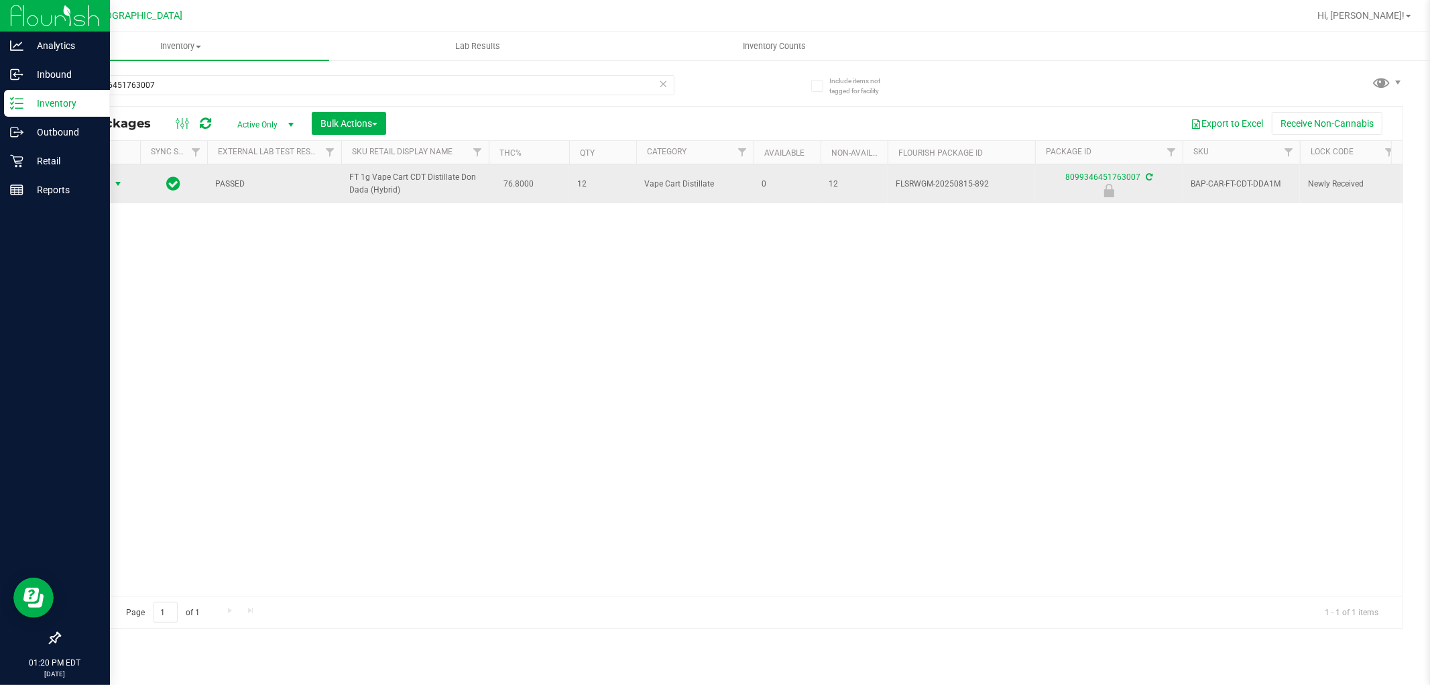
click at [117, 189] on span "select" at bounding box center [118, 183] width 11 height 11
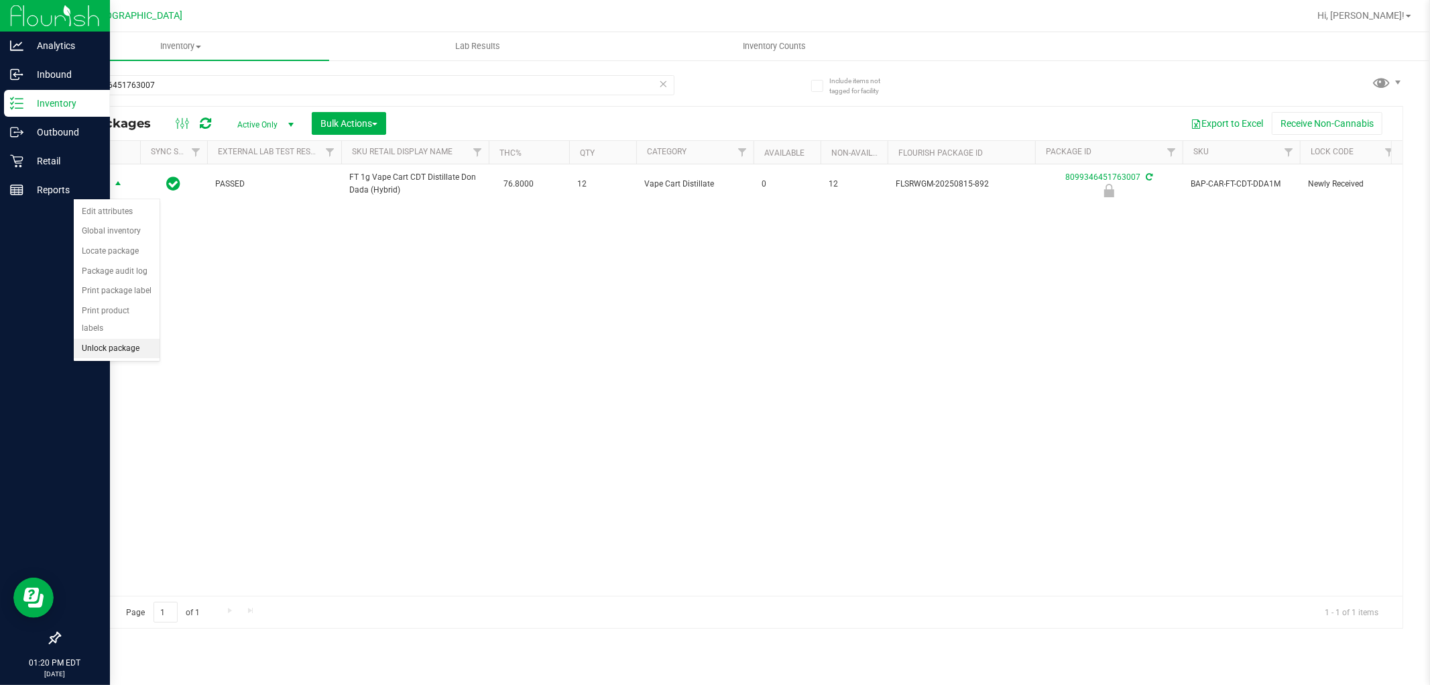
click at [131, 355] on li "Unlock package" at bounding box center [117, 349] width 86 height 20
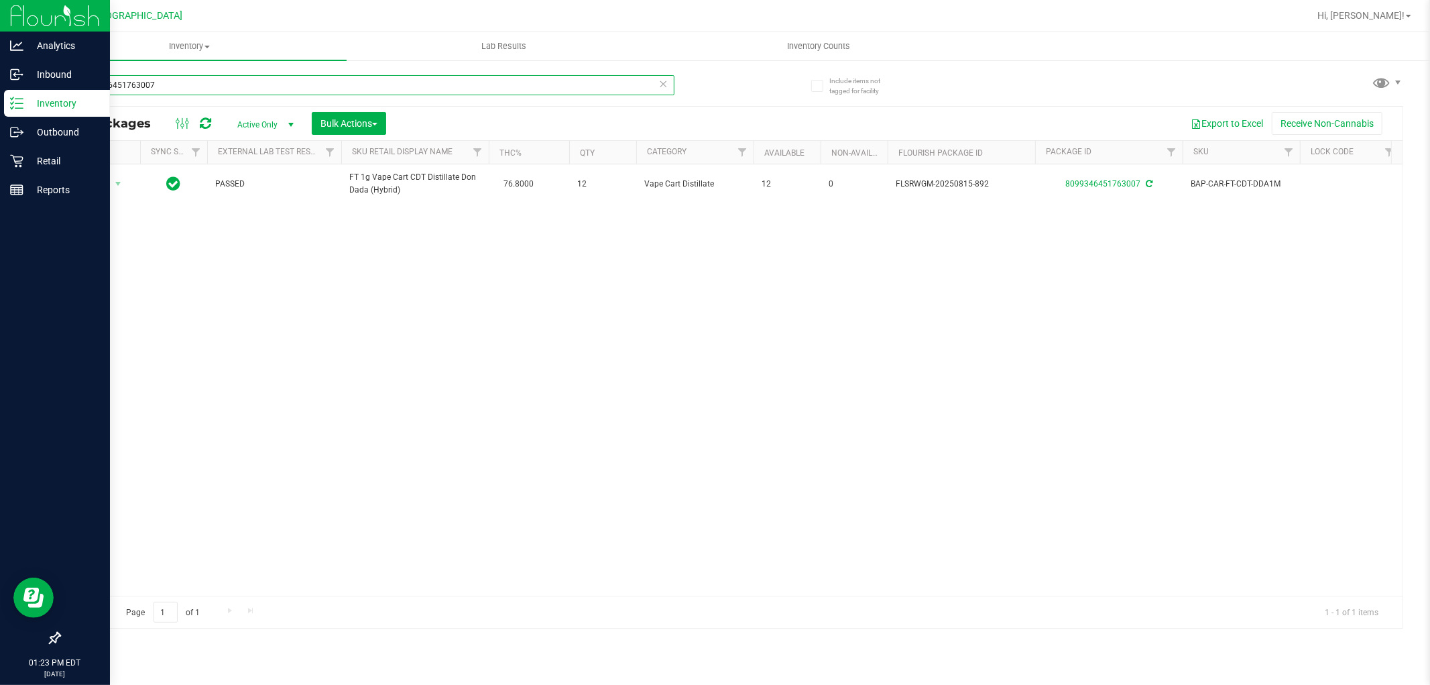
click at [169, 85] on input "8099346451763007" at bounding box center [367, 85] width 616 height 20
click at [664, 84] on icon at bounding box center [663, 83] width 9 height 16
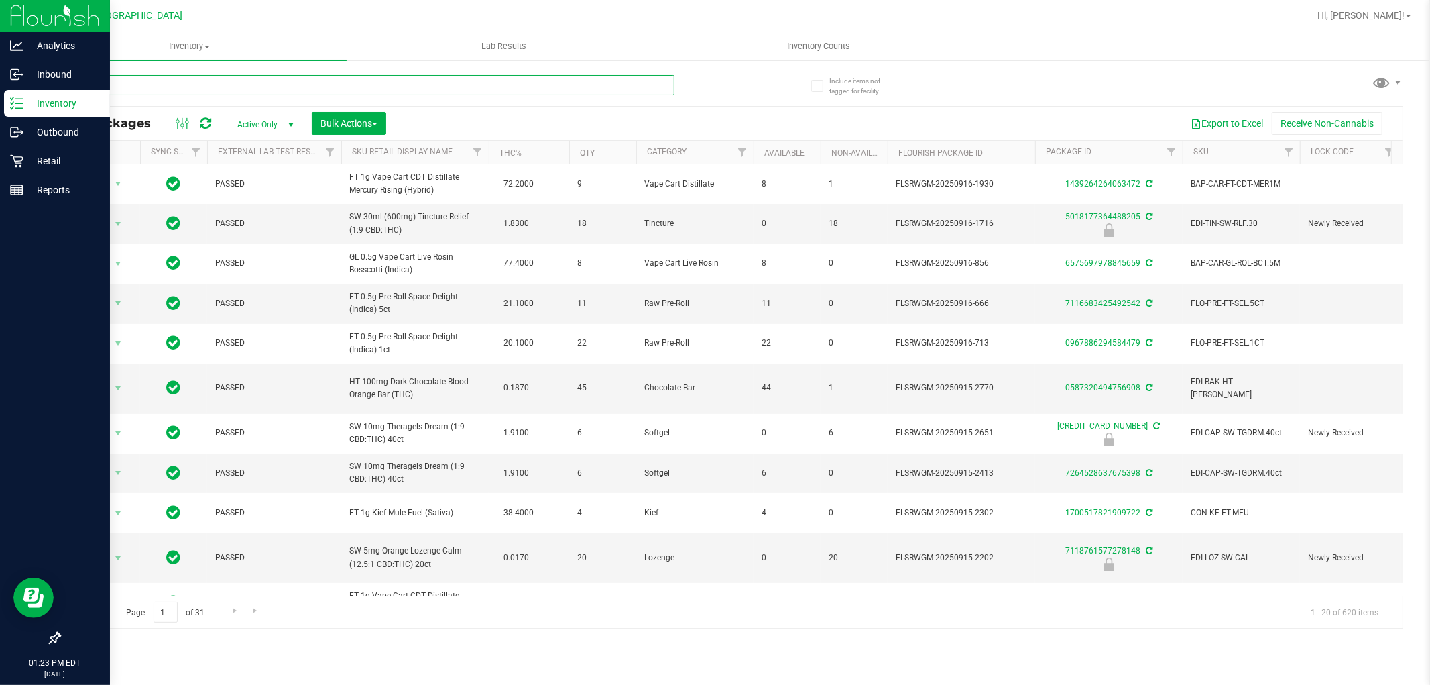
click at [196, 85] on input "text" at bounding box center [367, 85] width 616 height 20
type input "7827507237158865"
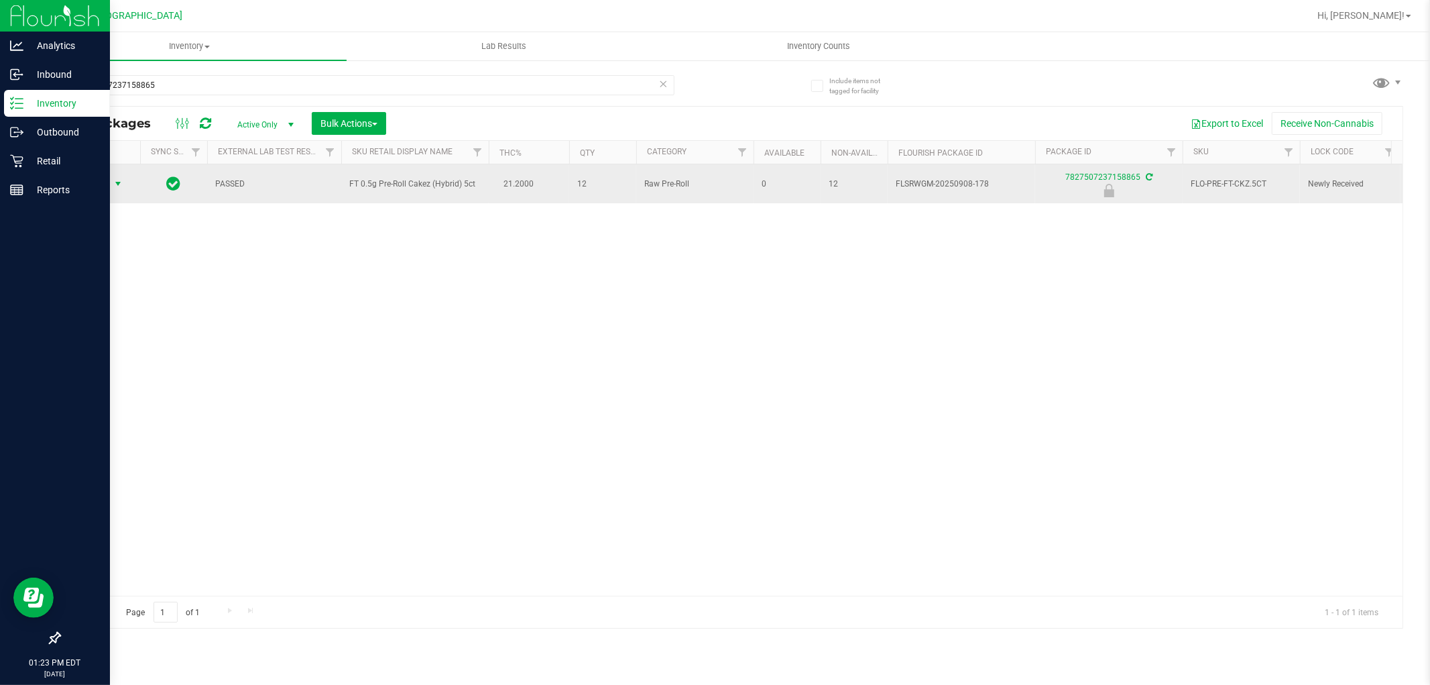
click at [118, 184] on span "select" at bounding box center [118, 183] width 11 height 11
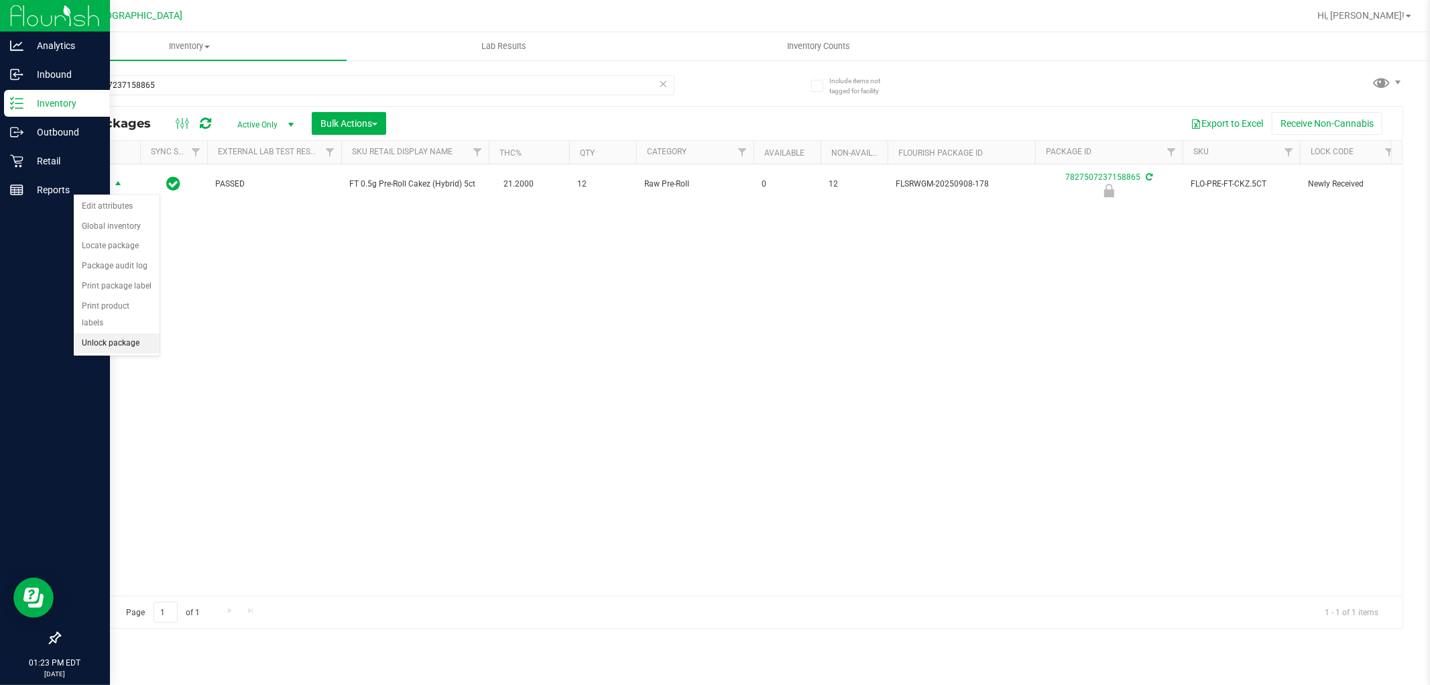
click at [135, 347] on li "Unlock package" at bounding box center [117, 343] width 86 height 20
